Goal: Task Accomplishment & Management: Complete application form

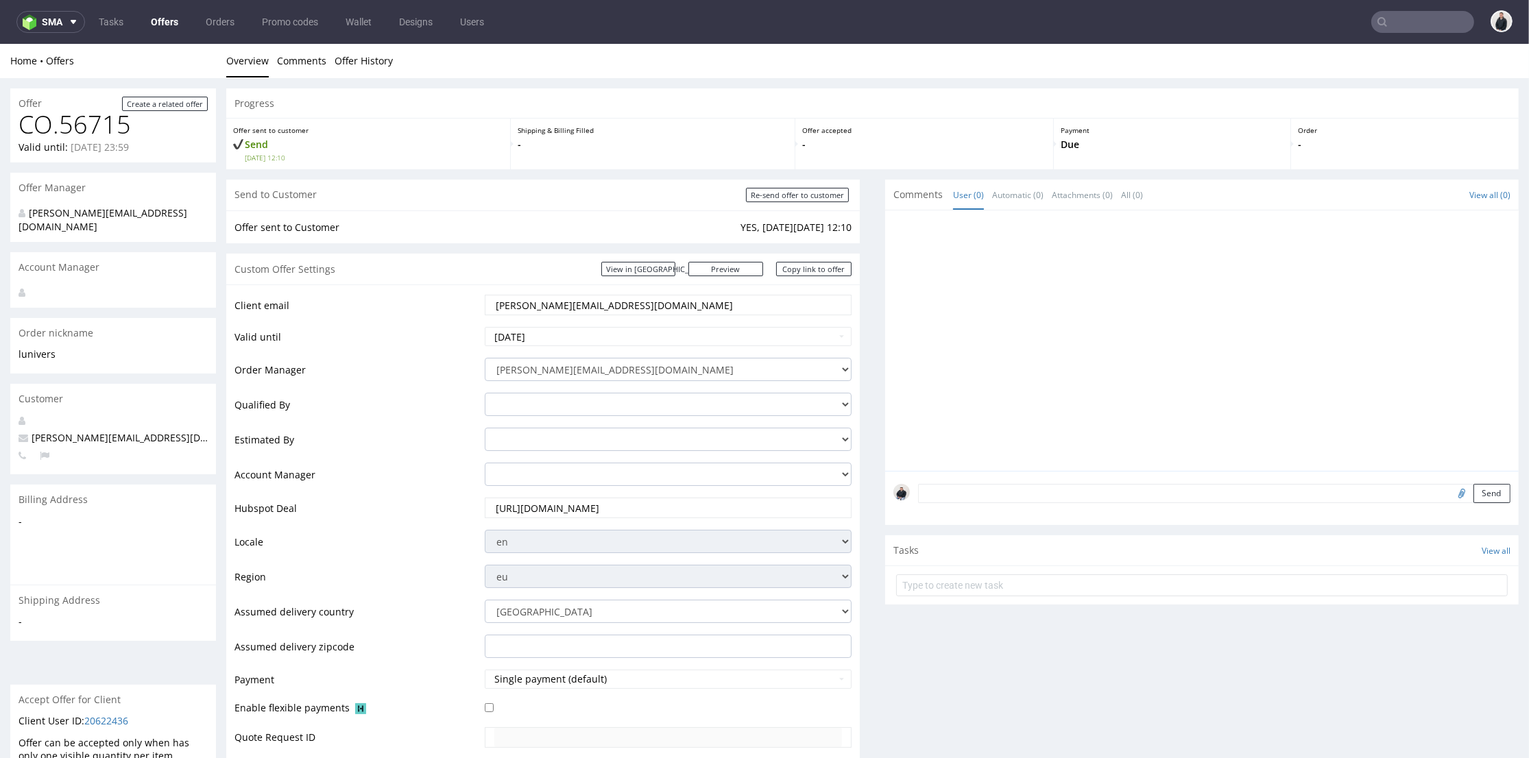
click at [443, 317] on td "Client email" at bounding box center [357, 309] width 247 height 32
click at [675, 272] on link "View in Hubspot" at bounding box center [638, 269] width 74 height 14
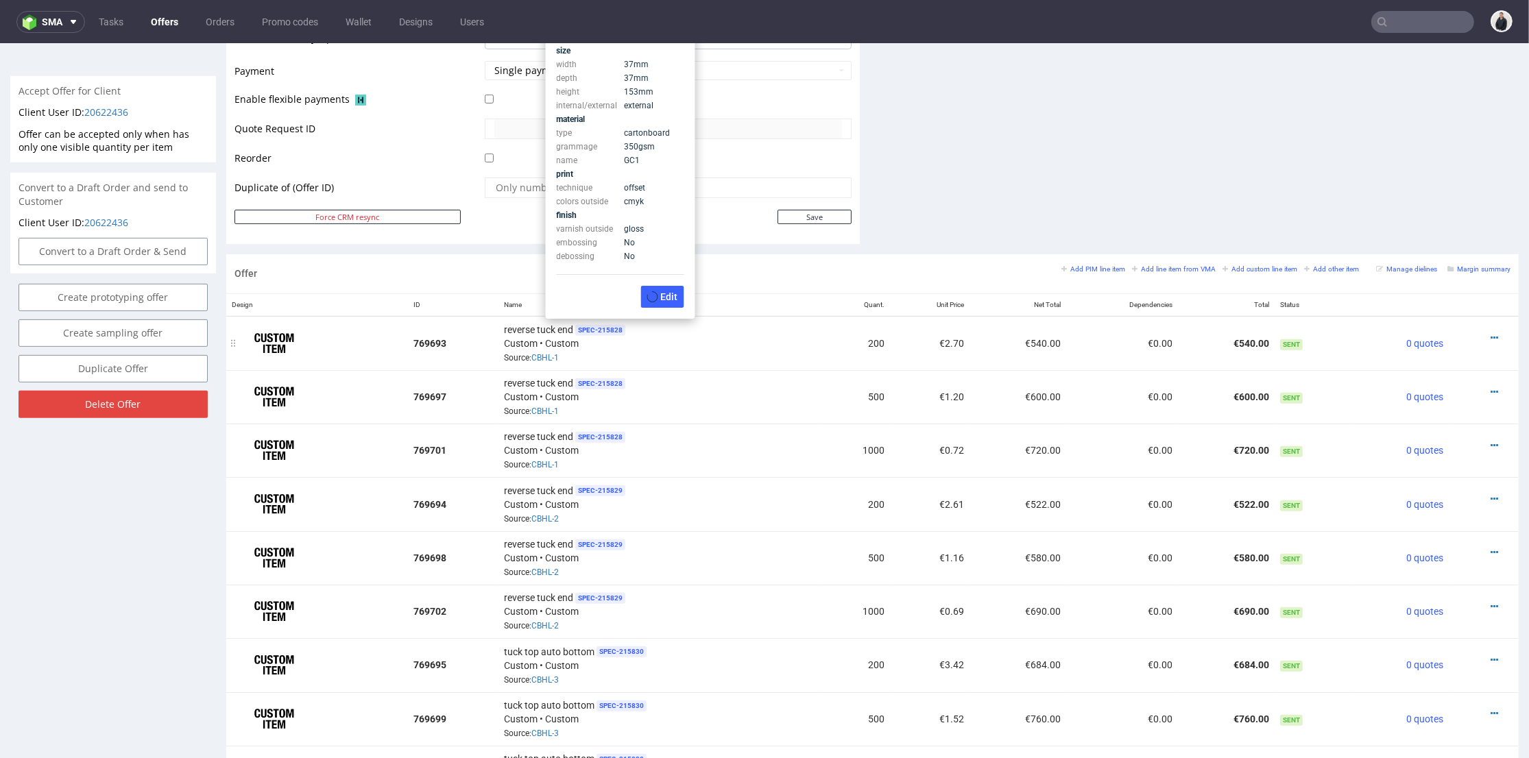
scroll to position [533, 0]
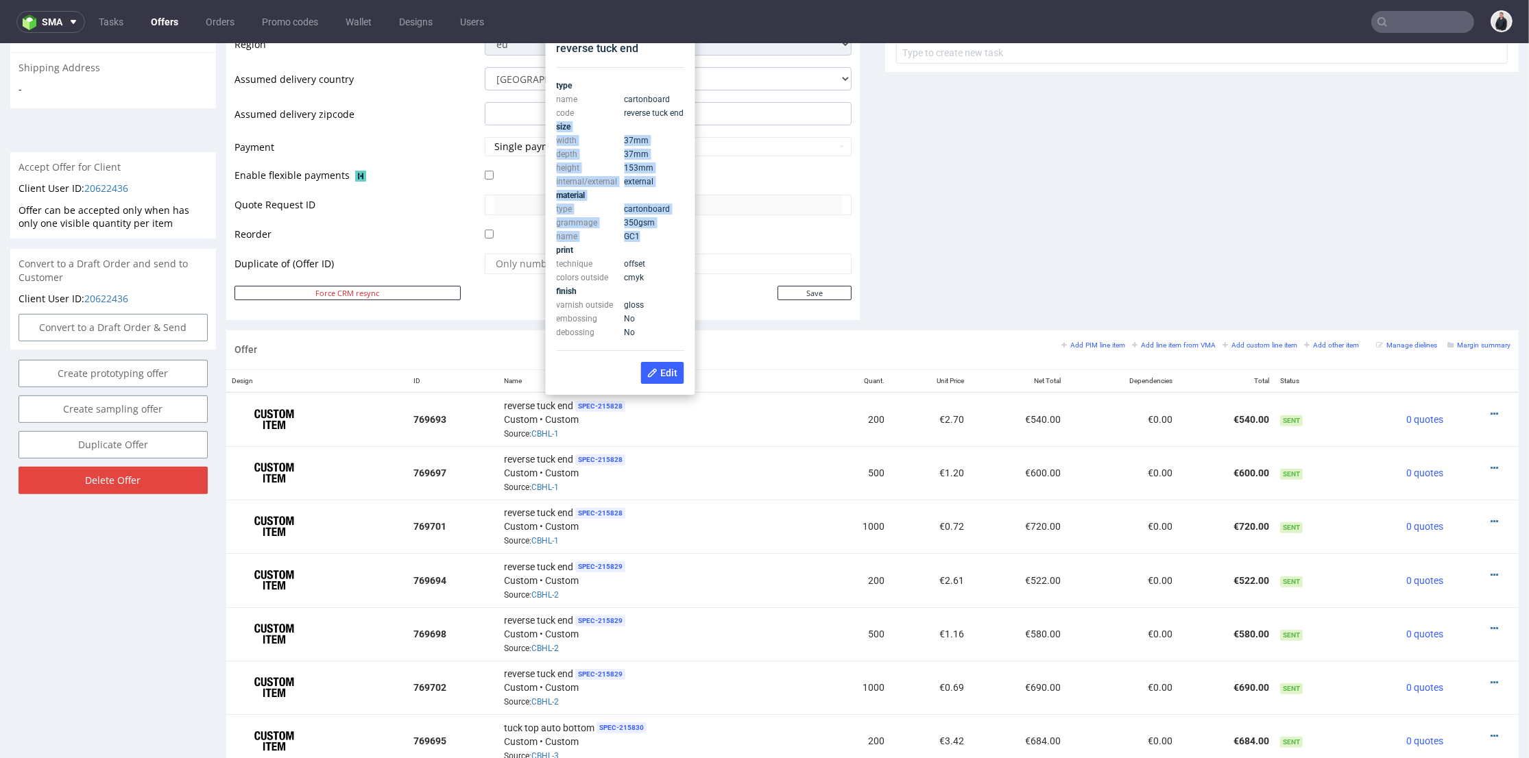
drag, startPoint x: 557, startPoint y: 127, endPoint x: 653, endPoint y: 232, distance: 142.1
click at [653, 233] on tbody "type name cartonboard code reverse tuck end size width 37 mm depth 37 mm height…" at bounding box center [620, 209] width 127 height 260
copy tbody "size width 37 mm depth 37 mm height 153 mm internal/external external material …"
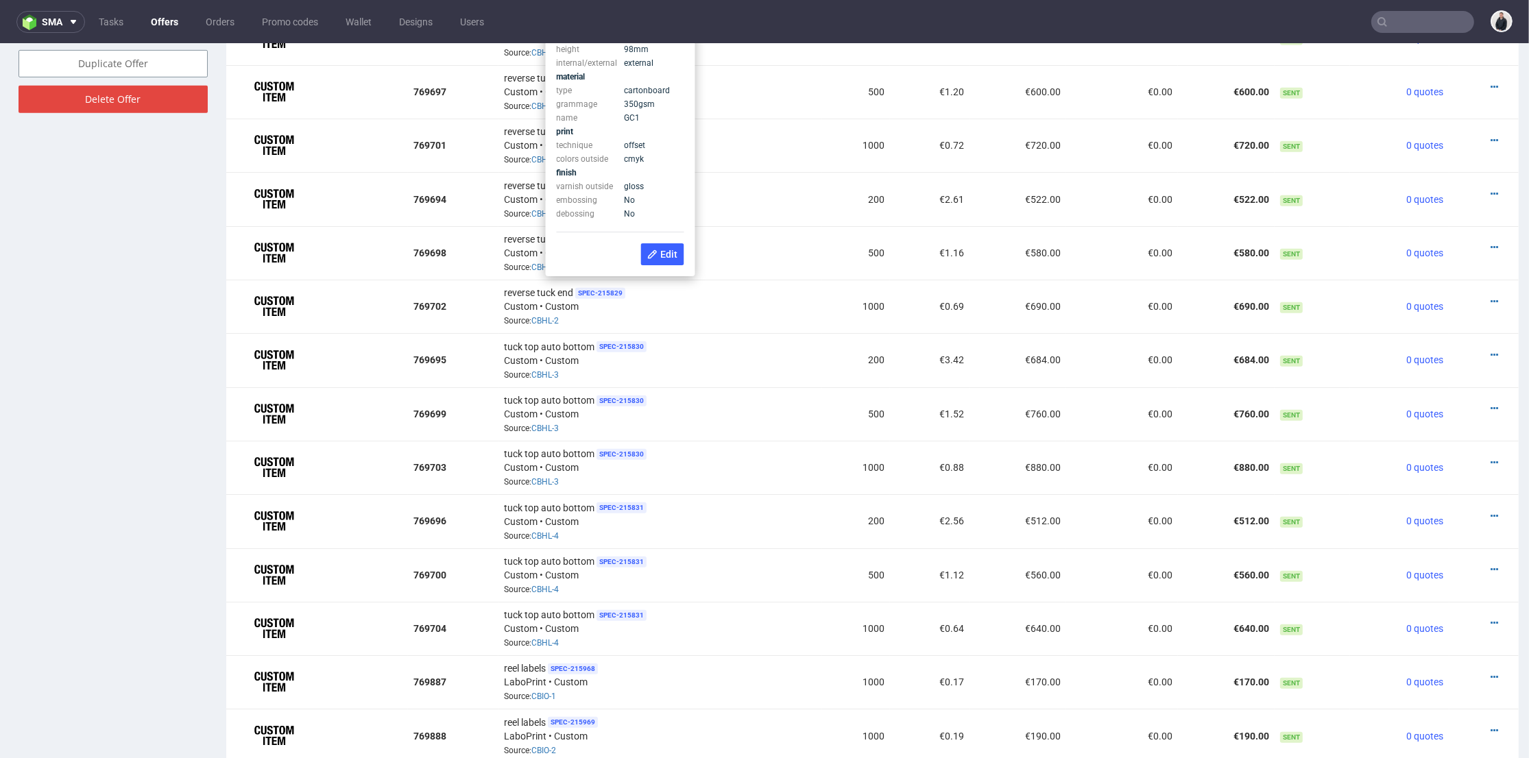
scroll to position [838, 0]
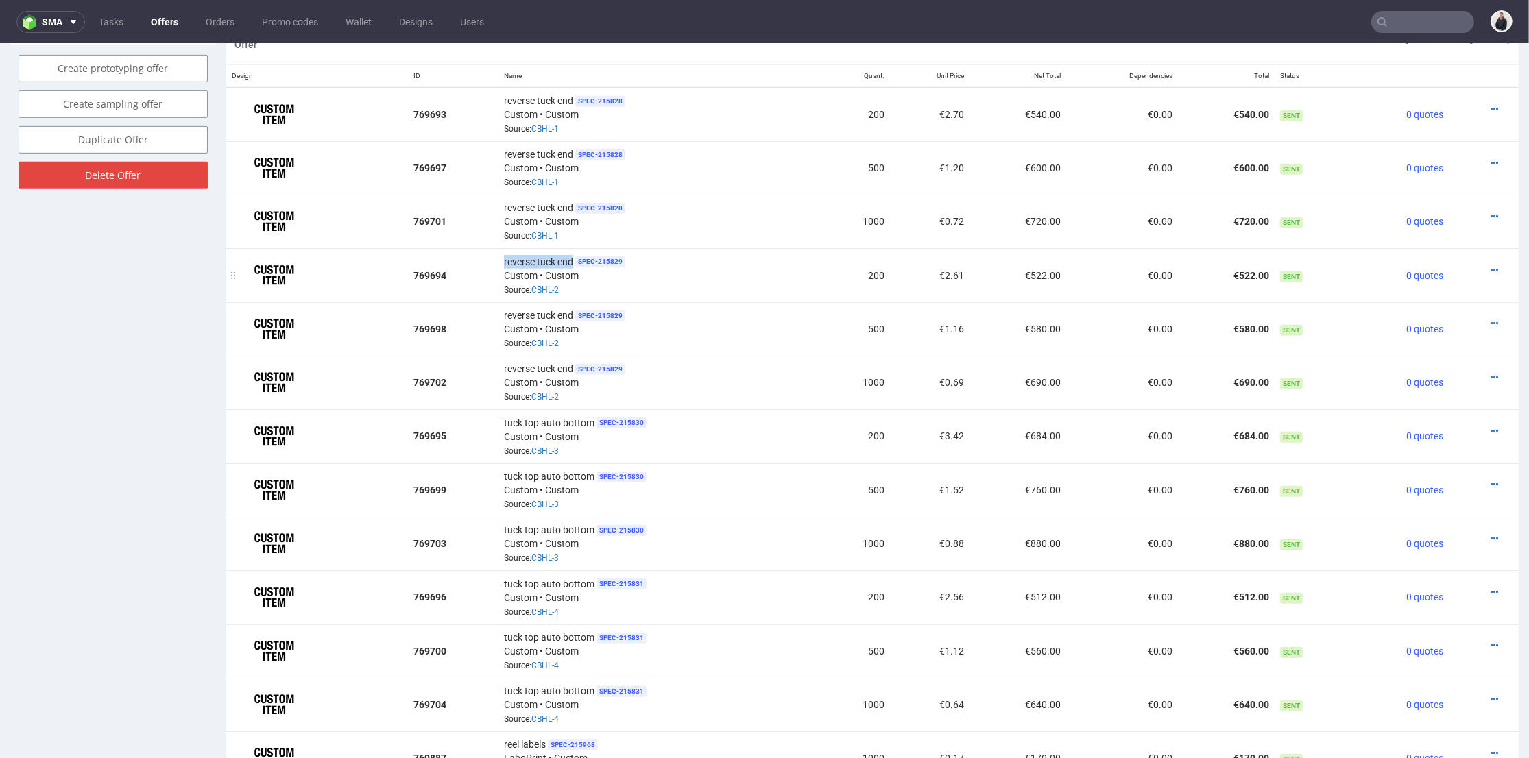
drag, startPoint x: 500, startPoint y: 254, endPoint x: 568, endPoint y: 253, distance: 68.5
click at [568, 255] on span "reverse tuck end" at bounding box center [538, 262] width 69 height 14
copy span "reverse tuck end"
drag, startPoint x: 498, startPoint y: 464, endPoint x: 587, endPoint y: 455, distance: 89.6
click at [589, 465] on td "tuck top auto bottom SPEC- 215830 Custom • Custom Source: CBHL-3" at bounding box center [660, 489] width 324 height 53
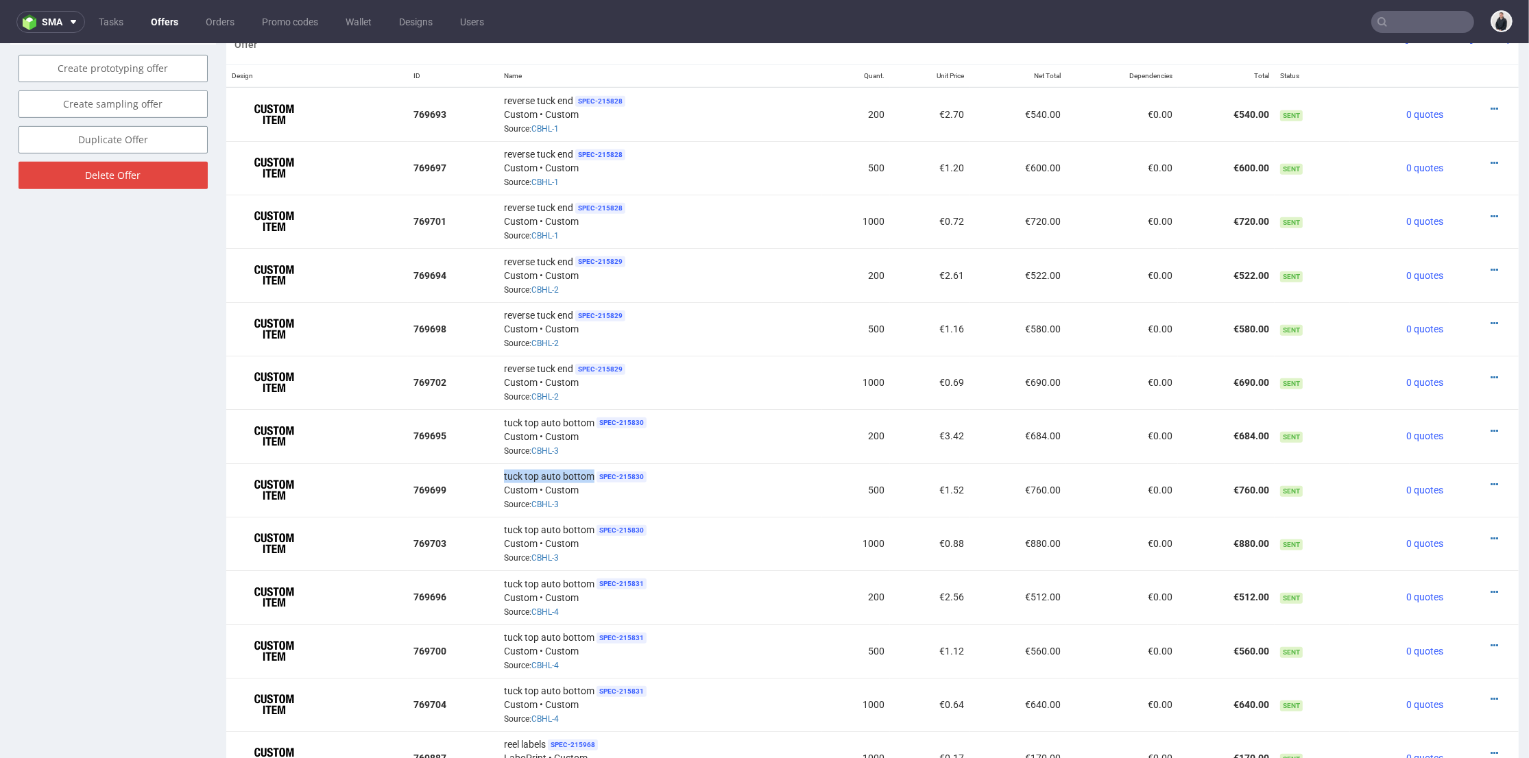
copy span "tuck top auto bottom"
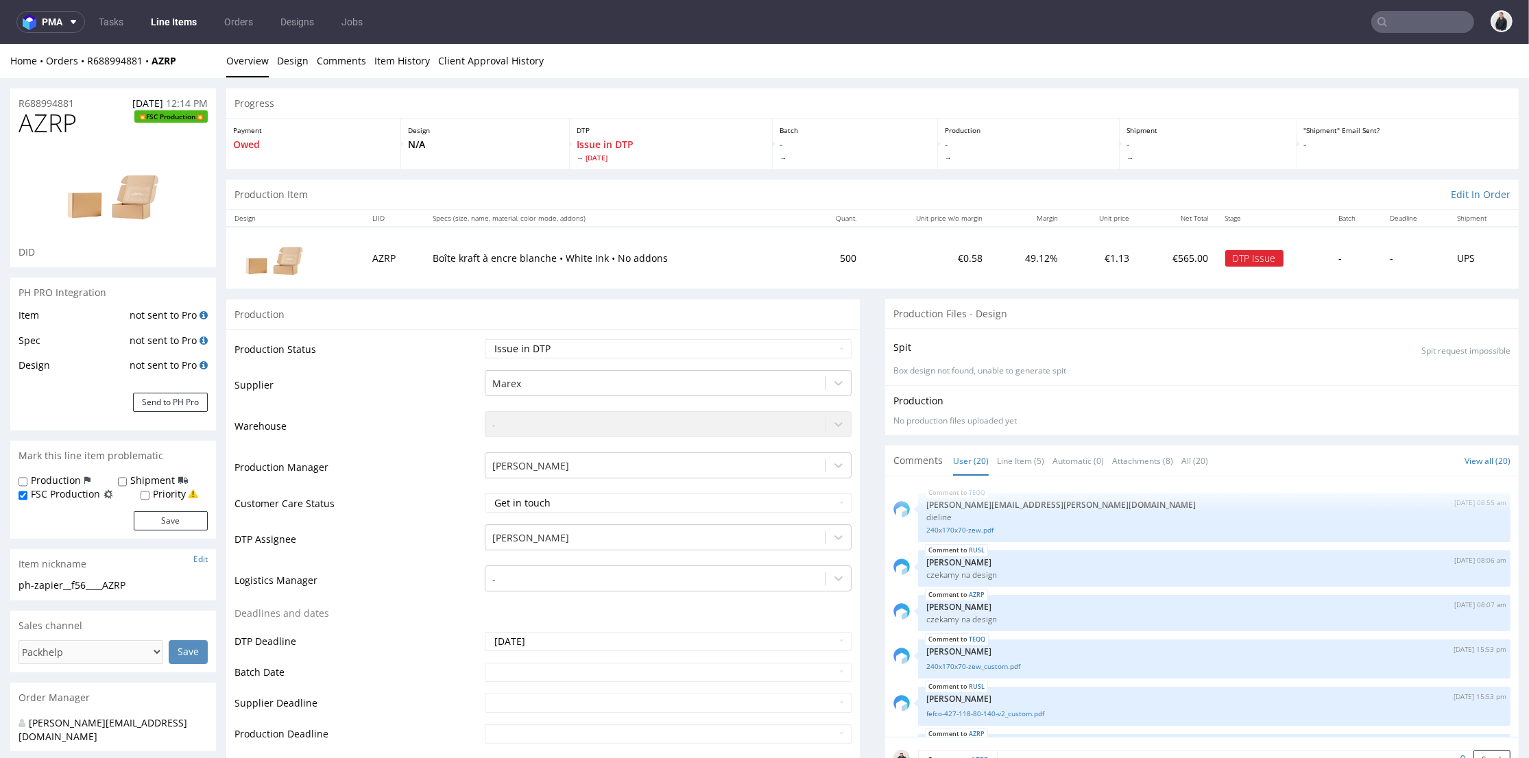
scroll to position [844, 0]
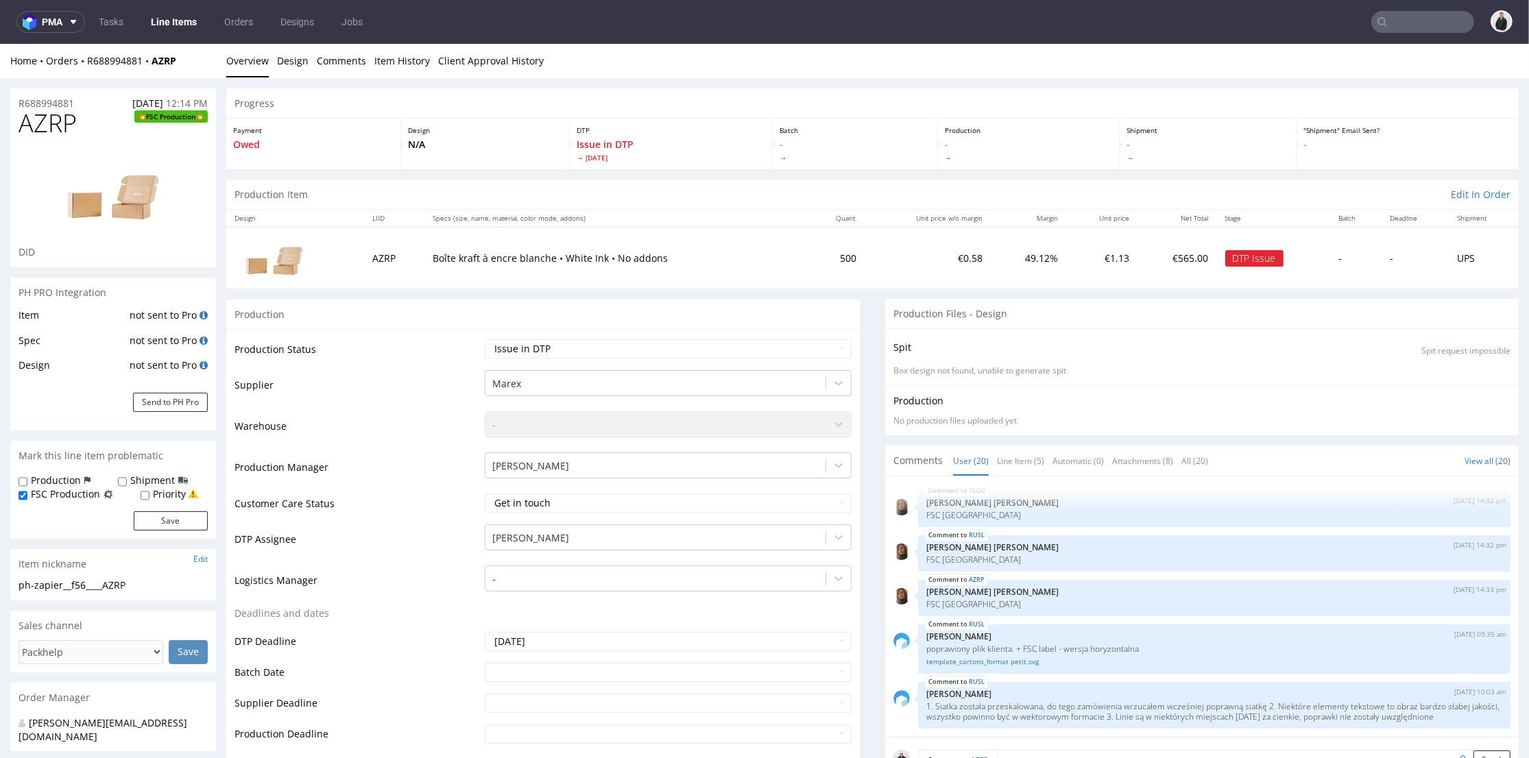
click at [1405, 20] on input "text" at bounding box center [1422, 22] width 103 height 22
paste input "R301680313"
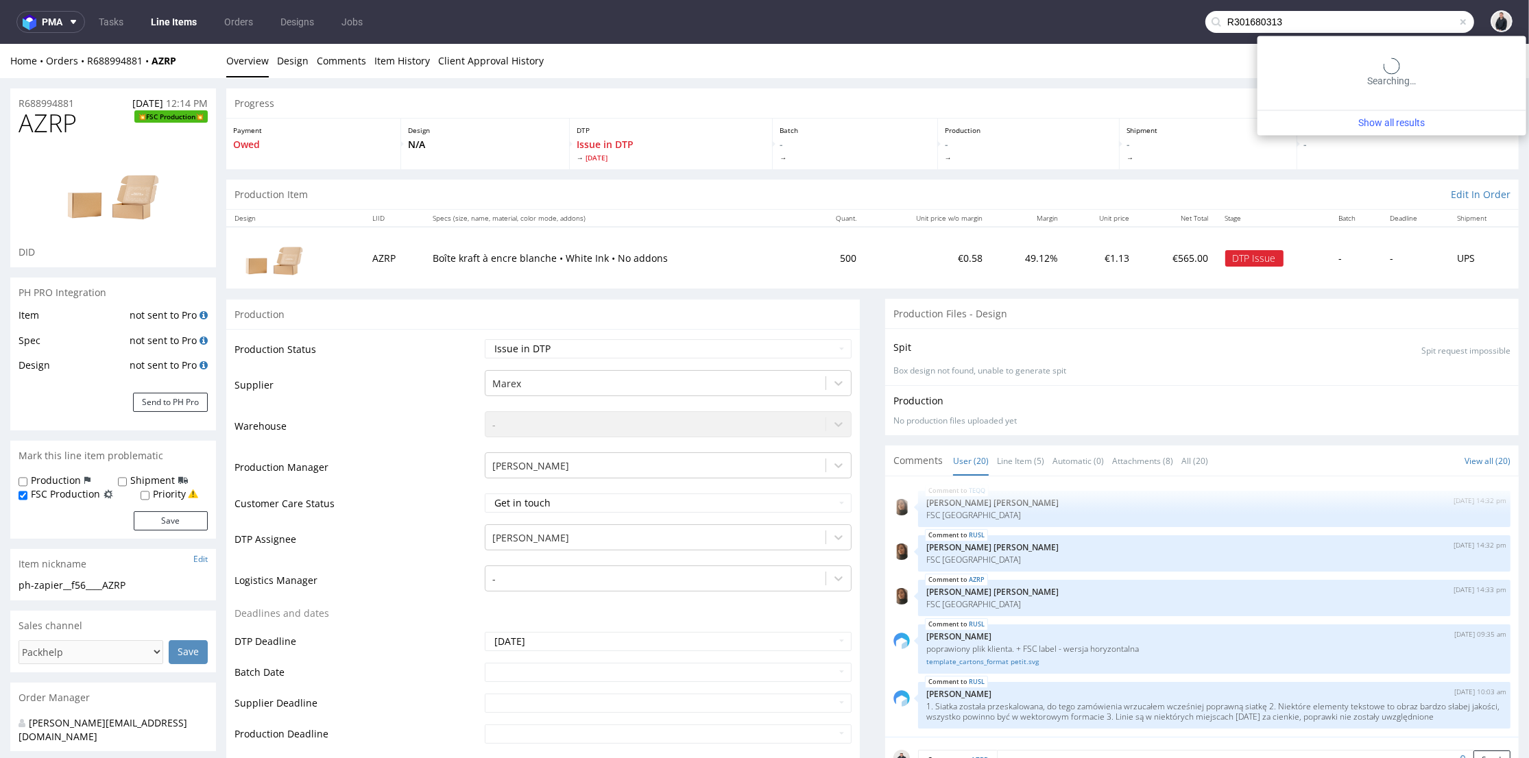
type input "R301680313"
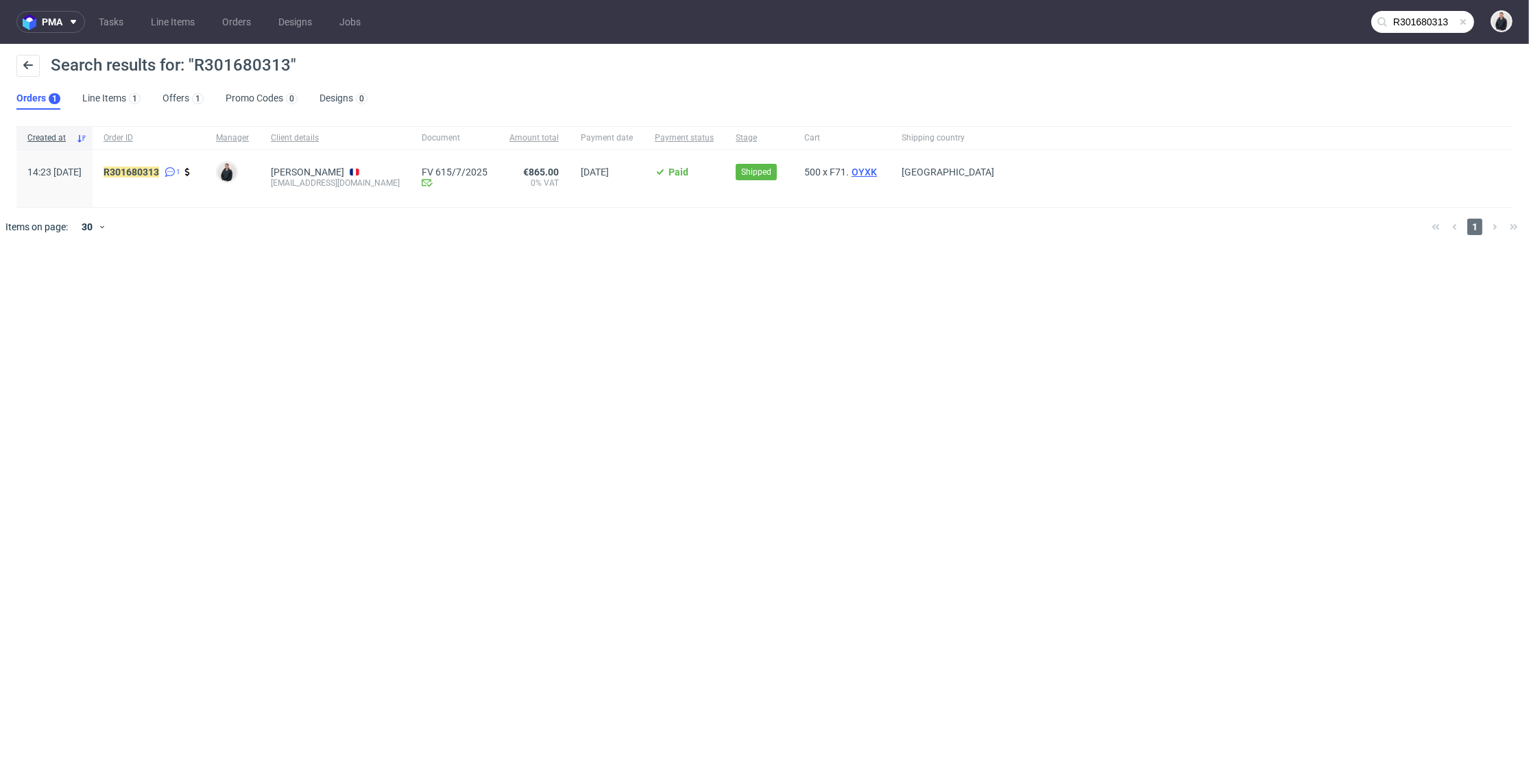
click at [870, 169] on span "OYXK" at bounding box center [864, 172] width 31 height 11
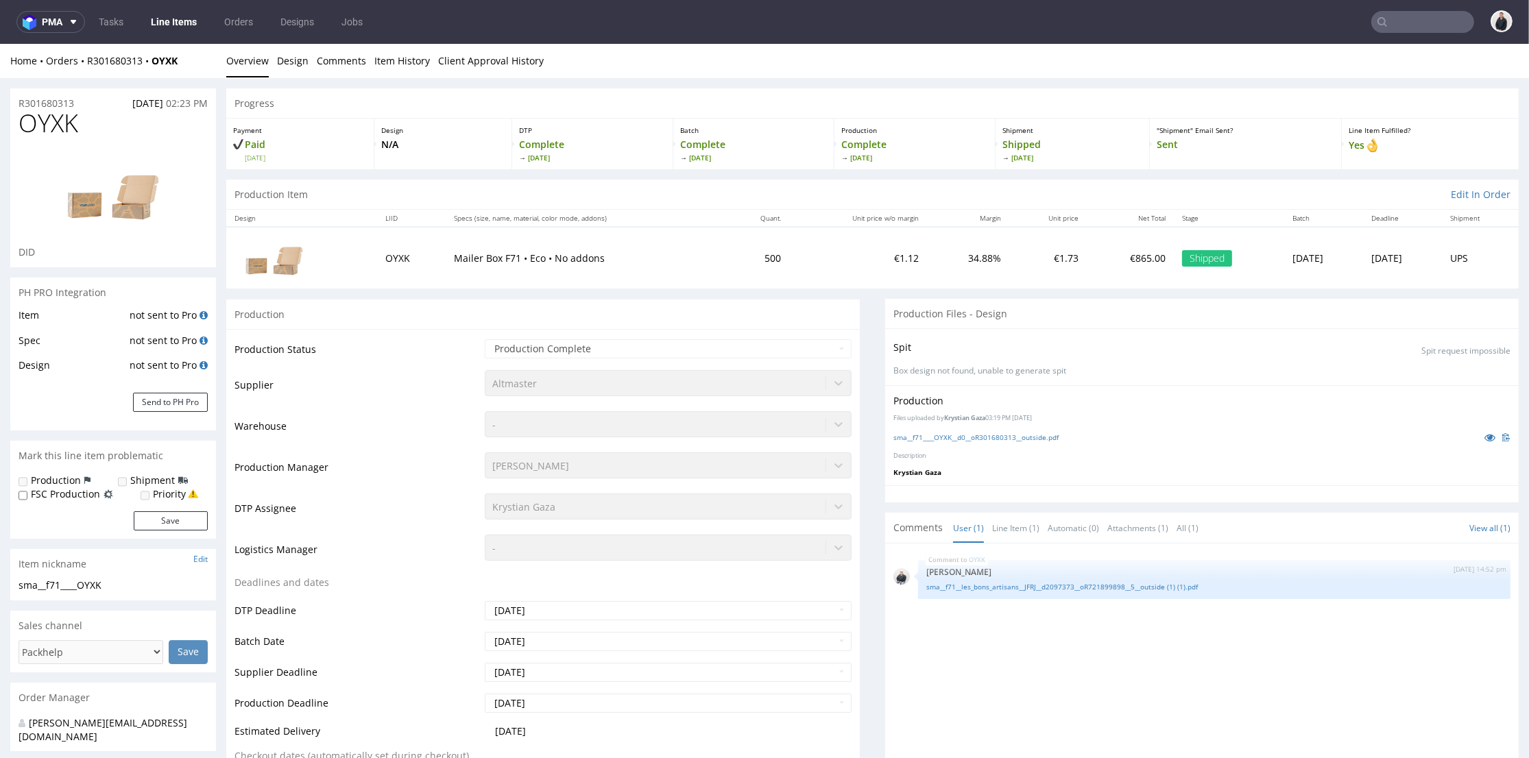
scroll to position [304, 0]
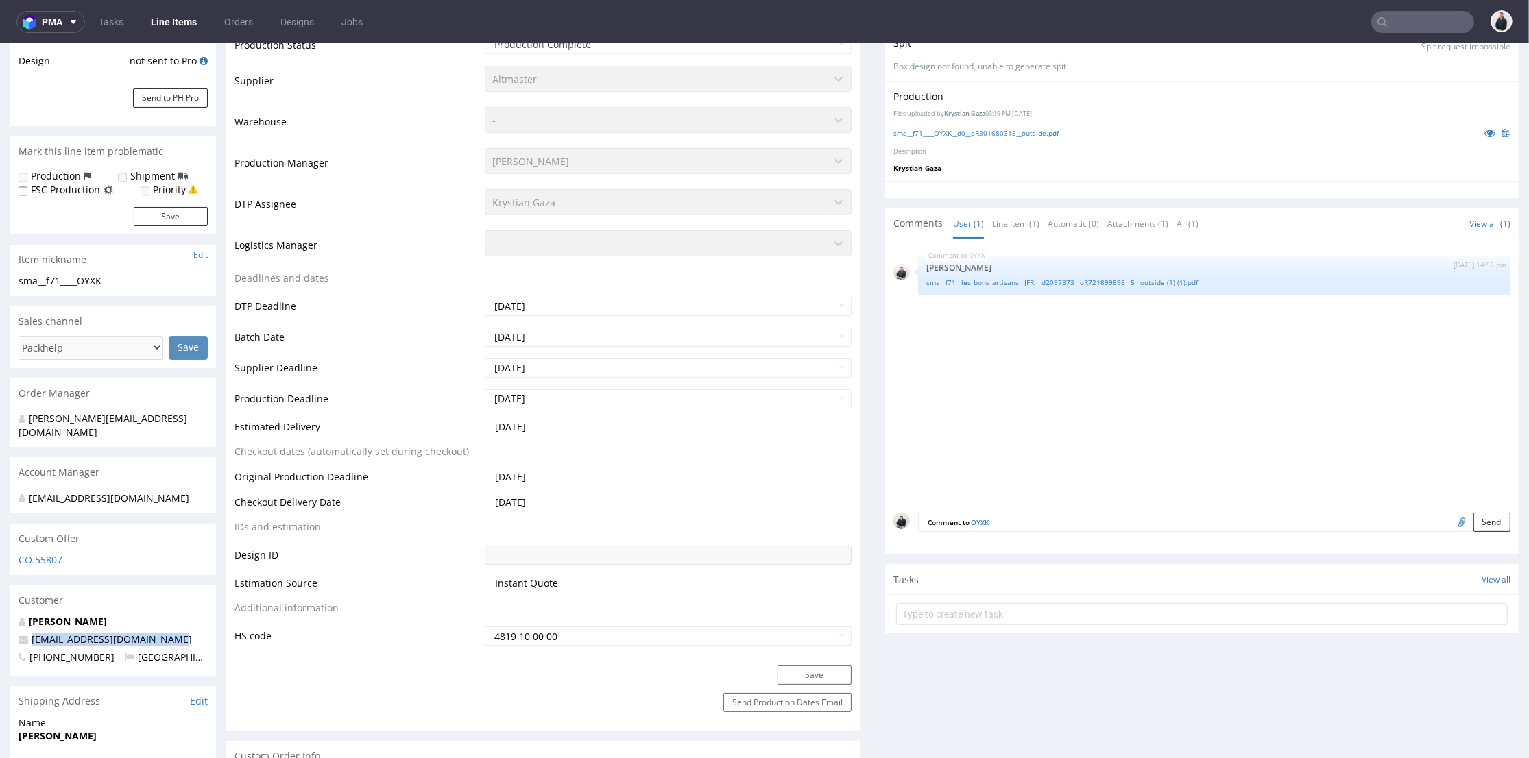
drag, startPoint x: 62, startPoint y: 646, endPoint x: 22, endPoint y: 629, distance: 43.3
click at [22, 633] on p "yohann.r@lesbonsartisans.fr" at bounding box center [113, 640] width 189 height 14
copy span "yohann.r@lesbonsartisans.fr"
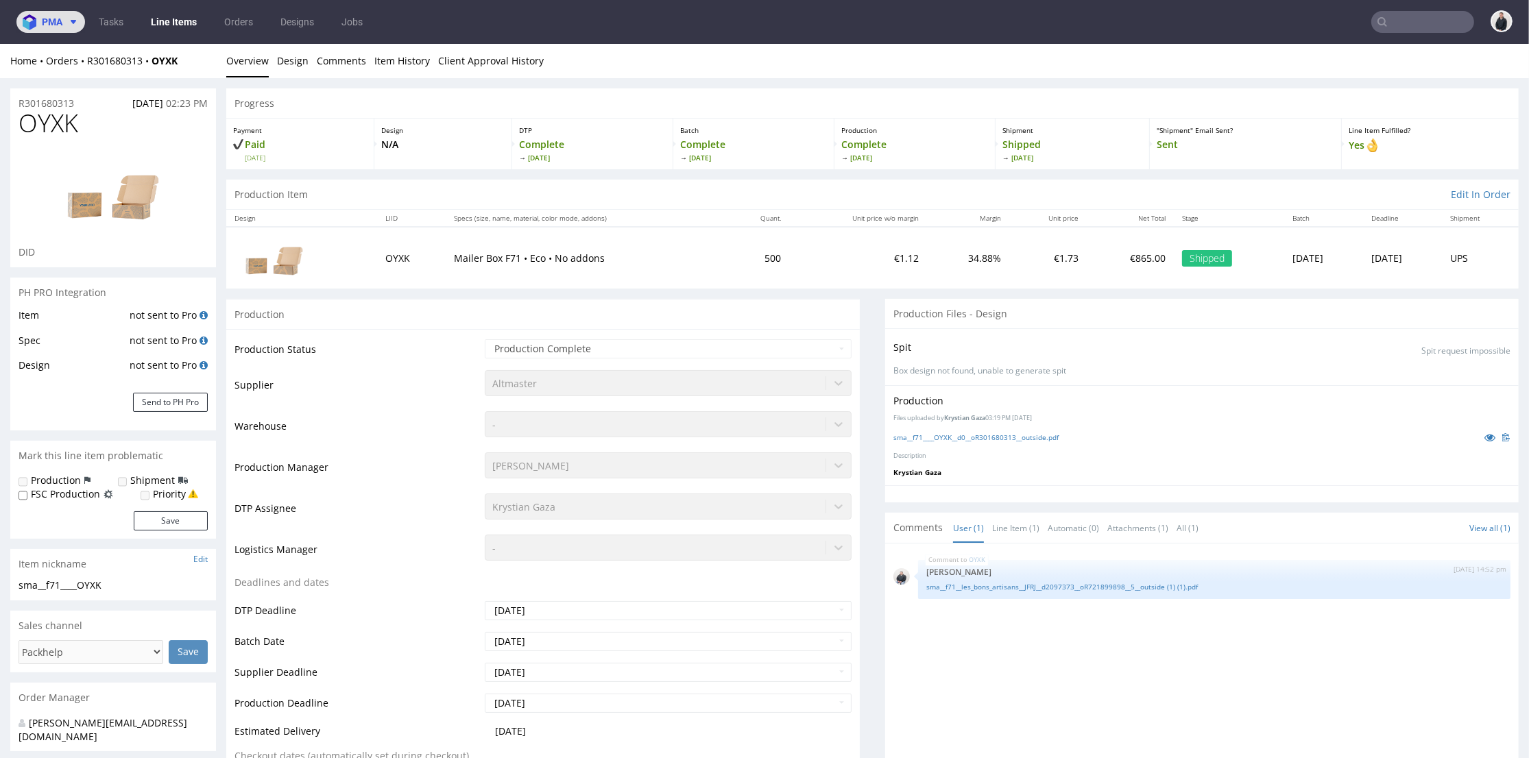
click at [68, 27] on icon at bounding box center [73, 21] width 11 height 11
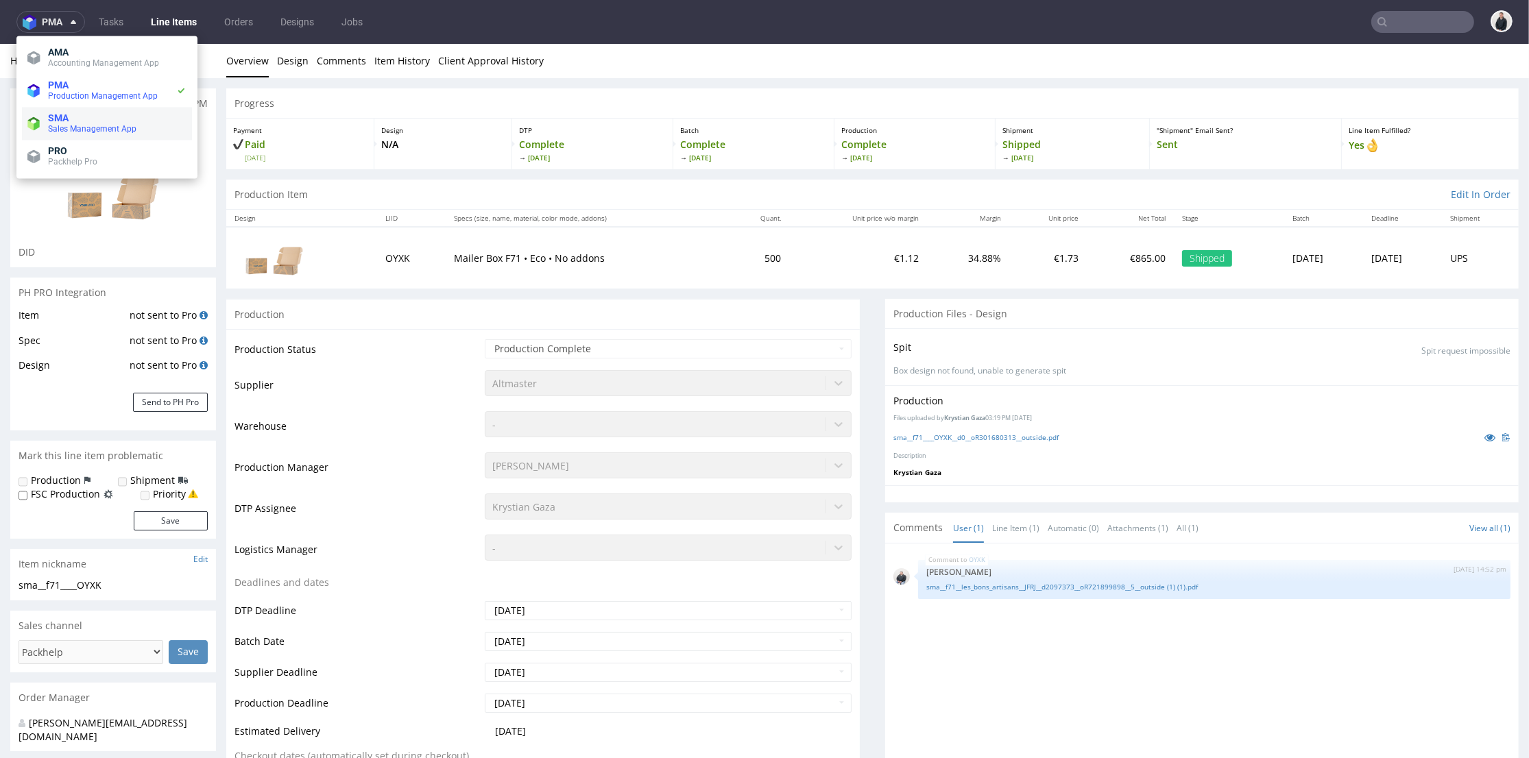
click at [97, 101] on span "Production Management App" at bounding box center [103, 96] width 110 height 10
click at [117, 123] on span "SMA" at bounding box center [117, 117] width 138 height 11
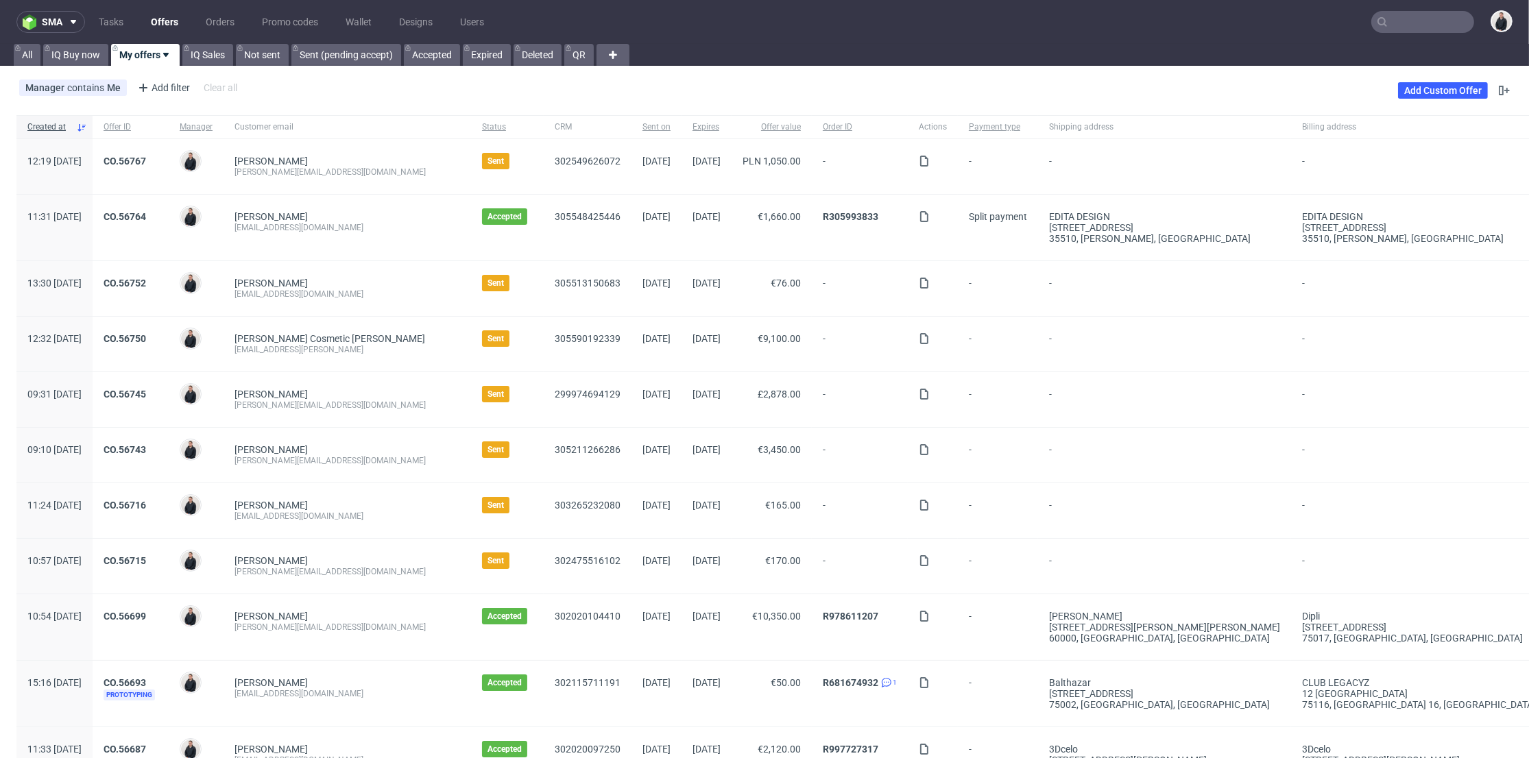
click at [169, 21] on link "Offers" at bounding box center [165, 22] width 44 height 22
click at [1435, 92] on link "Add Custom Offer" at bounding box center [1443, 90] width 90 height 16
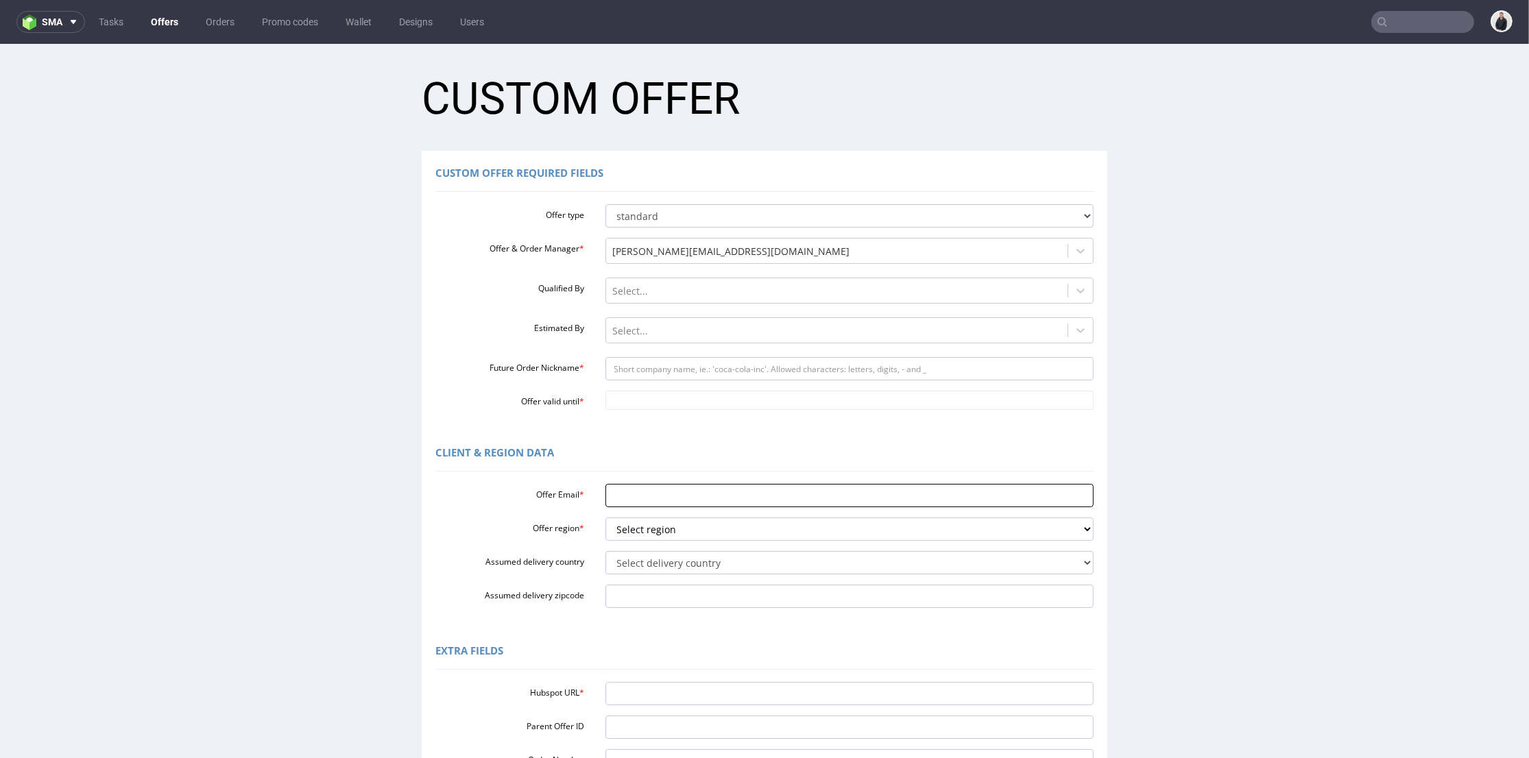
drag, startPoint x: 665, startPoint y: 487, endPoint x: 657, endPoint y: 500, distance: 16.0
click at [664, 487] on input "Offer Email *" at bounding box center [849, 495] width 489 height 23
paste input "yohann.r@lesbonsartisans.fr"
type input "yohann.r@lesbonsartisans.fr"
click at [645, 526] on select "Select region eu gb de pl fr it es" at bounding box center [849, 528] width 489 height 23
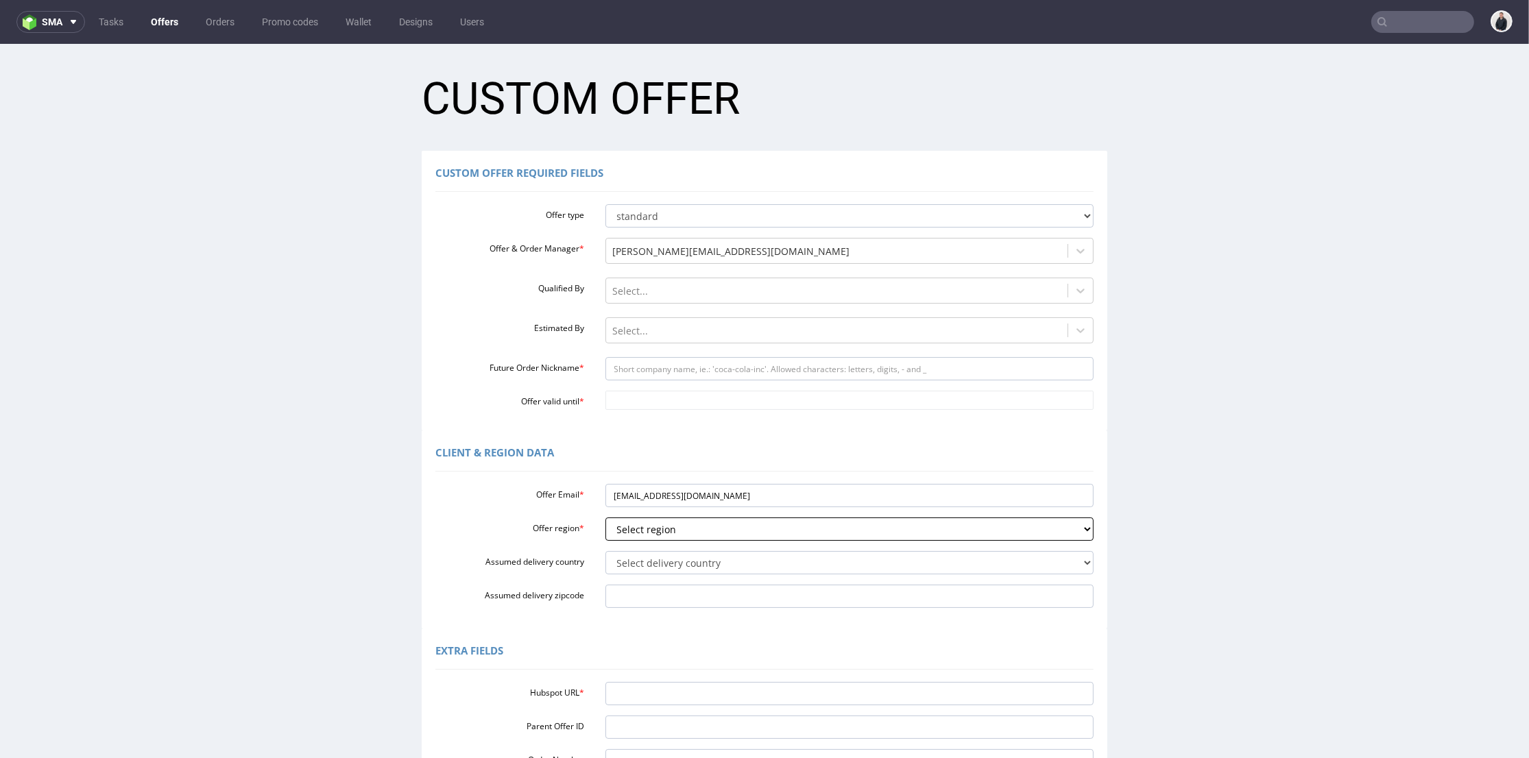
select select "fr"
click at [605, 517] on select "Select region eu gb de pl fr it es" at bounding box center [849, 528] width 489 height 23
drag, startPoint x: 644, startPoint y: 502, endPoint x: 703, endPoint y: 497, distance: 59.9
click at [705, 498] on input "yohann.r@lesbonsartisans.fr" at bounding box center [849, 495] width 489 height 23
click at [683, 365] on input "Future Order Nickname *" at bounding box center [849, 368] width 489 height 23
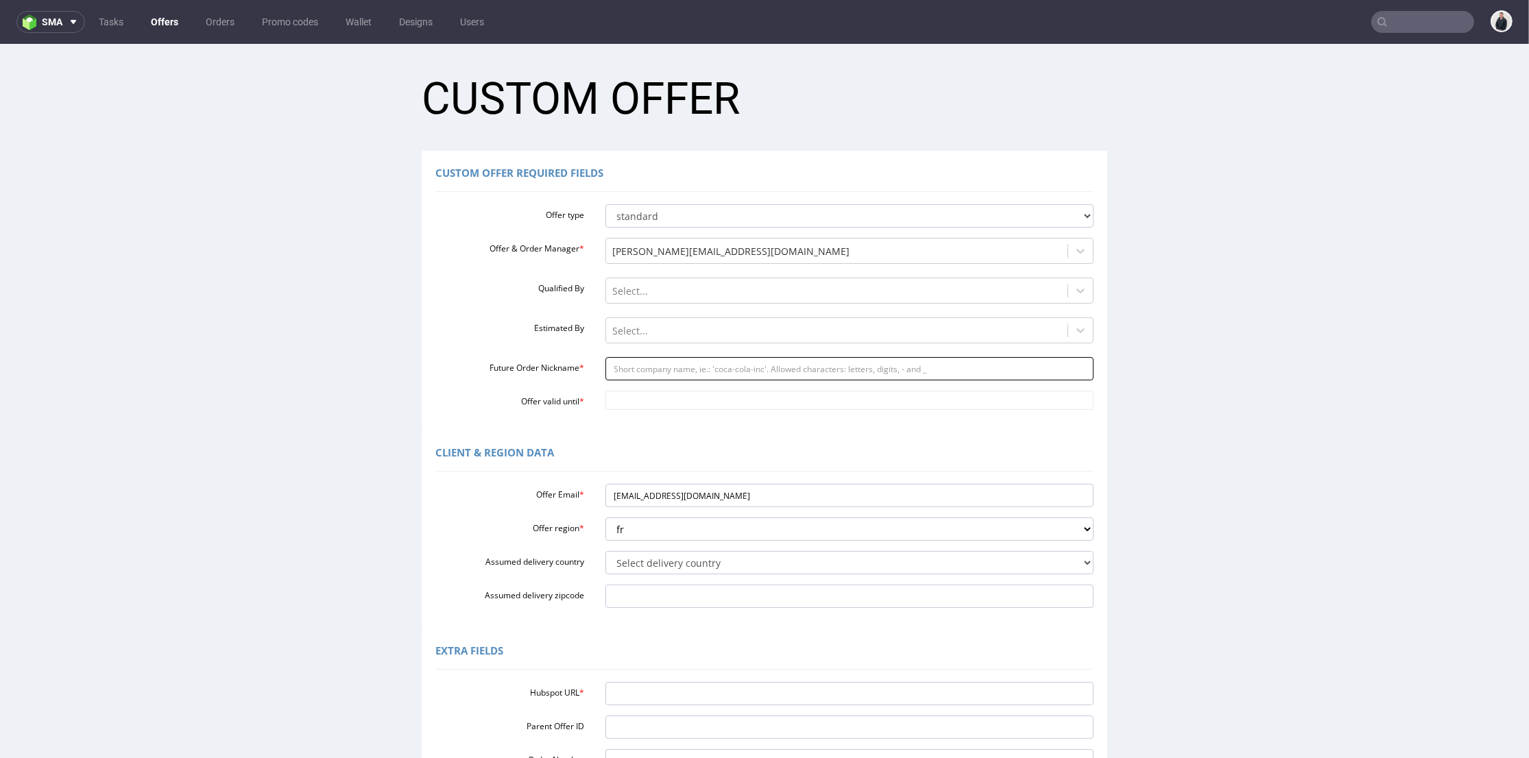
paste input "lesbonsartisans"
type input "lesbonsartisans"
click at [668, 401] on input "Offer valid until *" at bounding box center [849, 400] width 489 height 19
click at [733, 364] on td "4" at bounding box center [733, 359] width 21 height 21
type input "2025-10-04"
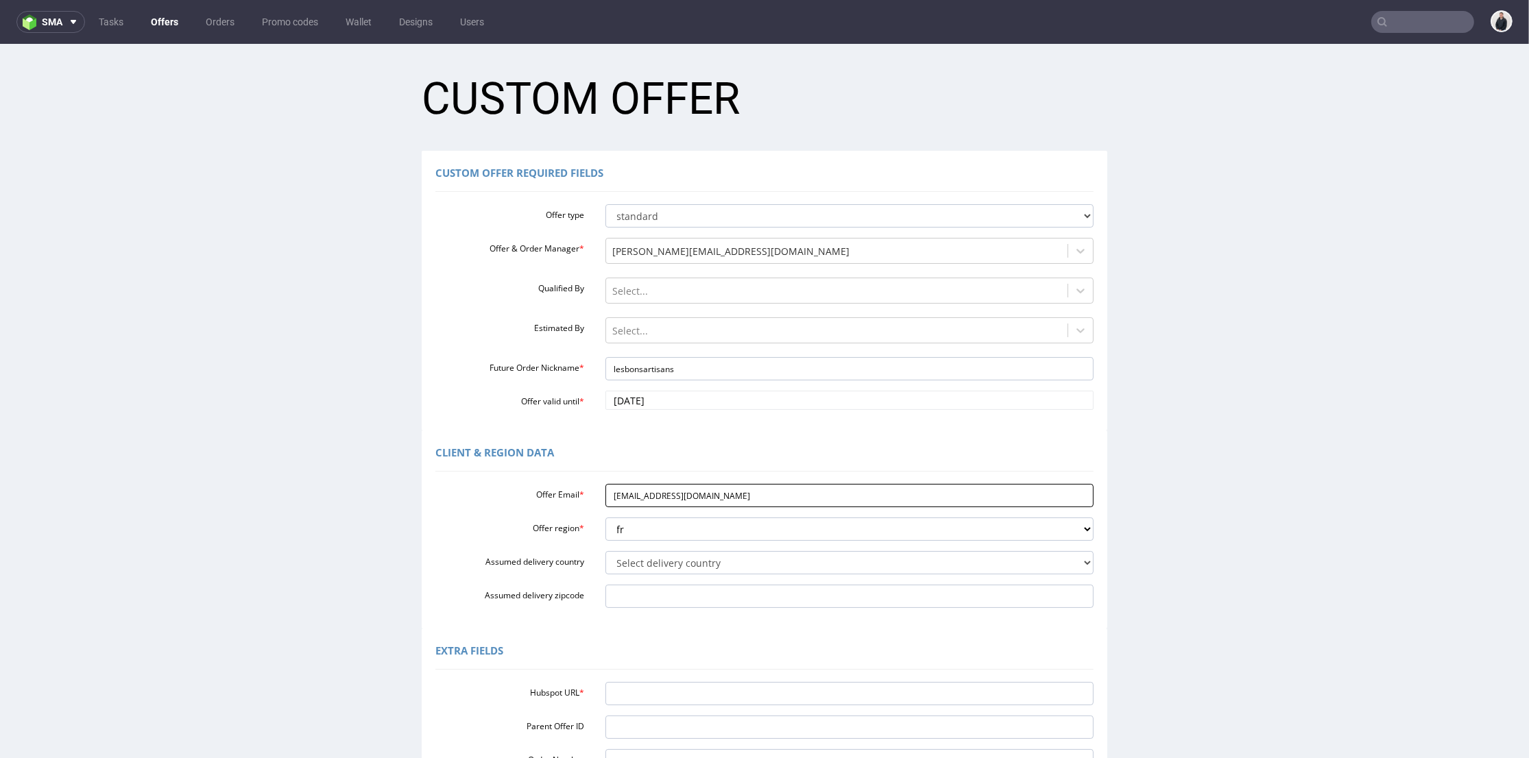
scroll to position [152, 0]
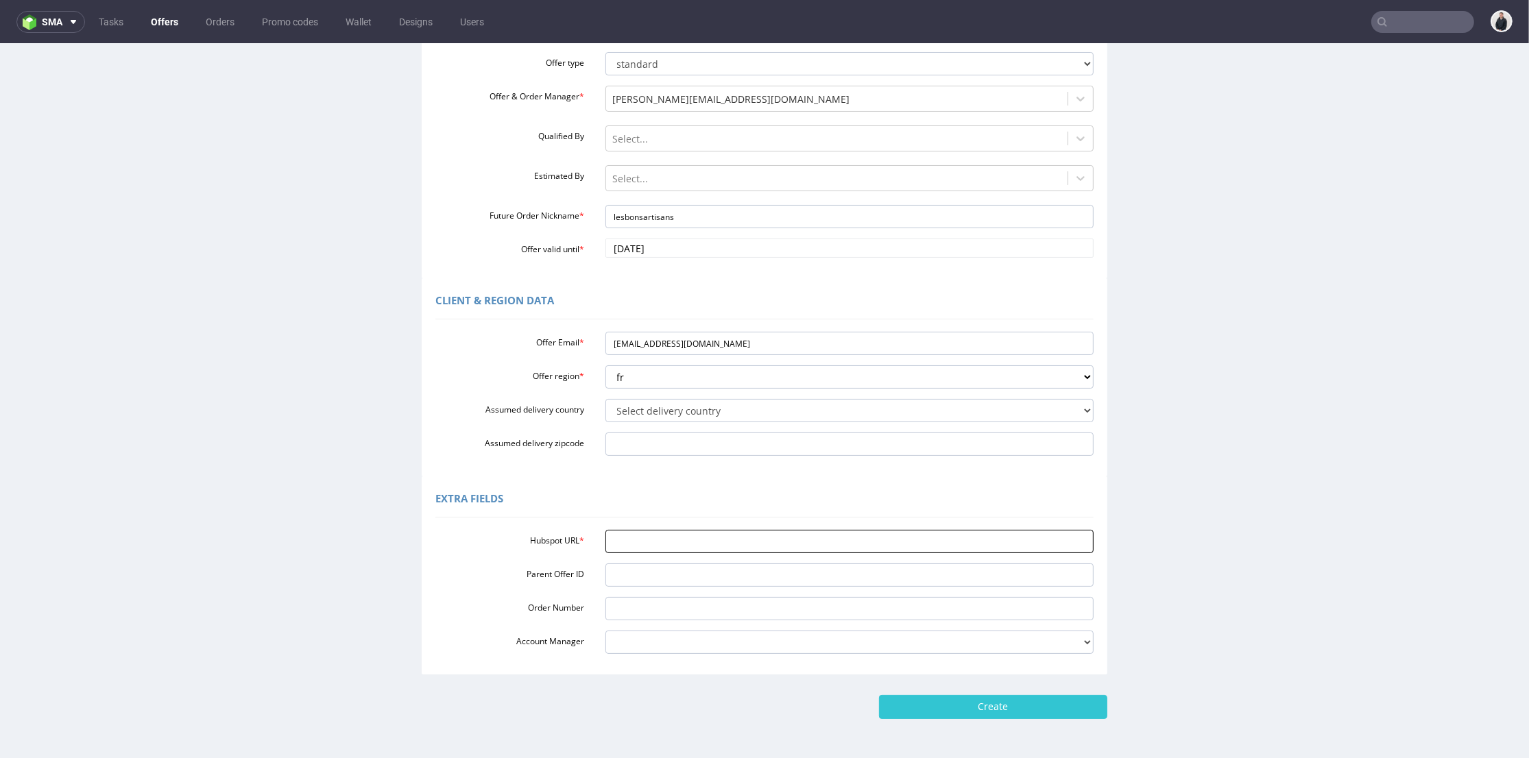
click at [689, 535] on input "Hubspot URL *" at bounding box center [849, 541] width 489 height 23
paste input "https://app-eu1.hubspot.com/contacts/25600958/record/0-3/307031388391?eschref=%…"
click at [701, 537] on input "https://app-eu1.hubspot.com/contacts/25600958/record/0-3/307031388391?eschref=%…" at bounding box center [849, 541] width 489 height 23
paste input "url"
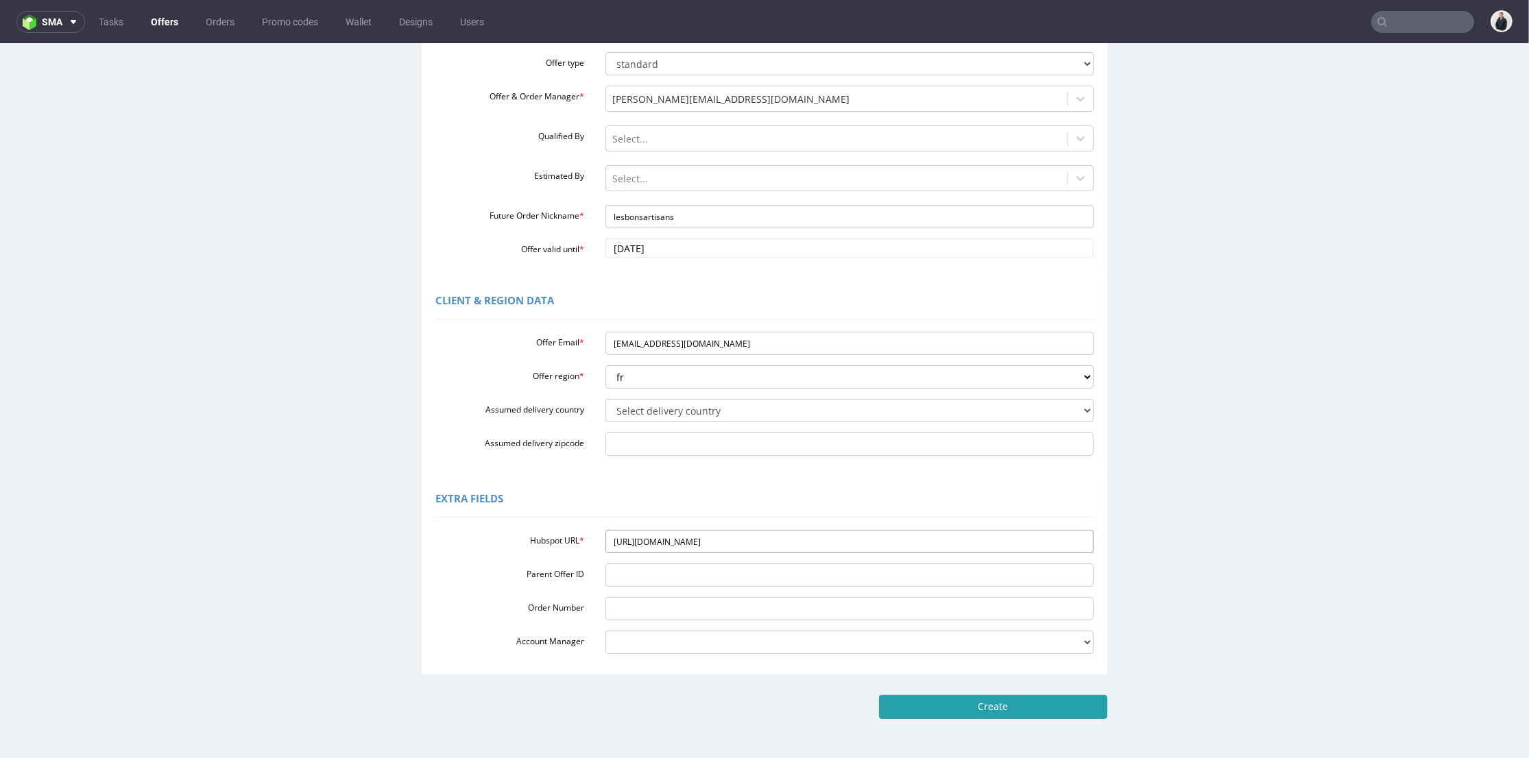
type input "https://app-eu1.hubspot.com/contacts/25600958/record/0-3/307031388391"
click at [977, 704] on input "Create" at bounding box center [993, 706] width 228 height 23
type input "Please wait..."
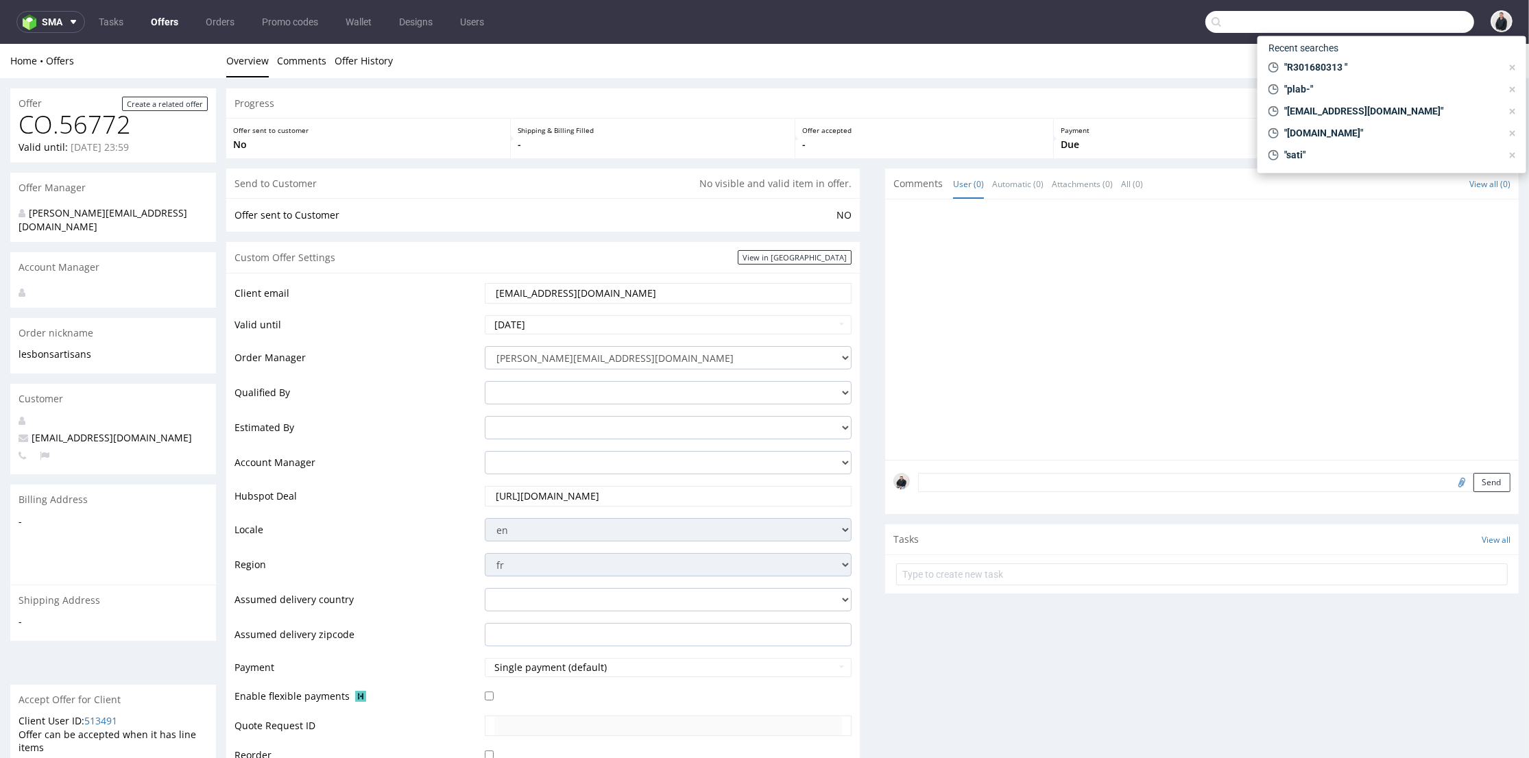
click at [1420, 12] on input "text" at bounding box center [1339, 22] width 269 height 22
paste input "R301680313"
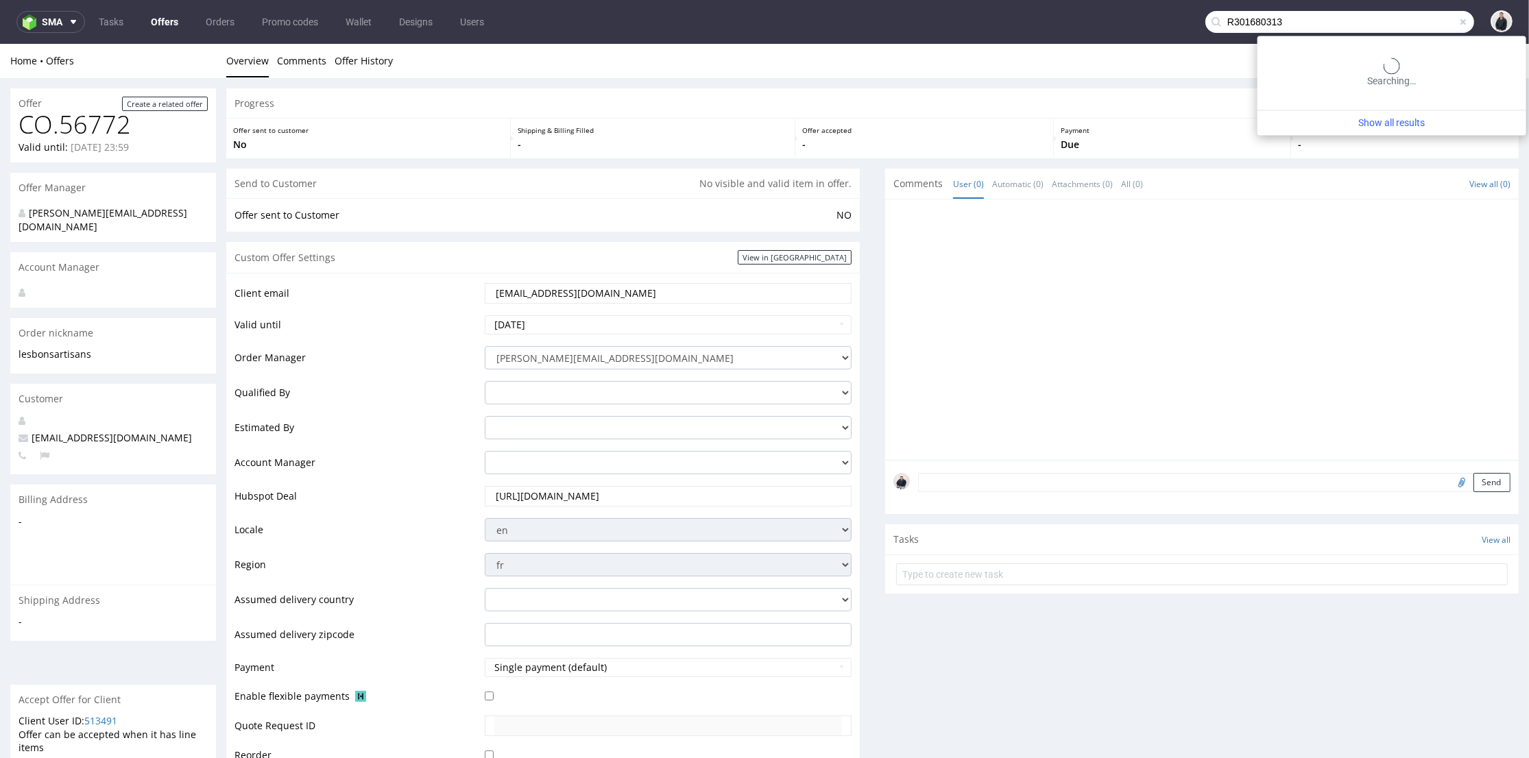
type input "R301680313"
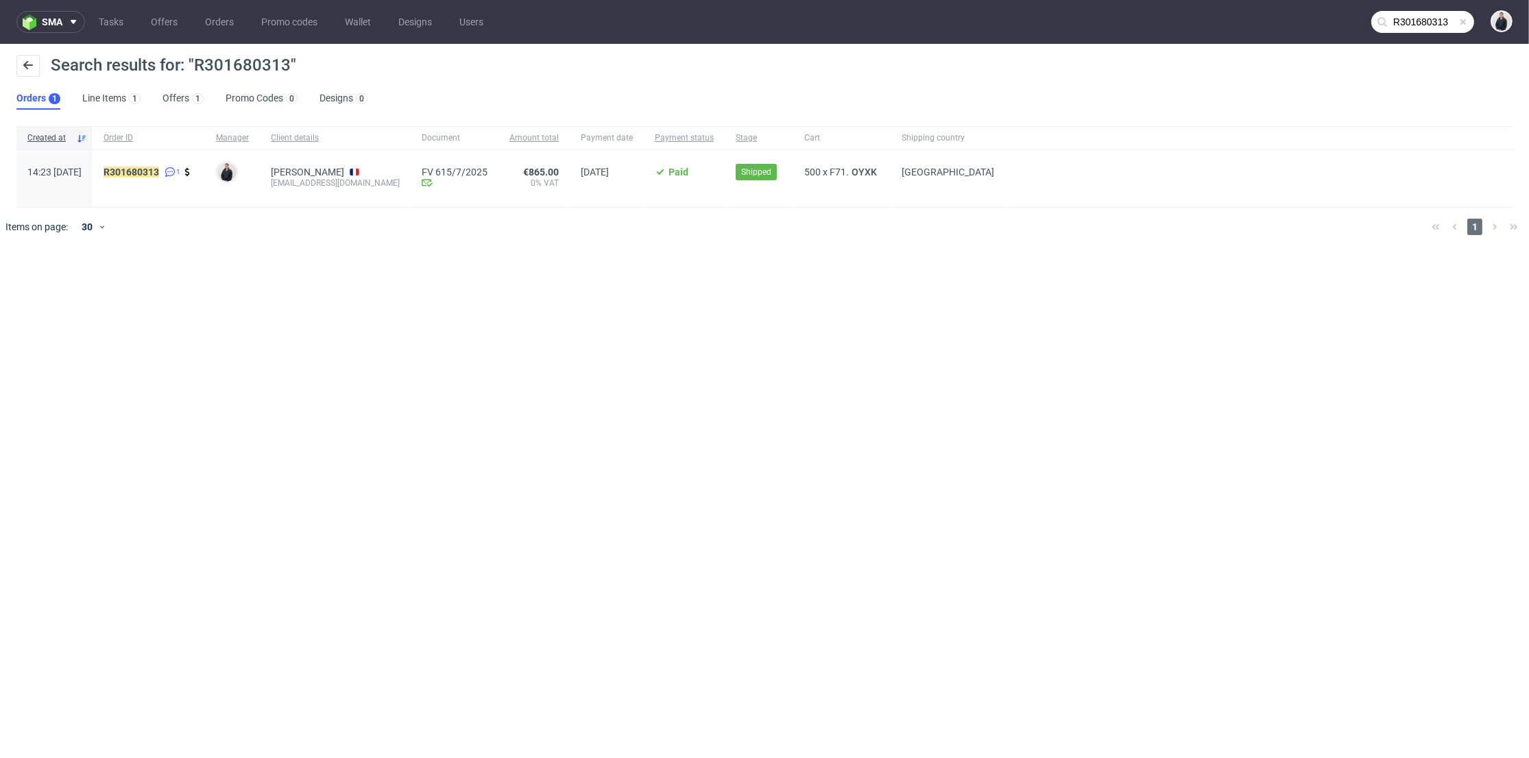
click at [165, 165] on div "R301680313 1" at bounding box center [149, 178] width 112 height 57
click at [159, 177] on mark "R301680313" at bounding box center [131, 172] width 56 height 11
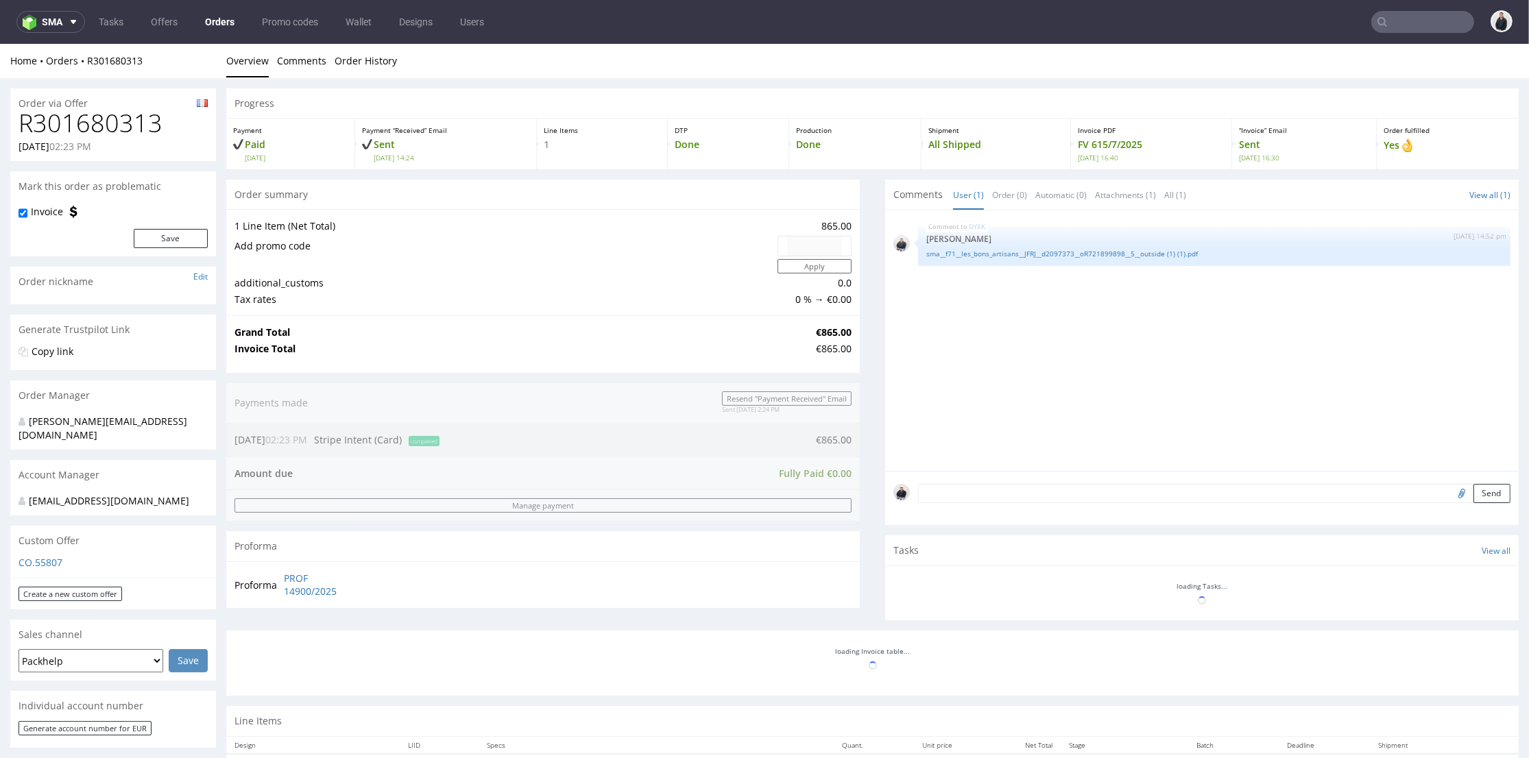
scroll to position [304, 0]
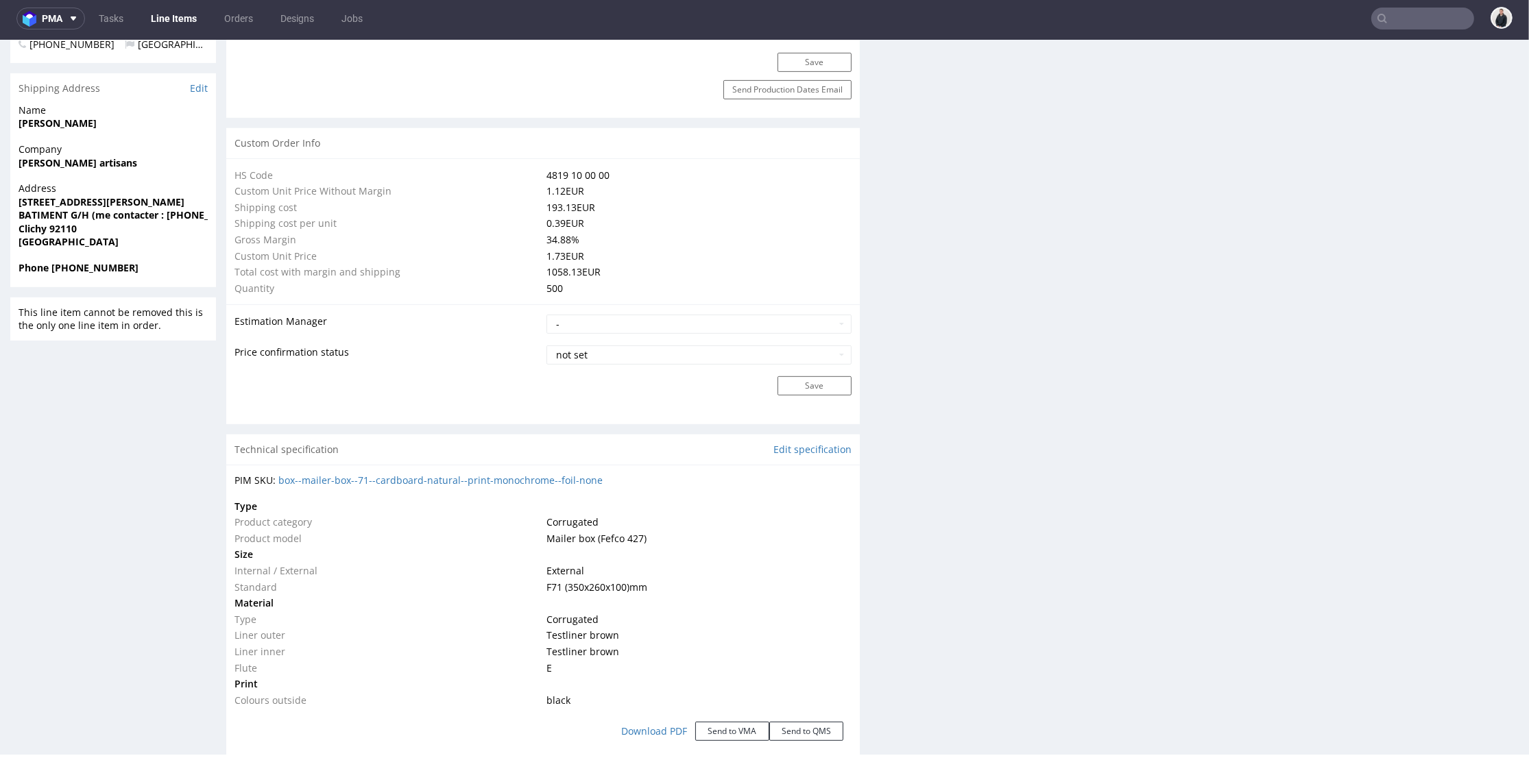
scroll to position [1066, 0]
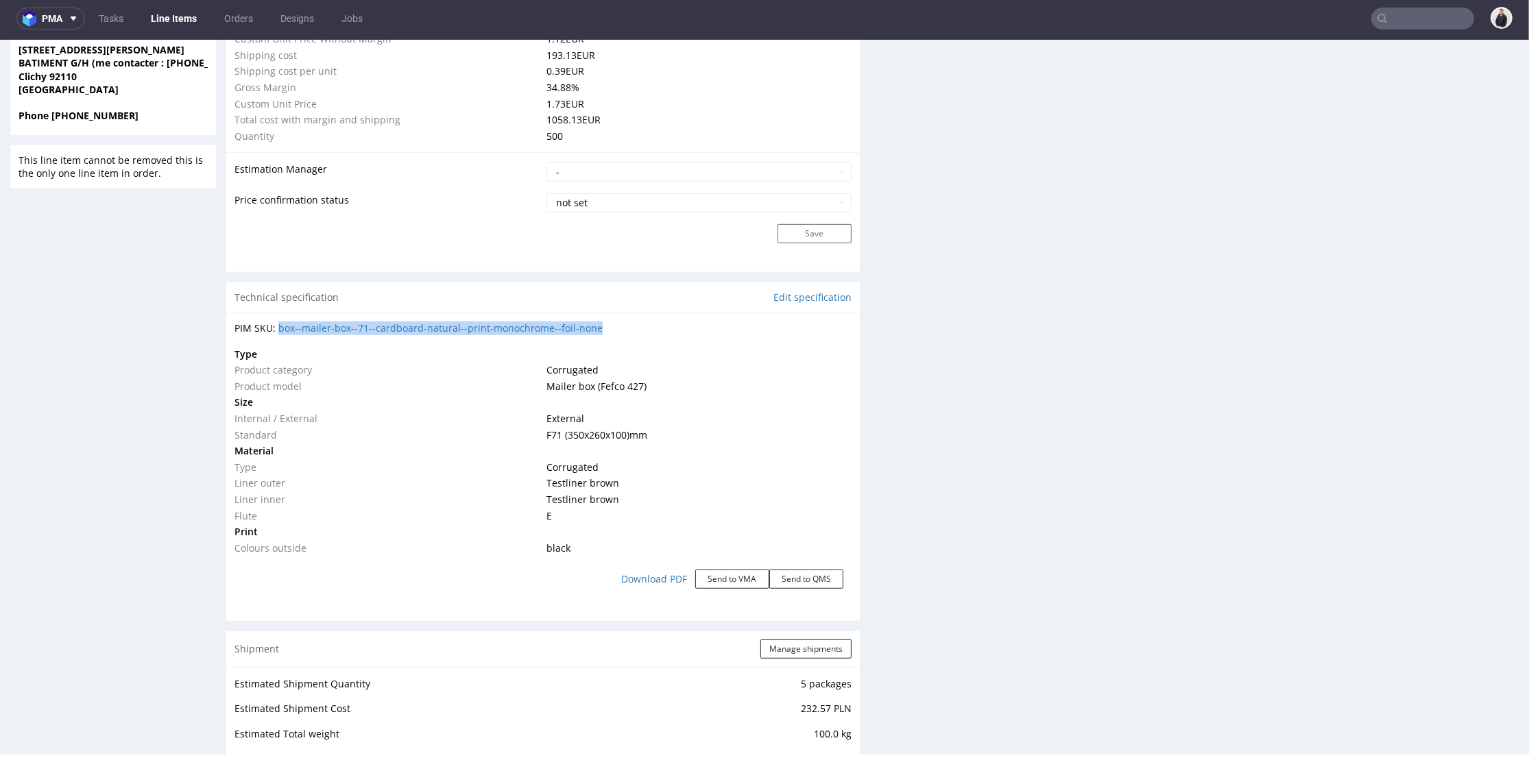
drag, startPoint x: 596, startPoint y: 331, endPoint x: 276, endPoint y: 324, distance: 320.2
click at [276, 324] on div "PIM SKU: box--mailer-box--71--cardboard-natural--print-monochrome--foil-none" at bounding box center [542, 328] width 617 height 14
copy link "box--mailer-box--71--cardboard-natural--print-monochrome--foil-none"
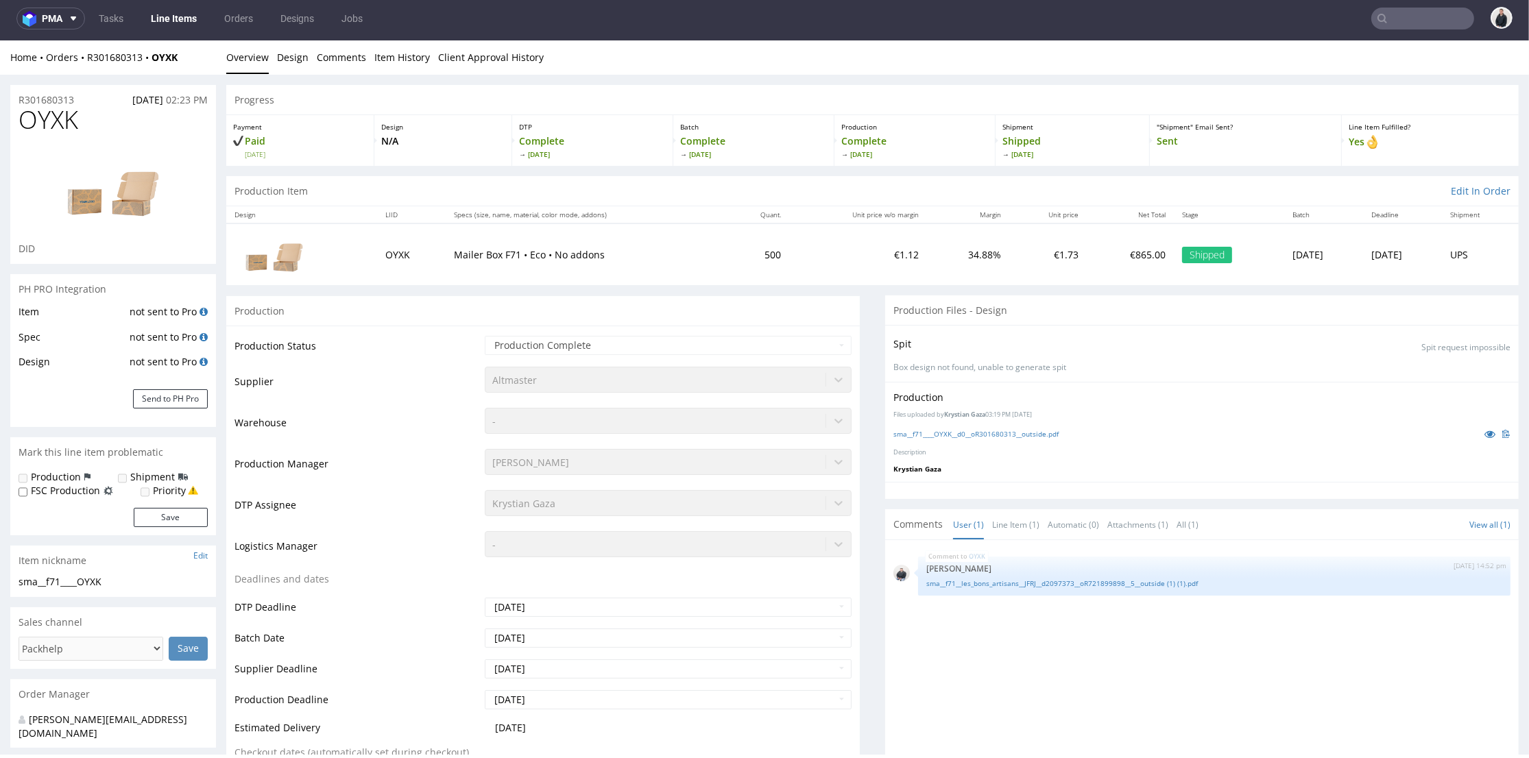
scroll to position [0, 0]
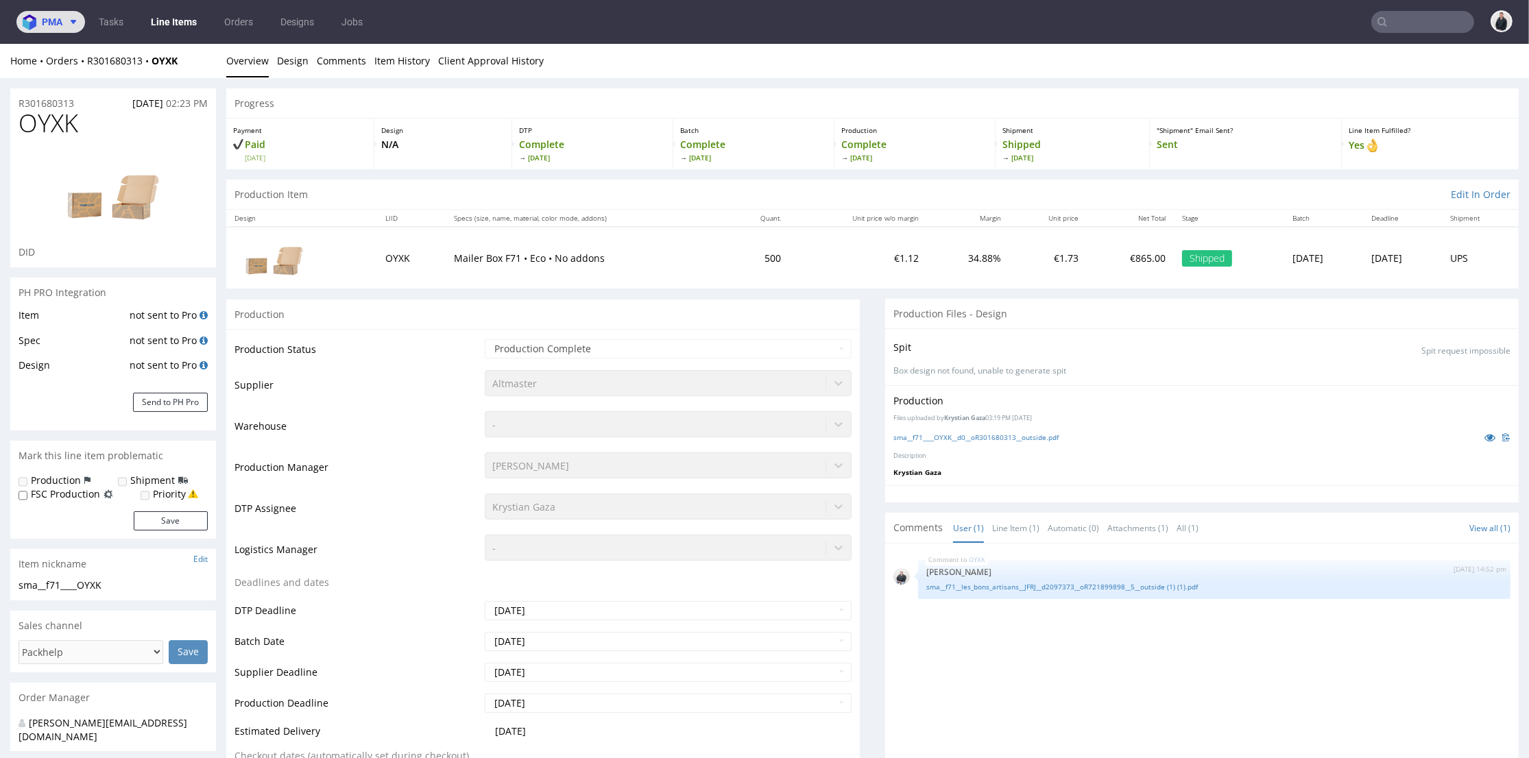
click at [48, 21] on span "pma" at bounding box center [52, 22] width 21 height 10
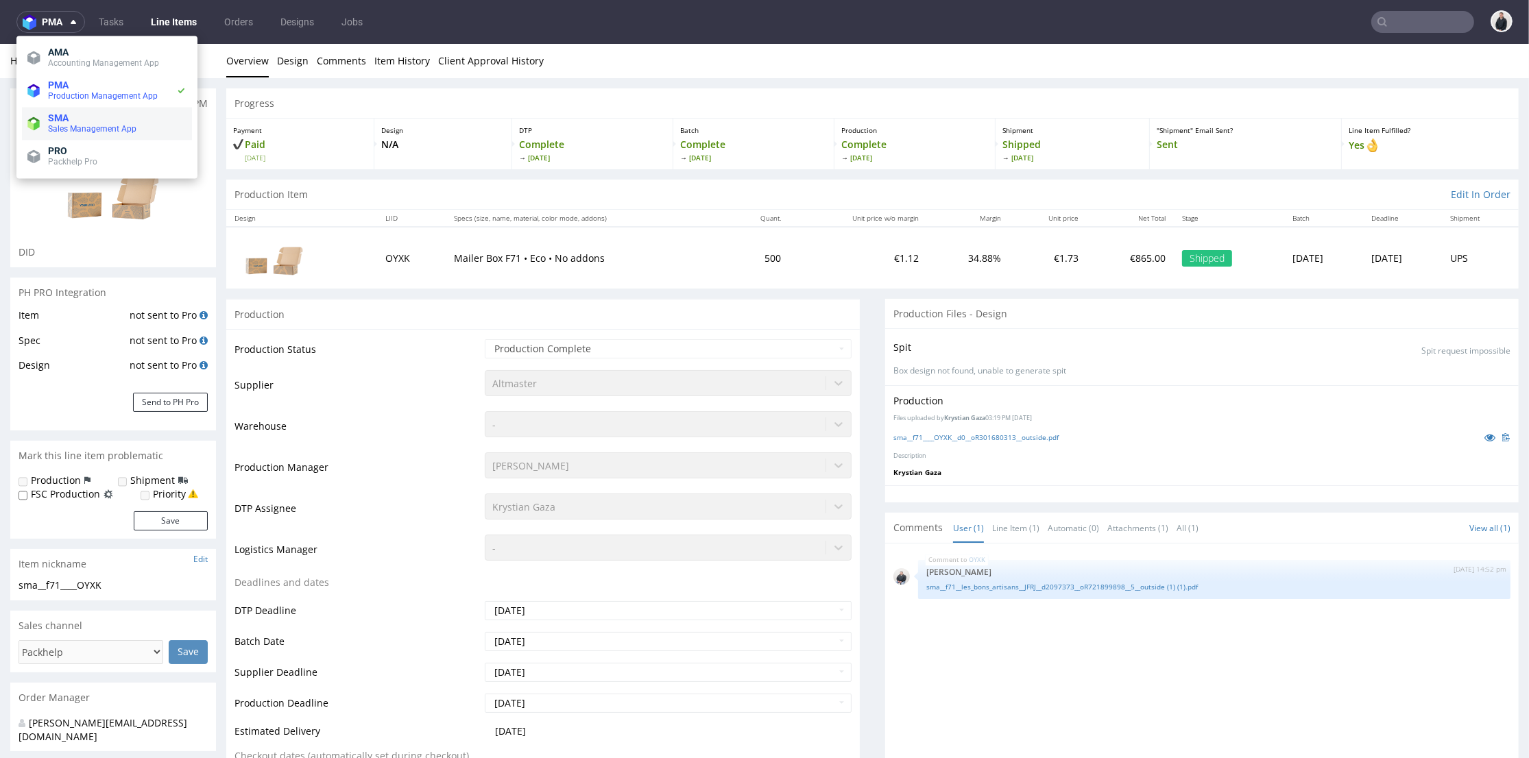
click at [88, 123] on span "SMA" at bounding box center [117, 117] width 138 height 11
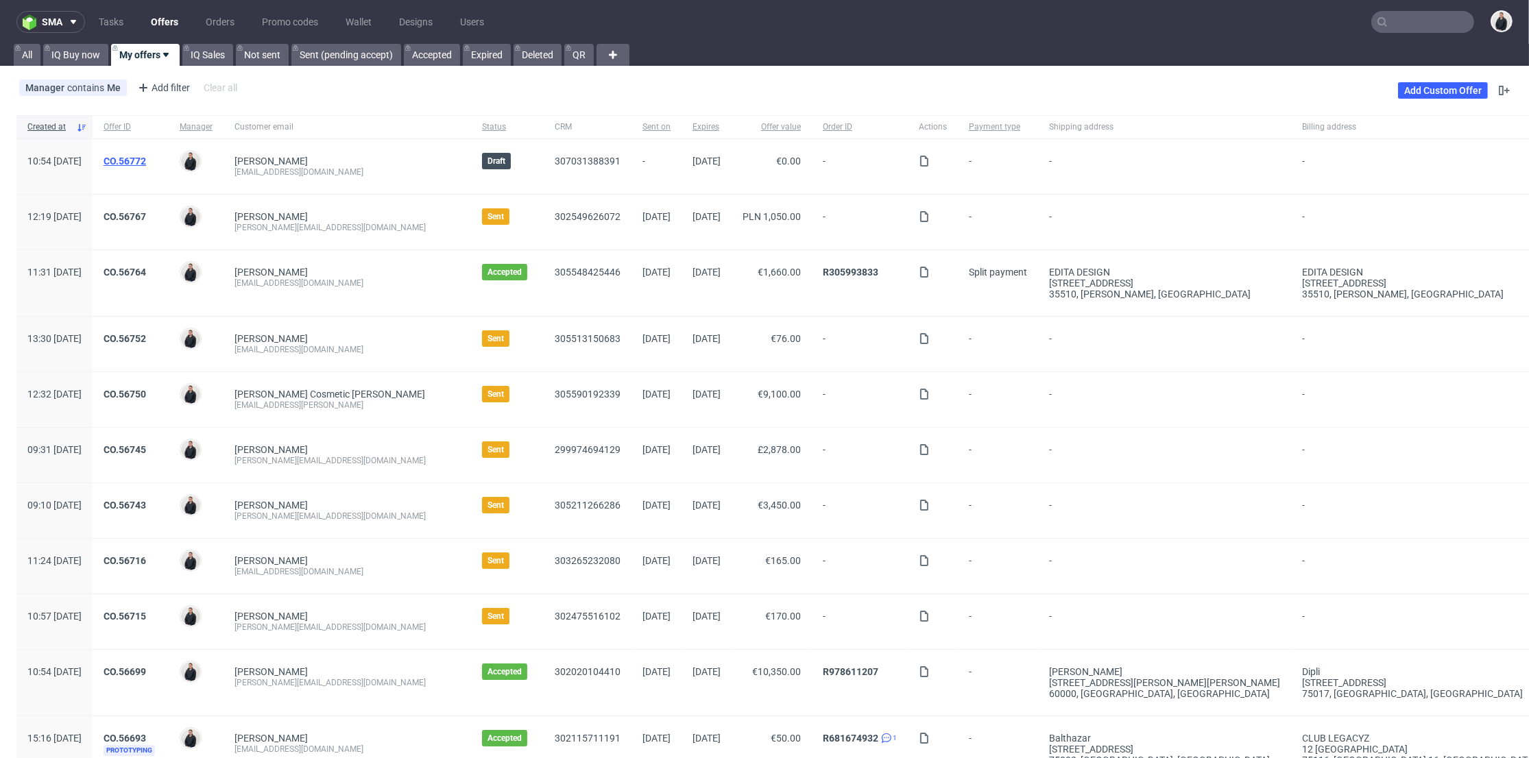
click at [146, 158] on link "CO.56772" at bounding box center [124, 161] width 42 height 11
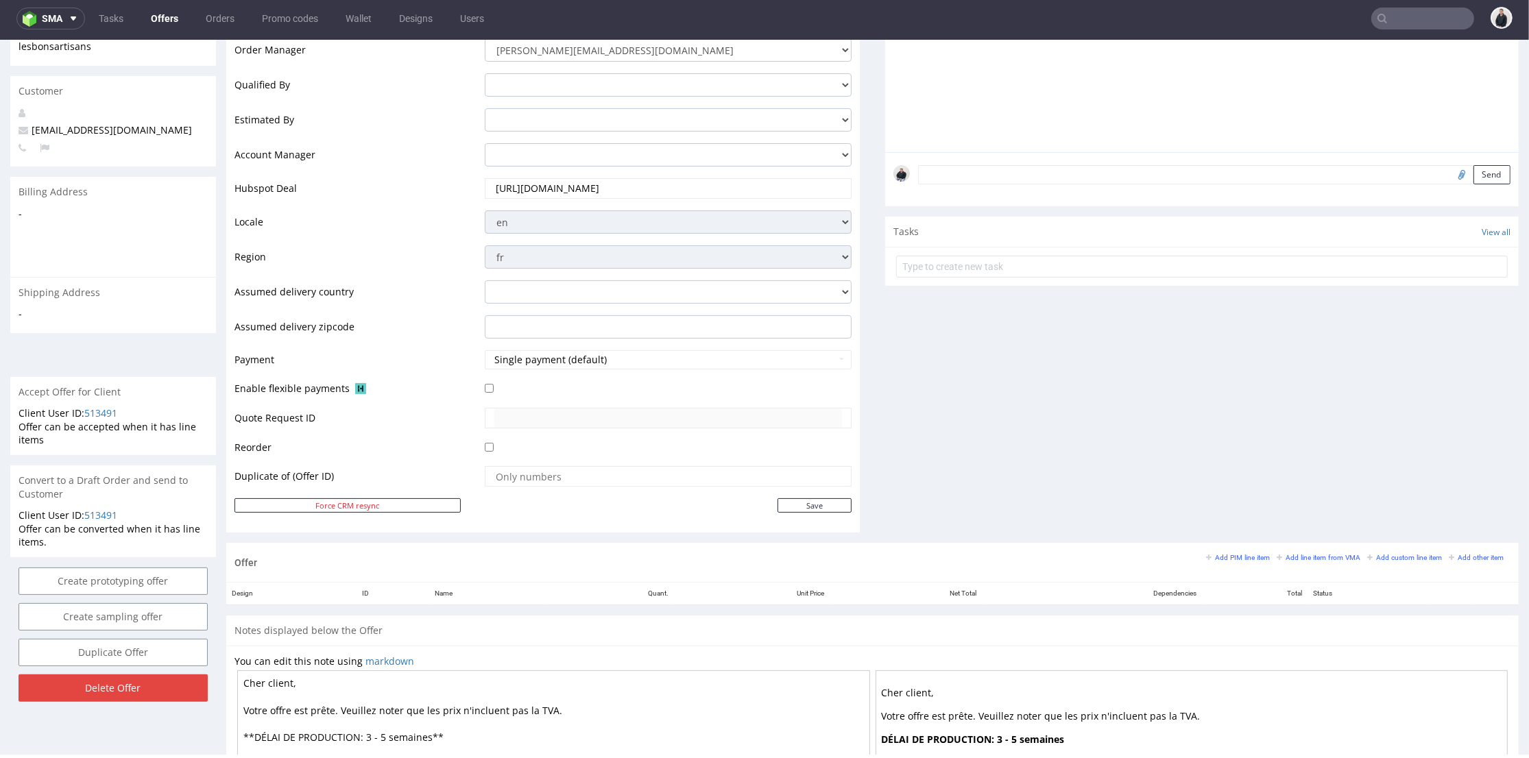
scroll to position [380, 0]
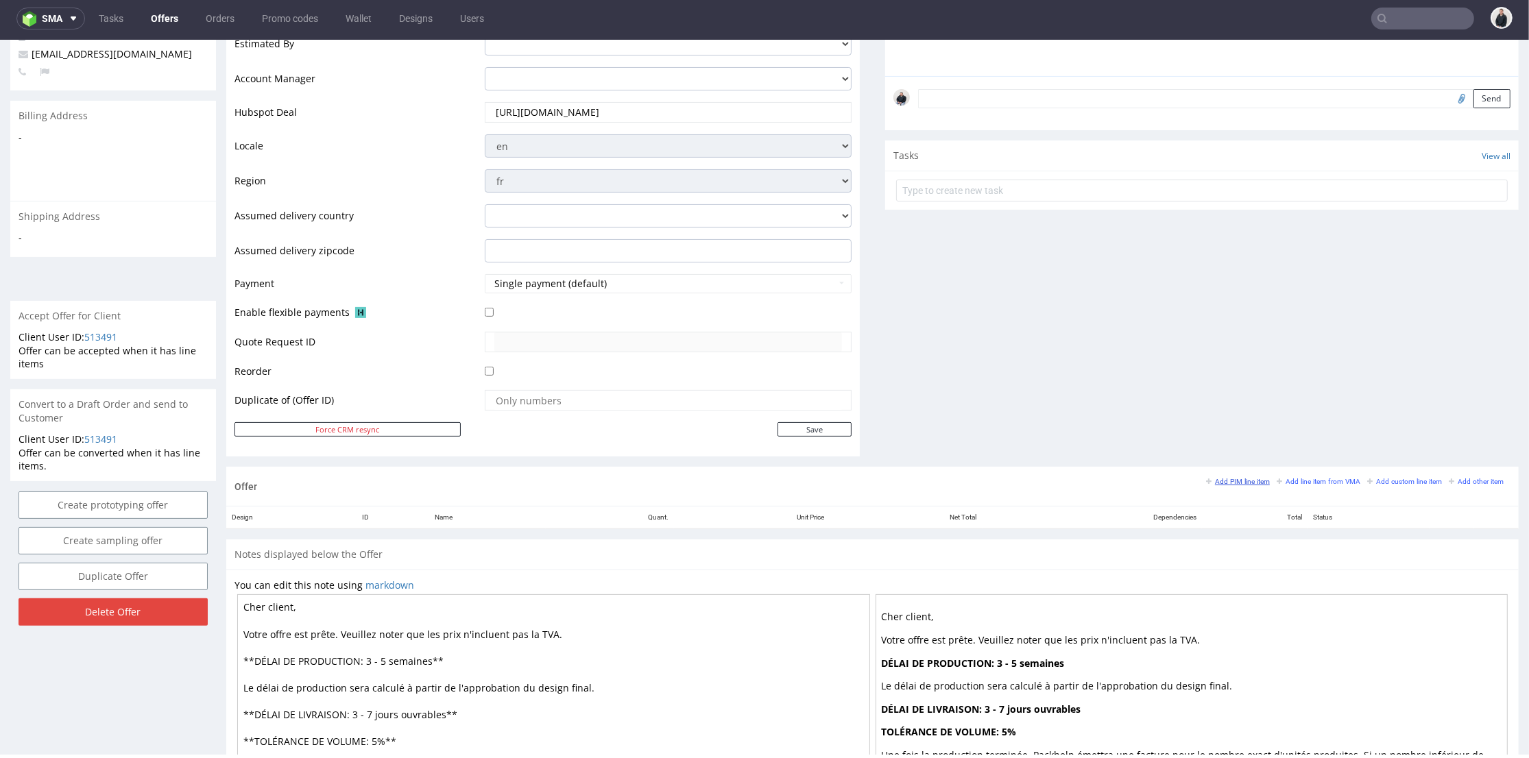
click at [1234, 483] on small "Add PIM line item" at bounding box center [1238, 482] width 64 height 8
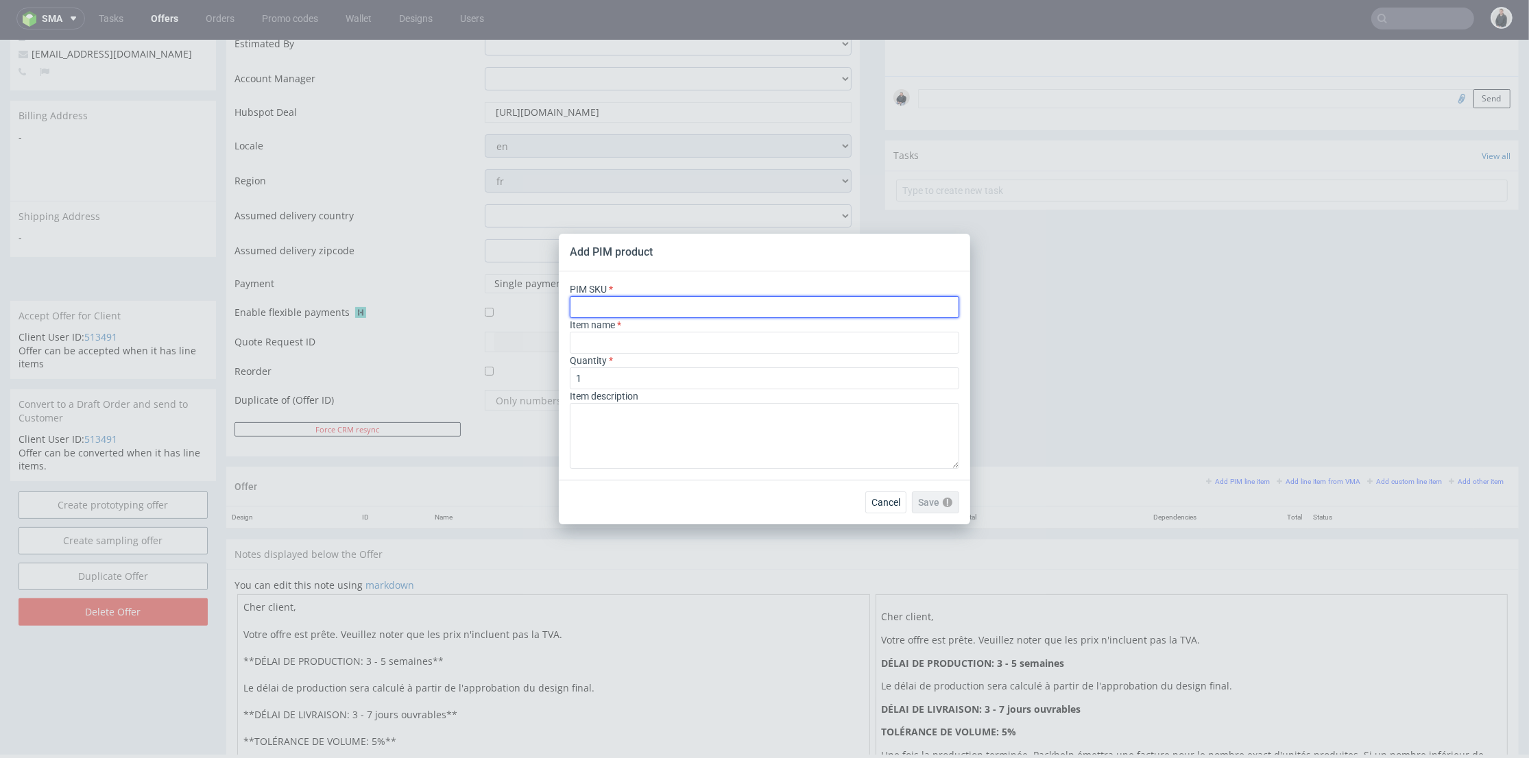
click at [688, 303] on input "text" at bounding box center [764, 307] width 389 height 22
paste input "box--mailer-box--71--cardboard-natural--print-monochrome--foil-none-single-strip"
type input "box--mailer-box--71--cardboard-natural--print-monochrome--foil-none-single-strip"
type input "Boites d'expédition"
type input "box--mailer-box--71--cardboard-natural--print-monochrome--foil-none-single-strip"
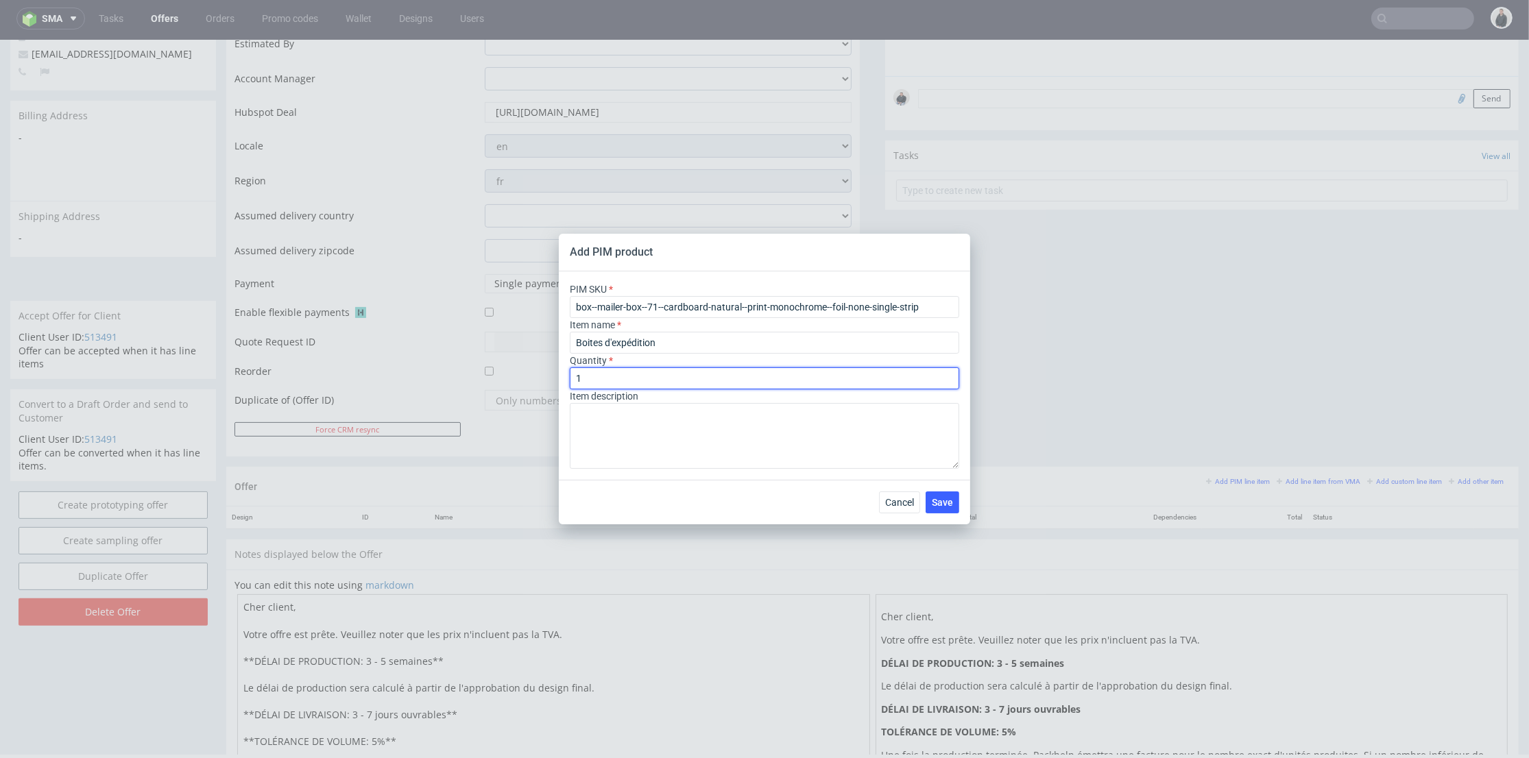
drag, startPoint x: 687, startPoint y: 379, endPoint x: 517, endPoint y: 362, distance: 171.5
click at [514, 365] on div "Add PIM product PIM SKU box--mailer-box--71--cardboard-natural--print-monochrom…" at bounding box center [764, 379] width 1529 height 758
type input "500"
click at [940, 500] on span "Save" at bounding box center [941, 503] width 21 height 10
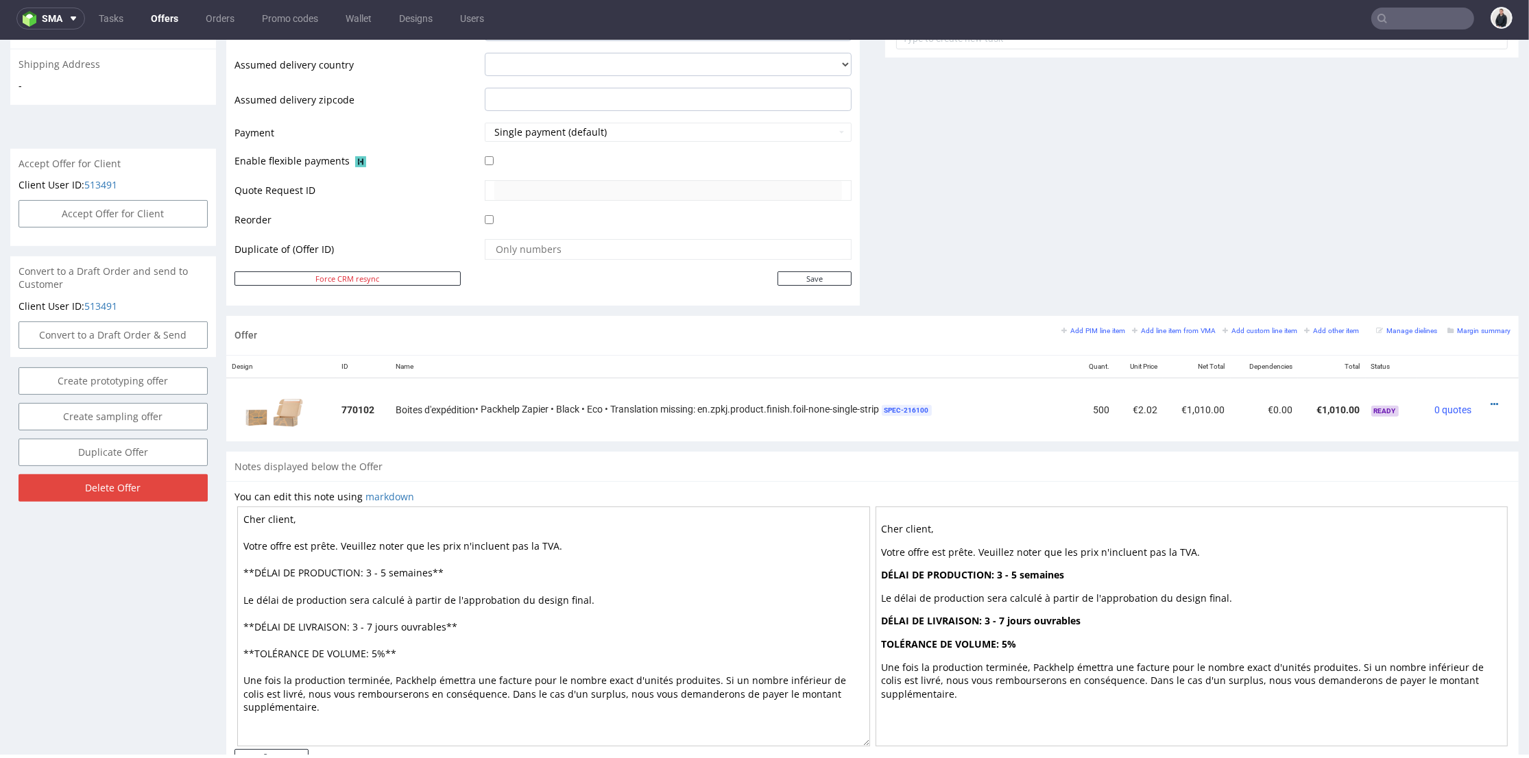
scroll to position [576, 0]
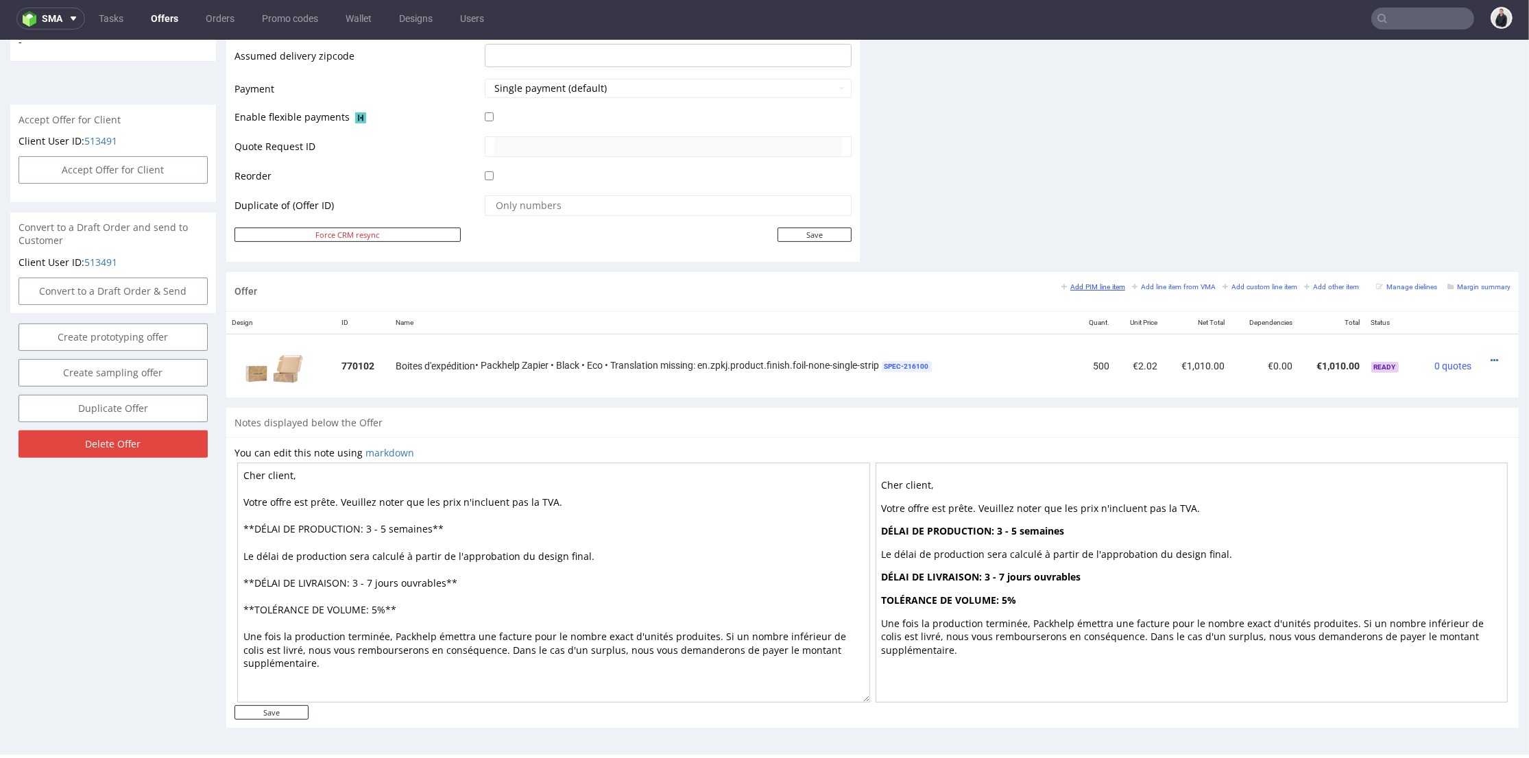
click at [1083, 287] on small "Add PIM line item" at bounding box center [1093, 287] width 64 height 8
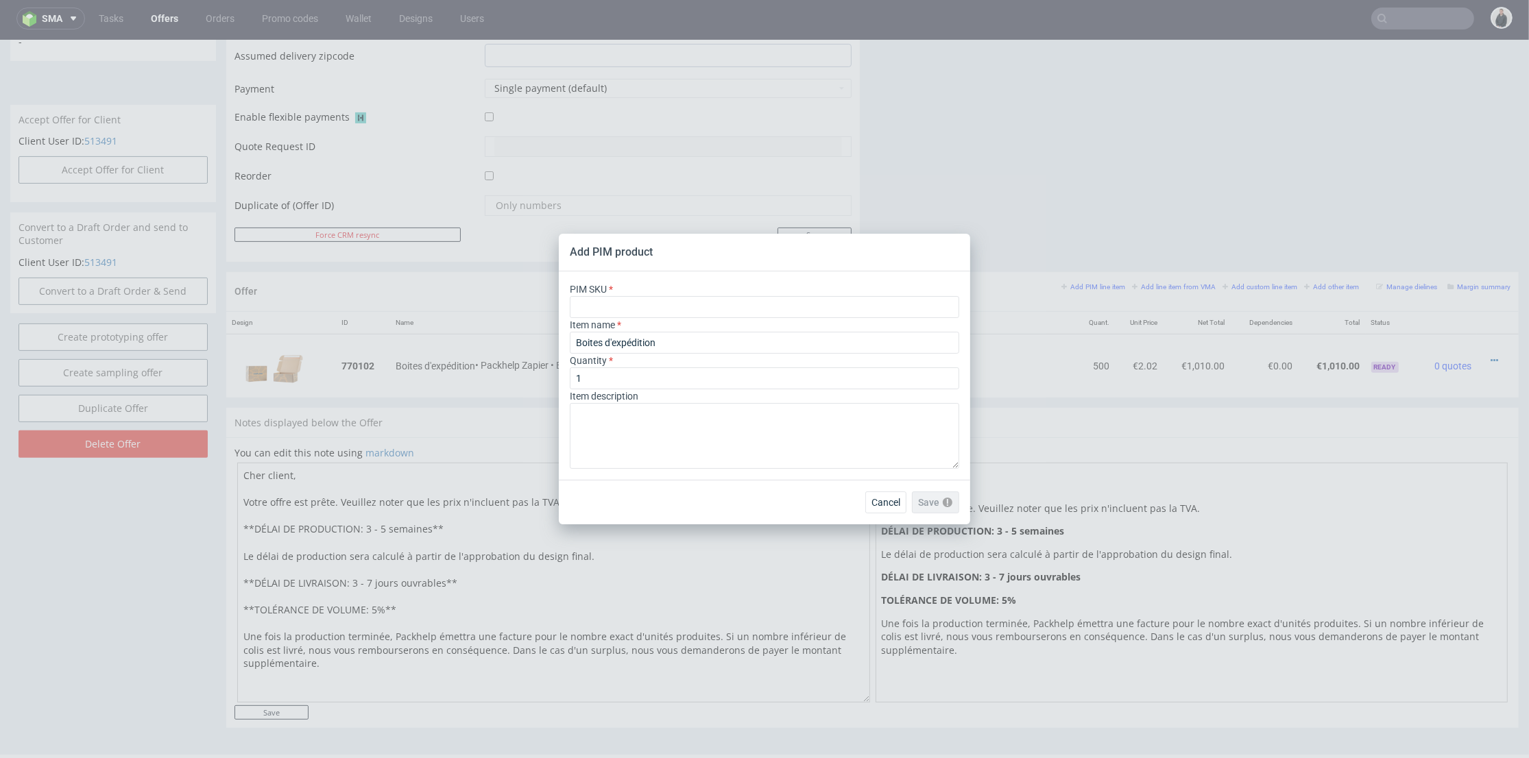
click at [618, 291] on div "PIM SKU" at bounding box center [764, 300] width 389 height 36
click at [618, 300] on input "text" at bounding box center [764, 307] width 389 height 22
paste input "box--mailer-box--71--cardboard-natural--print-monochrome--foil-none-single-strip"
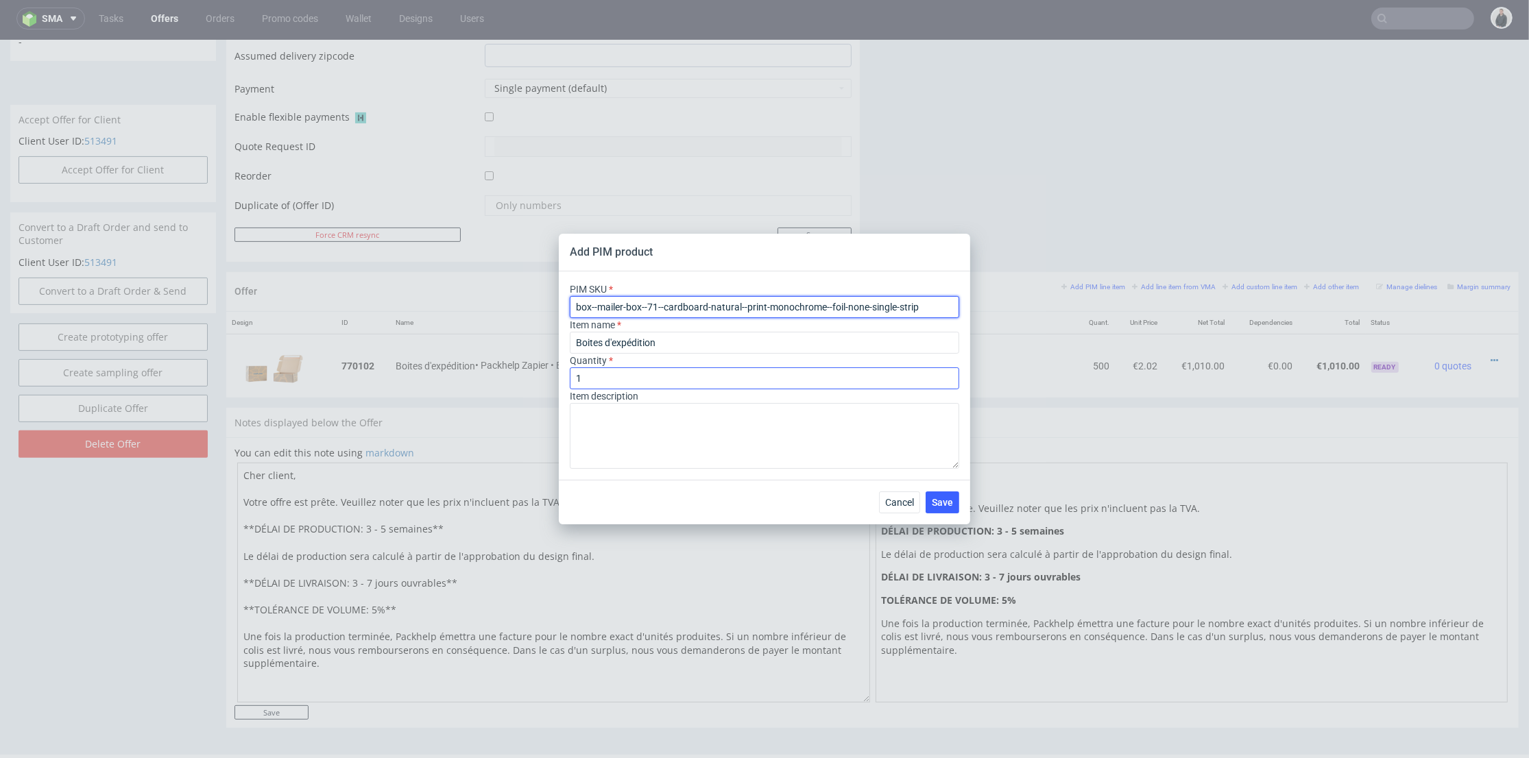
type input "box--mailer-box--71--cardboard-natural--print-monochrome--foil-none-single-strip"
click at [626, 375] on input "1" at bounding box center [764, 378] width 389 height 22
type input "1000"
click at [953, 499] on button "Save" at bounding box center [942, 502] width 34 height 22
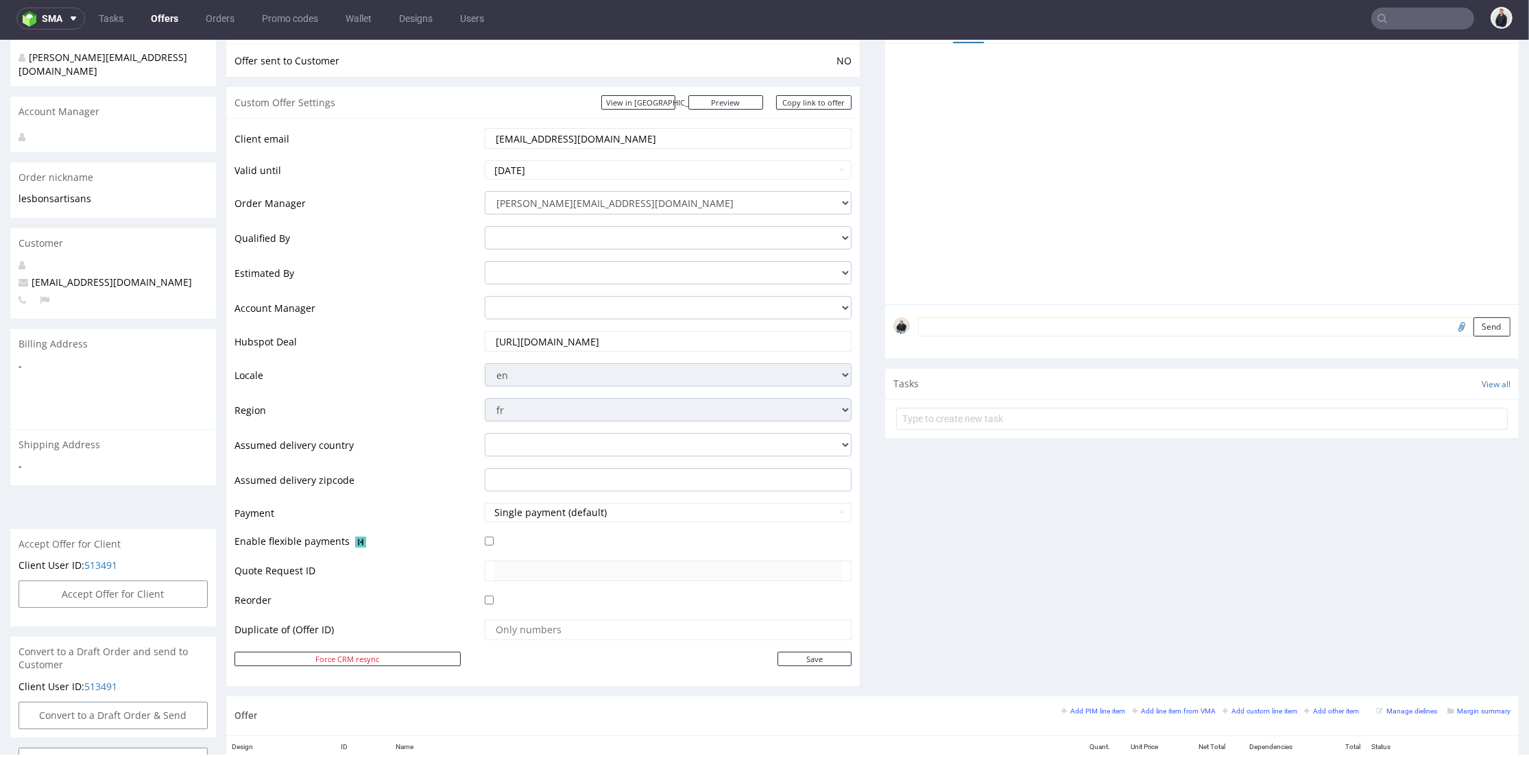
scroll to position [456, 0]
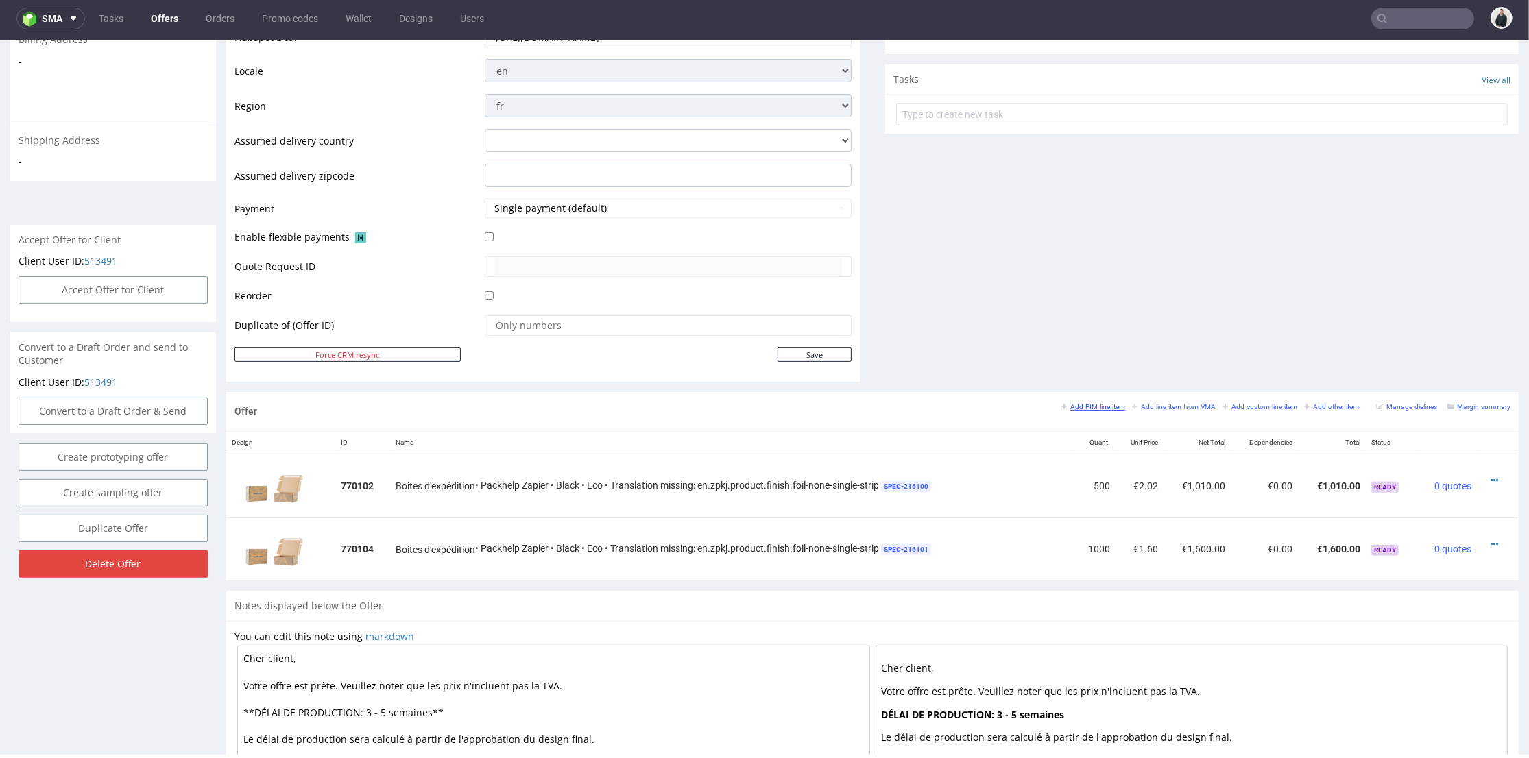
click at [1067, 405] on small "Add PIM line item" at bounding box center [1093, 407] width 64 height 8
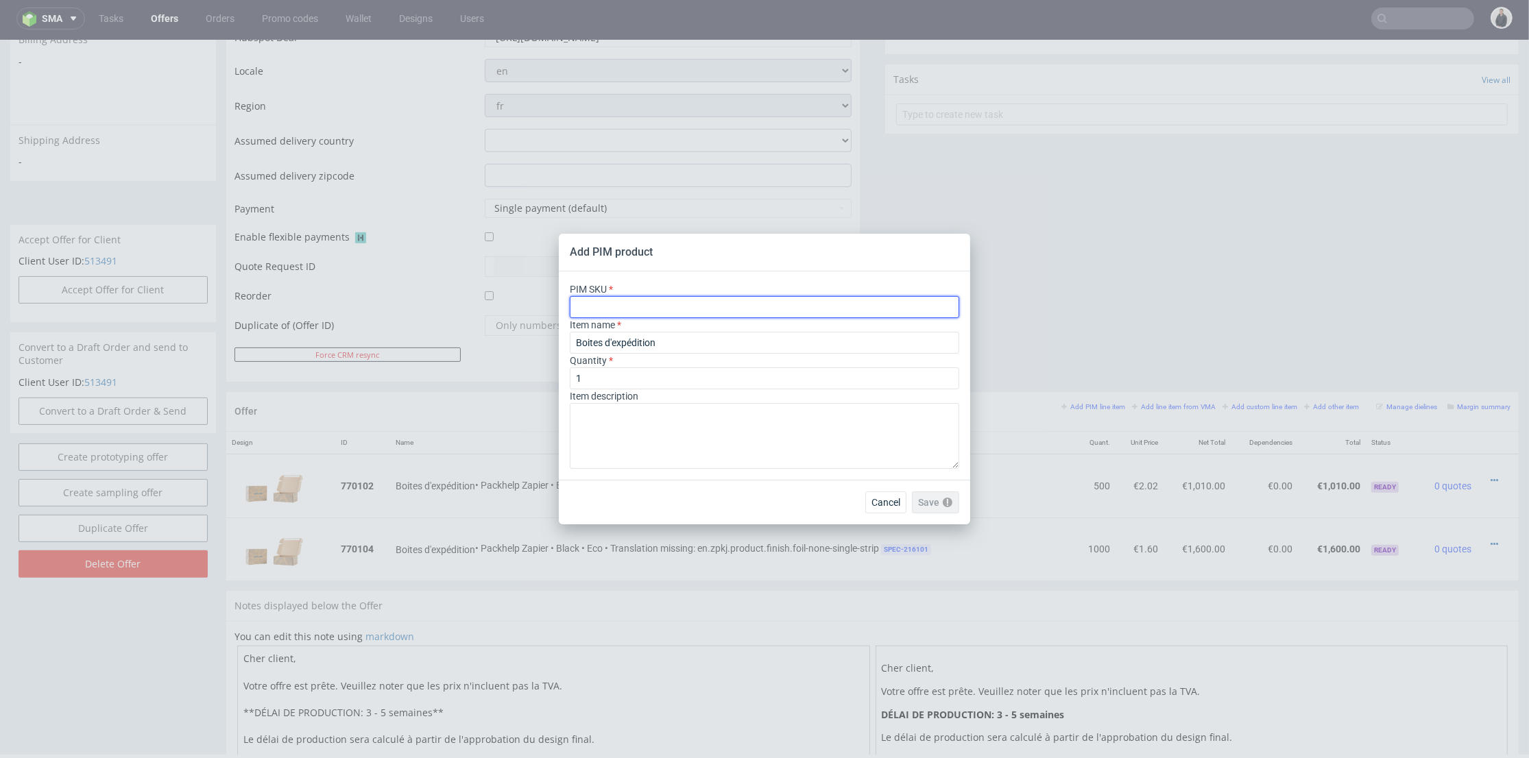
click at [709, 303] on input "text" at bounding box center [764, 307] width 389 height 22
paste input "box--mailer-box--71--cardboard-natural--print-monochrome--foil-none-single-strip"
type input "box--mailer-box--71--cardboard-natural--print-monochrome--foil-none-single-strip"
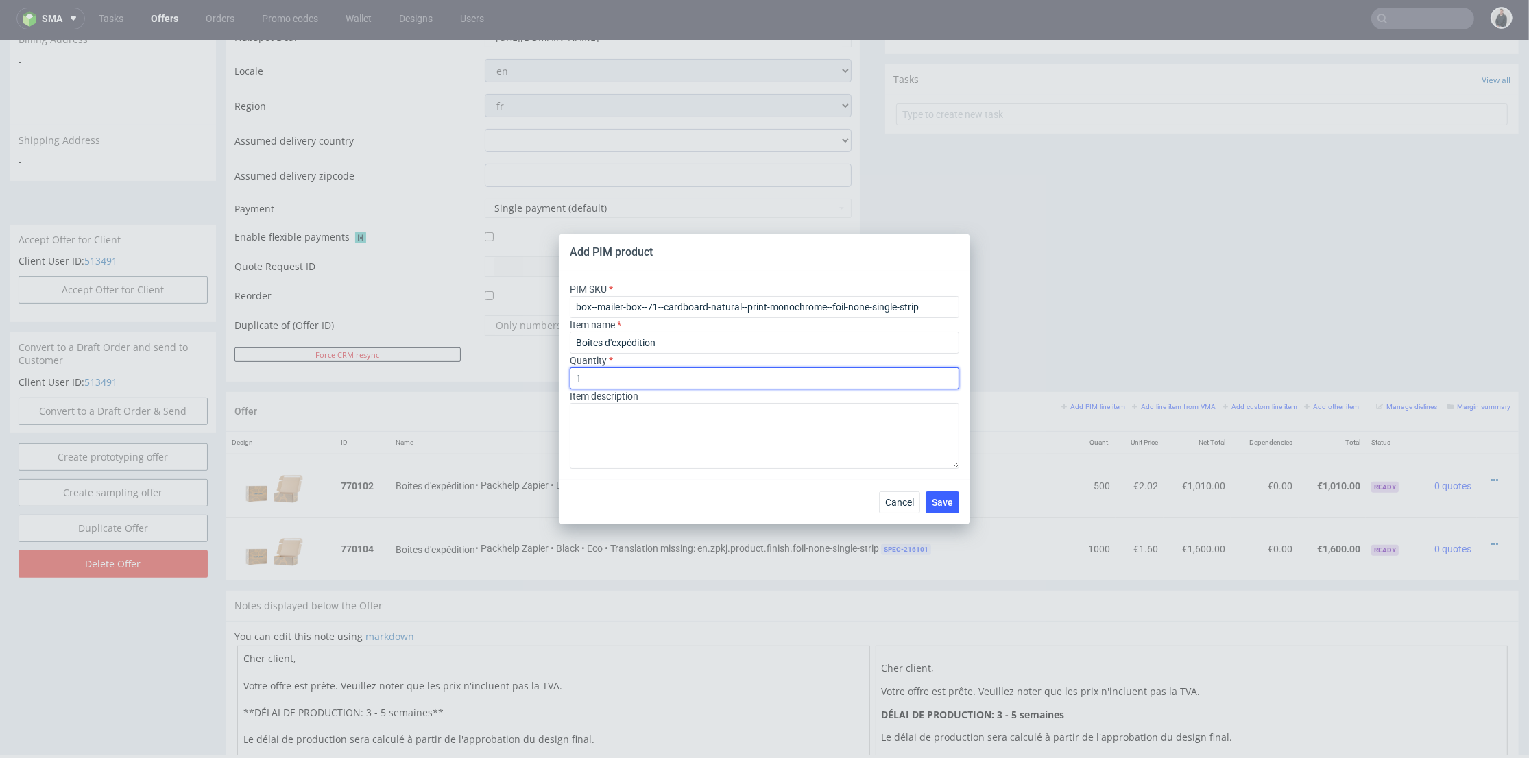
drag, startPoint x: 580, startPoint y: 374, endPoint x: 530, endPoint y: 373, distance: 50.0
click at [530, 373] on div "Add PIM product PIM SKU box--mailer-box--71--cardboard-natural--print-monochrom…" at bounding box center [764, 379] width 1529 height 758
type input "2000"
click at [950, 494] on button "Save" at bounding box center [942, 502] width 34 height 22
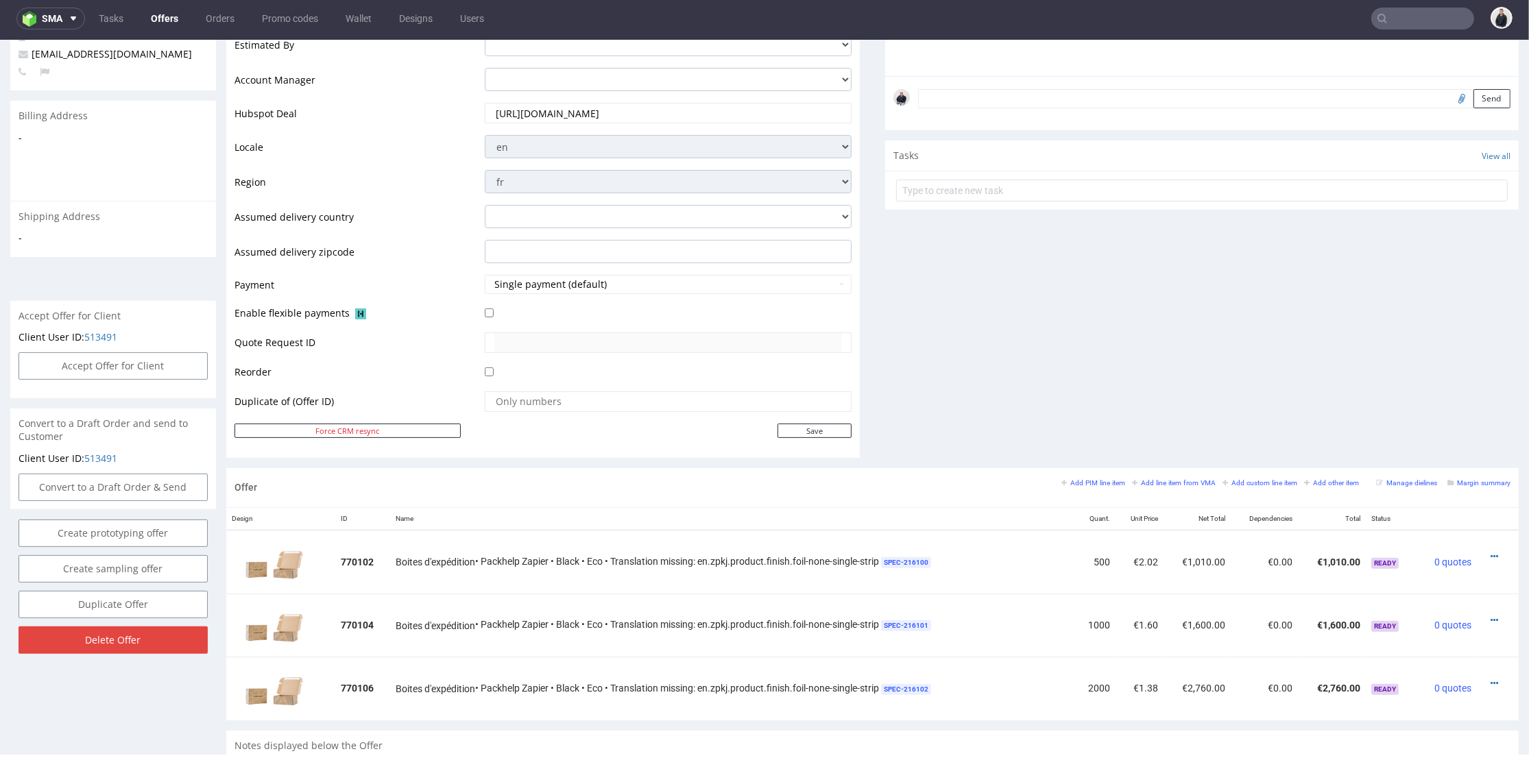
scroll to position [533, 0]
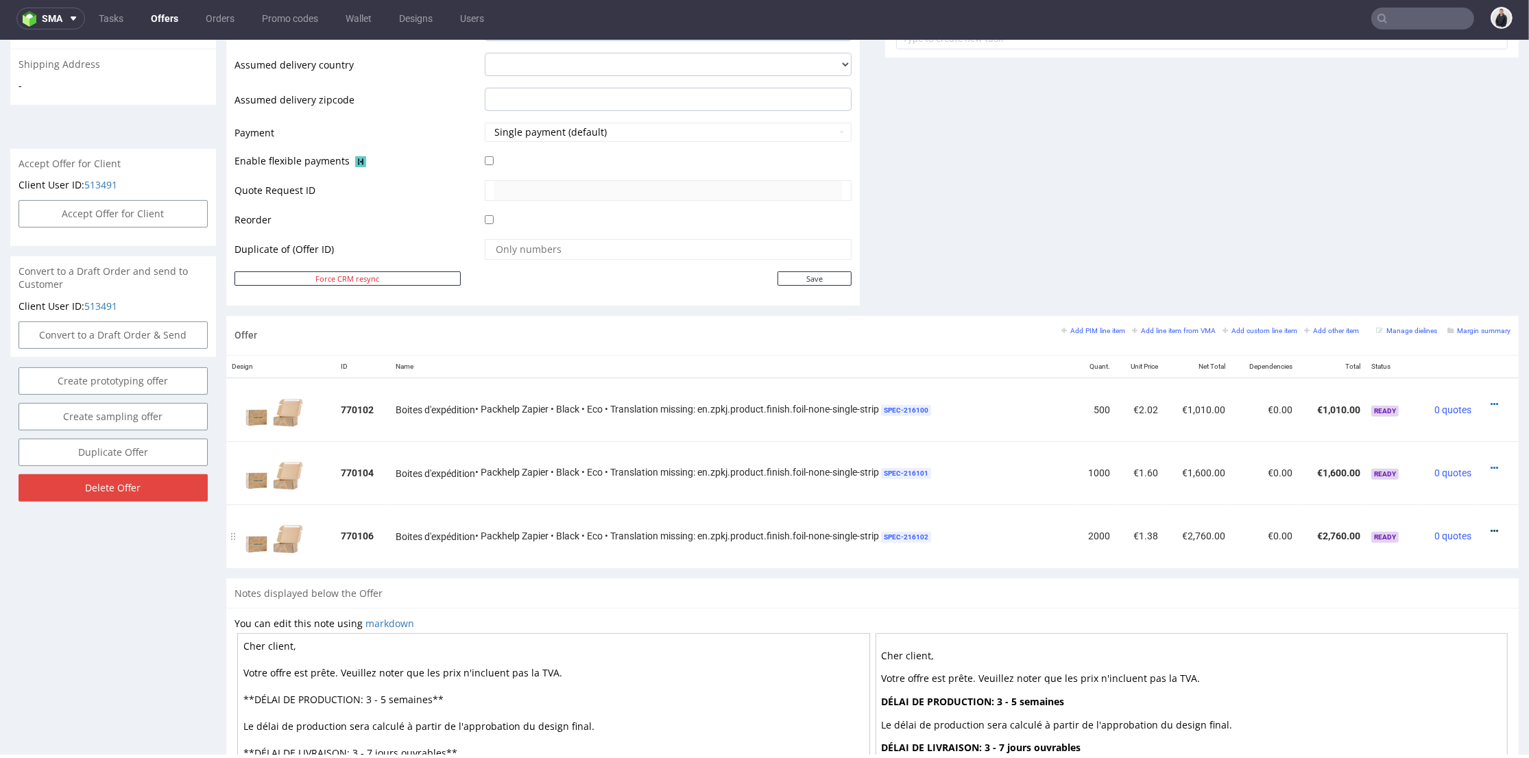
click at [1490, 528] on icon at bounding box center [1494, 531] width 8 height 10
click at [1426, 432] on span "Add dependency" at bounding box center [1432, 429] width 110 height 14
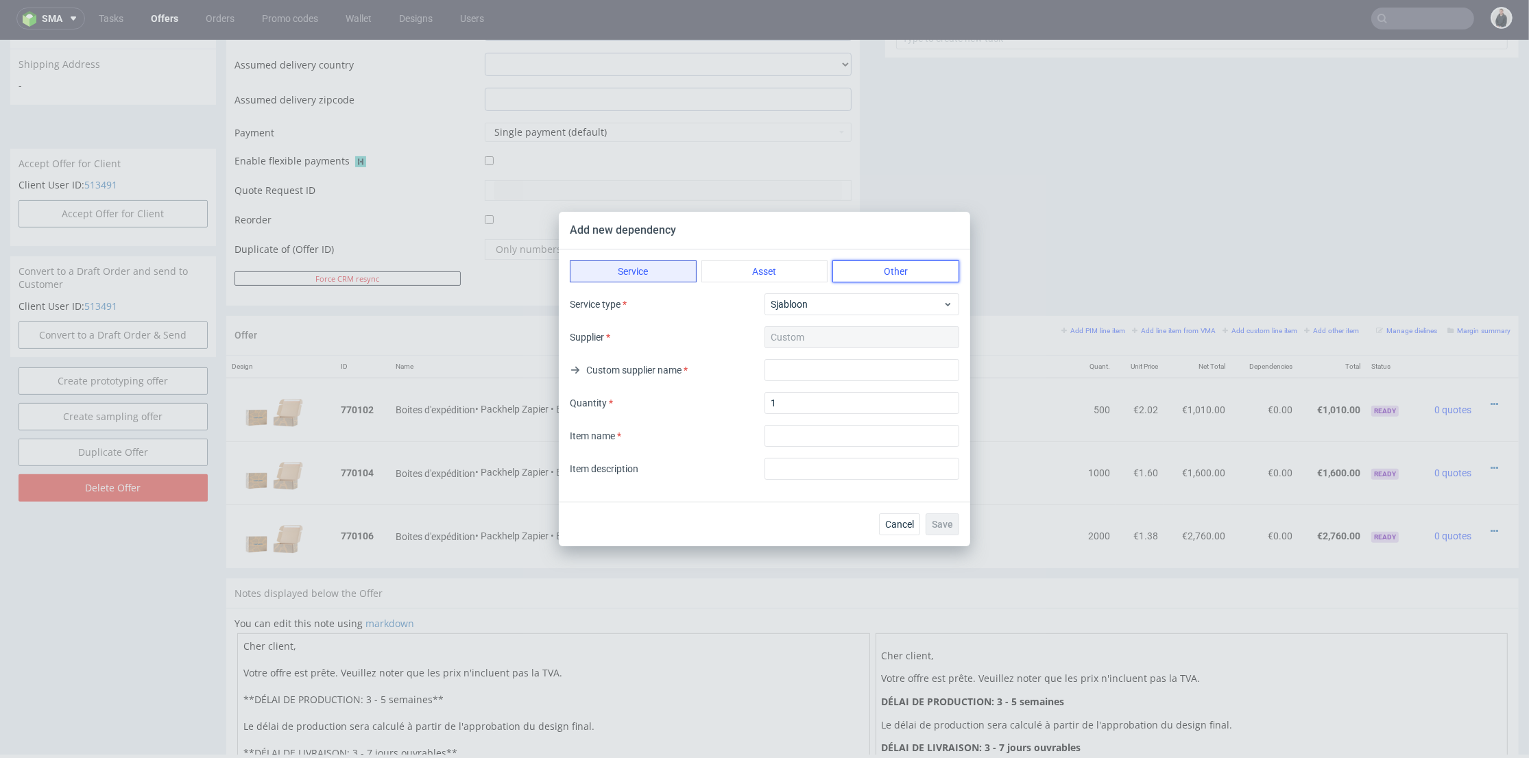
click at [872, 274] on button "Other" at bounding box center [895, 271] width 127 height 22
click at [633, 270] on button "Service" at bounding box center [633, 271] width 127 height 22
click at [793, 295] on div "Sjabloon" at bounding box center [861, 304] width 195 height 22
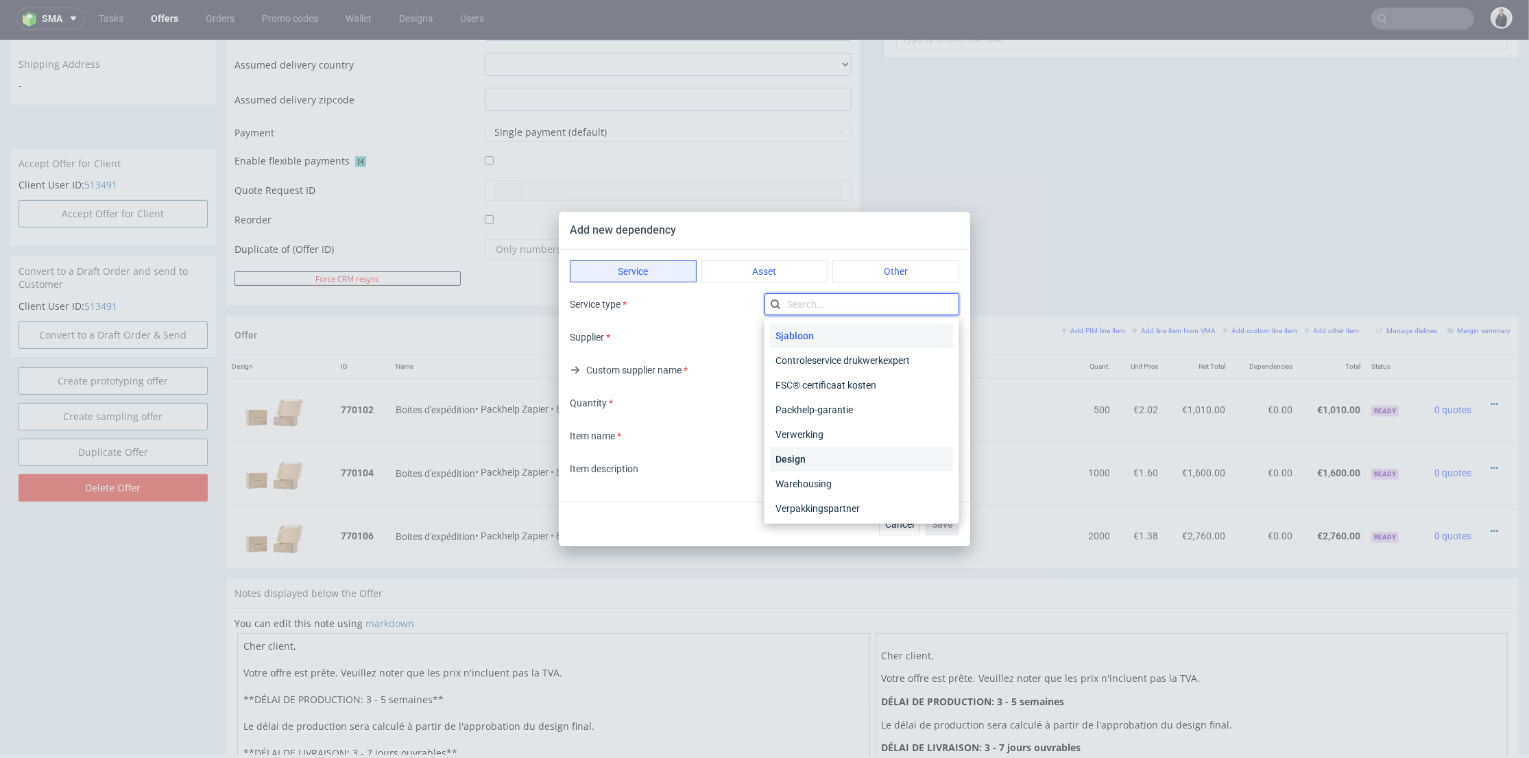
scroll to position [27, 0]
click at [859, 450] on div "Warehousing" at bounding box center [862, 456] width 184 height 25
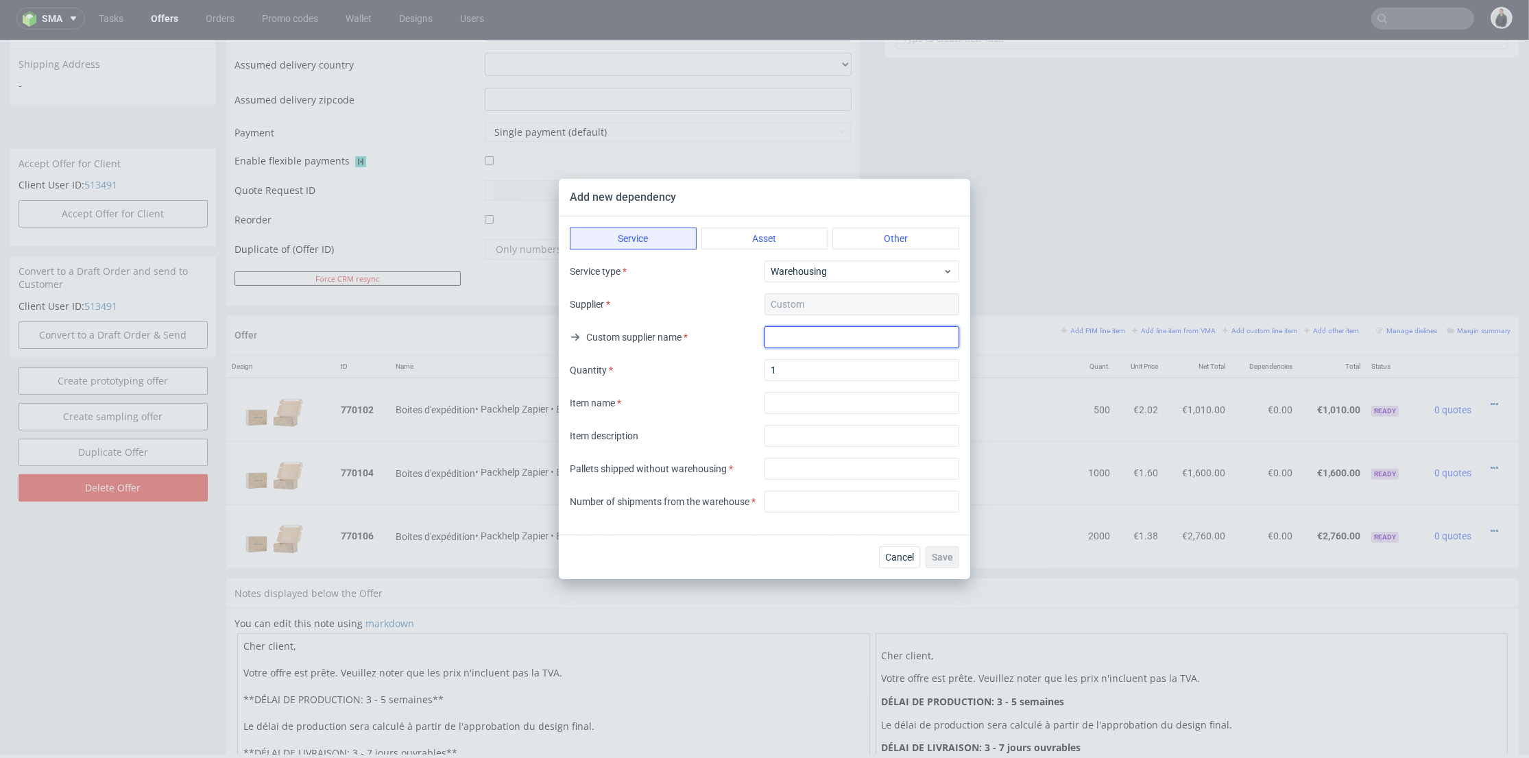
click at [818, 339] on input "text" at bounding box center [861, 337] width 195 height 22
type input "Packhelp"
click at [853, 398] on input "textarea" at bounding box center [861, 403] width 195 height 22
type input "Warehousing 6 Month"
drag, startPoint x: 838, startPoint y: 448, endPoint x: 828, endPoint y: 454, distance: 12.0
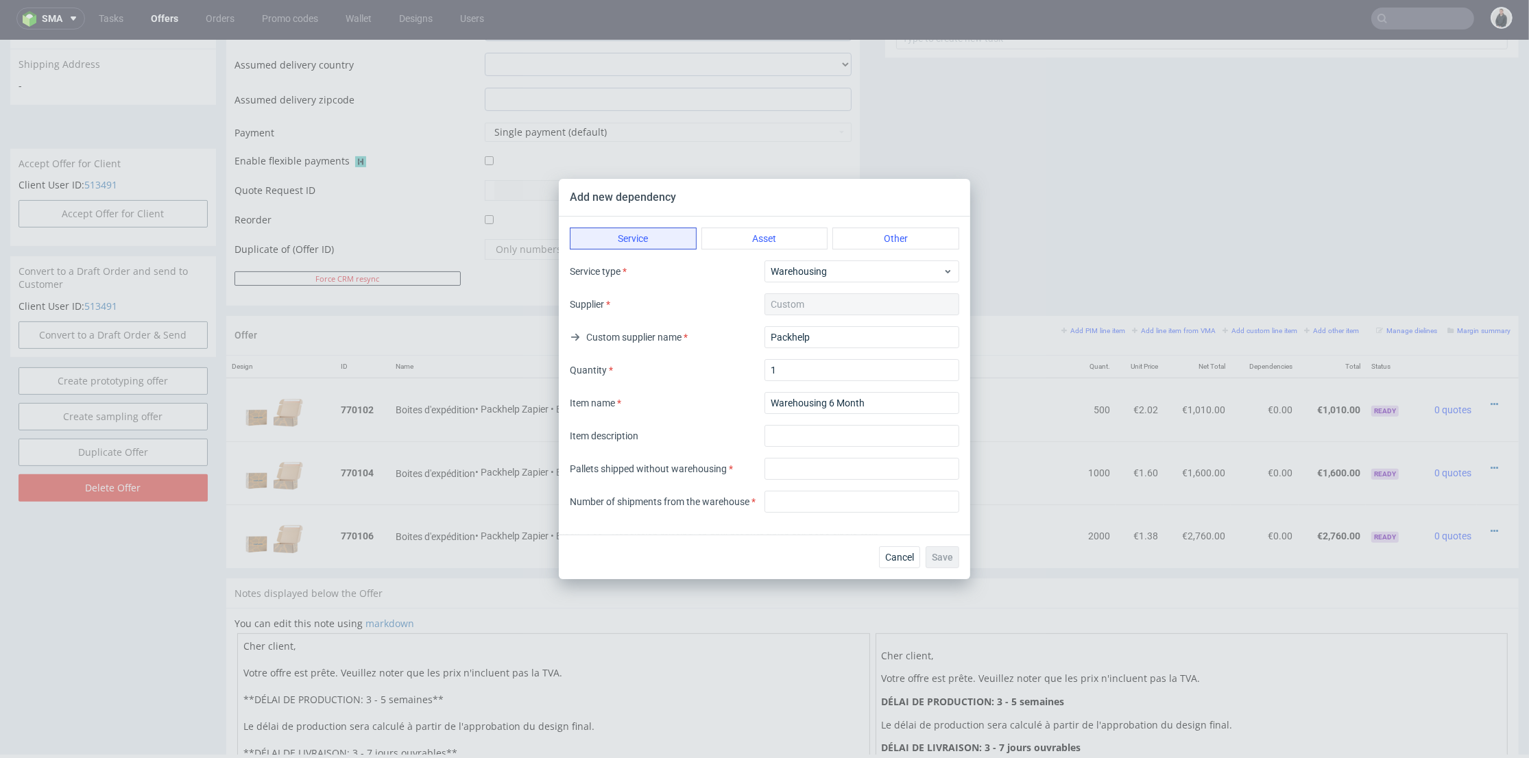
click at [838, 447] on div "Service Asset Other Service type Warehousing Supplier Custom Custom supplier na…" at bounding box center [764, 376] width 411 height 318
click at [817, 465] on input "number" at bounding box center [861, 469] width 195 height 22
drag, startPoint x: 784, startPoint y: 467, endPoint x: 770, endPoint y: 467, distance: 13.7
click at [770, 467] on input "2" at bounding box center [861, 469] width 195 height 22
type input "1"
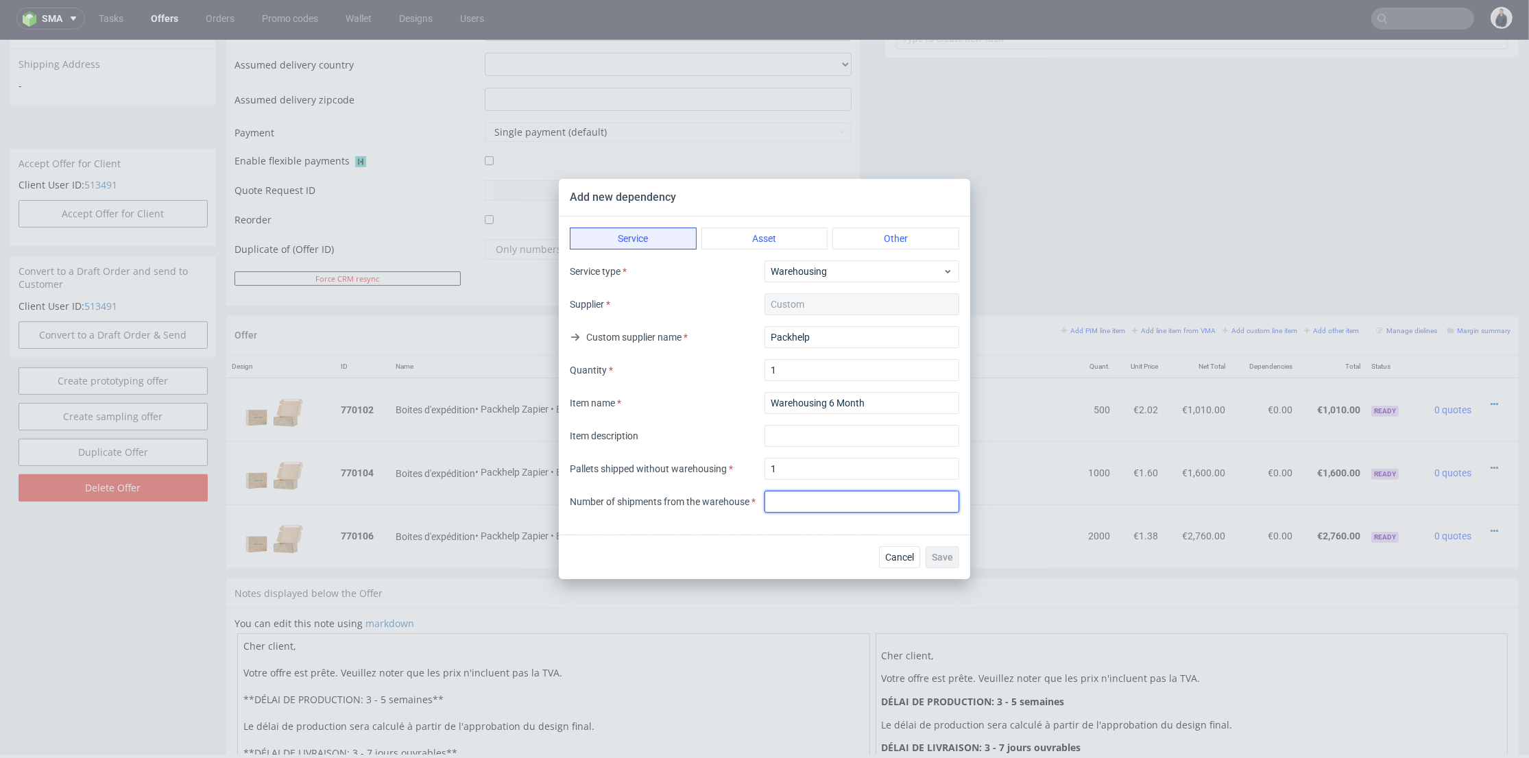
click at [798, 496] on input "number" at bounding box center [861, 502] width 195 height 22
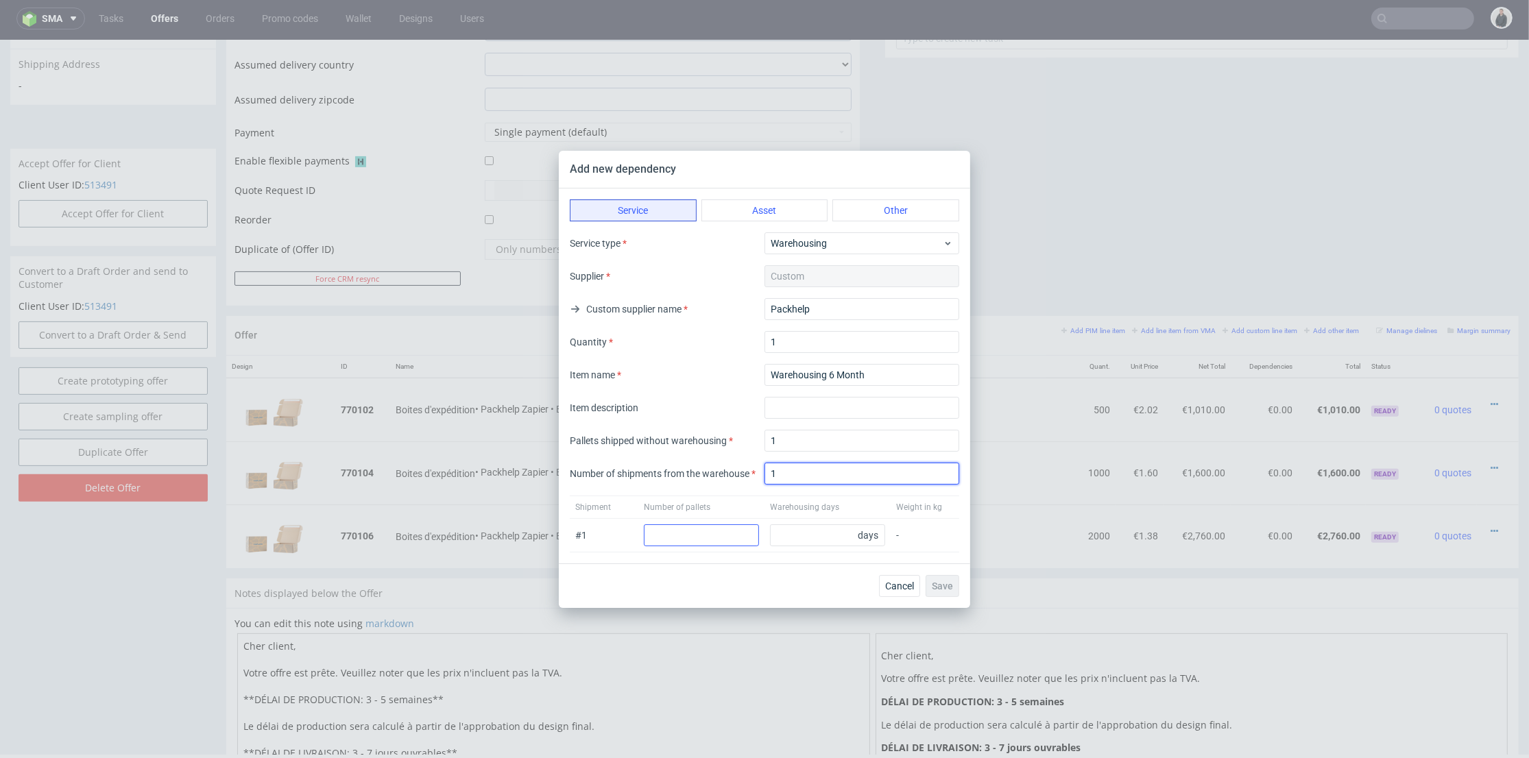
type input "1"
click at [698, 541] on input "number" at bounding box center [701, 535] width 115 height 22
type input "1"
click at [803, 533] on input "number" at bounding box center [827, 535] width 115 height 22
type input "180"
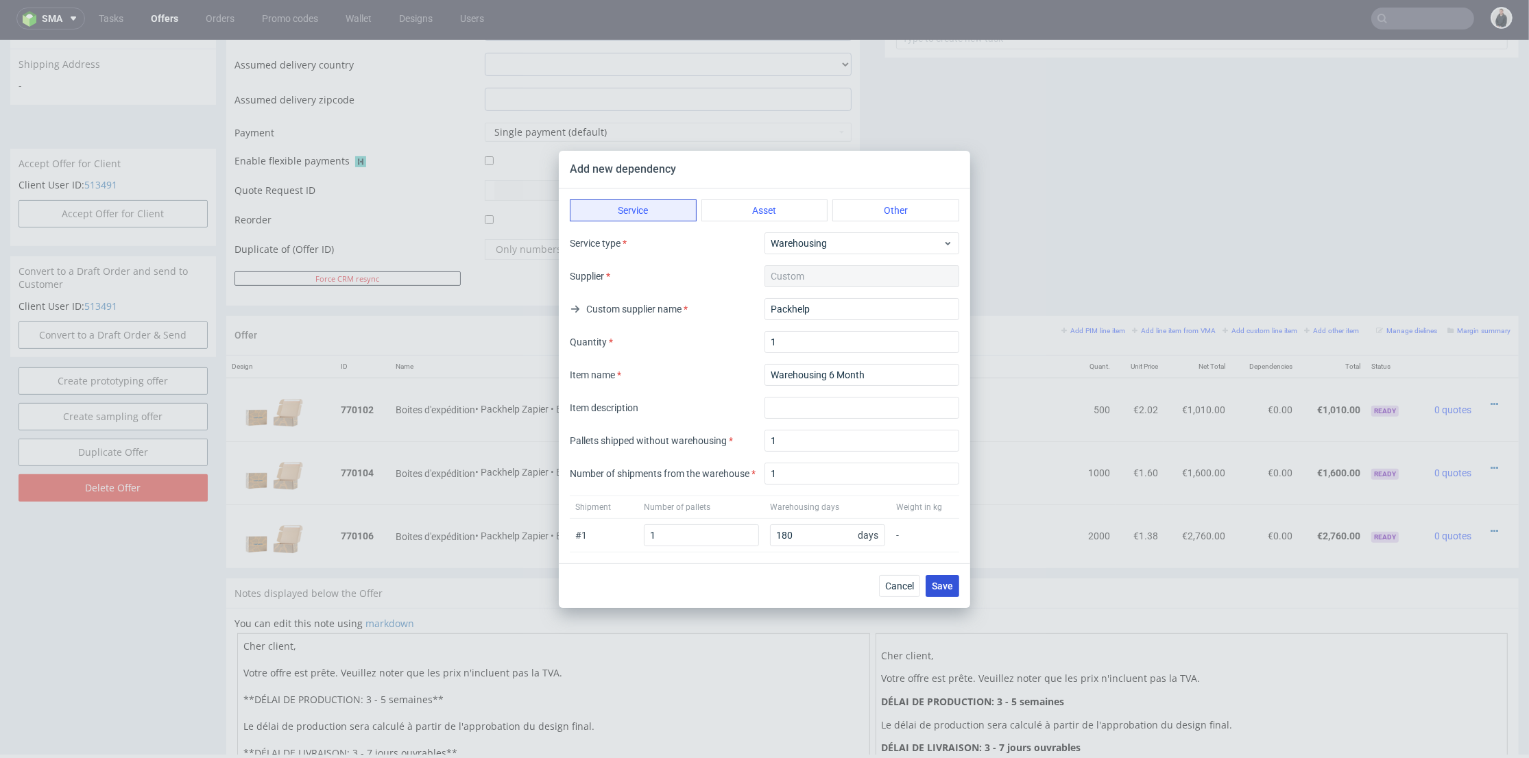
click at [937, 577] on button "Save" at bounding box center [942, 586] width 34 height 22
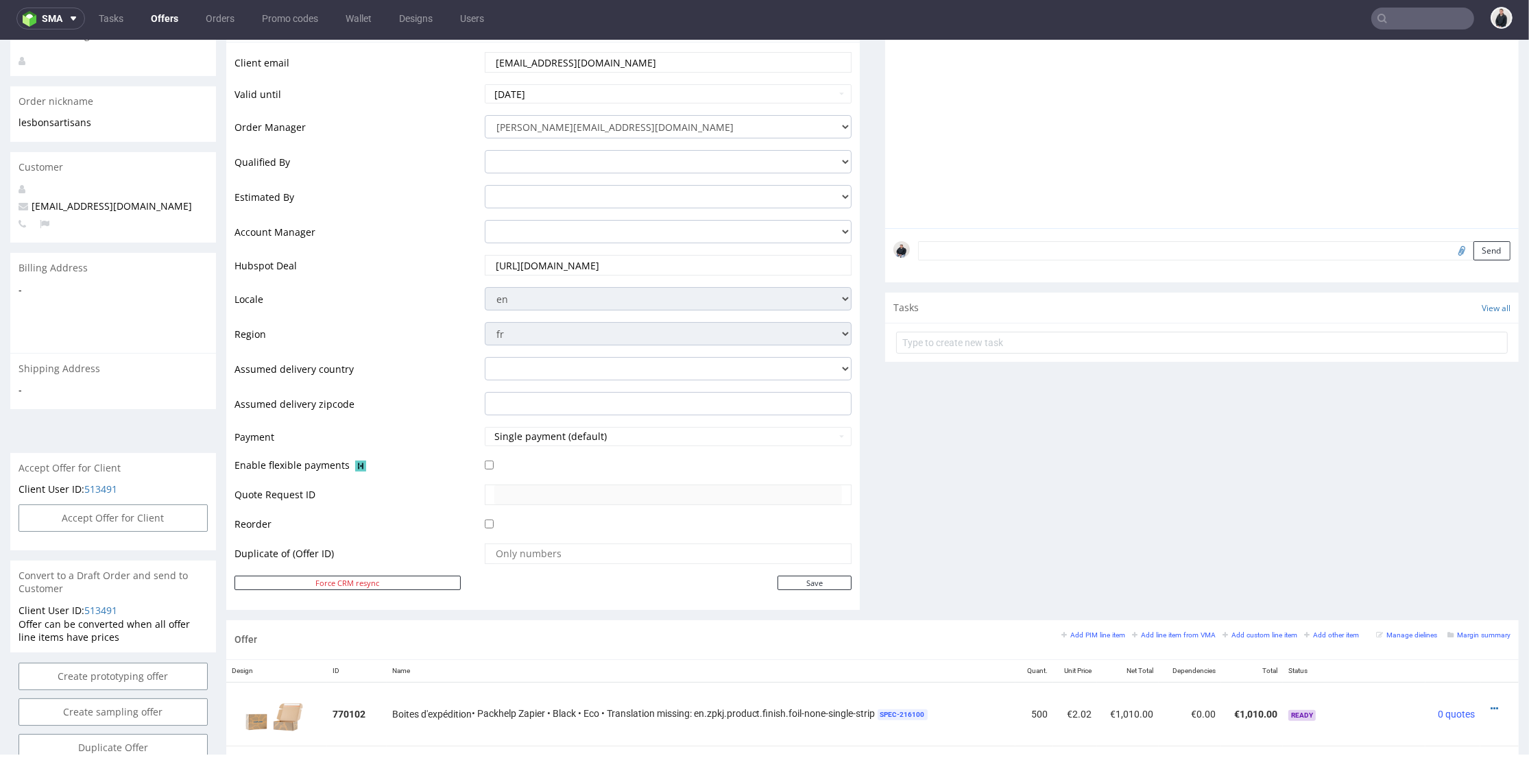
scroll to position [533, 0]
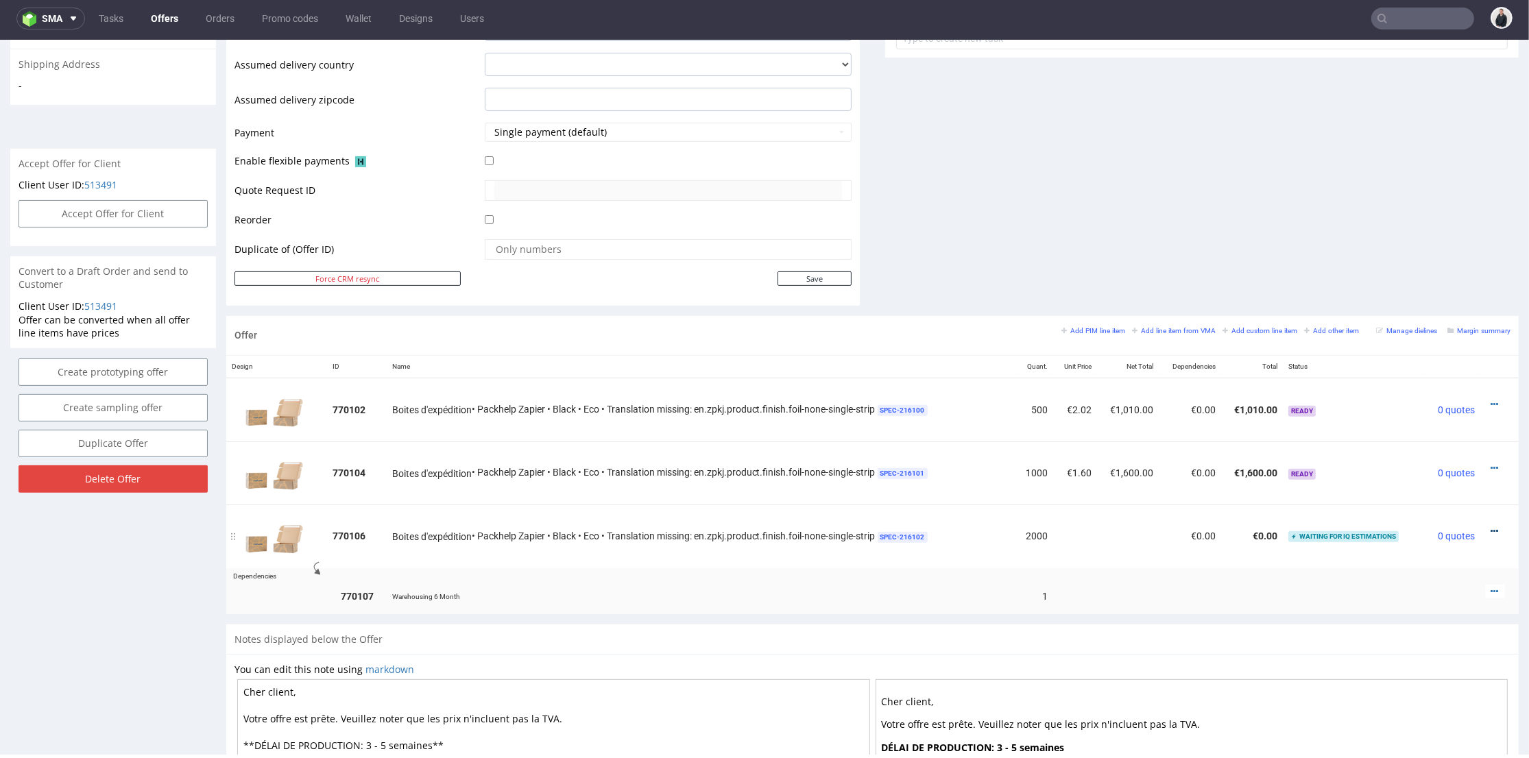
click at [1490, 528] on icon at bounding box center [1494, 531] width 8 height 10
click at [1412, 401] on span "Add cost manually" at bounding box center [1432, 404] width 110 height 14
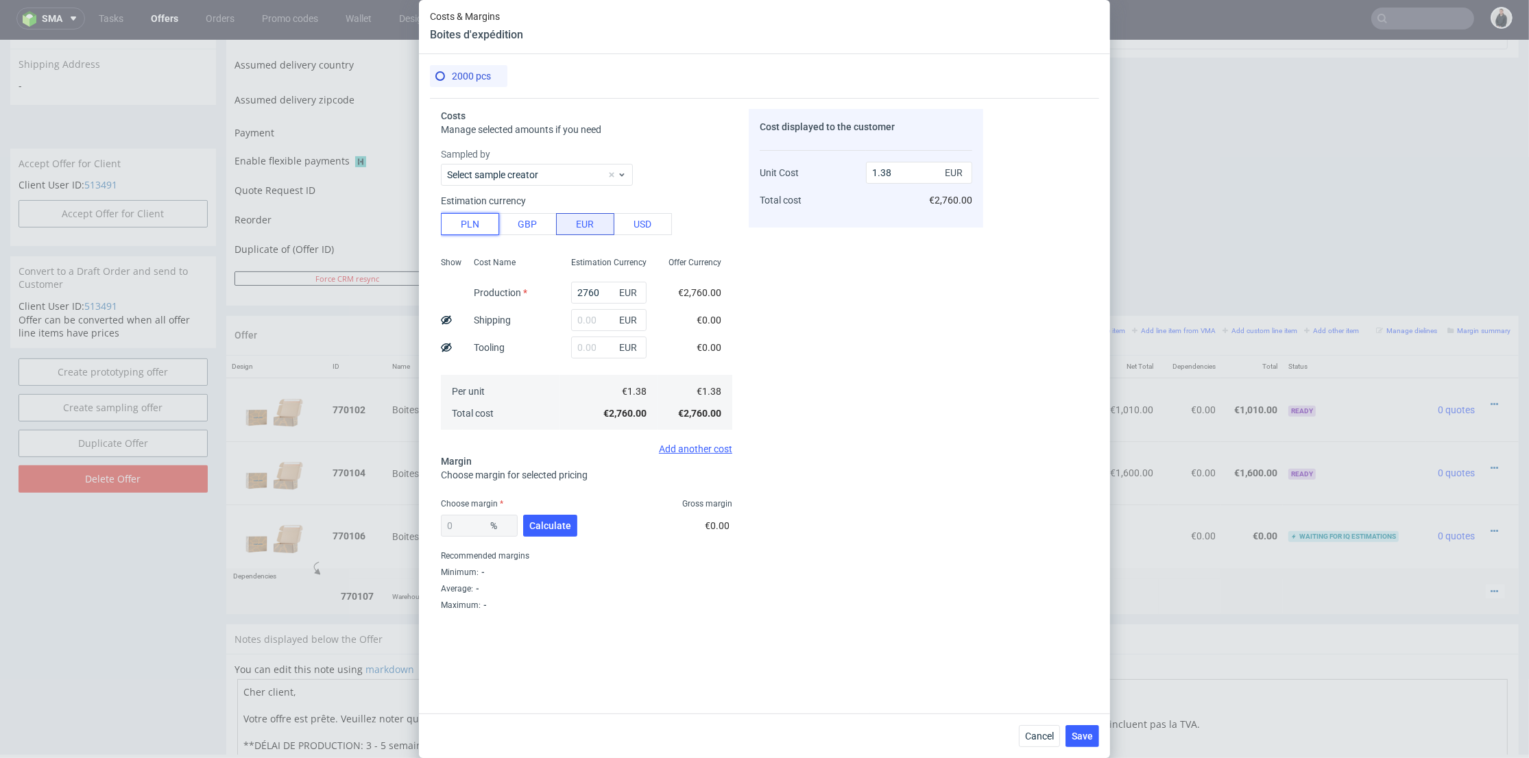
click at [465, 221] on button "PLN" at bounding box center [470, 224] width 58 height 22
type input "0.32"
drag, startPoint x: 592, startPoint y: 290, endPoint x: 537, endPoint y: 287, distance: 54.9
click at [536, 289] on div "Show Cost Name Production Shipping Tooling Per unit Total cost Estimation Curre…" at bounding box center [586, 342] width 291 height 181
type input "51"
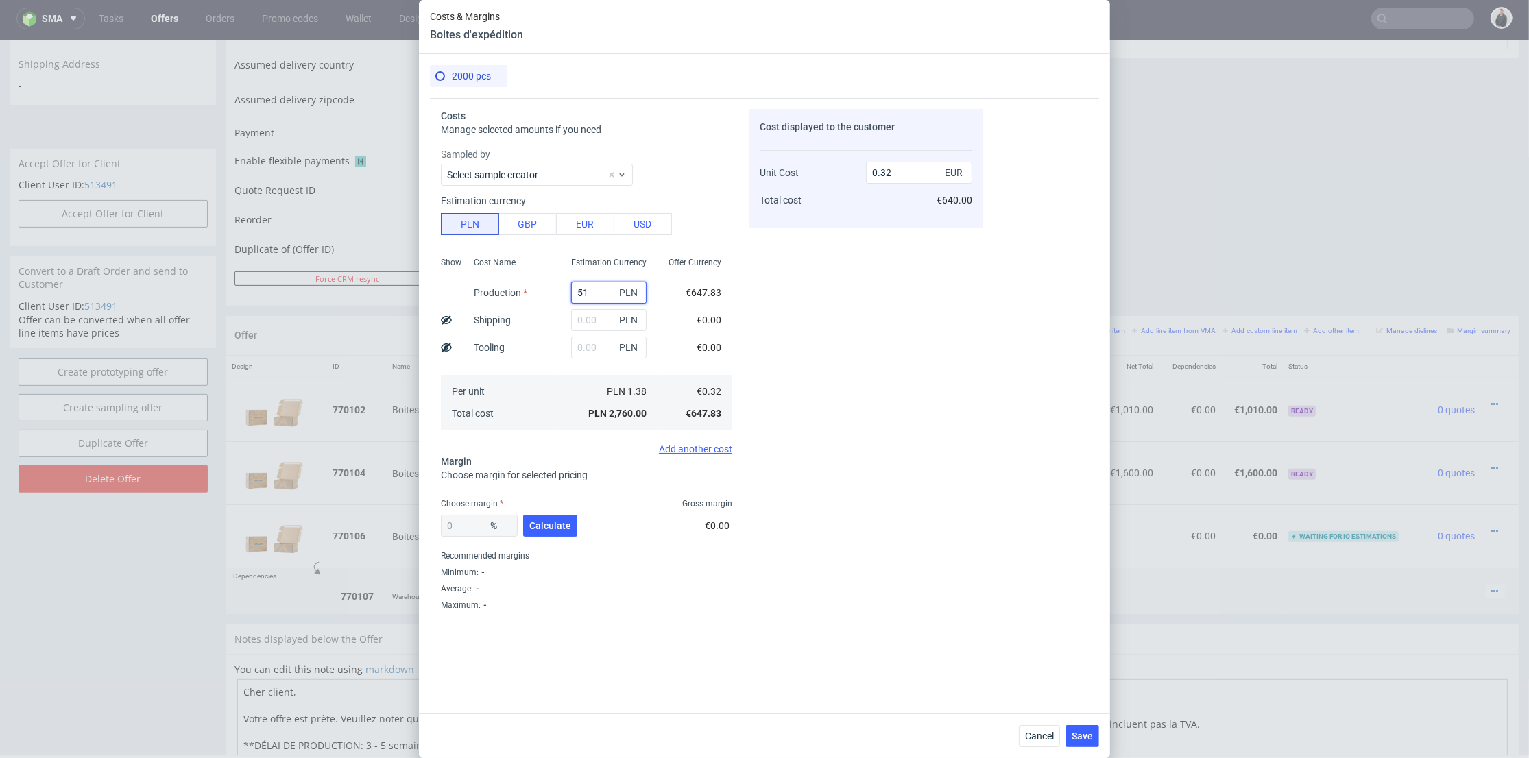
type input "0.01"
drag, startPoint x: 587, startPoint y: 296, endPoint x: 574, endPoint y: 294, distance: 13.2
click at [574, 294] on input "51" at bounding box center [608, 293] width 75 height 22
type input "520"
click at [825, 297] on div "Cost displayed to the customer Unit Cost Total cost 0.01 EUR €20.00" at bounding box center [865, 384] width 234 height 550
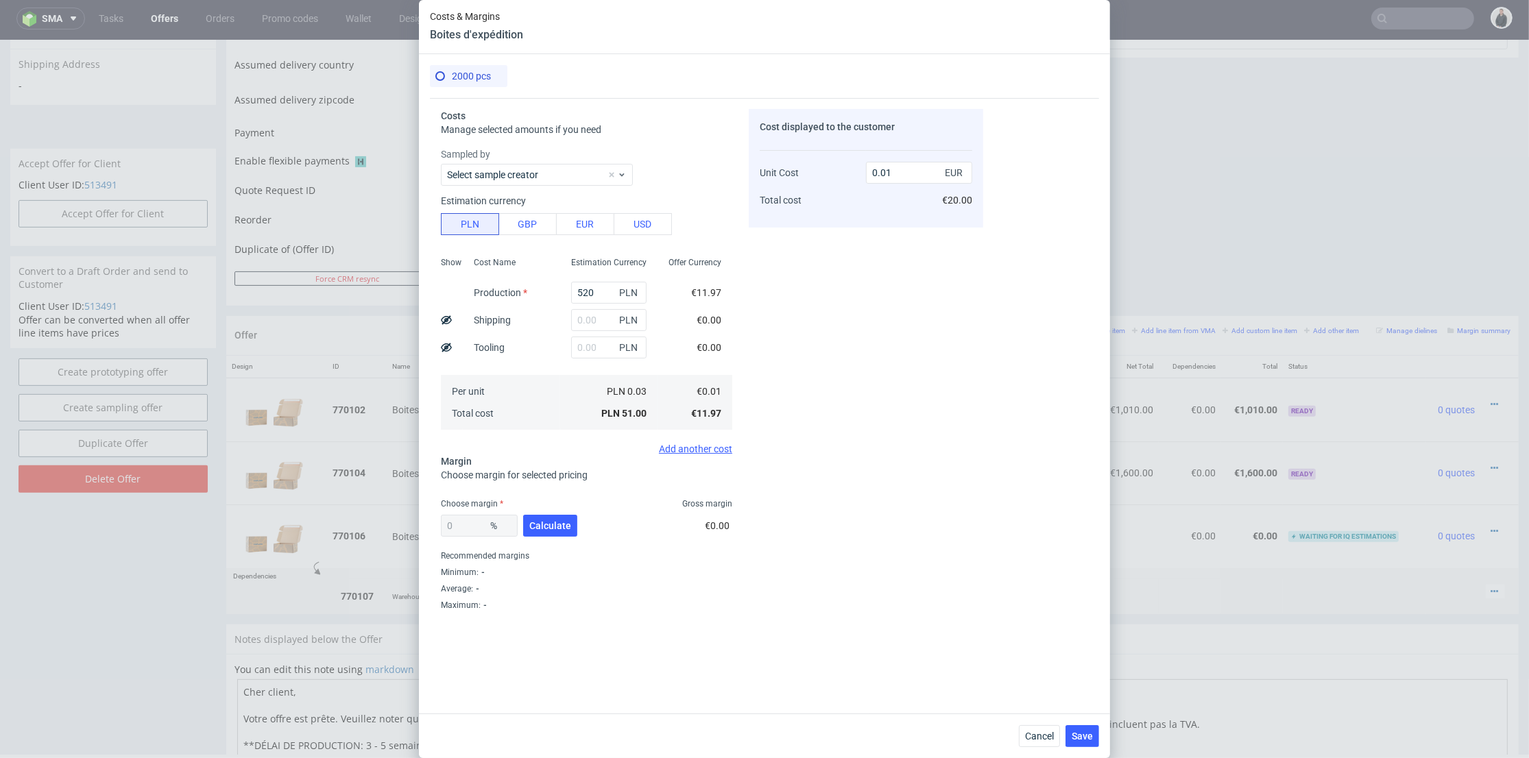
type input "0.06"
click at [559, 530] on span "Calculate" at bounding box center [550, 526] width 42 height 10
type input "53.36"
type input "0.13"
click at [1039, 735] on span "Cancel" at bounding box center [1039, 736] width 29 height 10
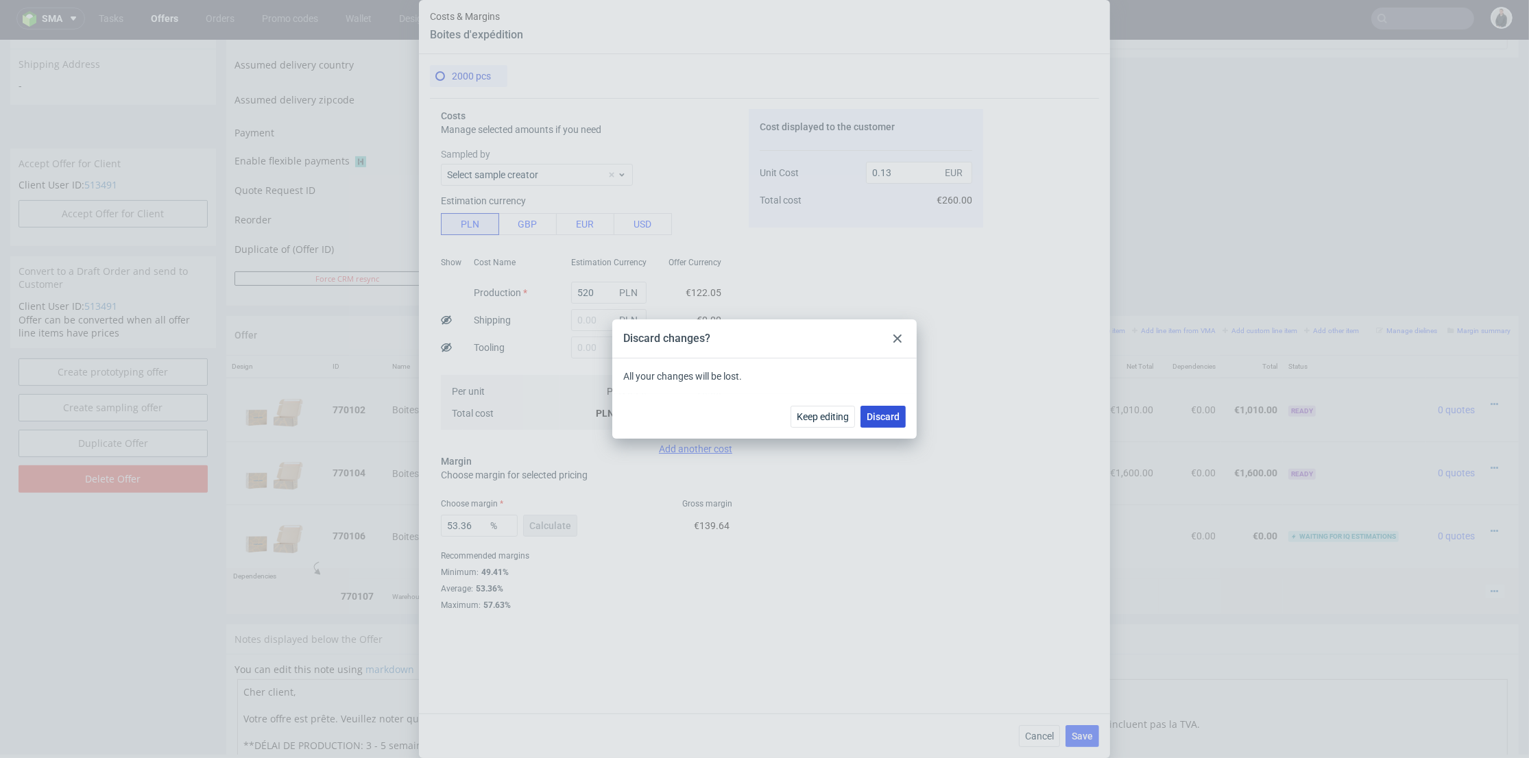
click at [896, 413] on span "Discard" at bounding box center [882, 417] width 33 height 10
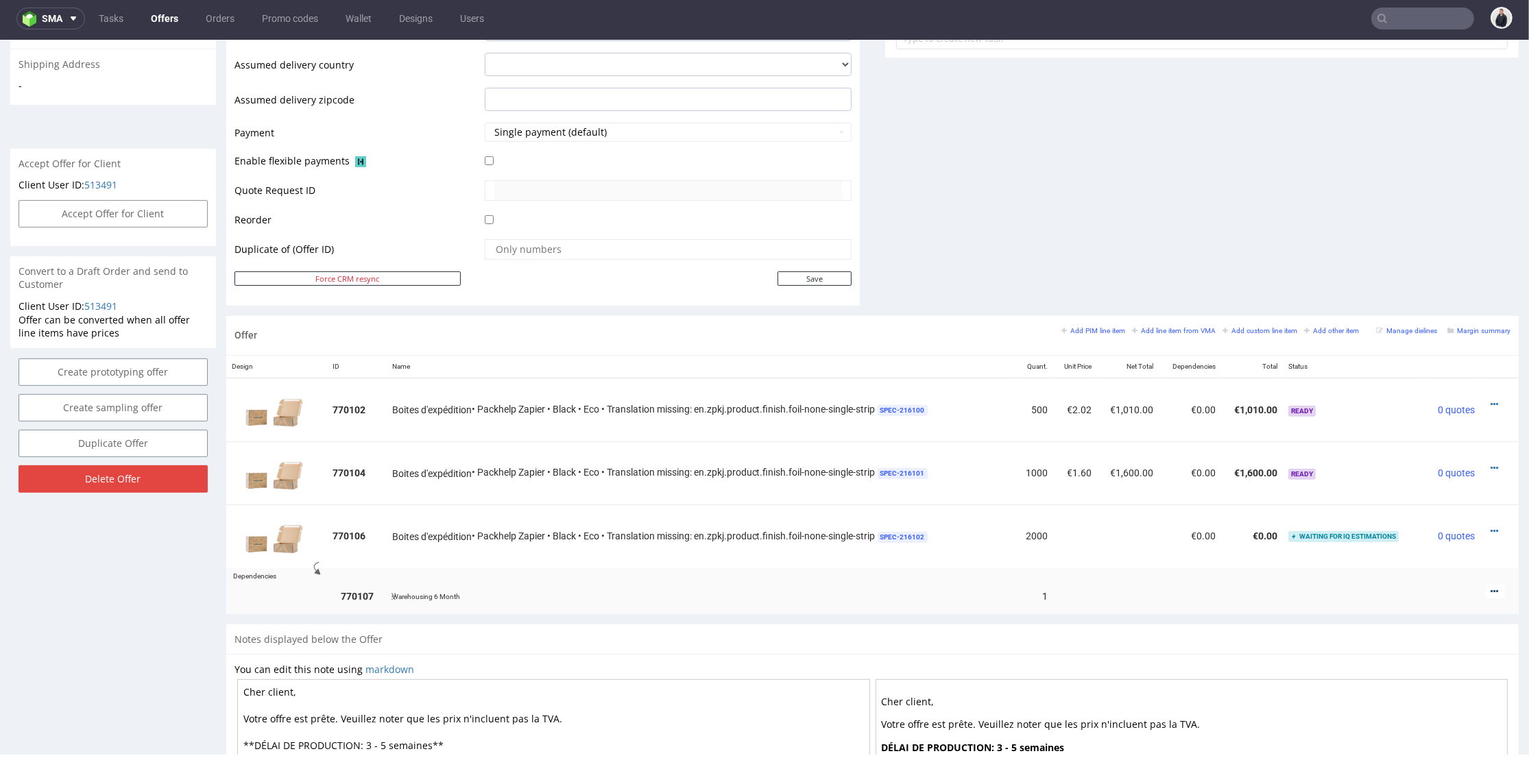
click at [1485, 591] on div at bounding box center [1494, 592] width 19 height 14
click at [1490, 591] on icon at bounding box center [1494, 592] width 8 height 10
click at [1421, 462] on span "Add cost manually" at bounding box center [1432, 464] width 110 height 14
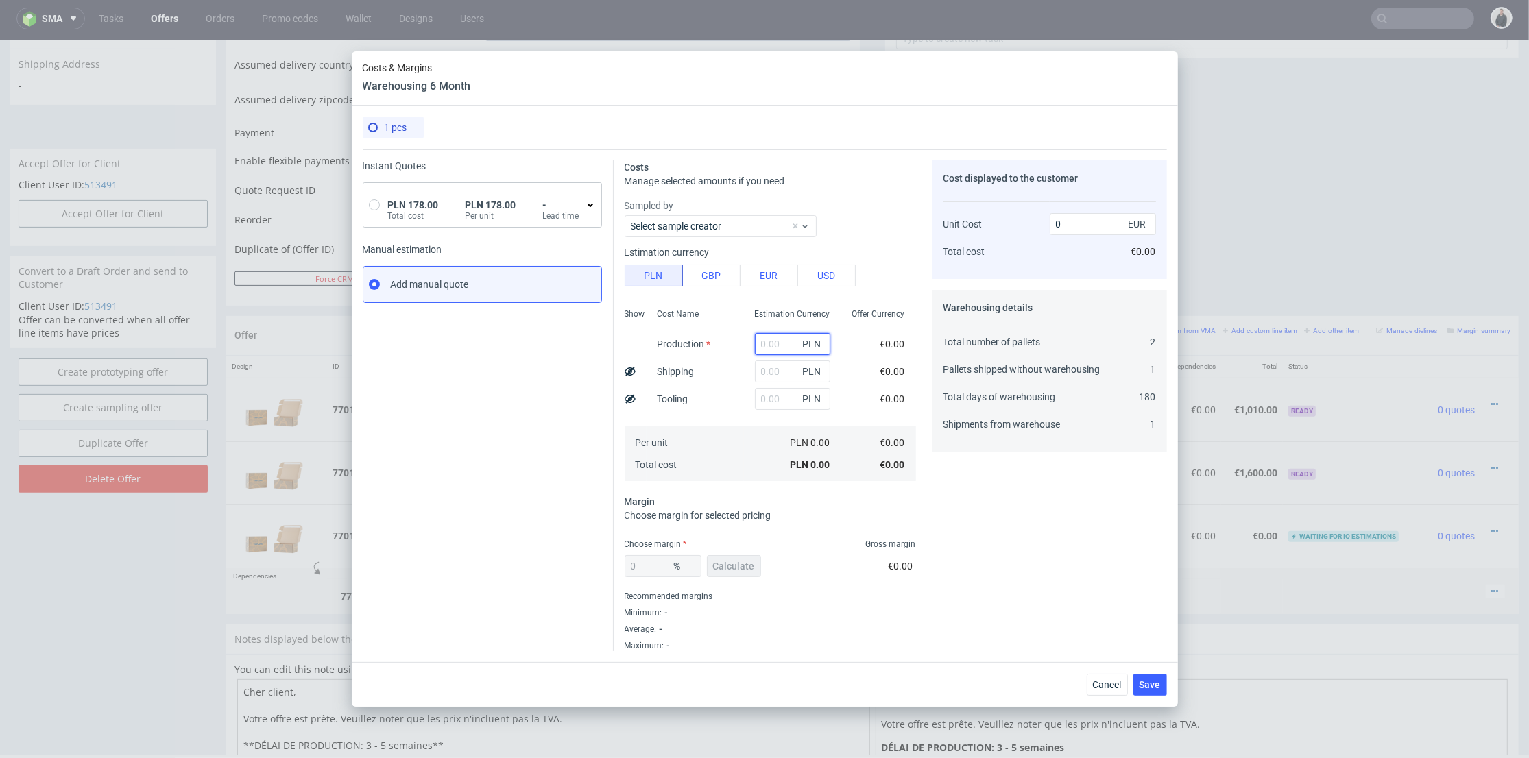
click at [762, 344] on input "text" at bounding box center [792, 344] width 75 height 22
type input "5"
type input "1.17"
click at [587, 206] on use at bounding box center [589, 205] width 5 height 3
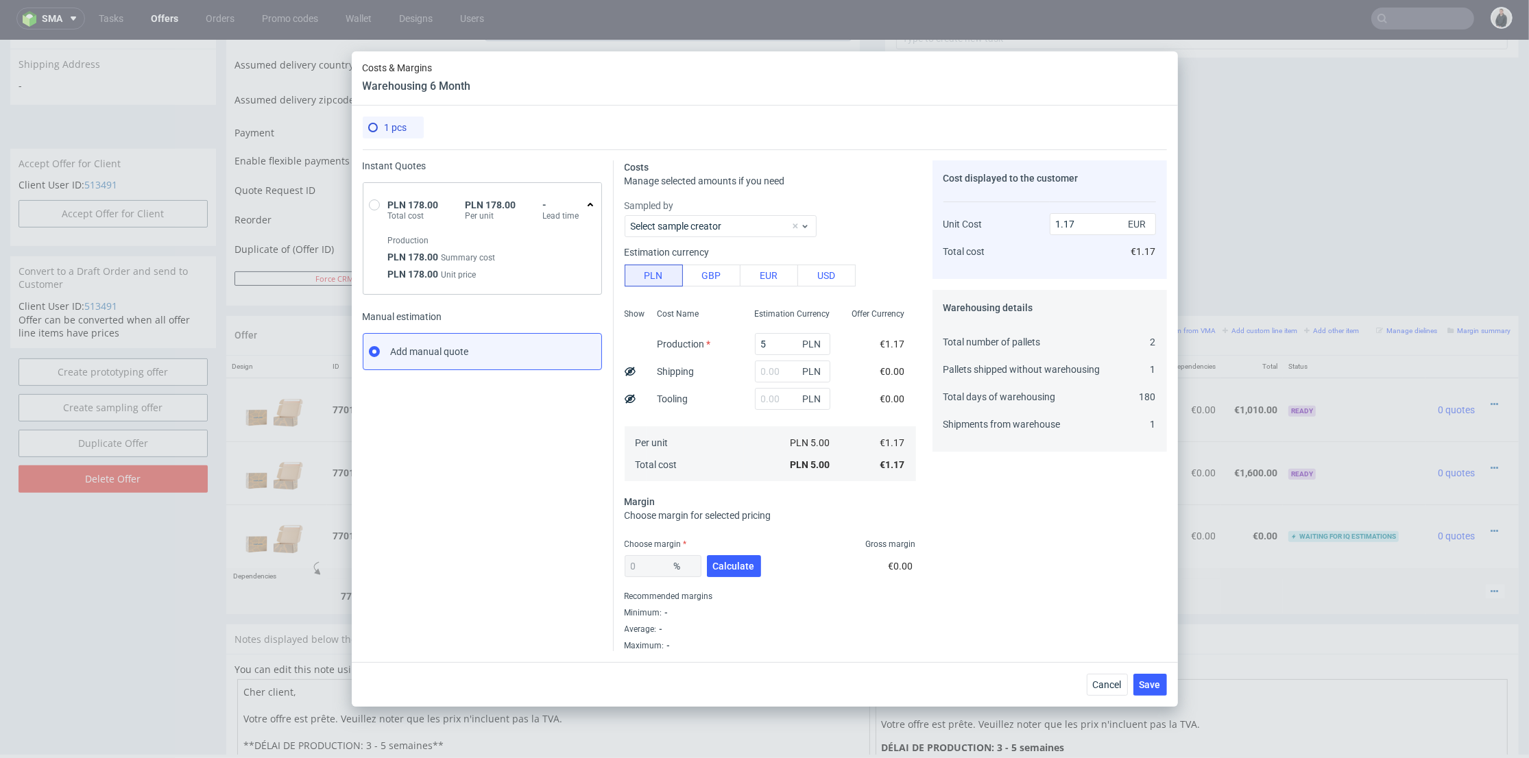
click at [585, 206] on icon at bounding box center [590, 204] width 11 height 11
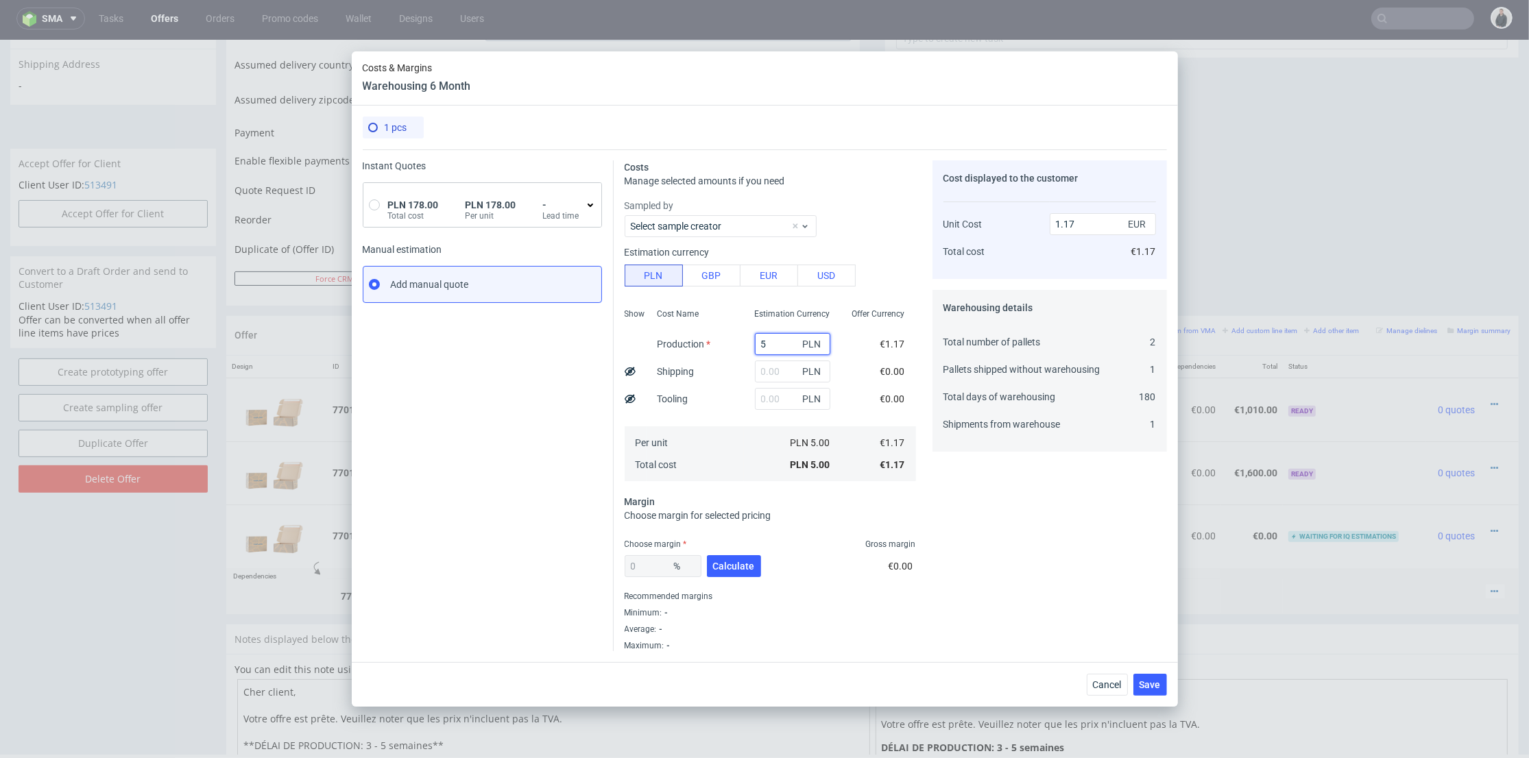
click at [766, 343] on input "5" at bounding box center [792, 344] width 75 height 22
type input "510"
type input "119.71"
click at [744, 346] on div "510 PLN" at bounding box center [792, 343] width 97 height 27
type input "770"
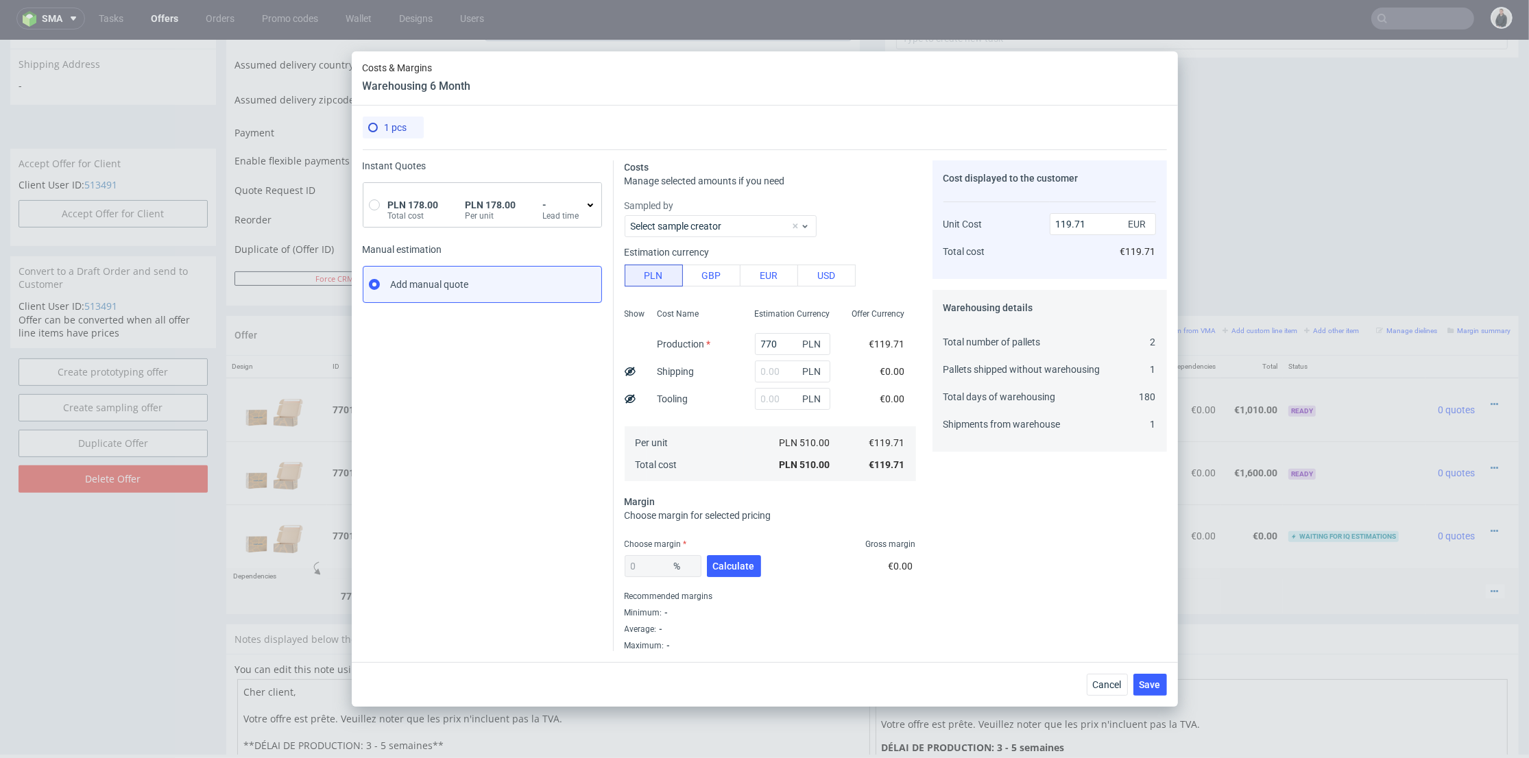
click at [731, 375] on div "Cost Name Production Shipping Tooling Per unit Total cost" at bounding box center [694, 393] width 97 height 181
type input "180.73"
click at [735, 565] on span "Calculate" at bounding box center [734, 566] width 42 height 10
type input "50.75"
type input "366.97"
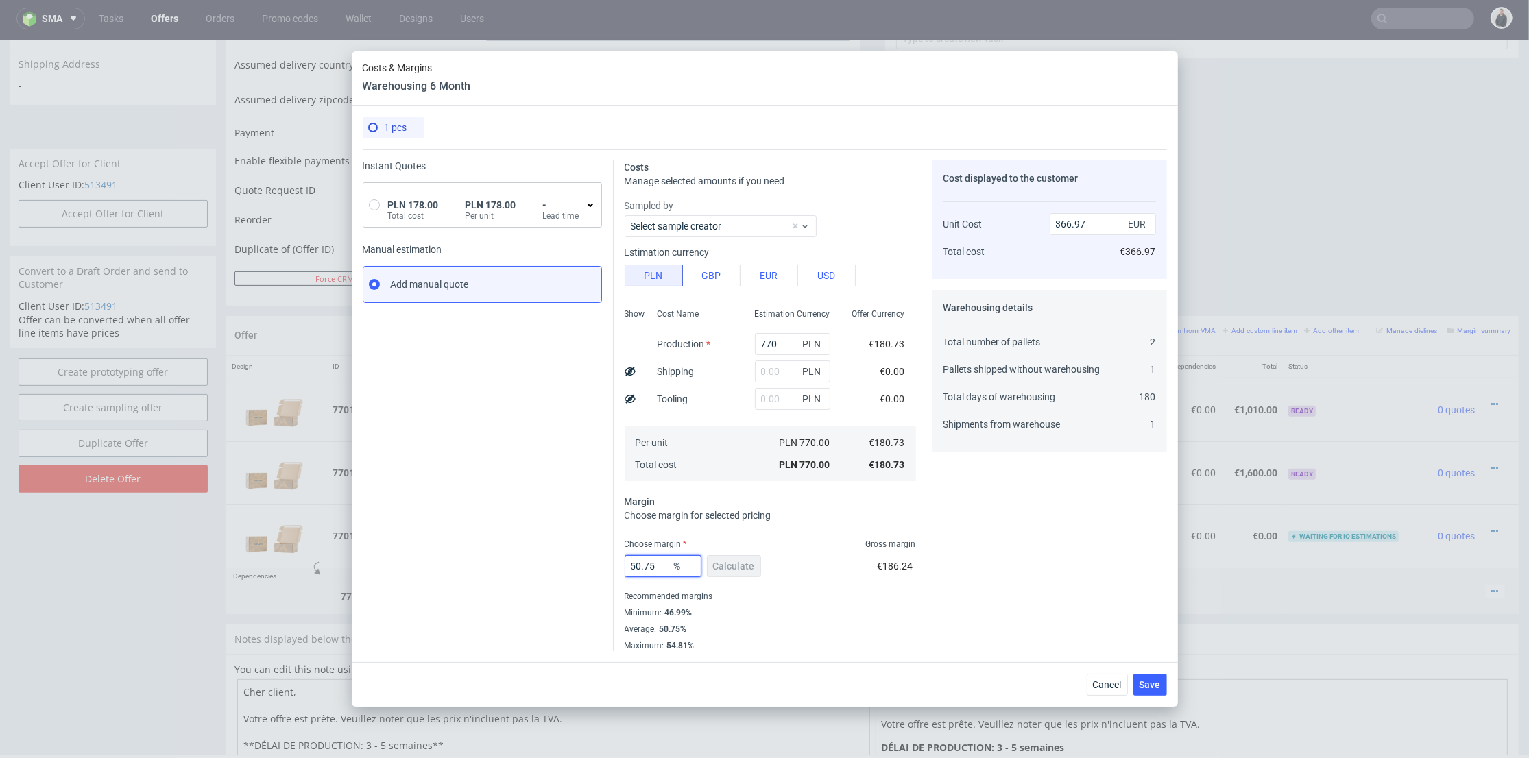
drag, startPoint x: 656, startPoint y: 569, endPoint x: 607, endPoint y: 565, distance: 49.5
click at [596, 568] on div "Instant Quotes PLN 178.00 Total cost PLN 178.00 Per unit - Lead time Manual est…" at bounding box center [765, 400] width 804 height 502
type input "10"
click at [1026, 515] on div "Cost displayed to the customer Unit Cost Total cost 366.97 EUR €366.97 Warehous…" at bounding box center [1049, 405] width 234 height 491
type input "200.82"
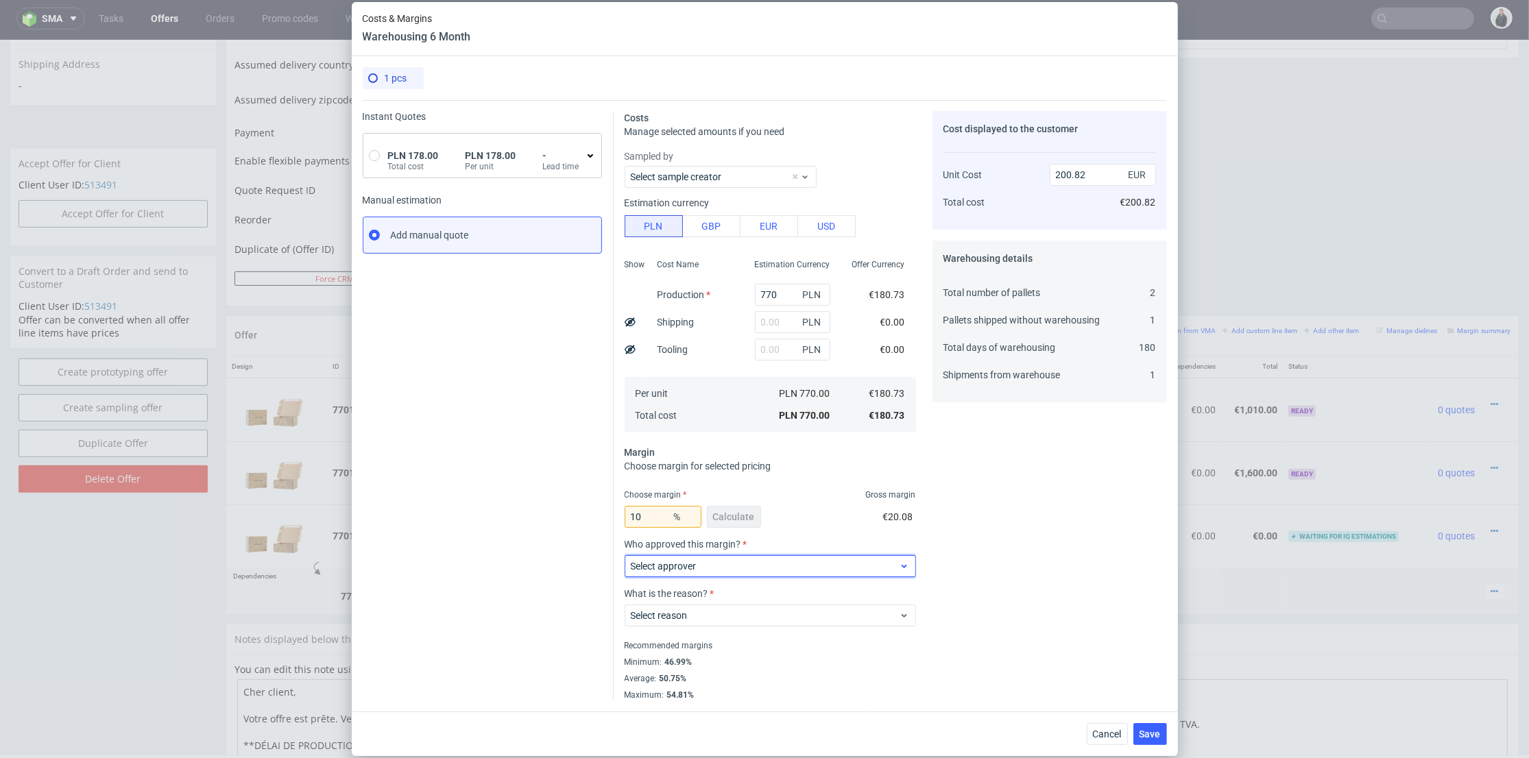
click at [727, 565] on span "Select approver" at bounding box center [765, 566] width 269 height 14
type input "mna"
click at [655, 573] on input "mna" at bounding box center [769, 566] width 291 height 22
click at [665, 567] on label "Select approver" at bounding box center [664, 566] width 66 height 11
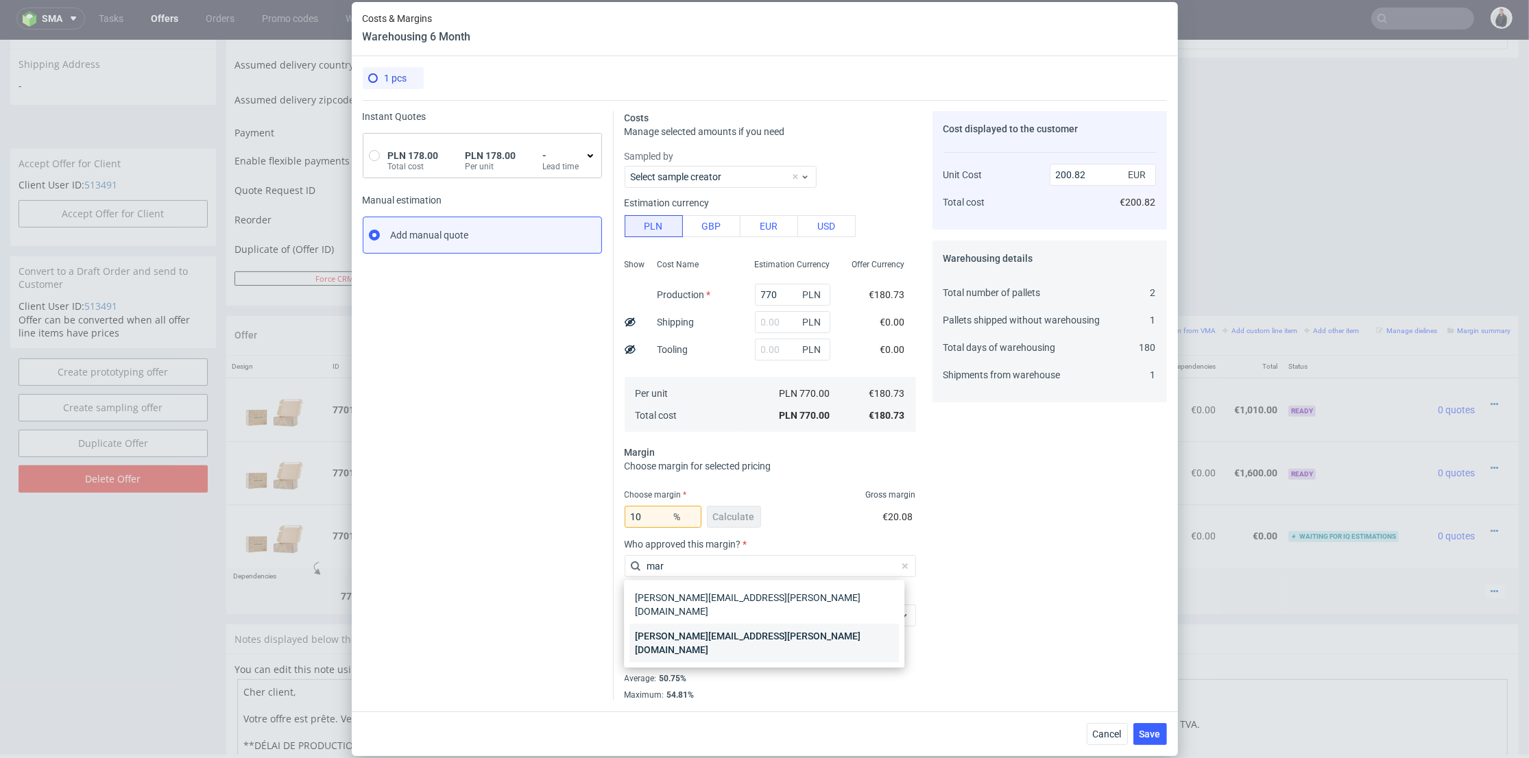
type input "mar"
click at [703, 624] on div "[PERSON_NAME][EMAIL_ADDRESS][PERSON_NAME][DOMAIN_NAME]" at bounding box center [763, 643] width 269 height 38
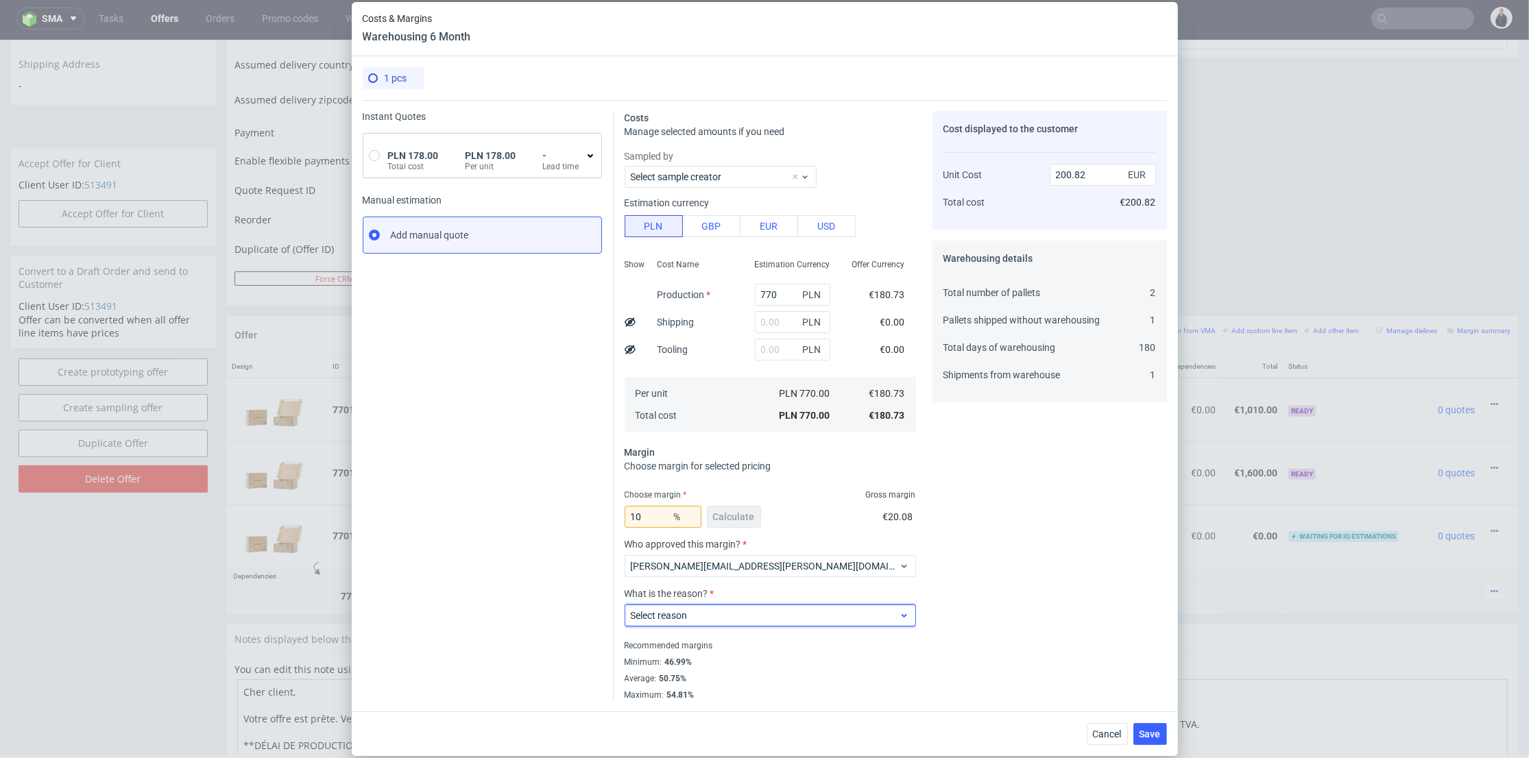
click at [703, 618] on span "Select reason" at bounding box center [765, 616] width 269 height 14
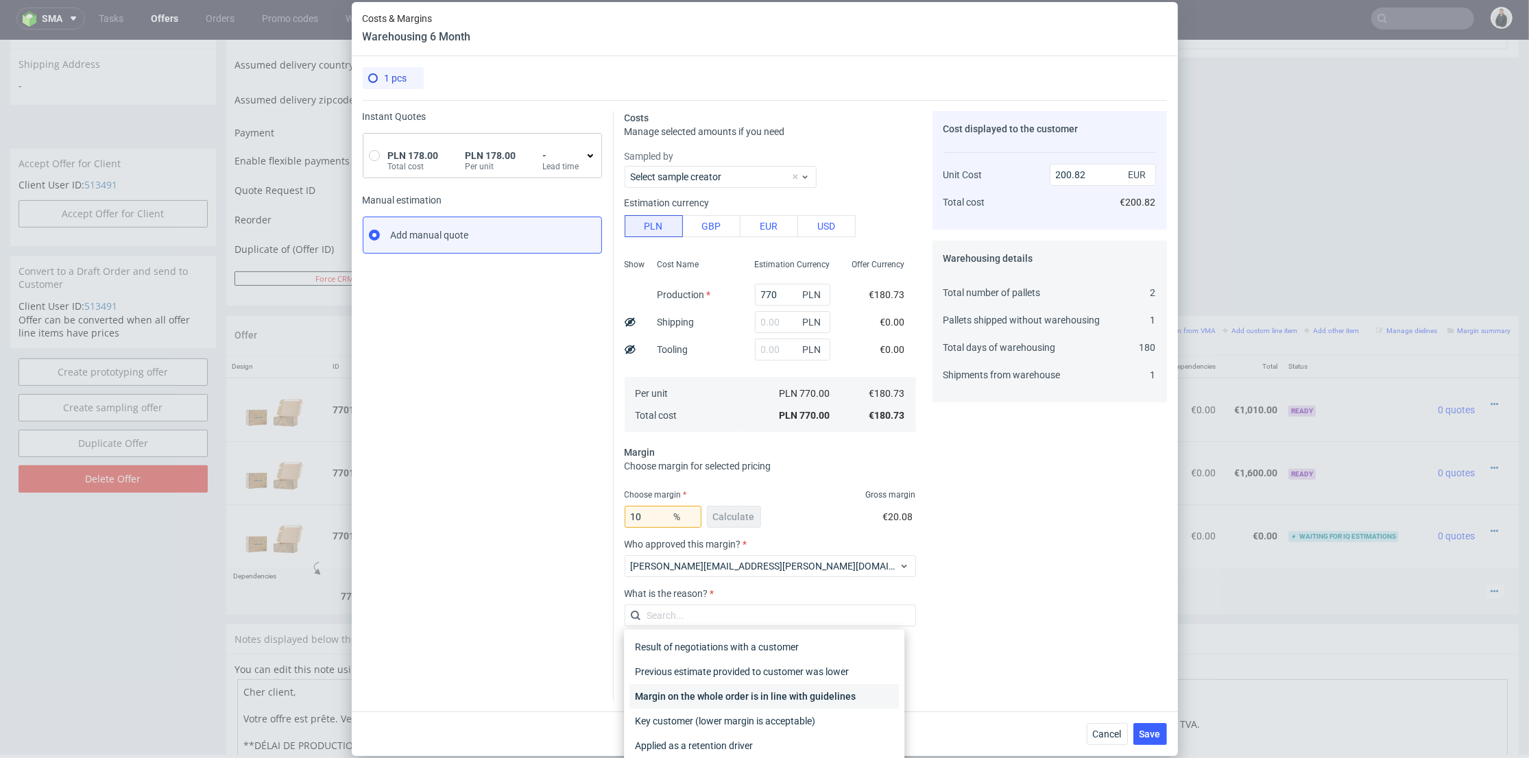
click at [750, 690] on div "Margin on the whole order is in line with guidelines" at bounding box center [763, 696] width 269 height 25
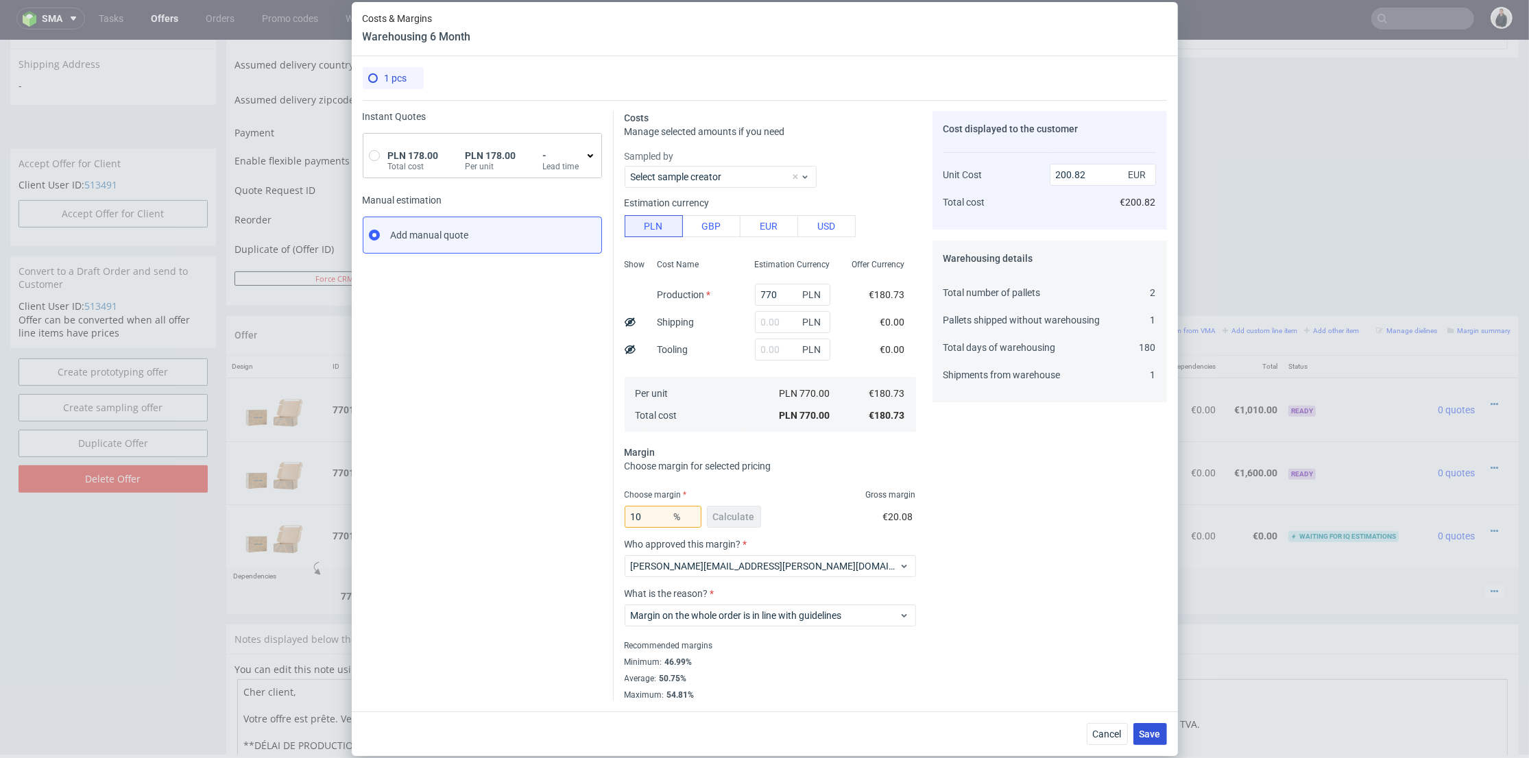
click at [1147, 733] on span "Save" at bounding box center [1149, 734] width 21 height 10
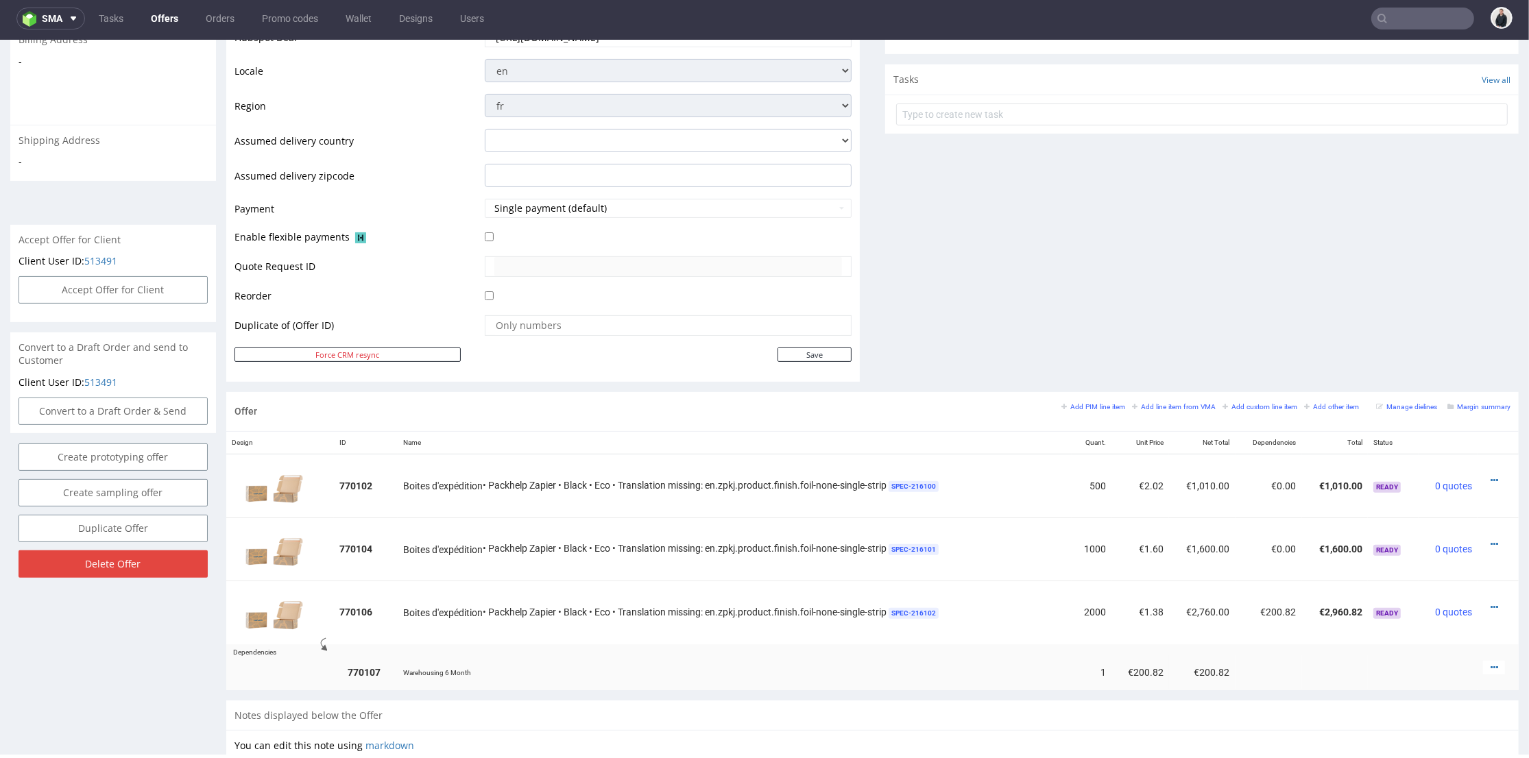
scroll to position [0, 0]
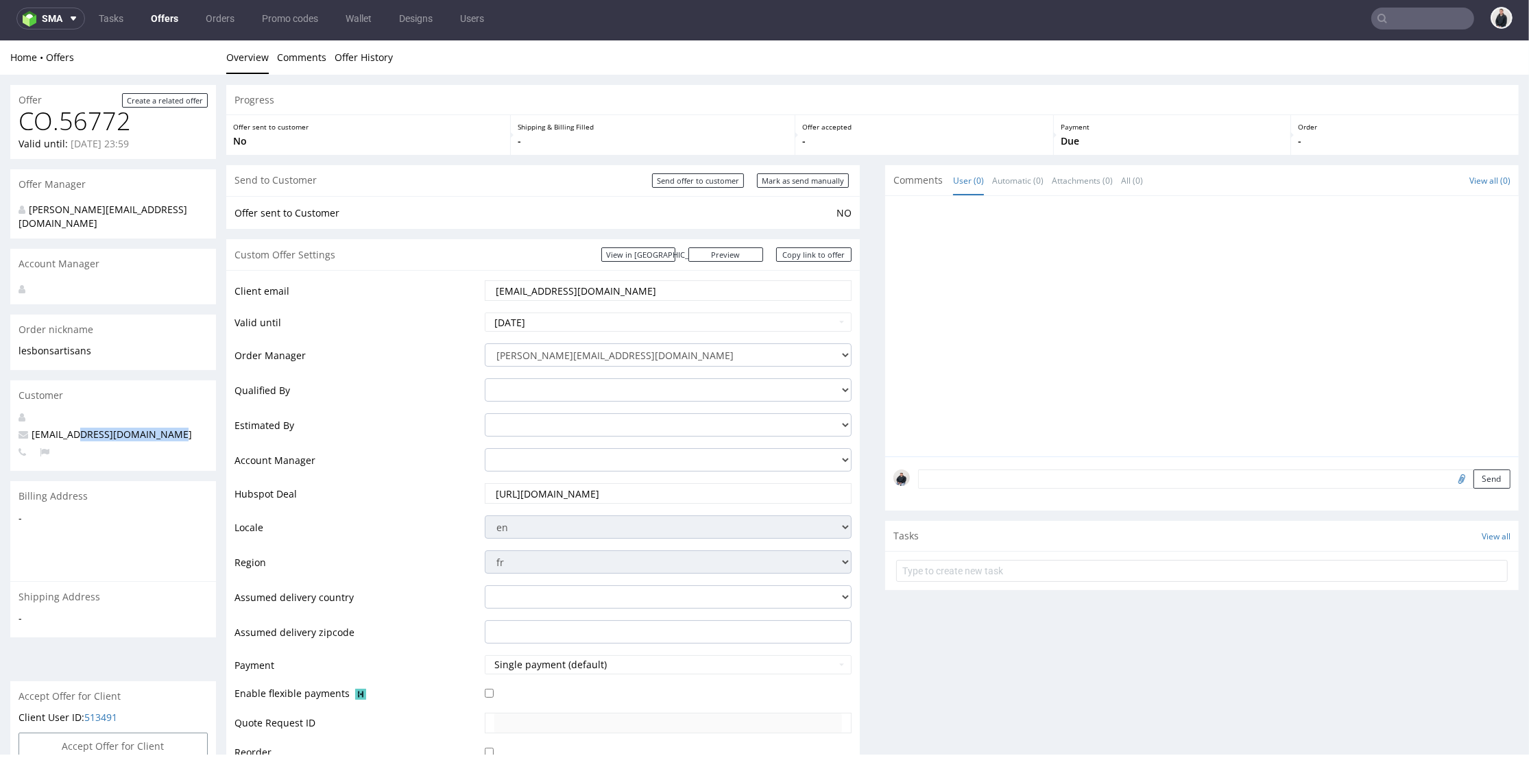
drag, startPoint x: 158, startPoint y: 422, endPoint x: 81, endPoint y: 418, distance: 77.6
click at [77, 428] on p "yohann.r@lesbonsartisans.fr" at bounding box center [113, 435] width 189 height 14
copy span "lesbonsartisans.fr"
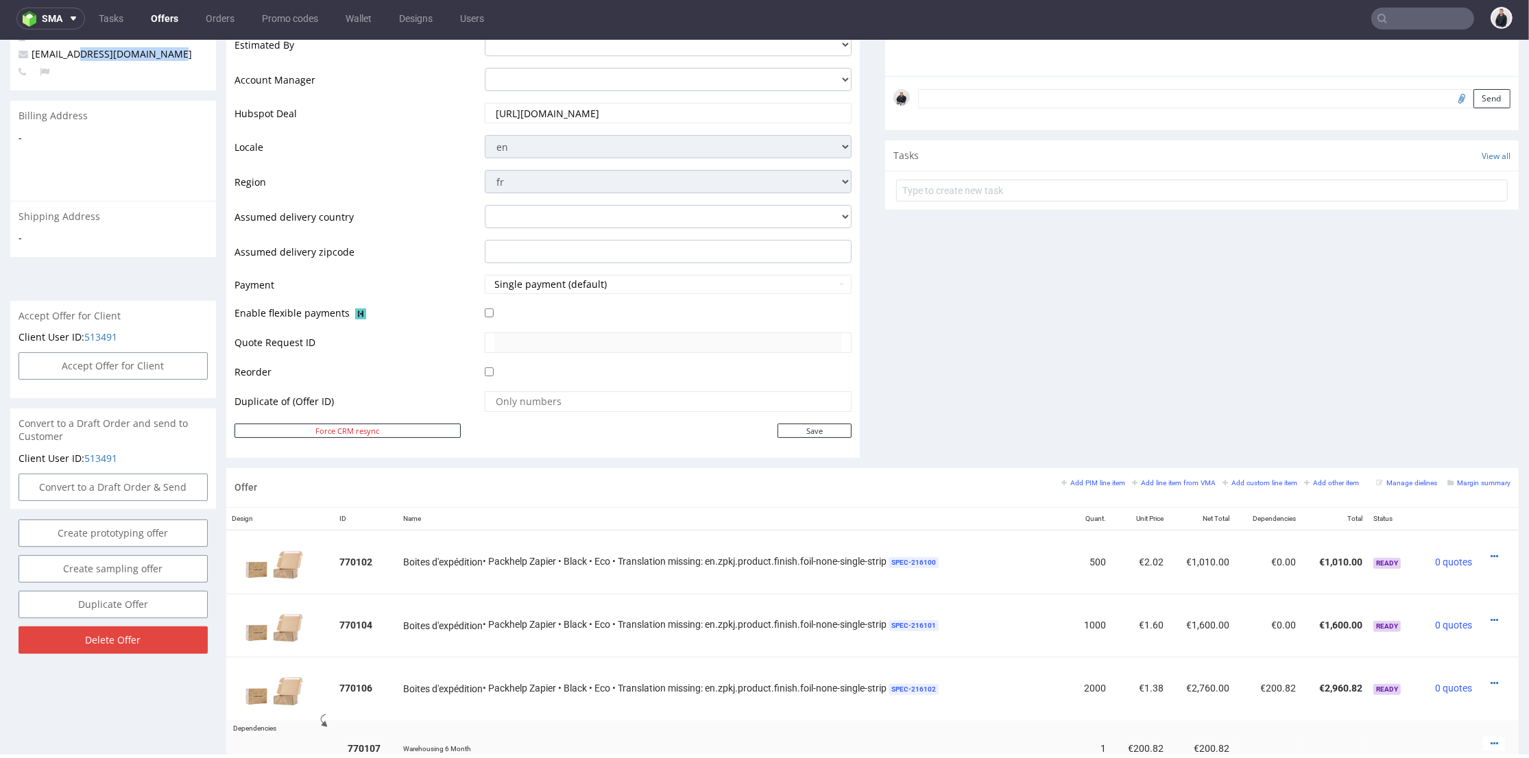
scroll to position [456, 0]
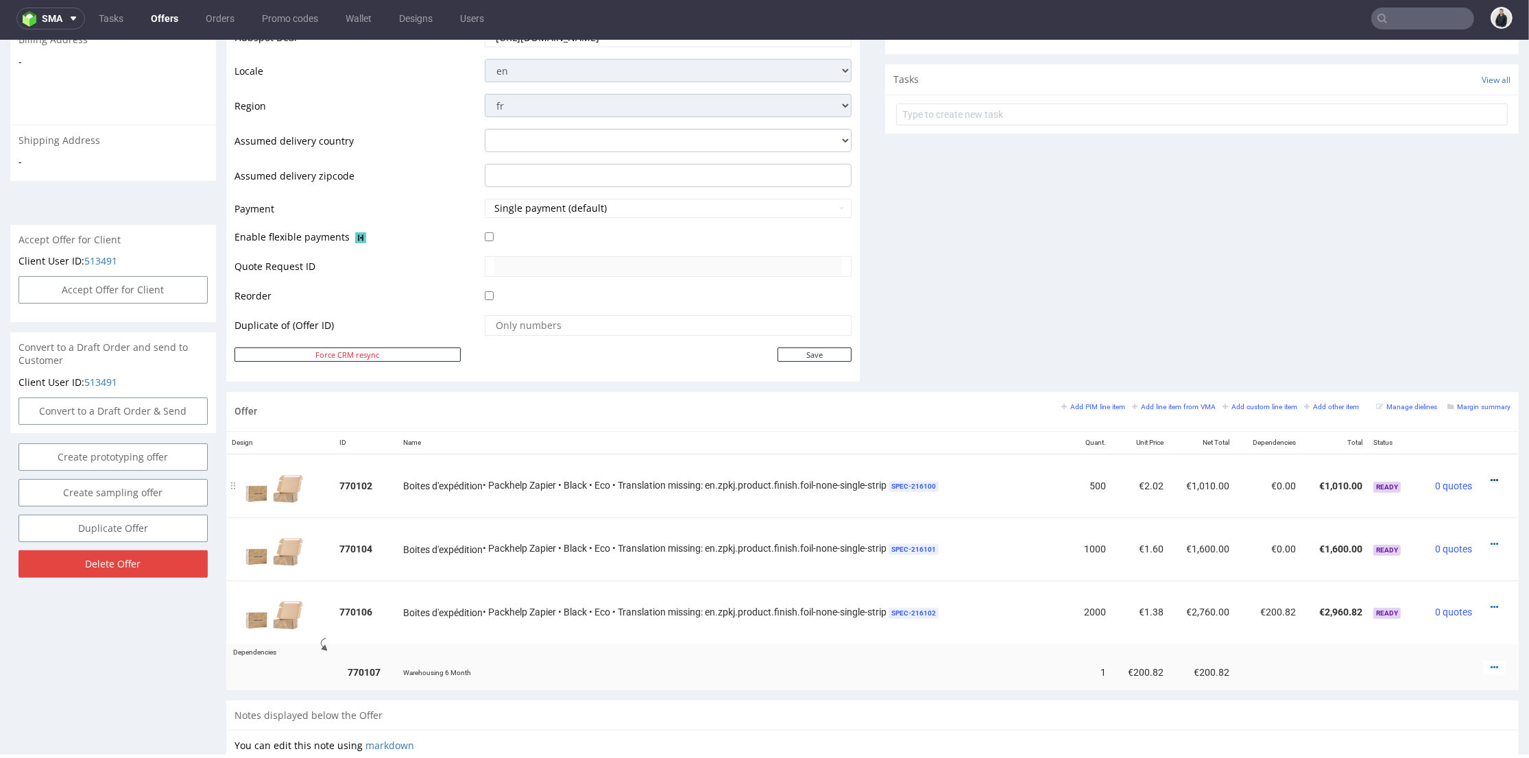
click at [1490, 478] on icon at bounding box center [1494, 481] width 8 height 10
click at [1424, 356] on span "Edit item price" at bounding box center [1432, 354] width 110 height 14
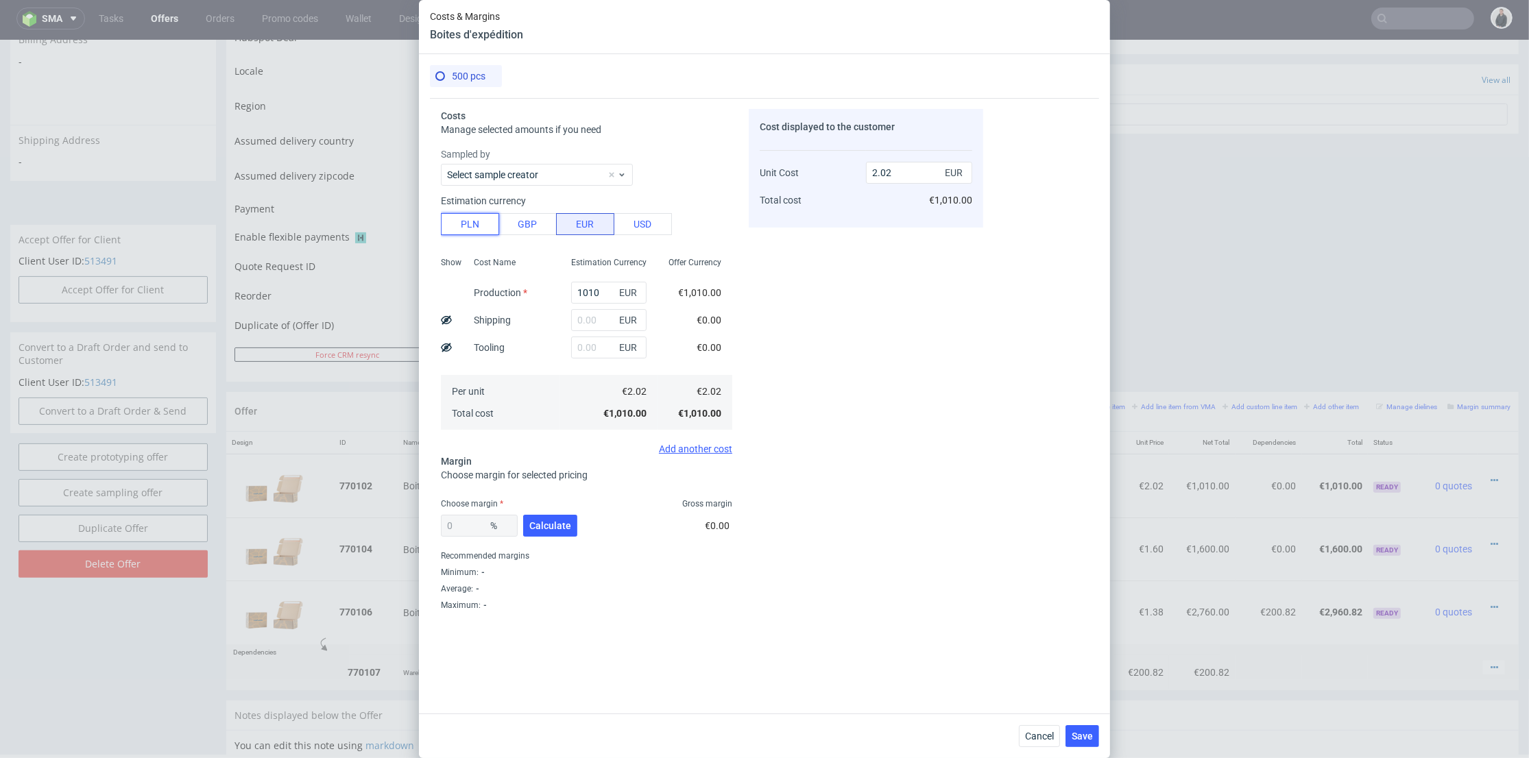
click at [481, 223] on button "PLN" at bounding box center [470, 224] width 58 height 22
type input "0.47"
drag, startPoint x: 589, startPoint y: 292, endPoint x: 521, endPoint y: 289, distance: 68.6
click at [518, 291] on div "Show Cost Name Production Shipping Tooling Per unit Total cost Estimation Curre…" at bounding box center [586, 342] width 291 height 181
type input "1630"
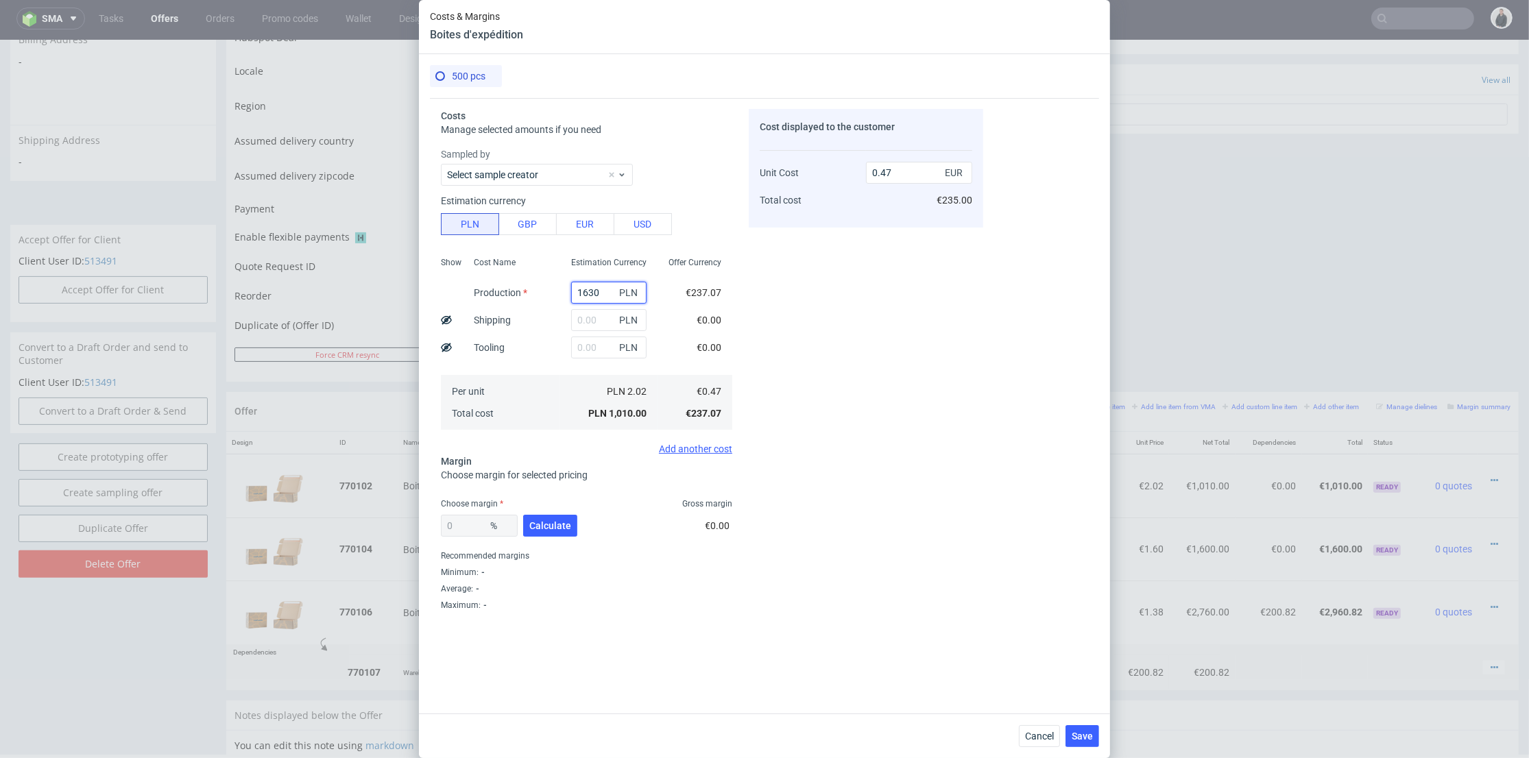
type input "0.77"
type input "1630"
click at [590, 317] on input "text" at bounding box center [608, 320] width 75 height 22
type input "8525"
type input "4.77"
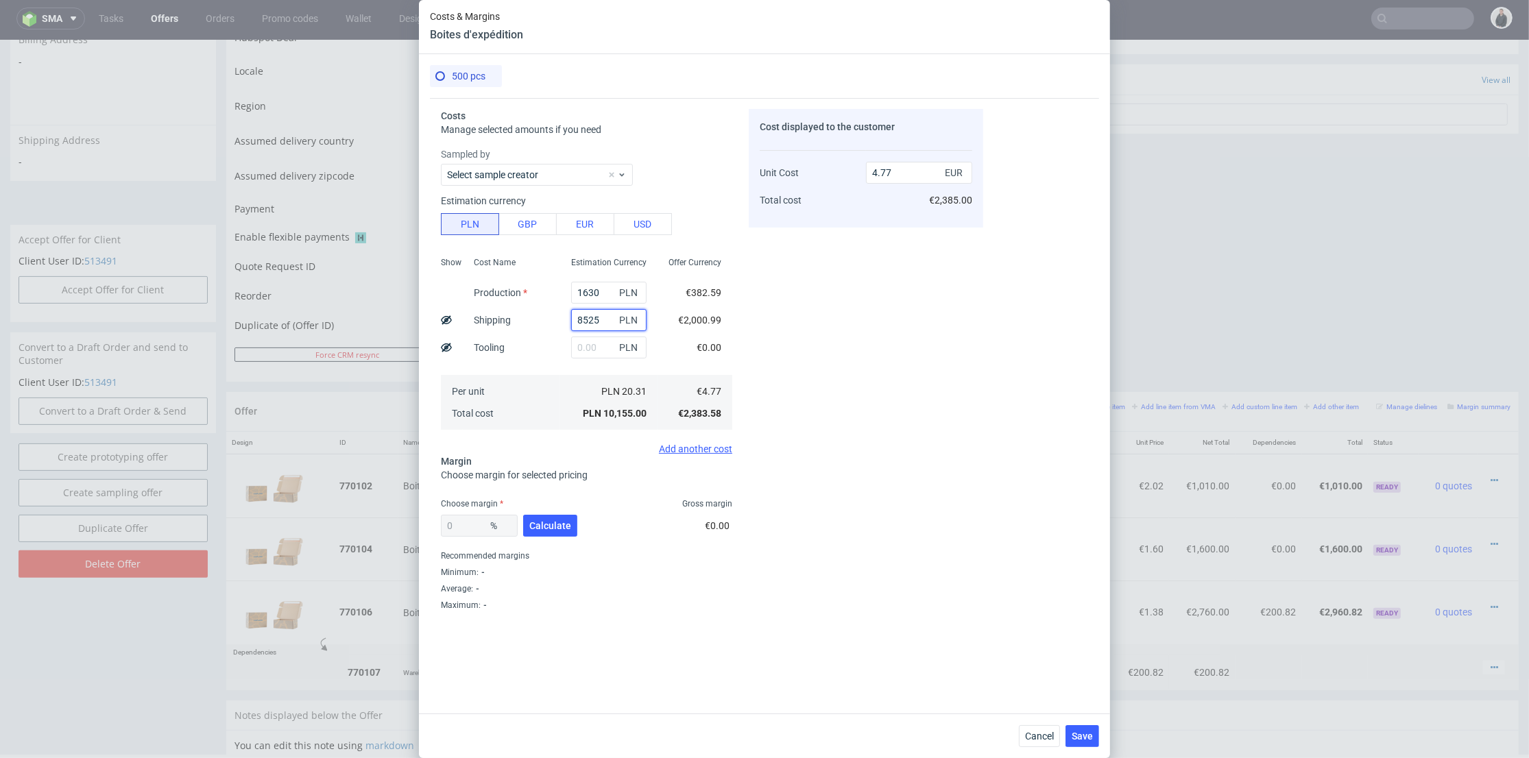
click at [572, 320] on input "8525" at bounding box center [608, 320] width 75 height 22
type input "825"
type input "1.16"
type input "825"
click at [554, 535] on button "Calculate" at bounding box center [550, 526] width 54 height 22
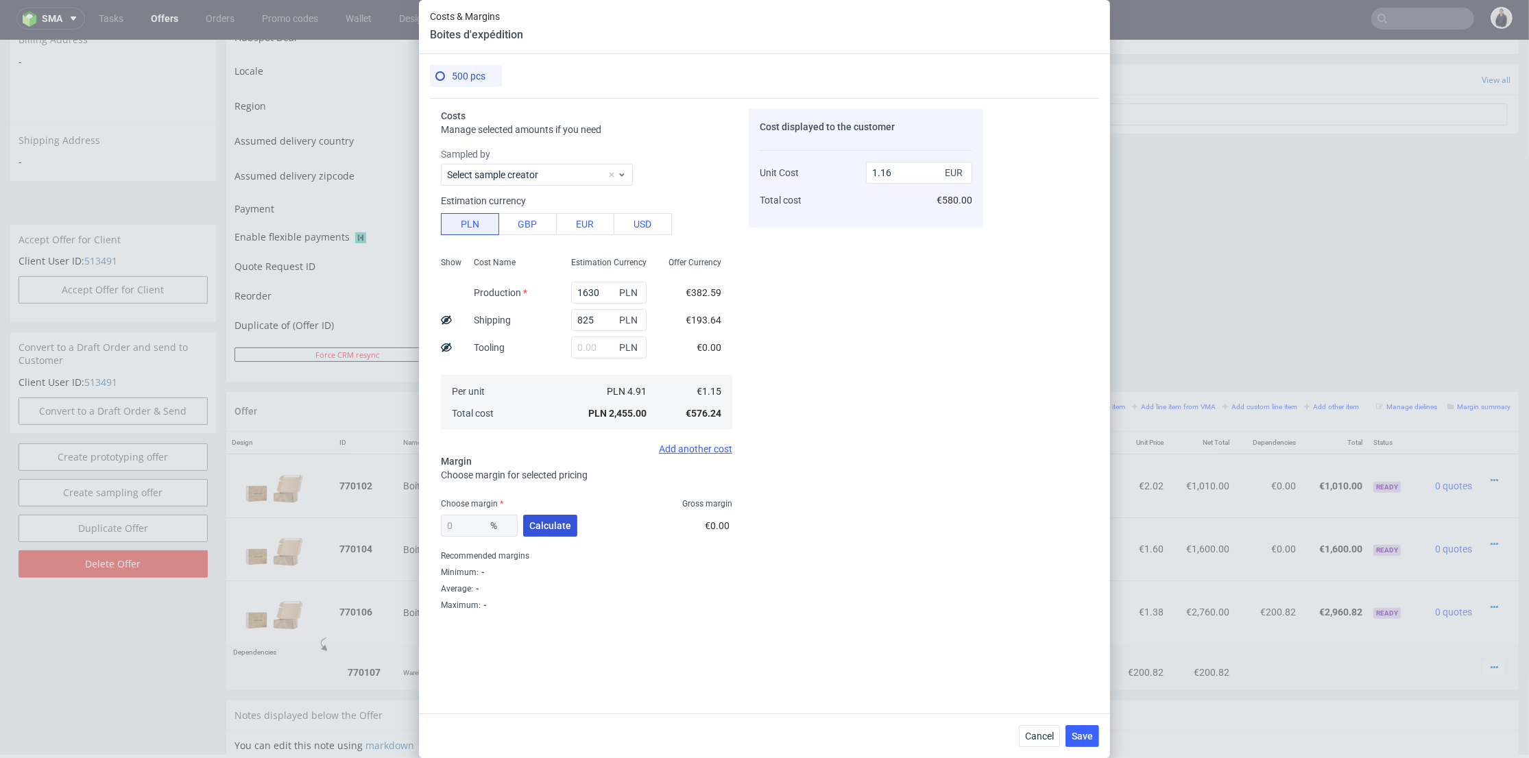
type input "43.03"
click at [923, 362] on div "Cost displayed to the customer Unit Cost Total cost 2.03 EUR €1,015.00" at bounding box center [865, 384] width 234 height 550
click at [873, 170] on input "2.03" at bounding box center [919, 173] width 106 height 22
click at [899, 178] on input "2.03" at bounding box center [919, 173] width 106 height 22
click at [881, 171] on input "2.03" at bounding box center [919, 173] width 106 height 22
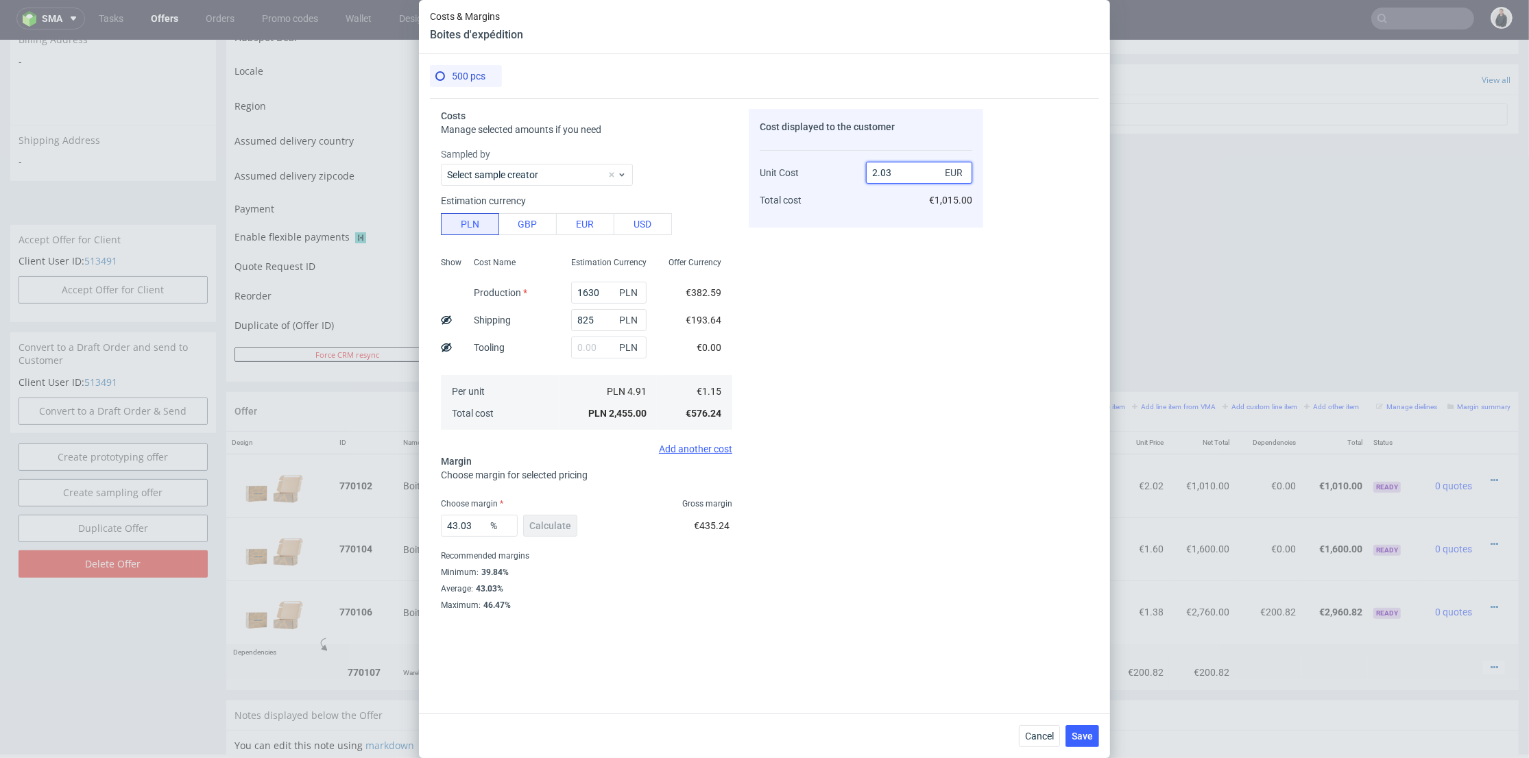
click at [892, 171] on input "2.03" at bounding box center [919, 173] width 106 height 22
type input "2.0"
type input "42.5"
type input "2.01"
click at [851, 354] on div "Cost displayed to the customer Unit Cost Total cost 2.01 EUR €1,005.00" at bounding box center [865, 384] width 234 height 550
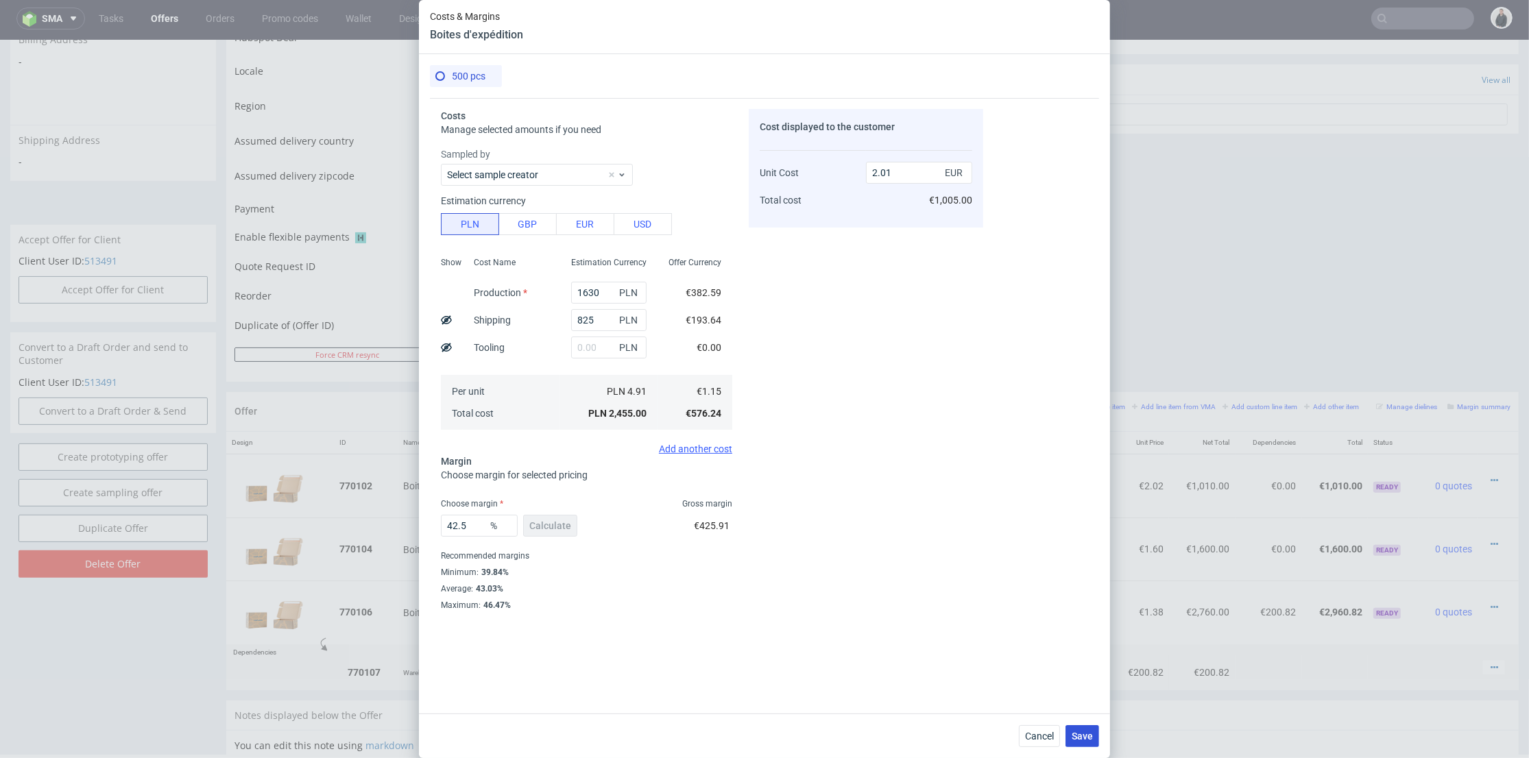
click at [1076, 729] on button "Save" at bounding box center [1082, 736] width 34 height 22
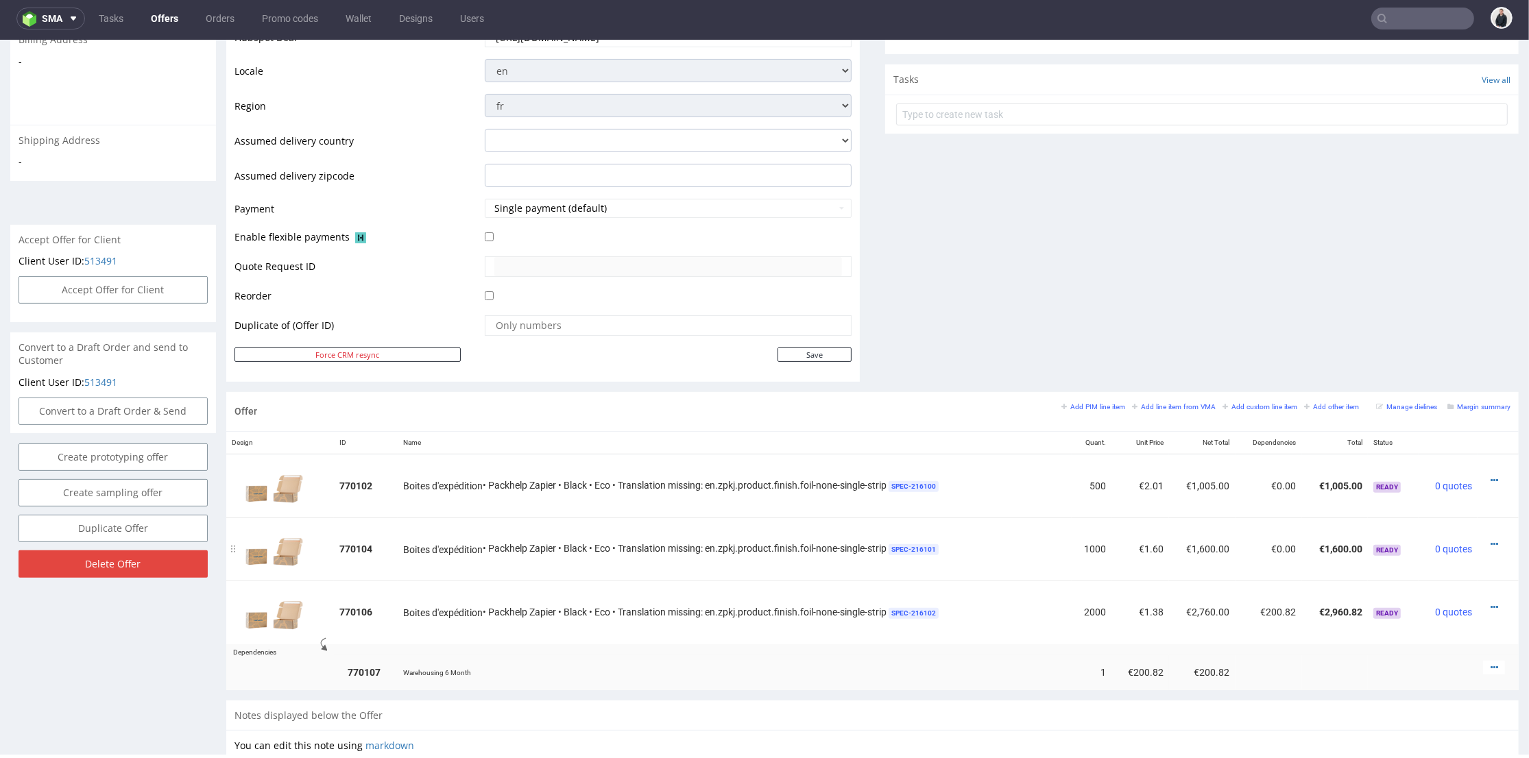
scroll to position [533, 0]
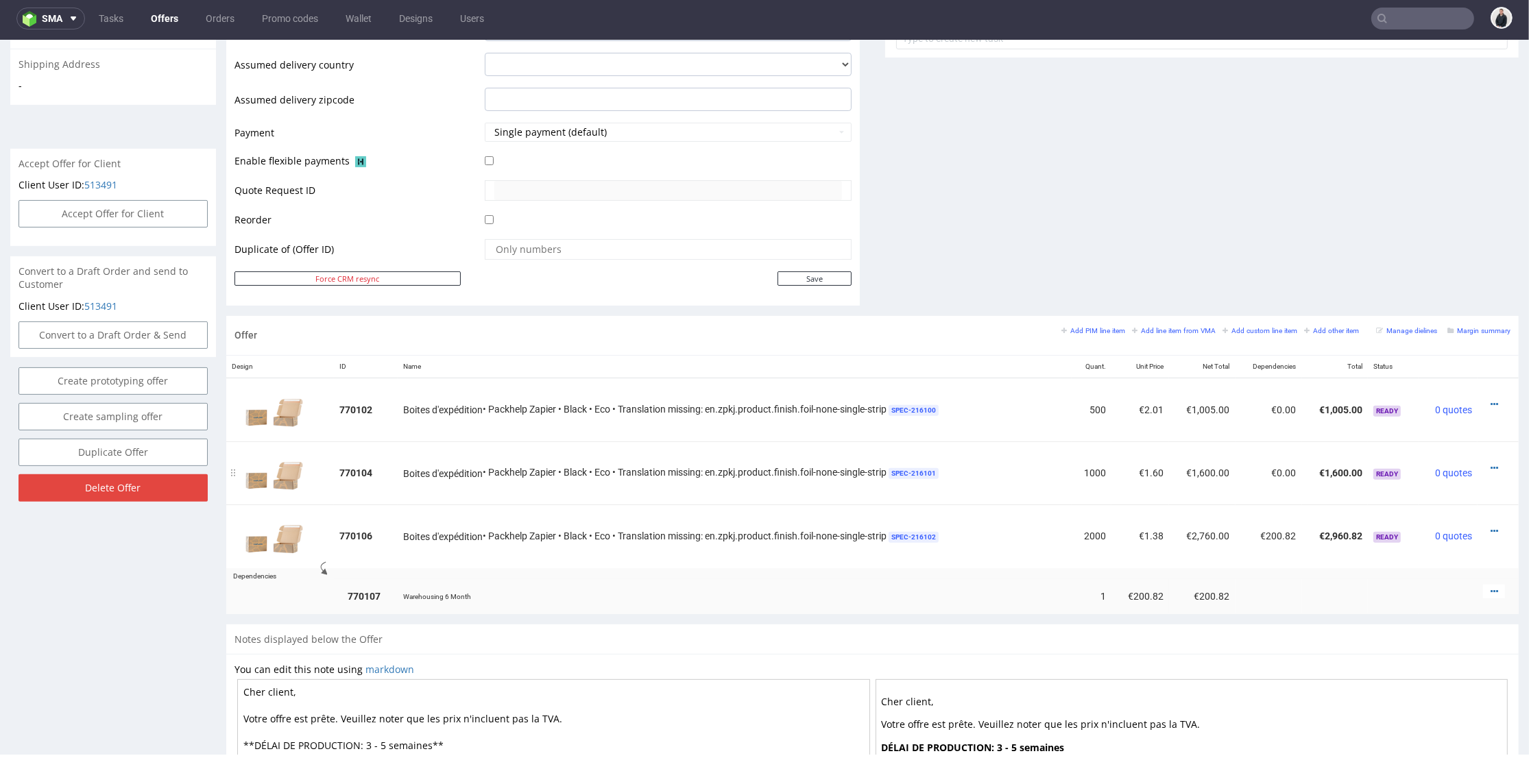
click at [1483, 467] on div at bounding box center [1494, 468] width 22 height 14
click at [1490, 467] on icon at bounding box center [1494, 468] width 8 height 10
click at [1445, 343] on span "Edit item price" at bounding box center [1432, 341] width 110 height 14
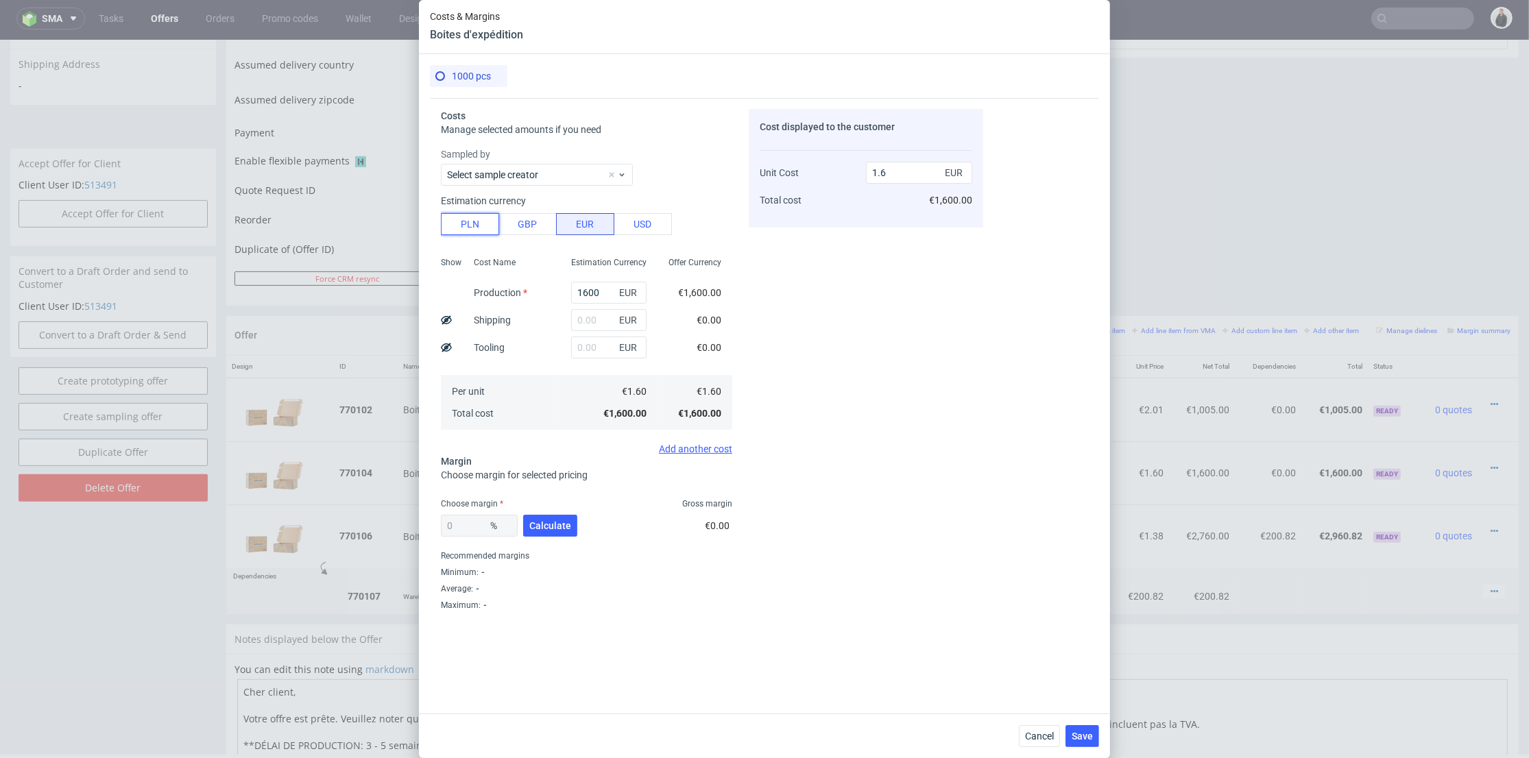
click at [459, 217] on button "PLN" at bounding box center [470, 224] width 58 height 22
type input "0.38"
drag, startPoint x: 596, startPoint y: 291, endPoint x: 511, endPoint y: 284, distance: 85.3
click at [511, 284] on div "Show Cost Name Production Shipping Tooling Per unit Total cost Estimation Curre…" at bounding box center [586, 342] width 291 height 181
type input "3020"
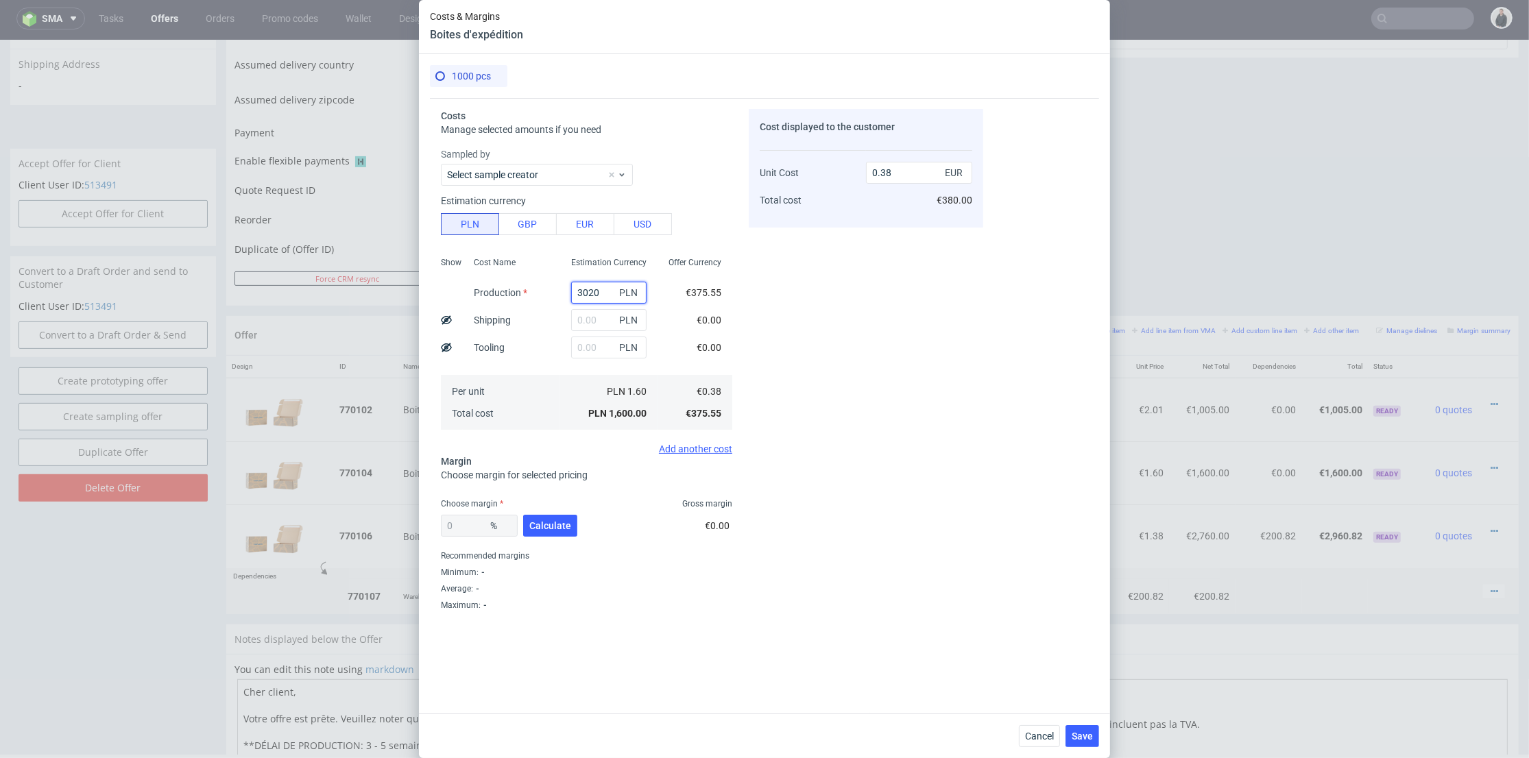
type input "0.71"
type input "3020"
click at [572, 323] on input "text" at bounding box center [608, 320] width 75 height 22
type input "11000"
type input "3.29"
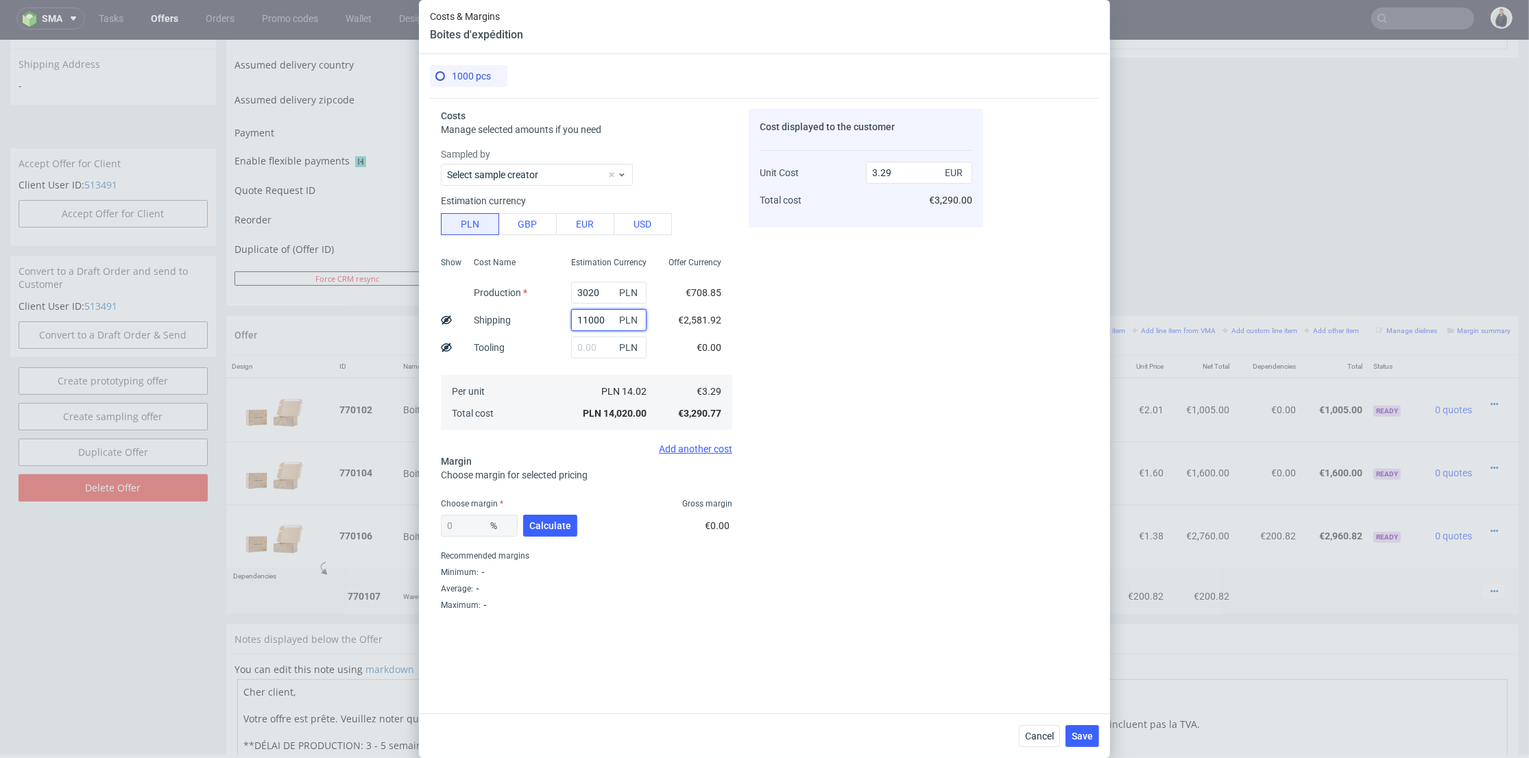
type input "1100"
type input "0.97"
type input "1100"
click at [556, 518] on button "Calculate" at bounding box center [550, 526] width 54 height 22
type input "39.58"
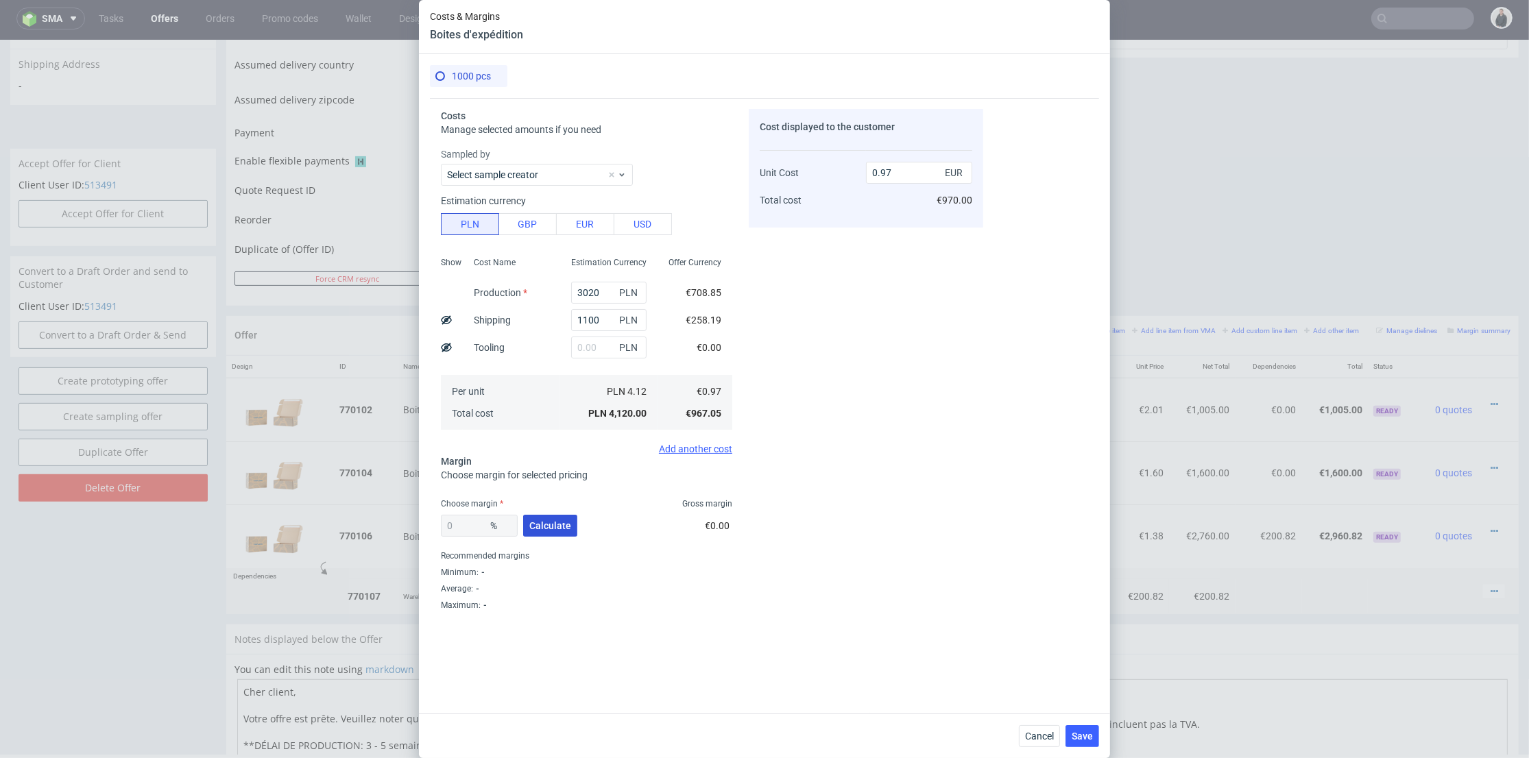
type input "1.6"
click at [909, 167] on input "1.6" at bounding box center [919, 173] width 106 height 22
drag, startPoint x: 470, startPoint y: 524, endPoint x: 452, endPoint y: 525, distance: 17.2
click at [452, 525] on input "39.58" at bounding box center [479, 526] width 77 height 22
type input "37"
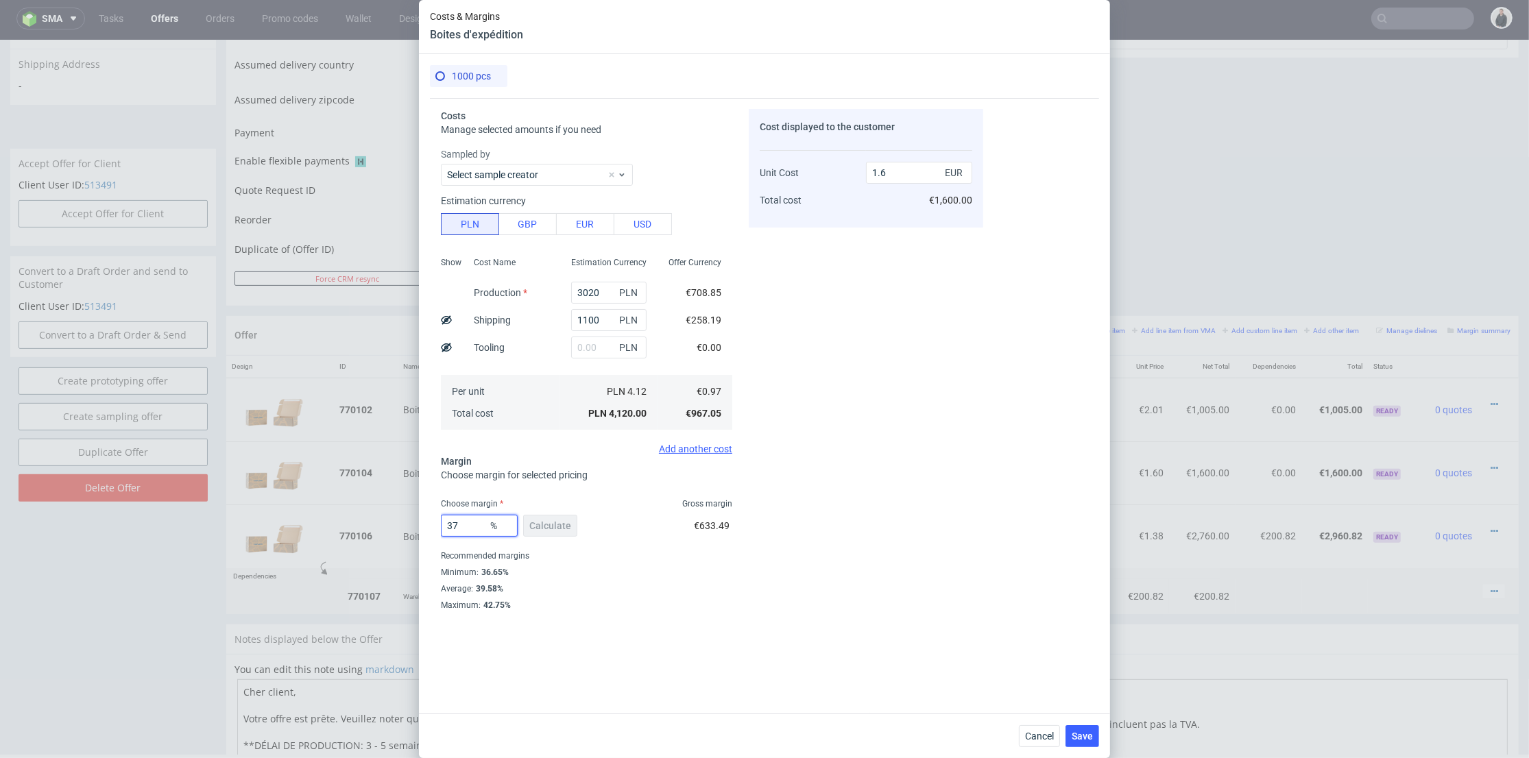
type input "1.54"
type input "37"
click at [892, 349] on div "Cost displayed to the customer Unit Cost Total cost 1.54 EUR €1,540.00" at bounding box center [865, 384] width 234 height 550
click at [1080, 734] on span "Save" at bounding box center [1081, 736] width 21 height 10
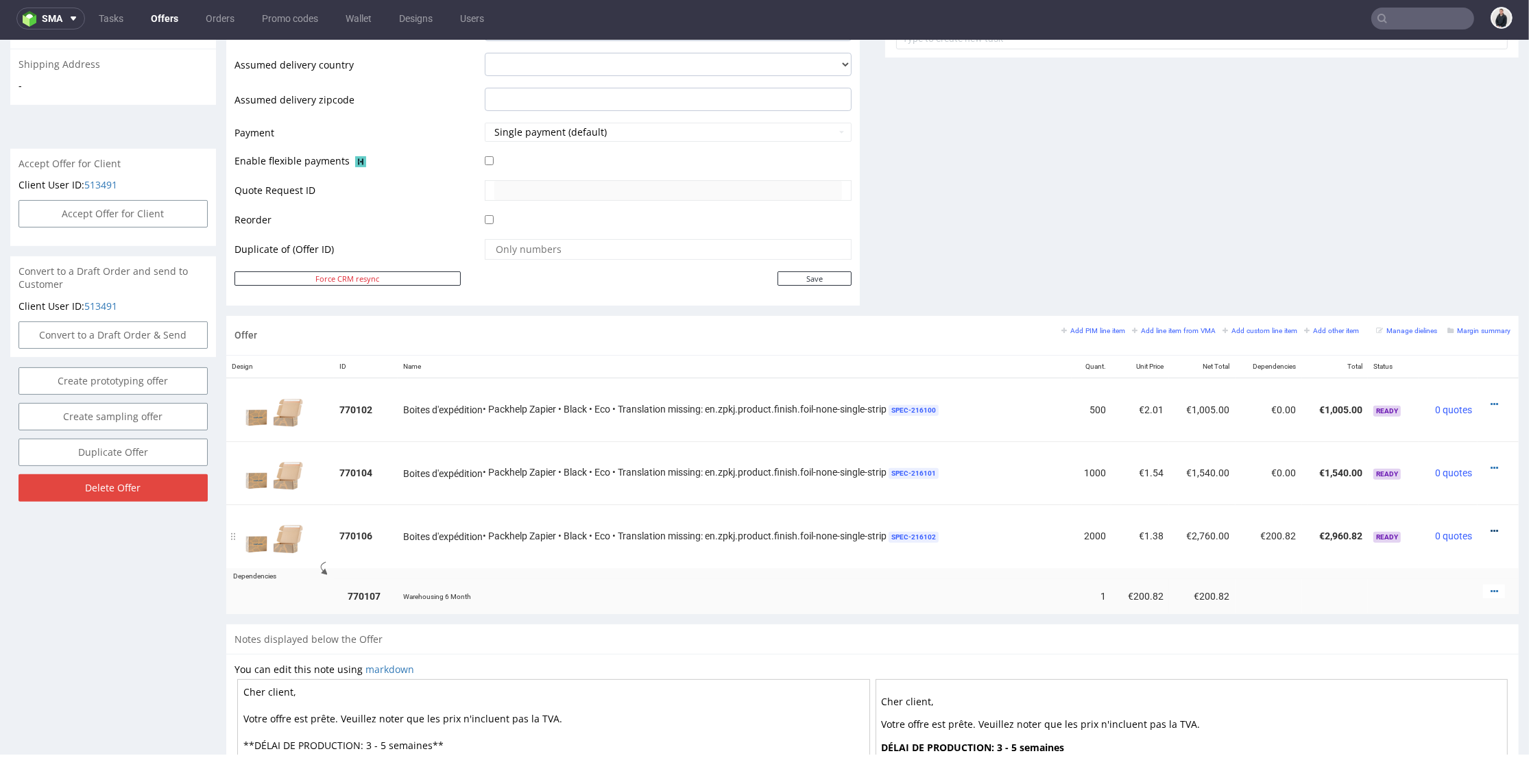
click at [1490, 528] on icon at bounding box center [1494, 531] width 8 height 10
click at [1417, 401] on span "Edit item price" at bounding box center [1432, 404] width 110 height 14
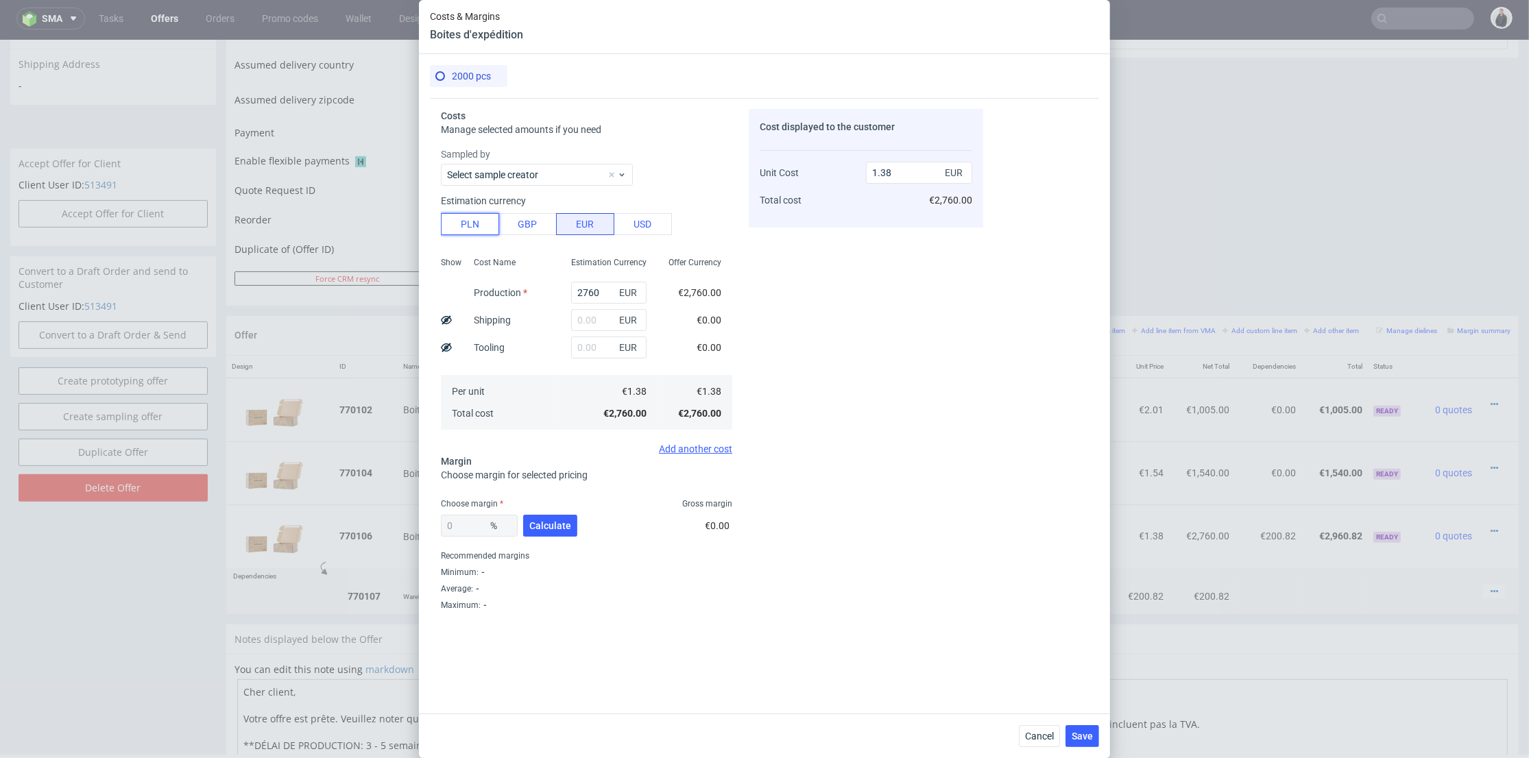
click at [479, 219] on button "PLN" at bounding box center [470, 224] width 58 height 22
type input "0.32"
drag, startPoint x: 585, startPoint y: 287, endPoint x: 541, endPoint y: 285, distance: 43.2
click at [541, 285] on div "Show Cost Name Production Shipping Tooling Per unit Total cost Estimation Curre…" at bounding box center [586, 342] width 291 height 181
click at [597, 291] on input "2760" at bounding box center [608, 293] width 75 height 22
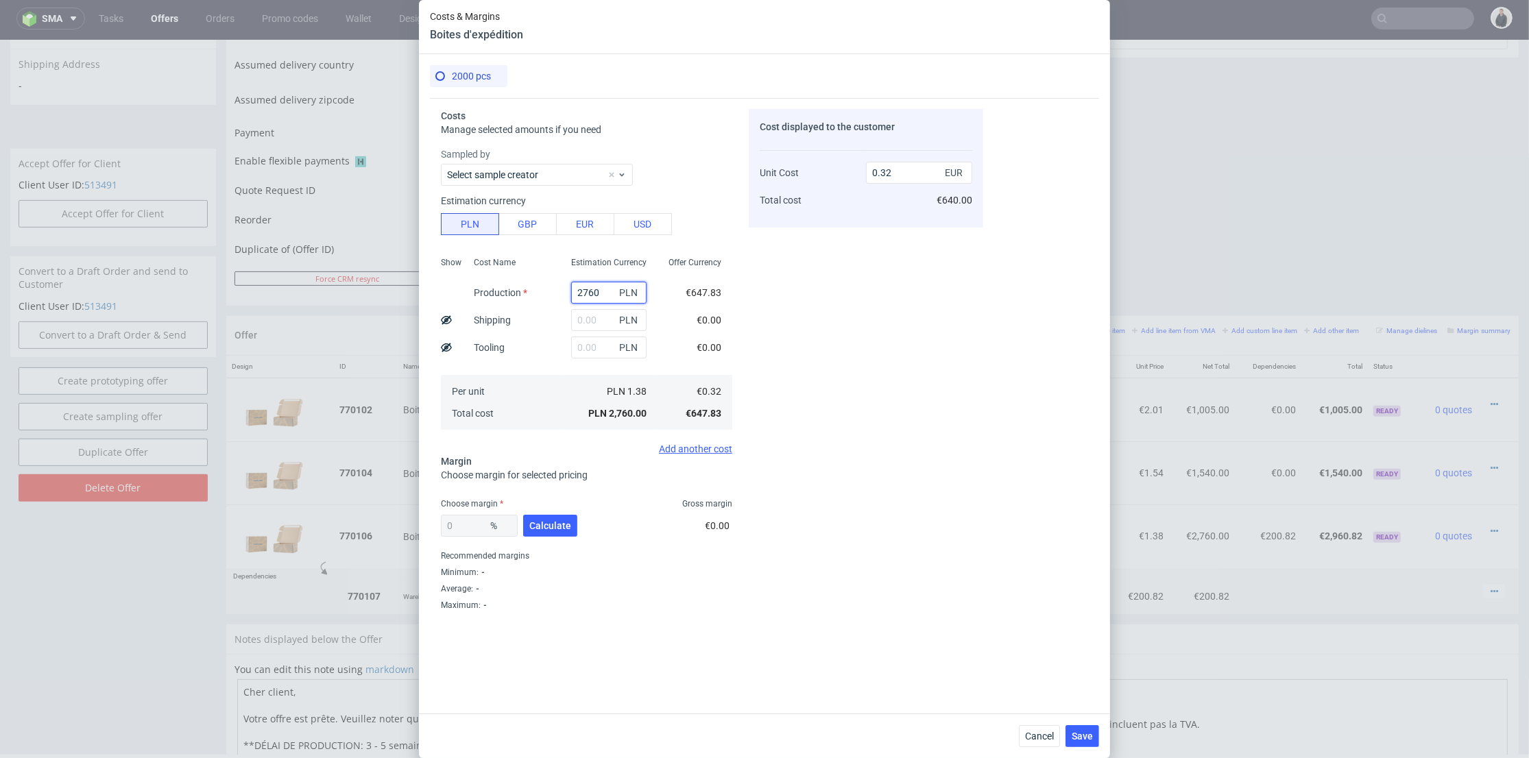
drag, startPoint x: 595, startPoint y: 291, endPoint x: 540, endPoint y: 284, distance: 55.3
click at [536, 287] on div "Show Cost Name Production Shipping Tooling Per unit Total cost Estimation Curre…" at bounding box center [586, 342] width 291 height 181
type input "5800"
type input "0.68"
type input "5800"
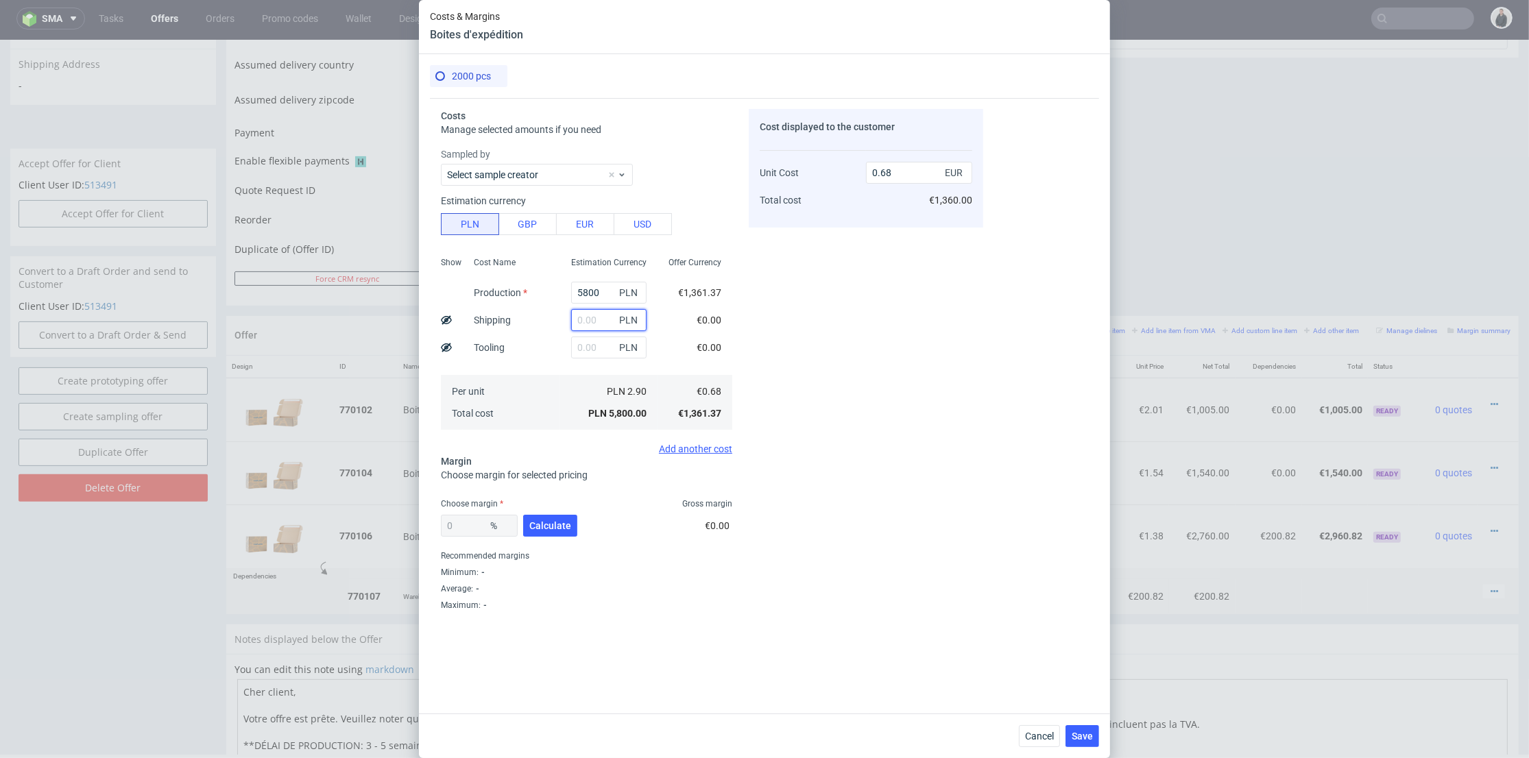
click at [587, 328] on input "text" at bounding box center [608, 320] width 75 height 22
type input "1280"
type input "0.83"
type input "1280"
click at [550, 524] on span "Calculate" at bounding box center [550, 526] width 42 height 10
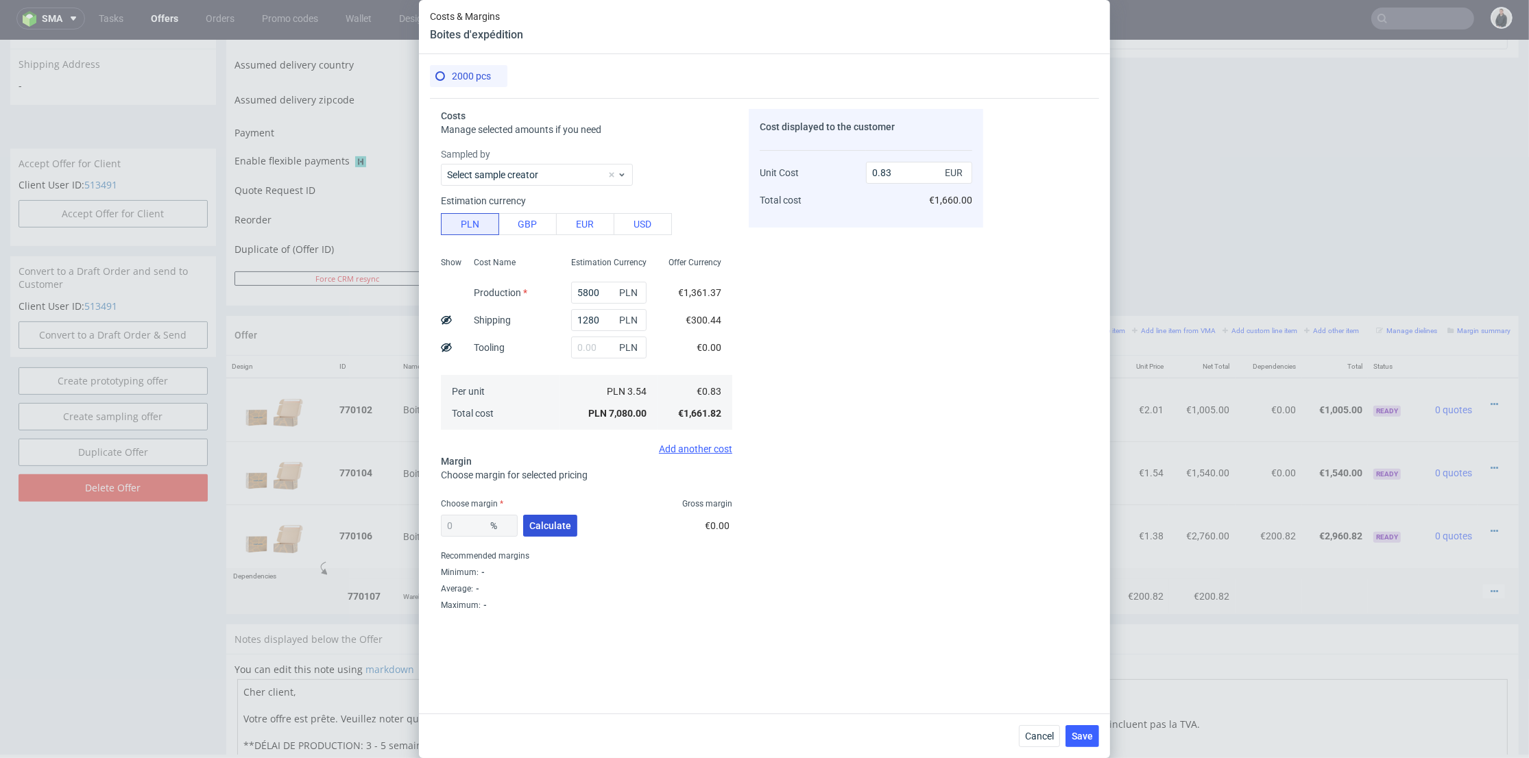
type input "35.98"
type input "1.3"
drag, startPoint x: 481, startPoint y: 517, endPoint x: 452, endPoint y: 524, distance: 29.6
click at [452, 524] on input "35.98" at bounding box center [479, 526] width 77 height 22
type input "34"
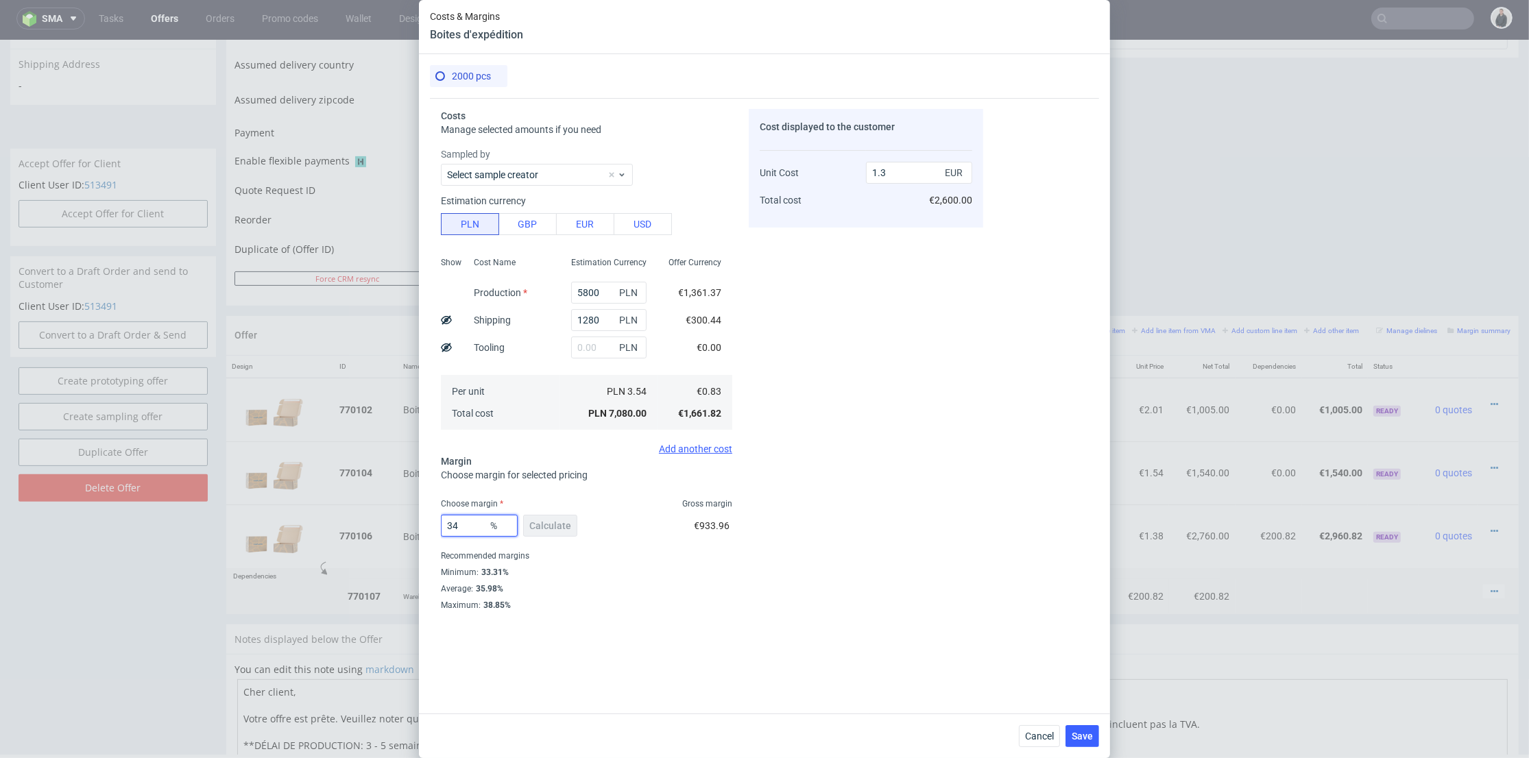
type input "1.26"
type input "34"
click at [945, 360] on div "Cost displayed to the customer Unit Cost Total cost 1.26 EUR €2,520.00" at bounding box center [865, 384] width 234 height 550
click at [1092, 733] on span "Save" at bounding box center [1081, 736] width 21 height 10
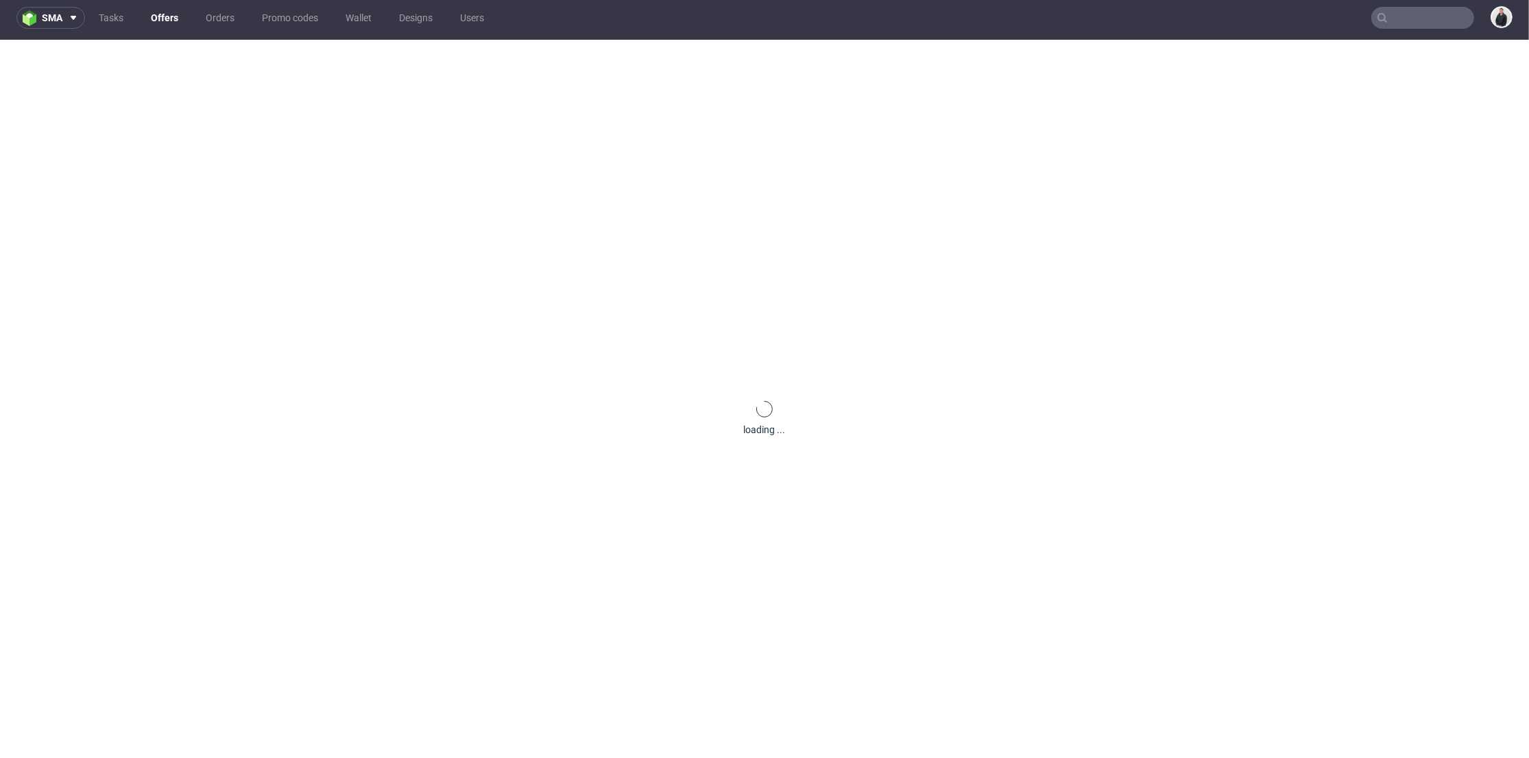
scroll to position [0, 0]
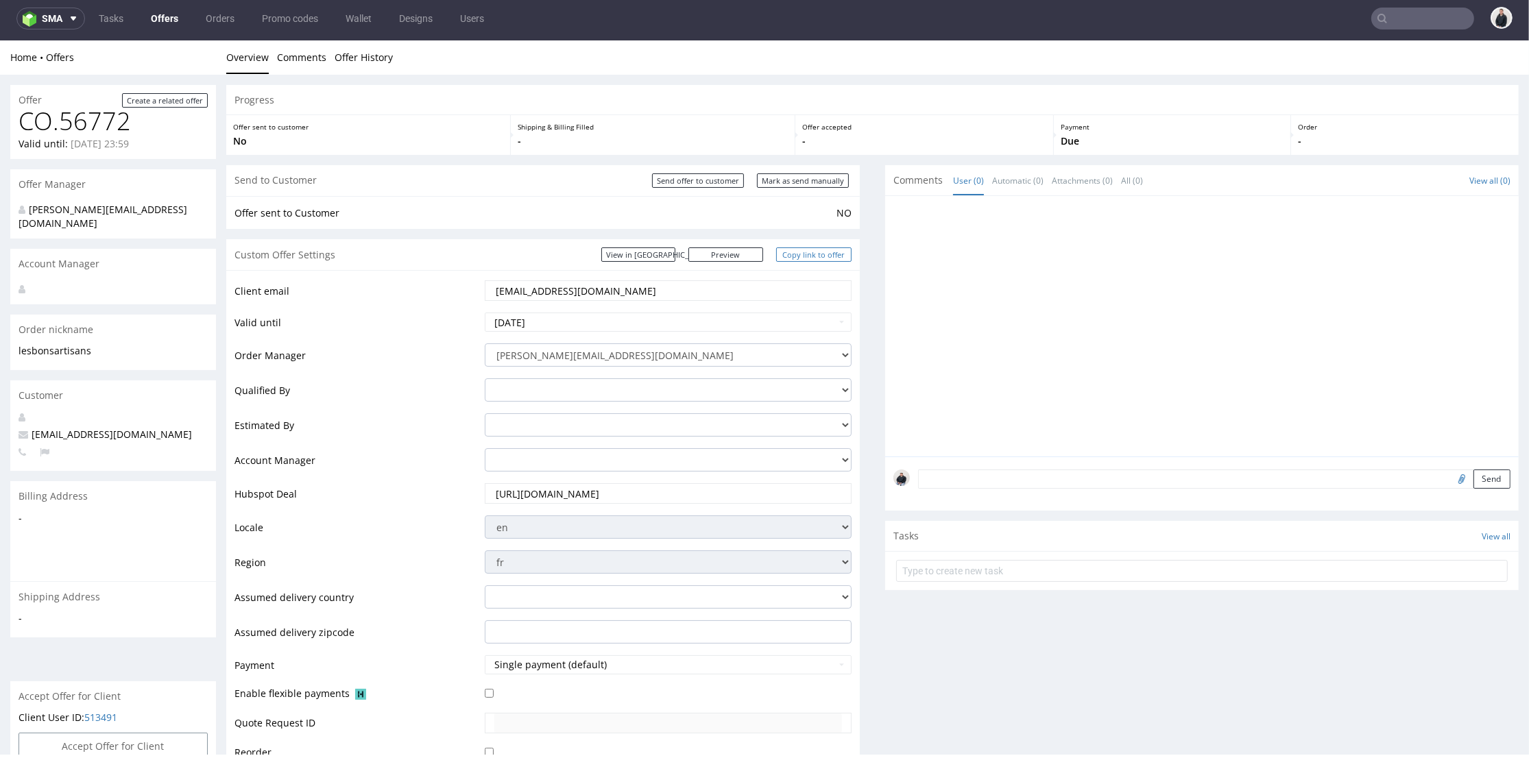
click at [816, 253] on link "Copy link to offer" at bounding box center [813, 254] width 75 height 14
click at [707, 181] on input "Send offer to customer" at bounding box center [698, 180] width 92 height 14
type input "In progress..."
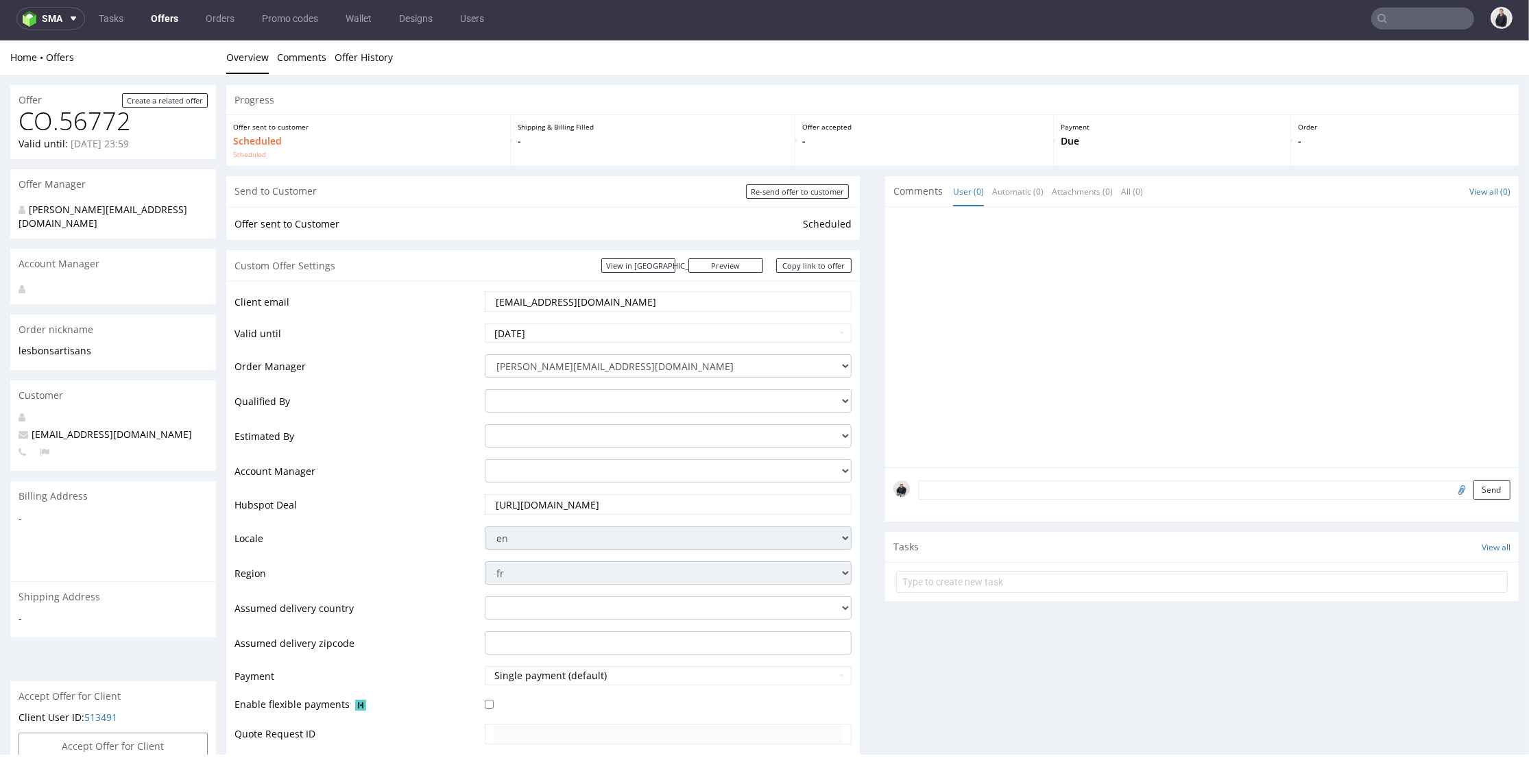
click at [1435, 21] on input "text" at bounding box center [1422, 19] width 103 height 22
paste input "retrocamerafix.com"
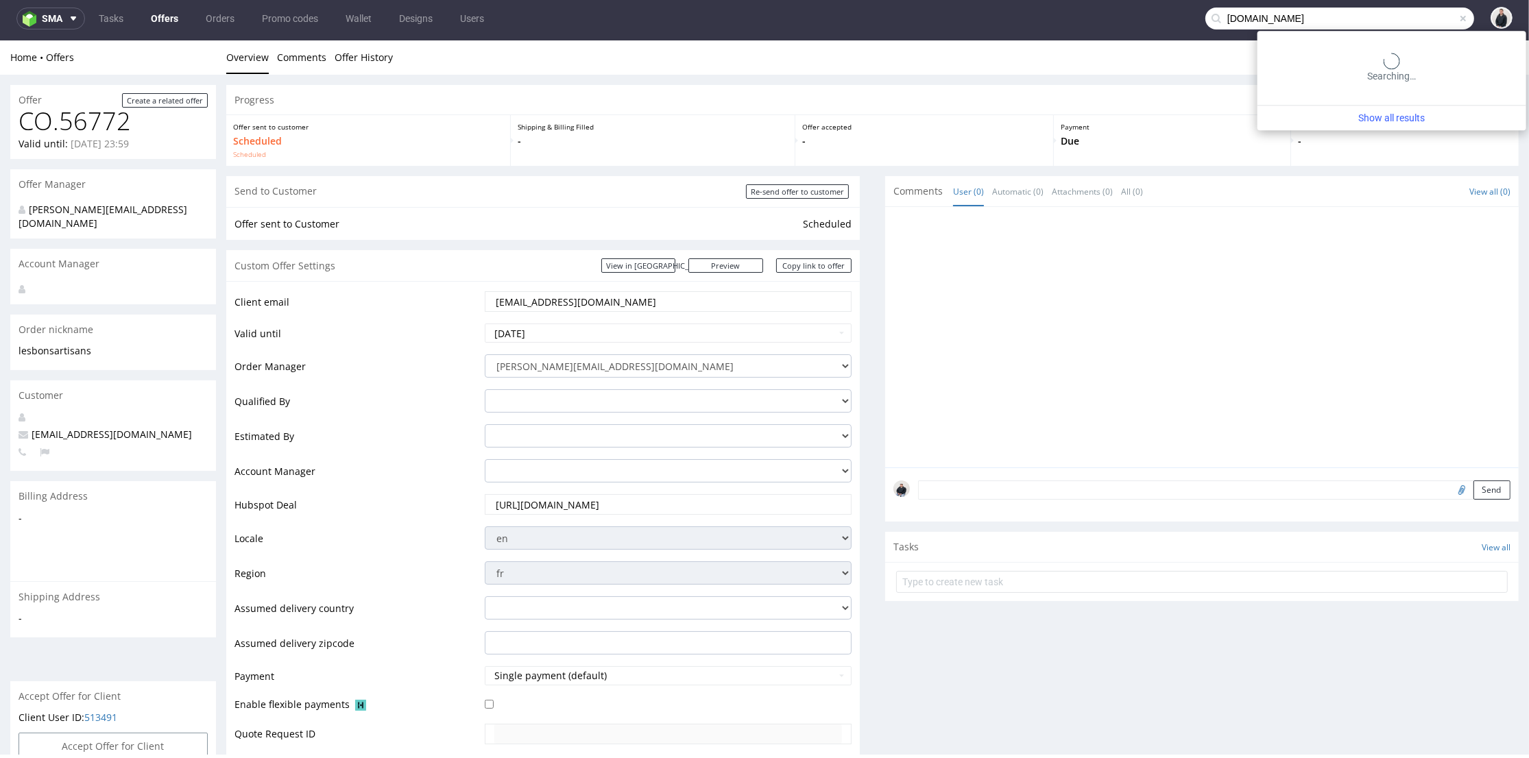
type input "retrocamerafix.com"
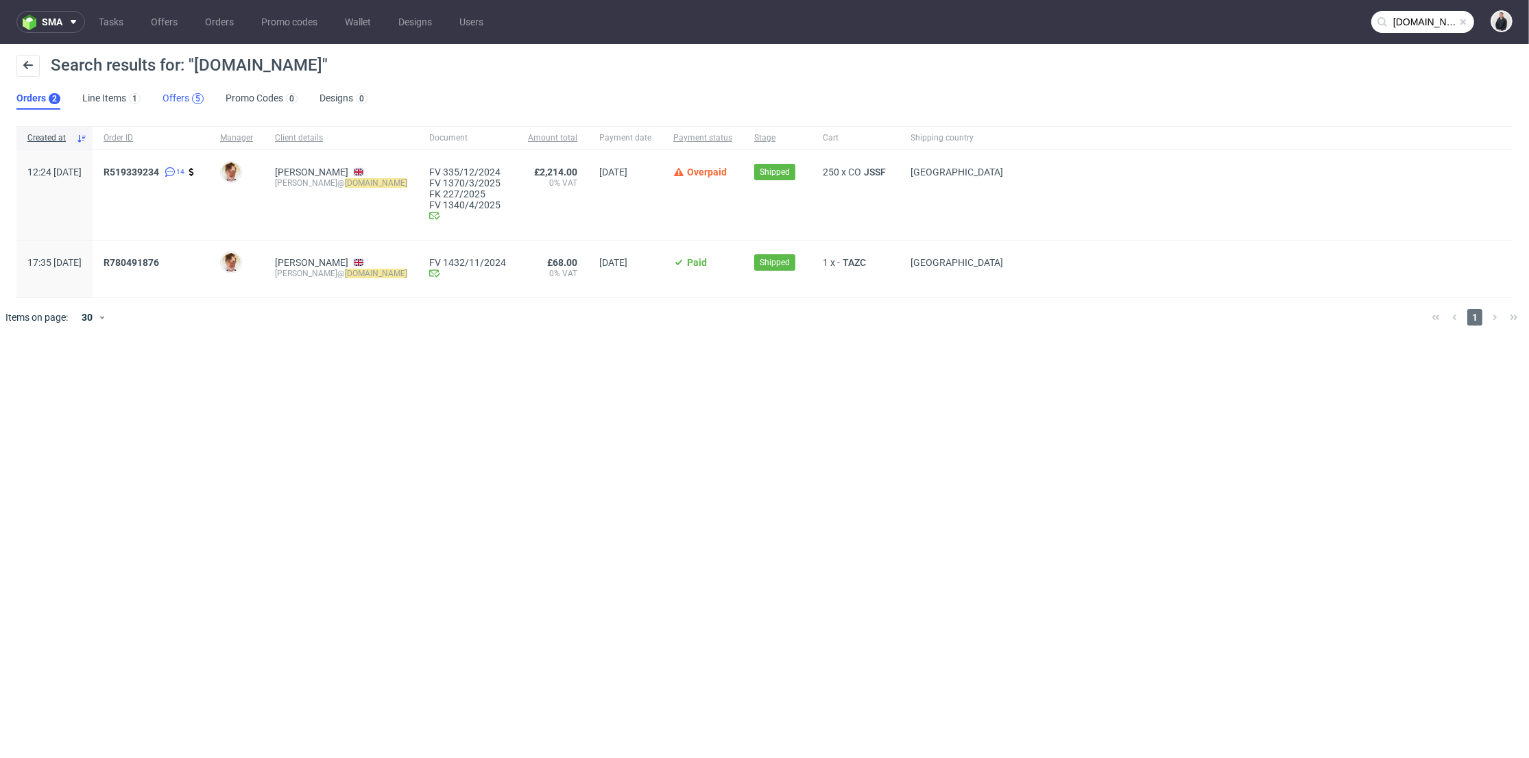
click at [198, 101] on div "5" at bounding box center [197, 99] width 5 height 10
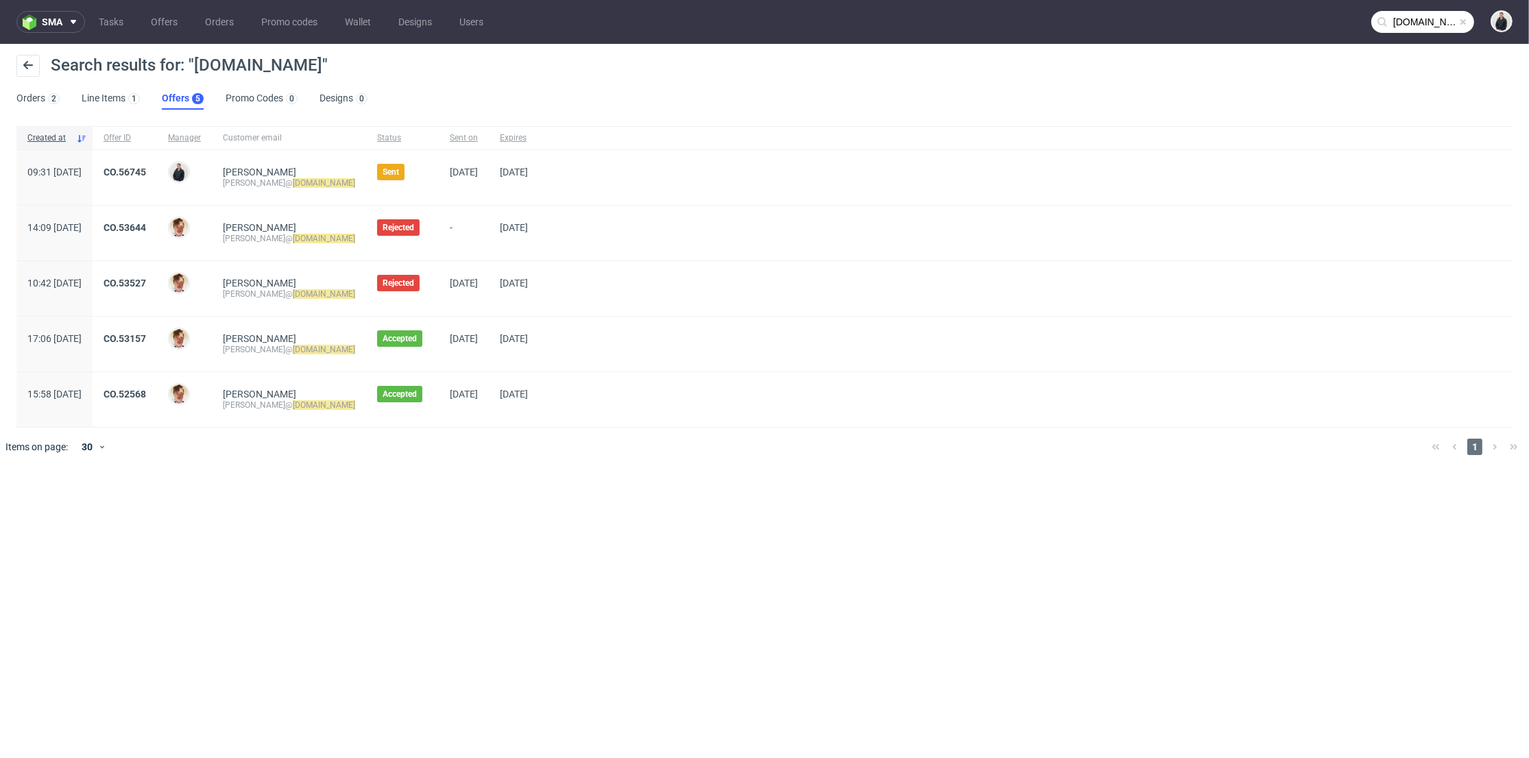
click at [157, 162] on div "CO.56745" at bounding box center [125, 177] width 64 height 55
click at [157, 163] on div "CO.56745" at bounding box center [125, 177] width 64 height 55
click at [146, 174] on link "CO.56745" at bounding box center [124, 172] width 42 height 11
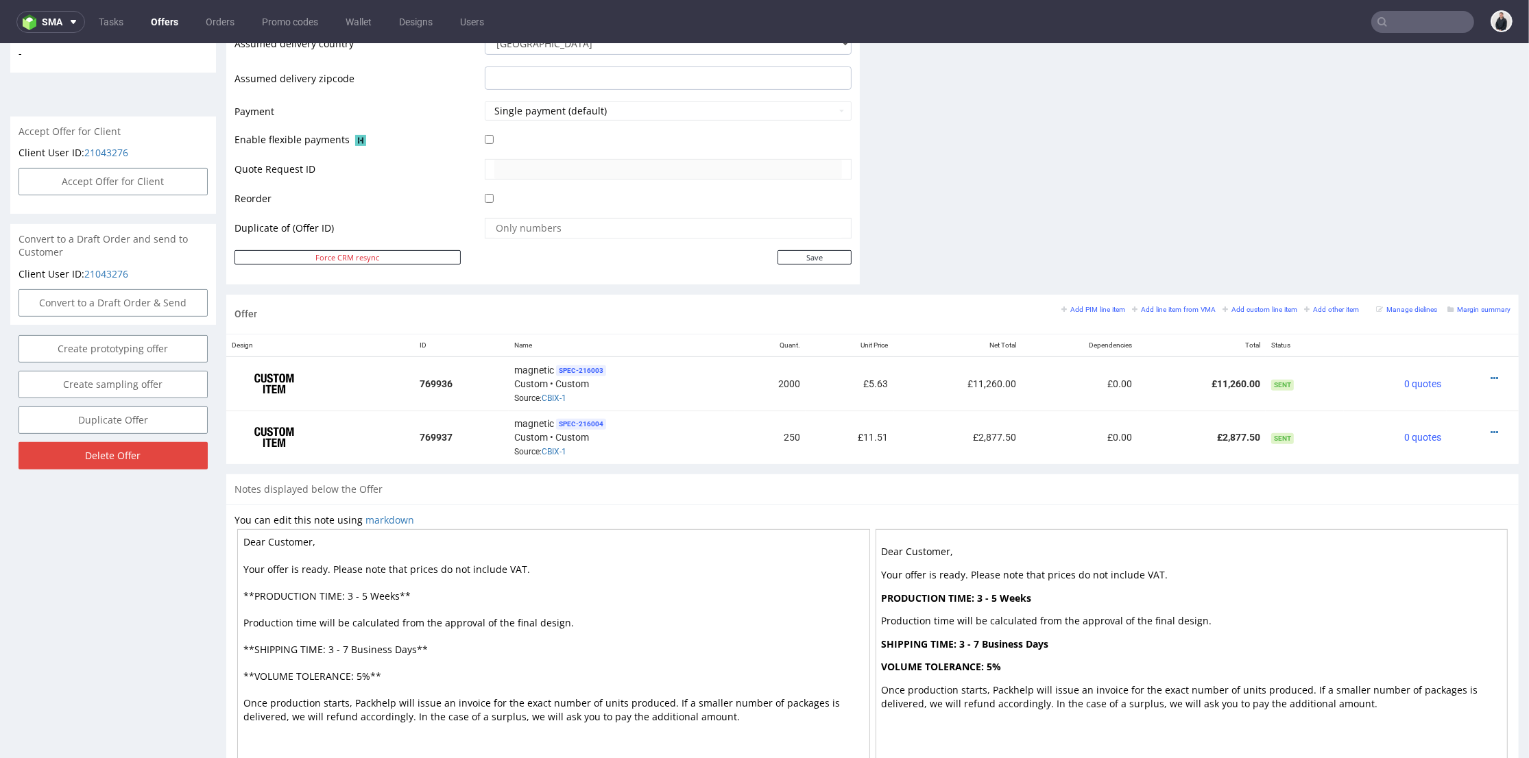
scroll to position [492, 0]
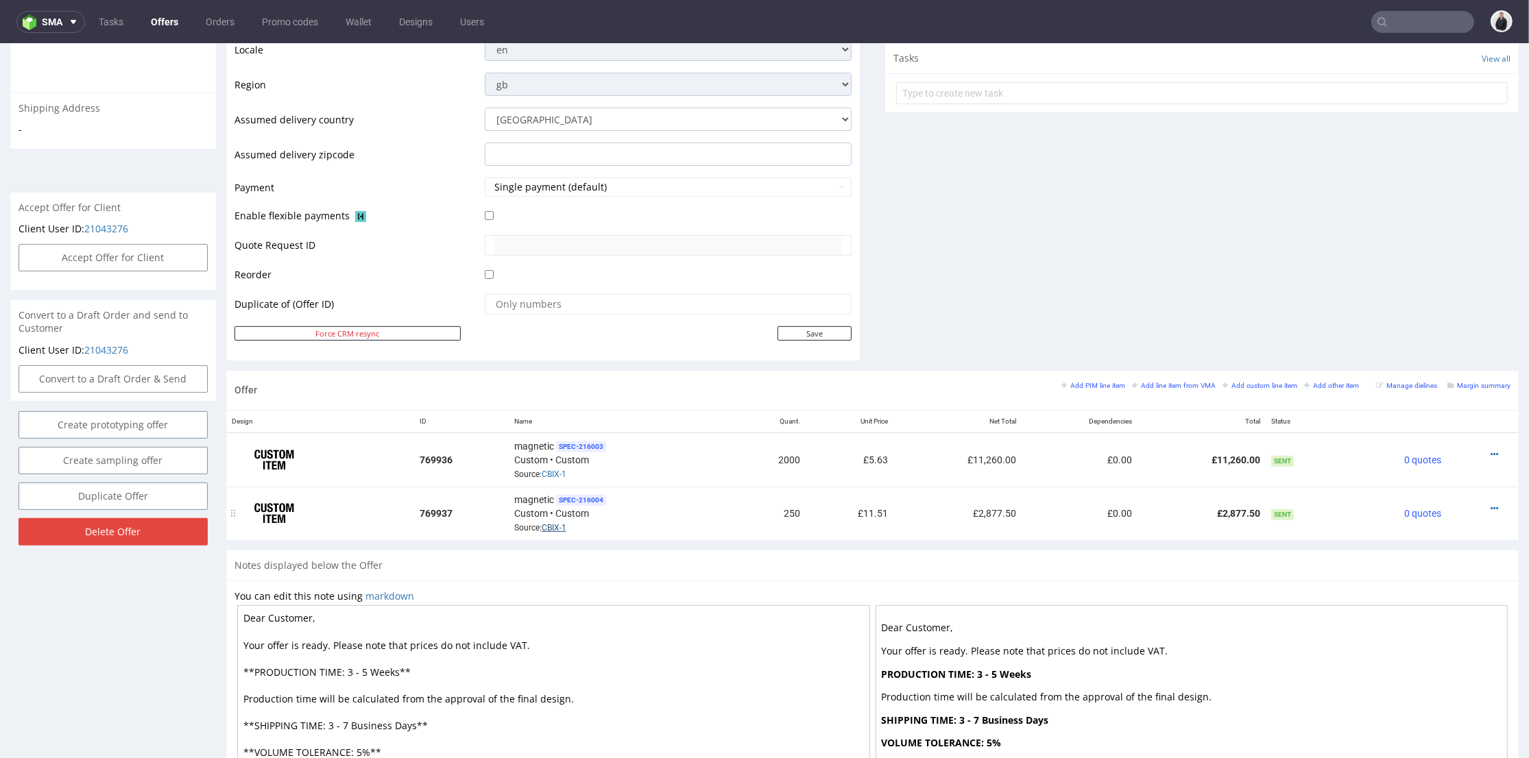
click at [557, 523] on link "CBIX-1" at bounding box center [553, 528] width 25 height 10
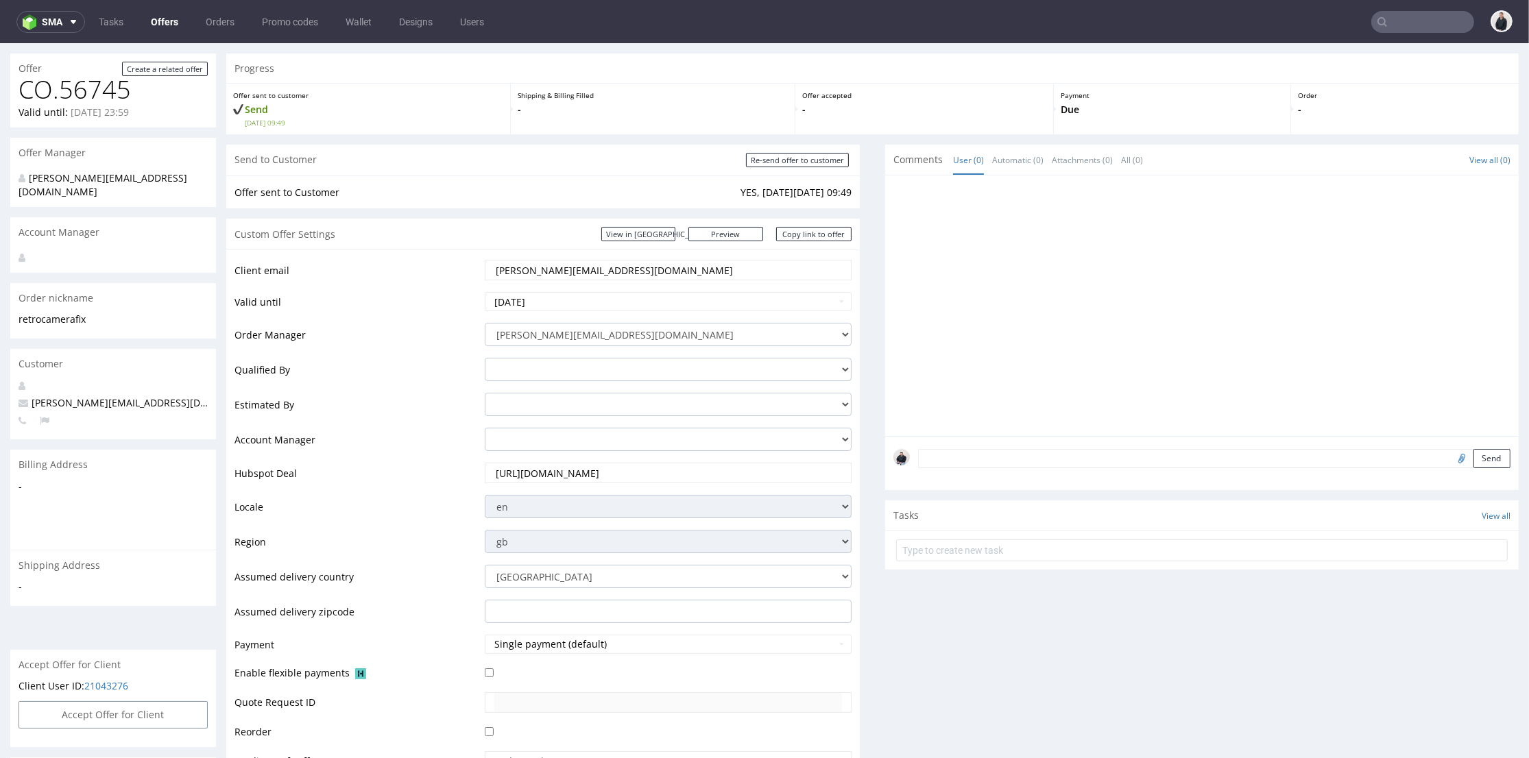
scroll to position [0, 0]
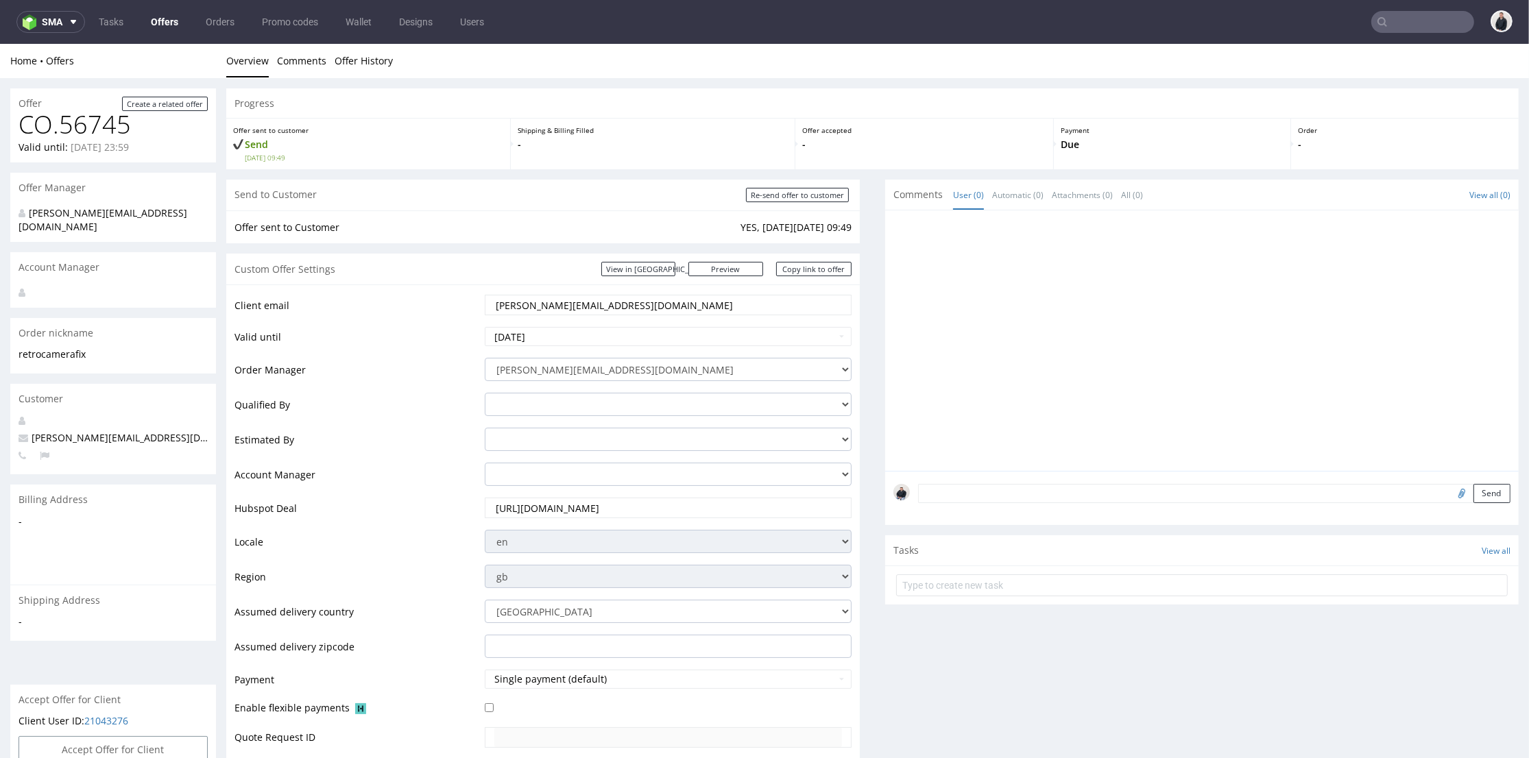
click at [171, 17] on link "Offers" at bounding box center [165, 22] width 44 height 22
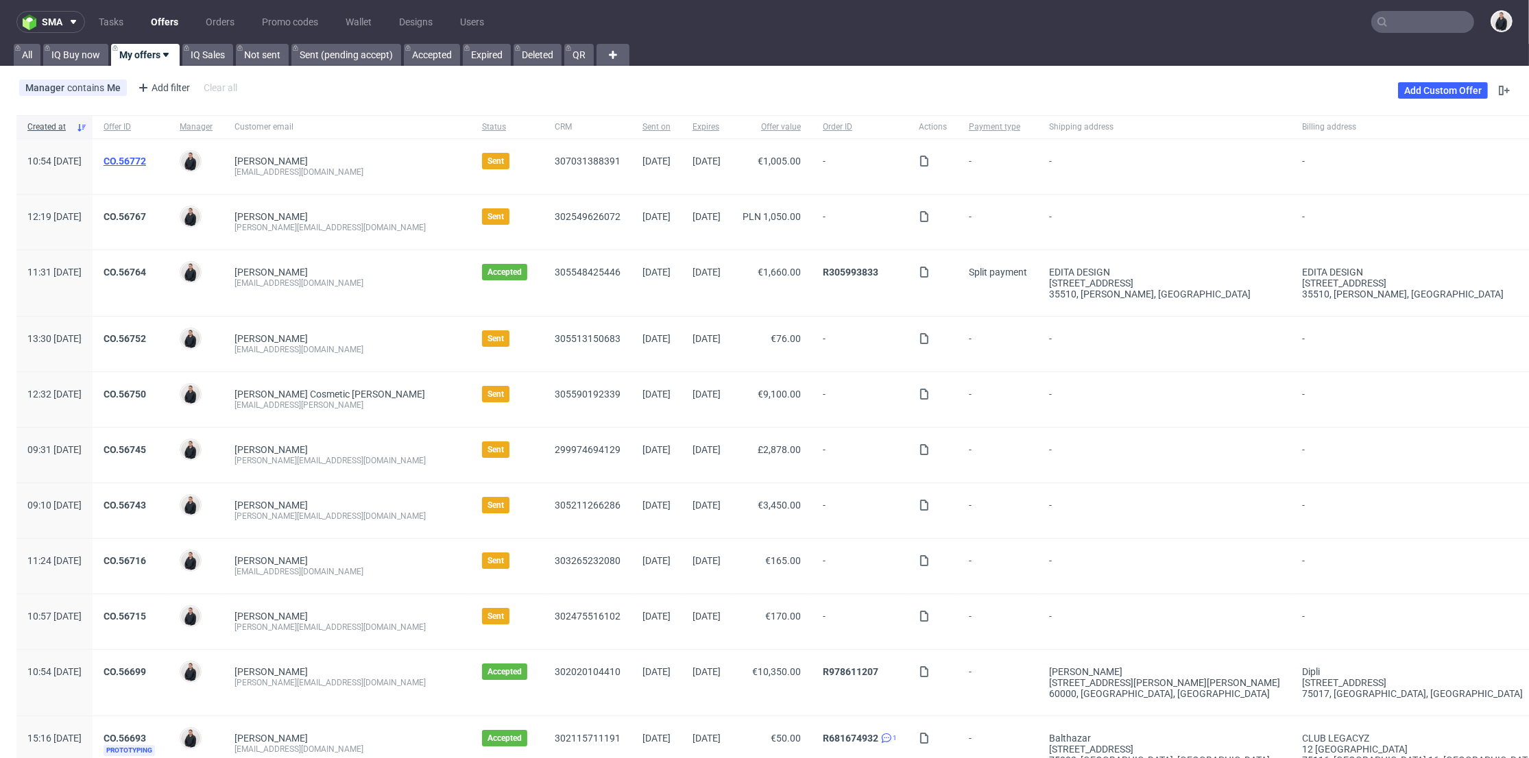
click at [146, 158] on link "CO.56772" at bounding box center [124, 161] width 42 height 11
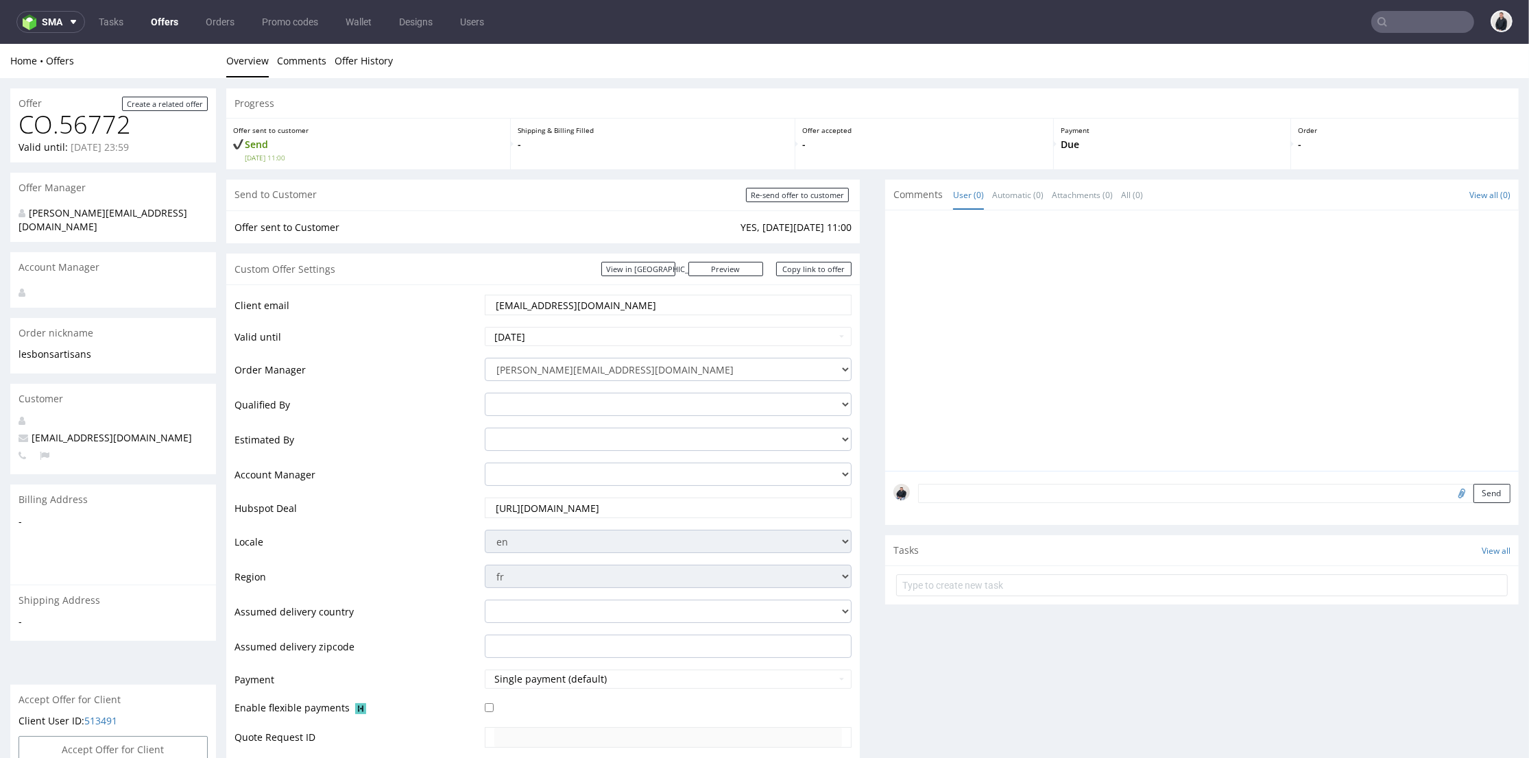
drag, startPoint x: 510, startPoint y: 298, endPoint x: 454, endPoint y: 276, distance: 60.6
click at [421, 286] on div "Client email yohann.r@lesbonsartisans.fr Valid until 2025-10-04 Order Manager a…" at bounding box center [542, 568] width 633 height 568
click at [629, 302] on input "yohann.r@lesbonsartisans.fr" at bounding box center [668, 304] width 348 height 19
drag, startPoint x: 633, startPoint y: 304, endPoint x: 539, endPoint y: 304, distance: 93.9
click at [539, 304] on input "yohann.r@lesbonsartisans.fr" at bounding box center [668, 304] width 348 height 19
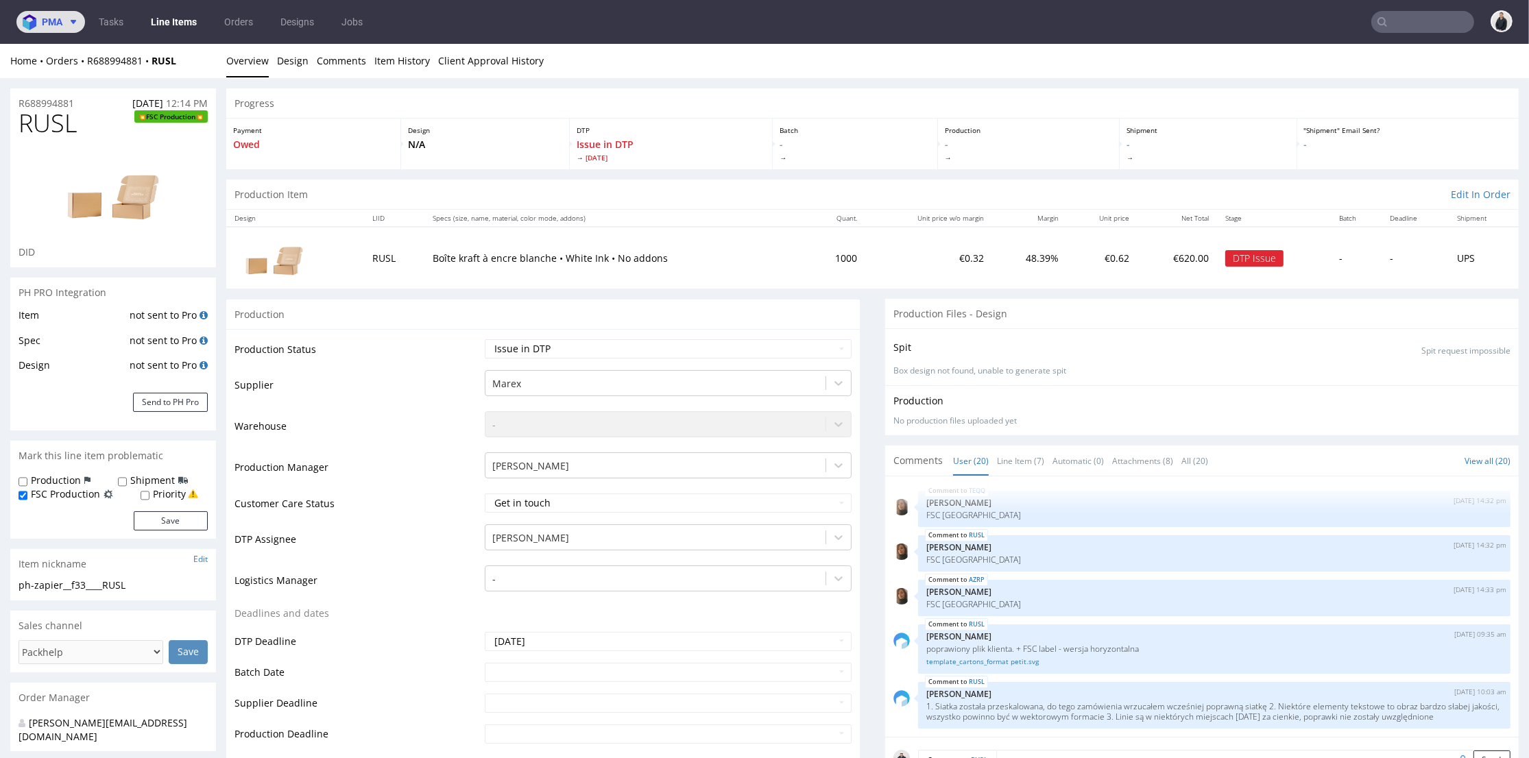
click at [46, 19] on span "pma" at bounding box center [52, 22] width 21 height 10
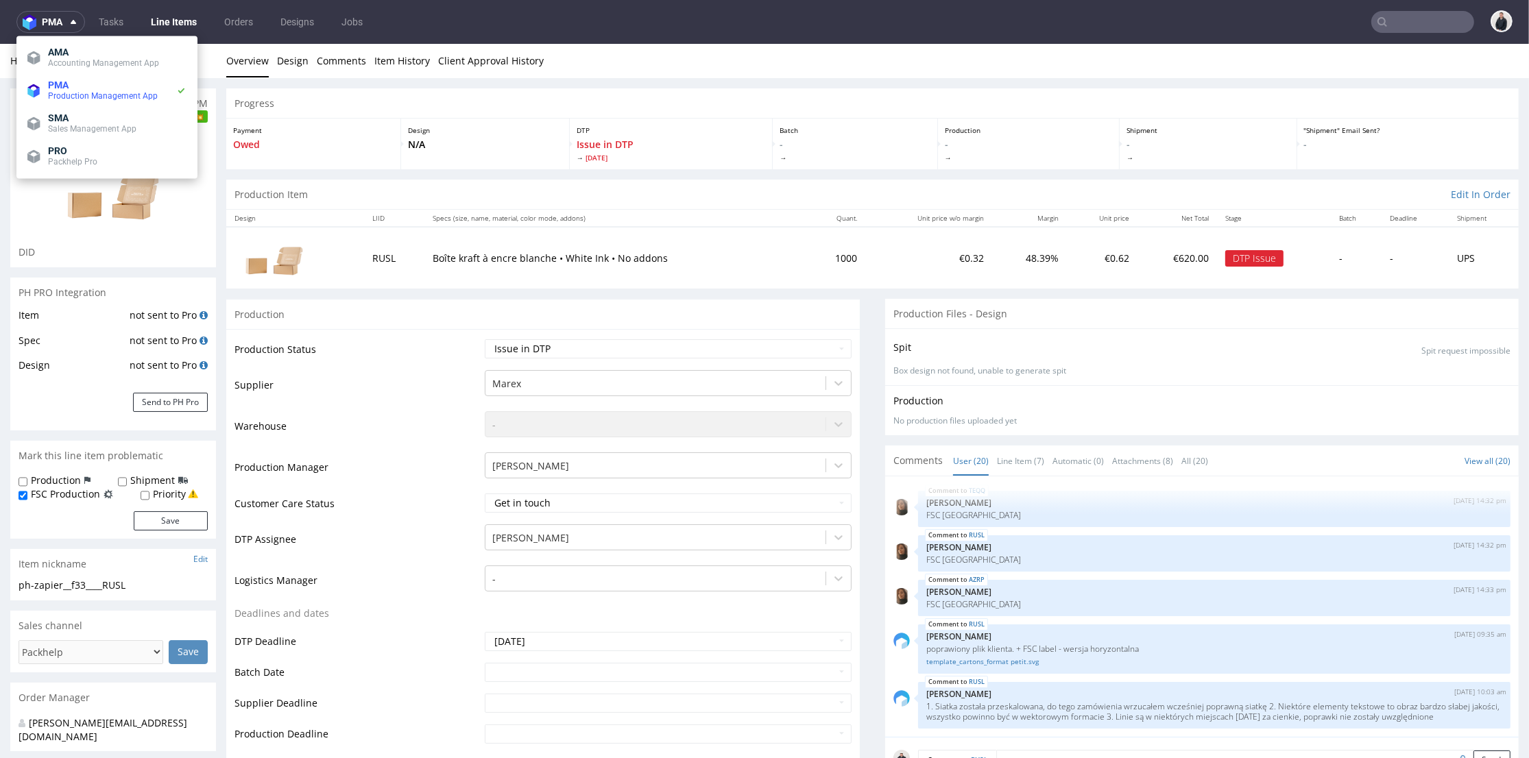
click at [1407, 21] on input "text" at bounding box center [1422, 22] width 103 height 22
paste input "lesbonsartisans.fr"
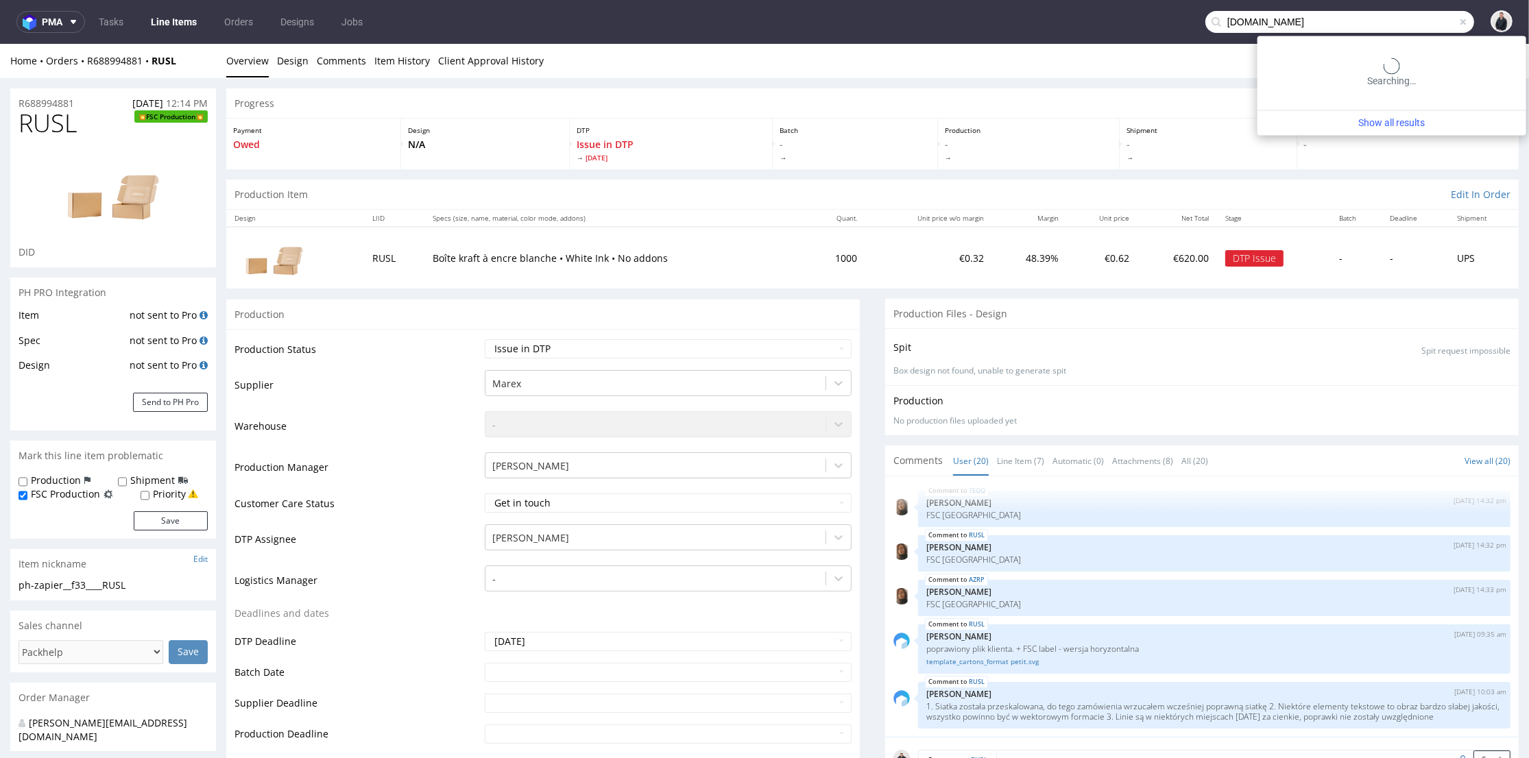
type input "lesbonsartisans.fr"
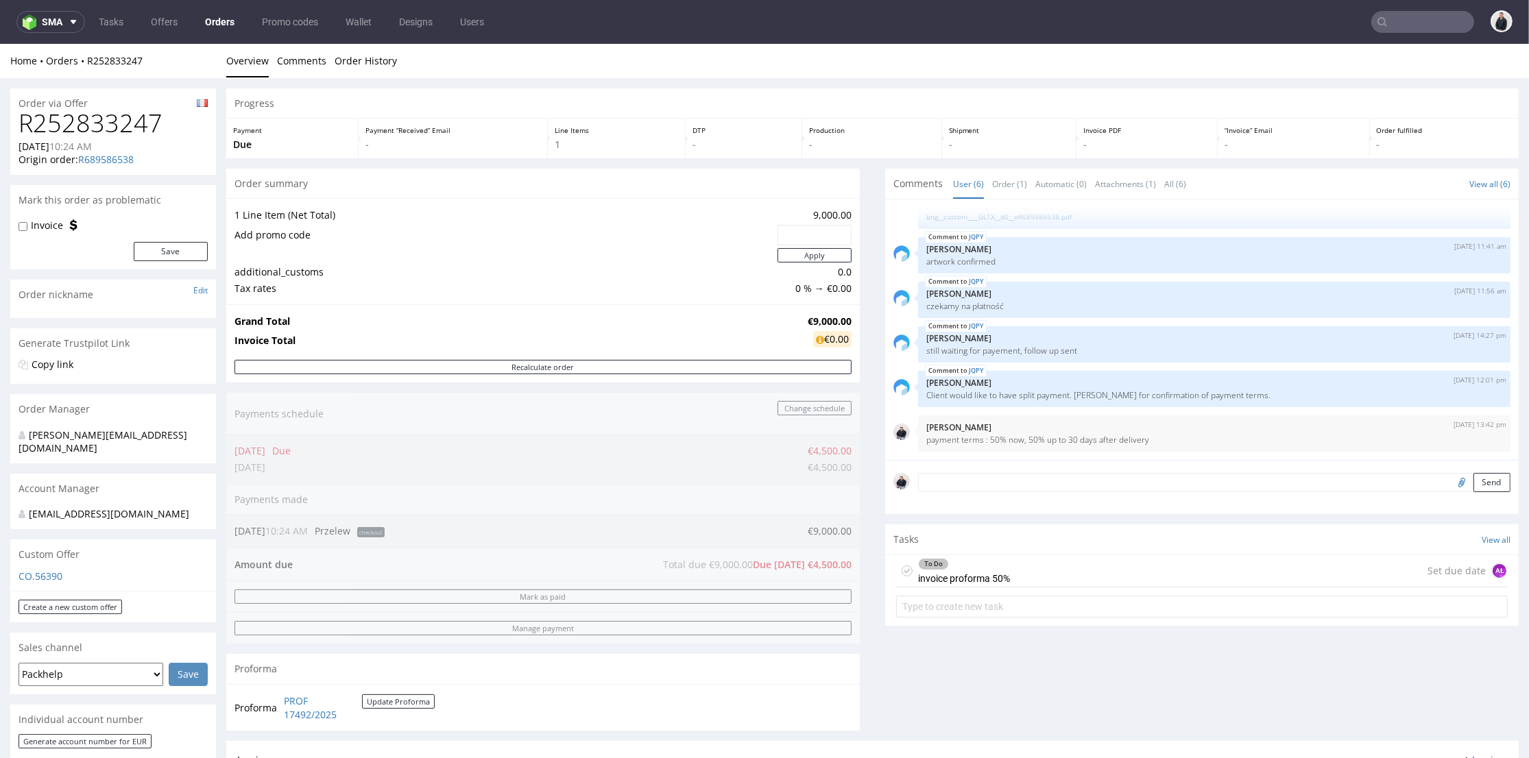
scroll to position [304, 0]
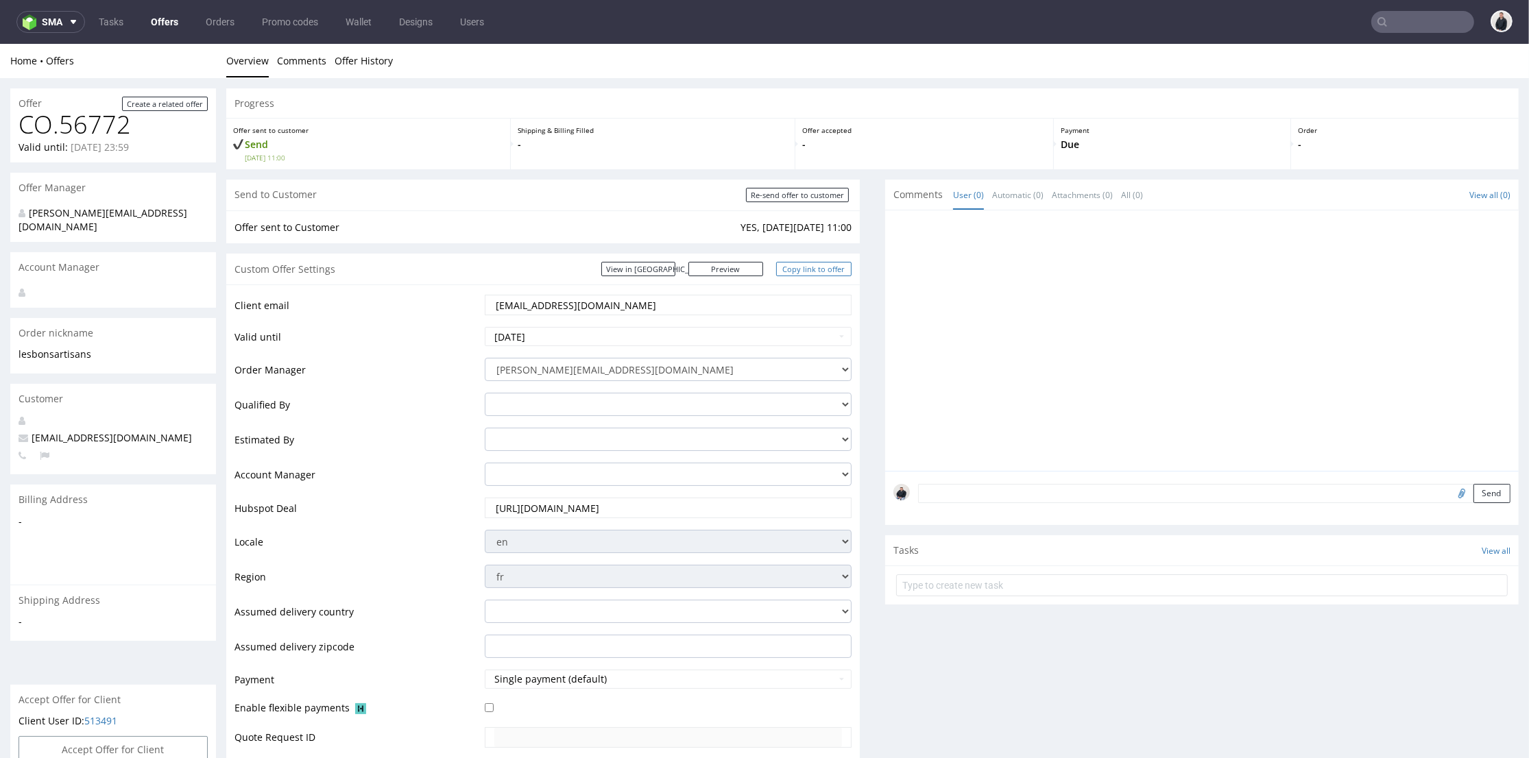
click at [813, 263] on link "Copy link to offer" at bounding box center [813, 269] width 75 height 14
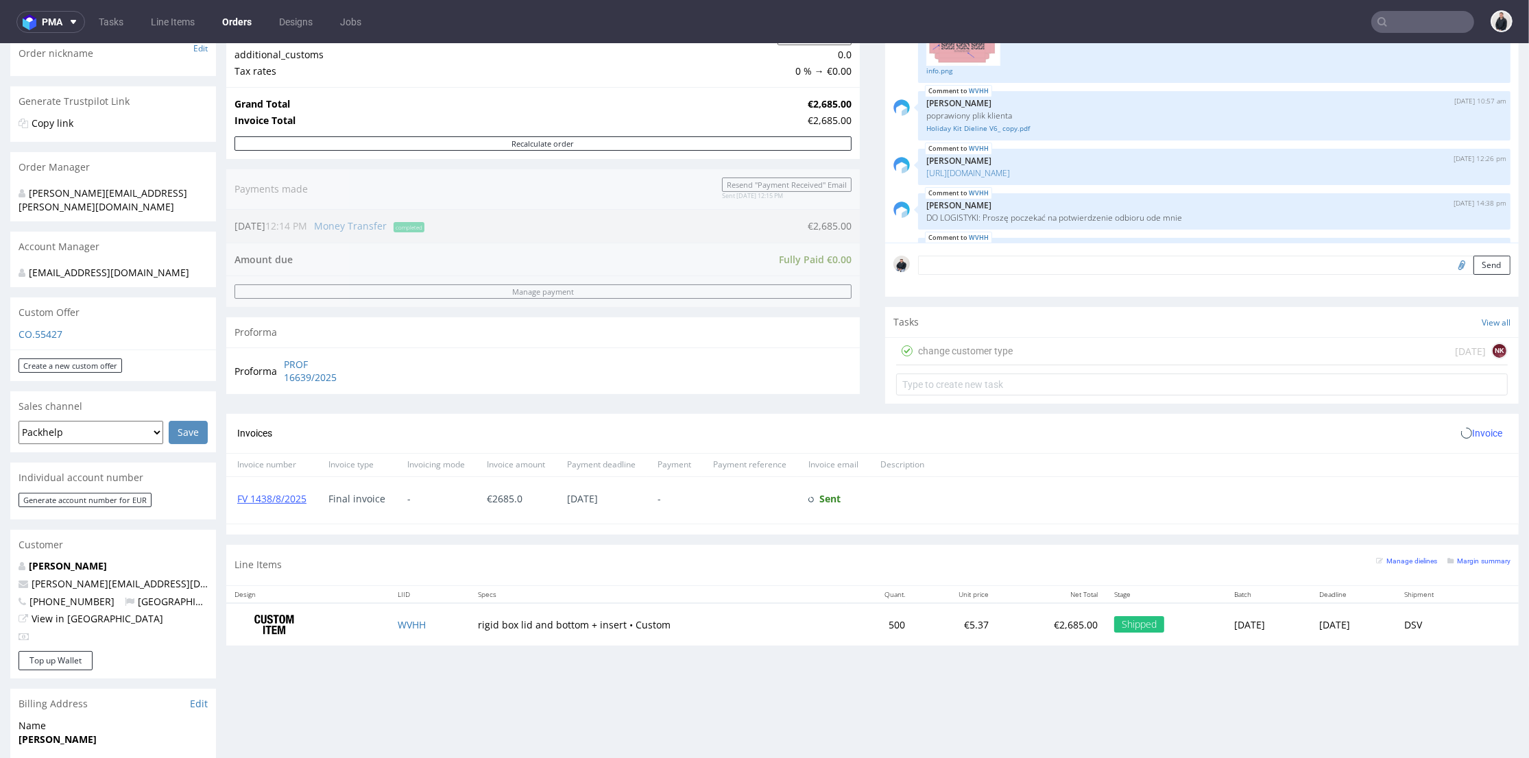
scroll to position [304, 0]
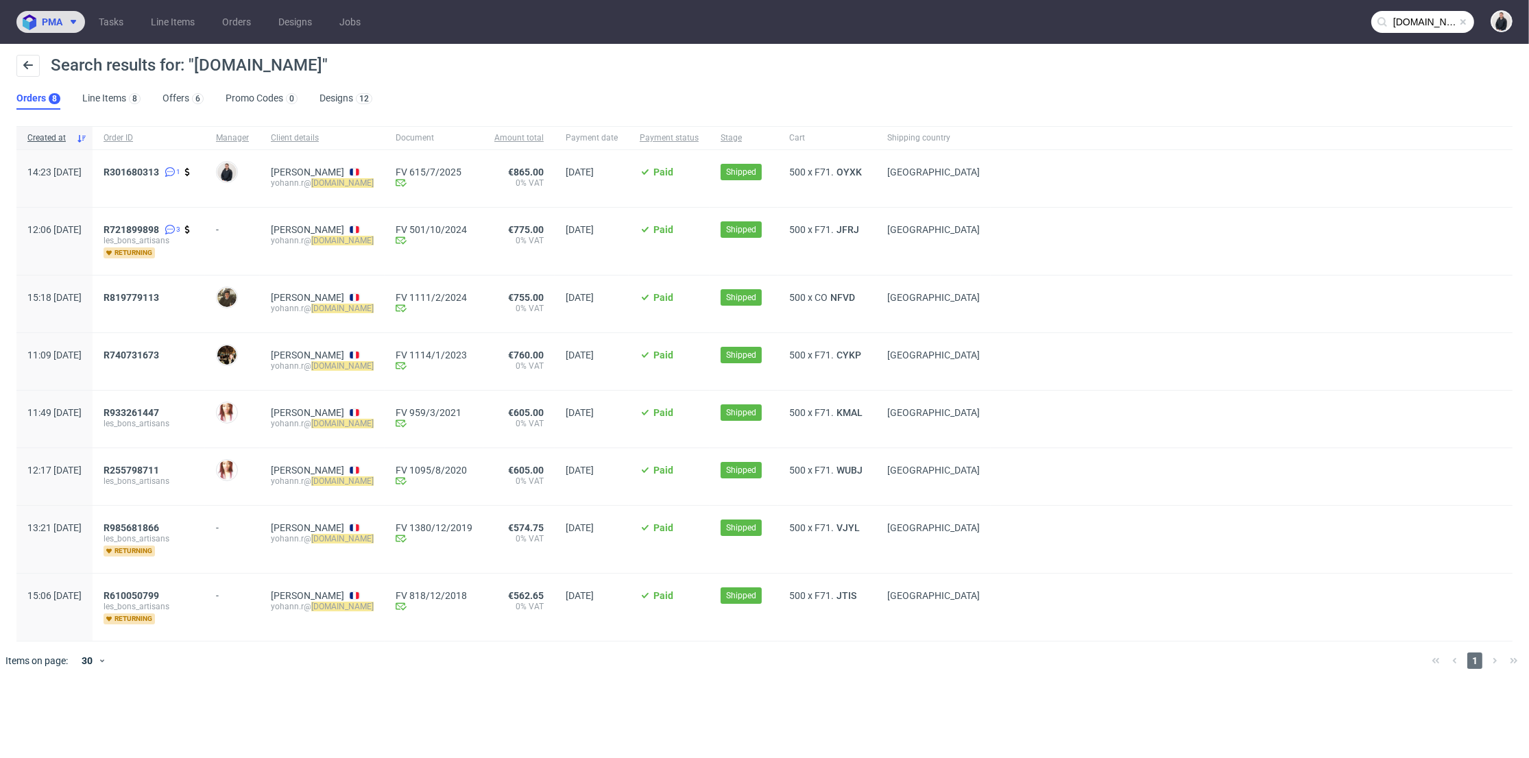
click at [75, 20] on use at bounding box center [73, 22] width 5 height 4
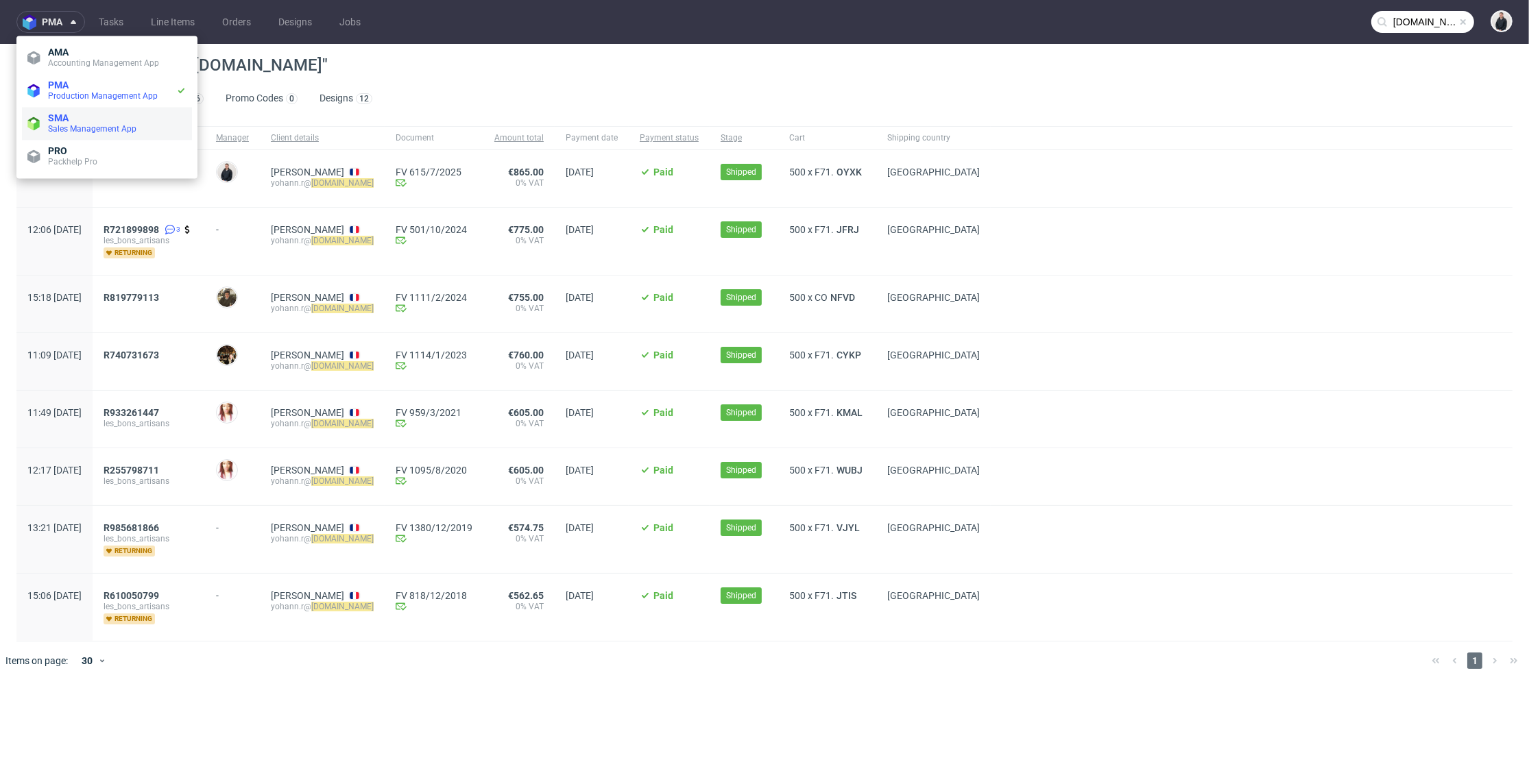
click at [104, 118] on span "SMA" at bounding box center [117, 117] width 138 height 11
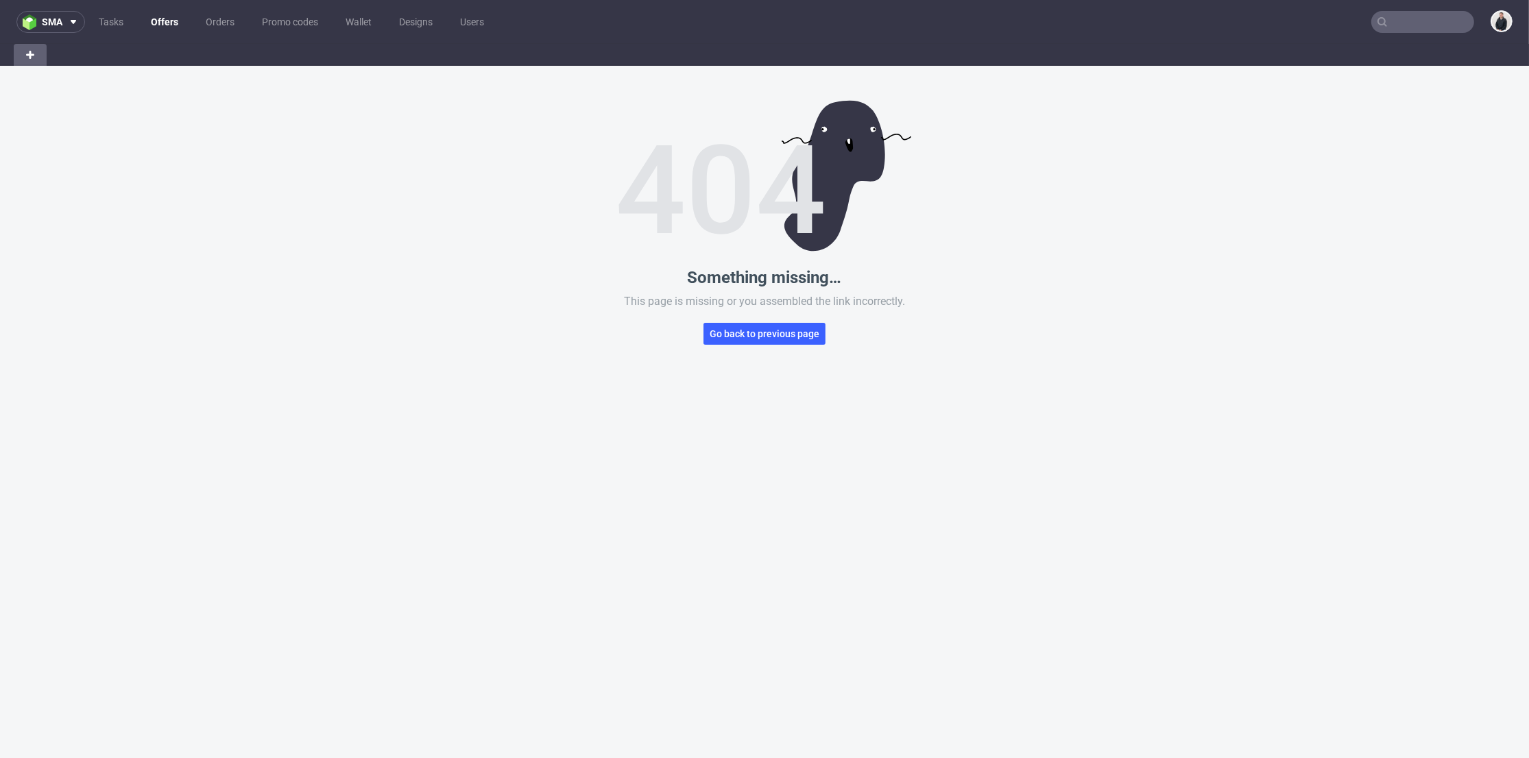
click at [165, 21] on link "Offers" at bounding box center [165, 22] width 44 height 22
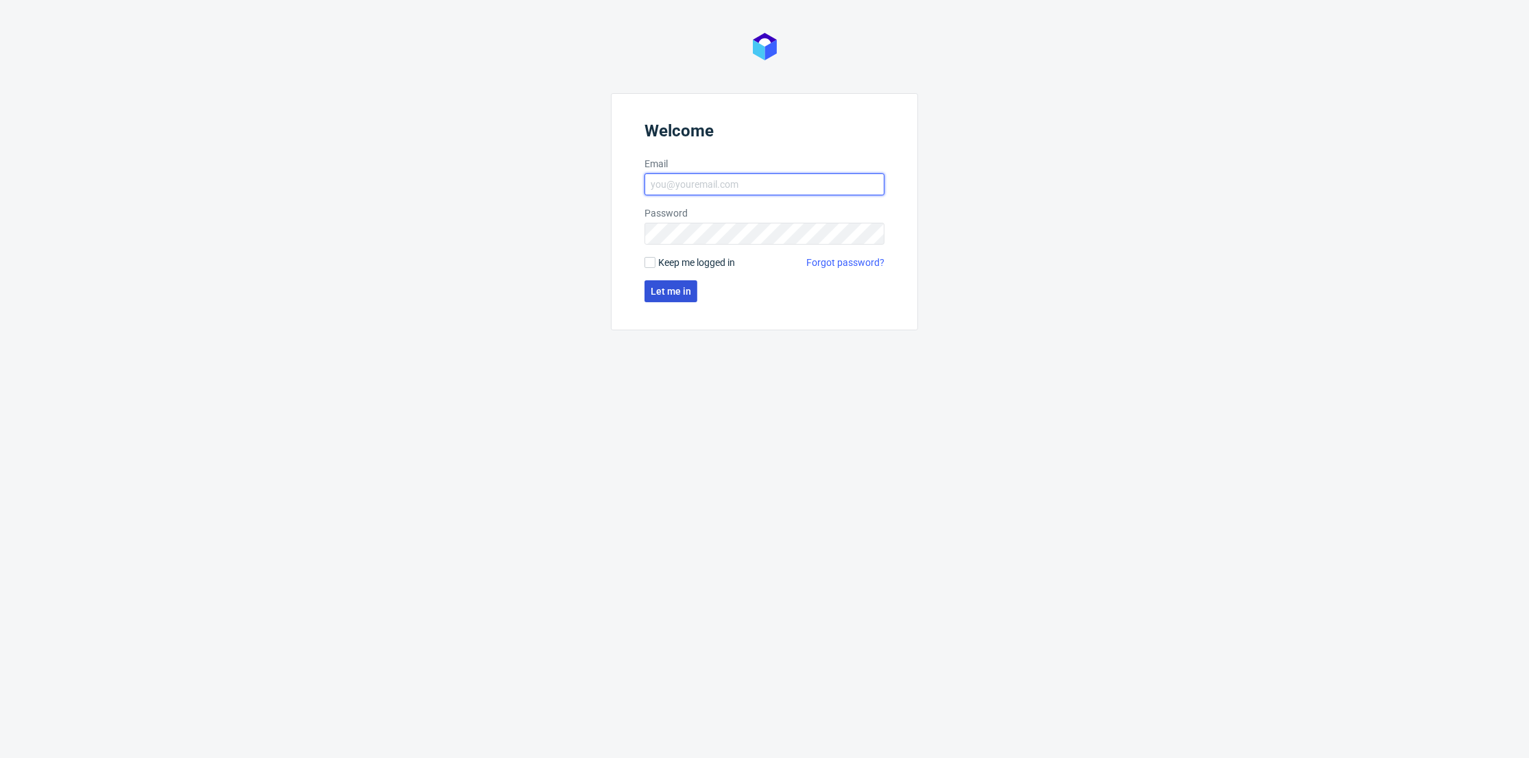
type input "[PERSON_NAME][EMAIL_ADDRESS][DOMAIN_NAME]"
click at [676, 291] on span "Let me in" at bounding box center [670, 292] width 40 height 10
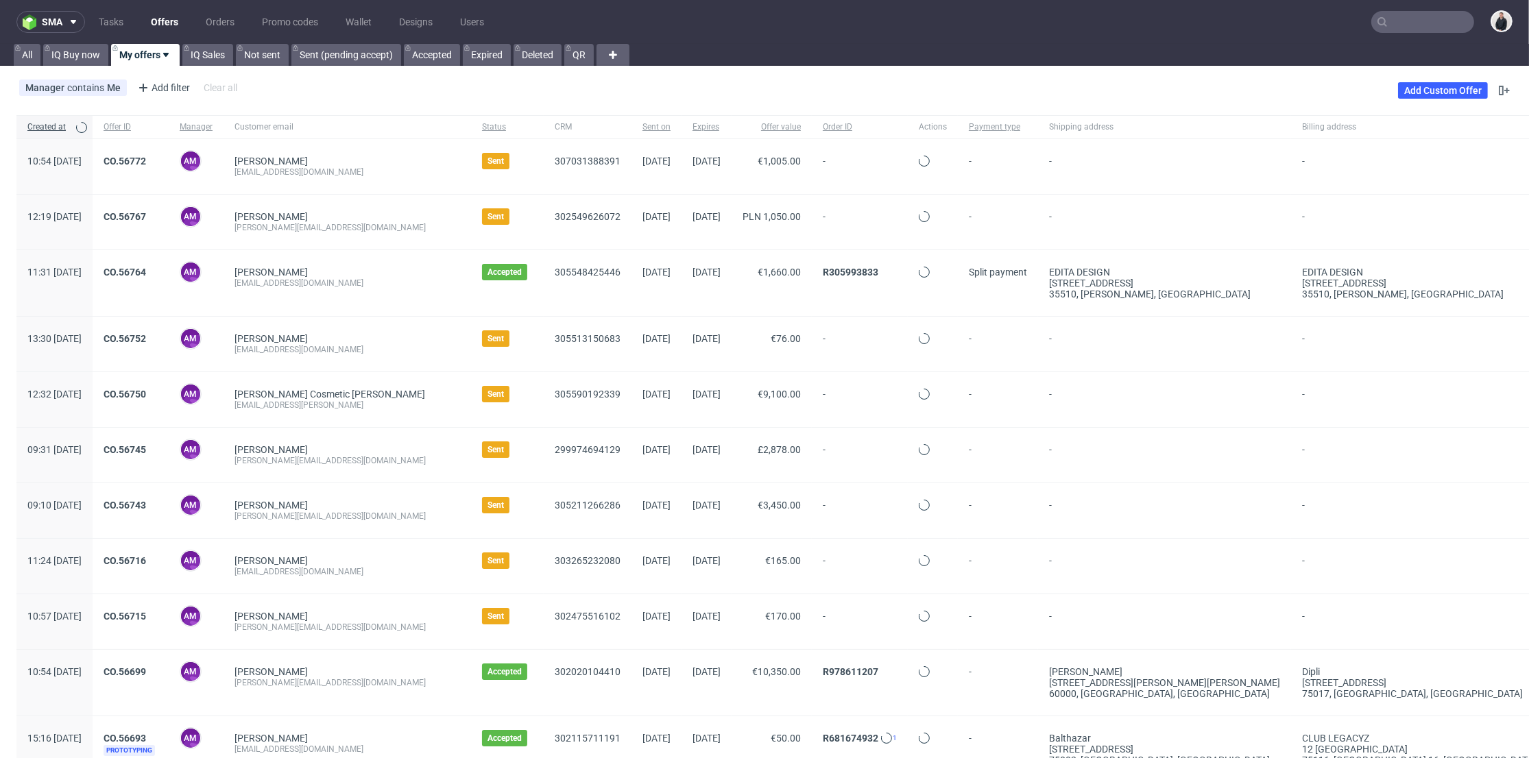
click at [169, 31] on link "Offers" at bounding box center [165, 22] width 44 height 22
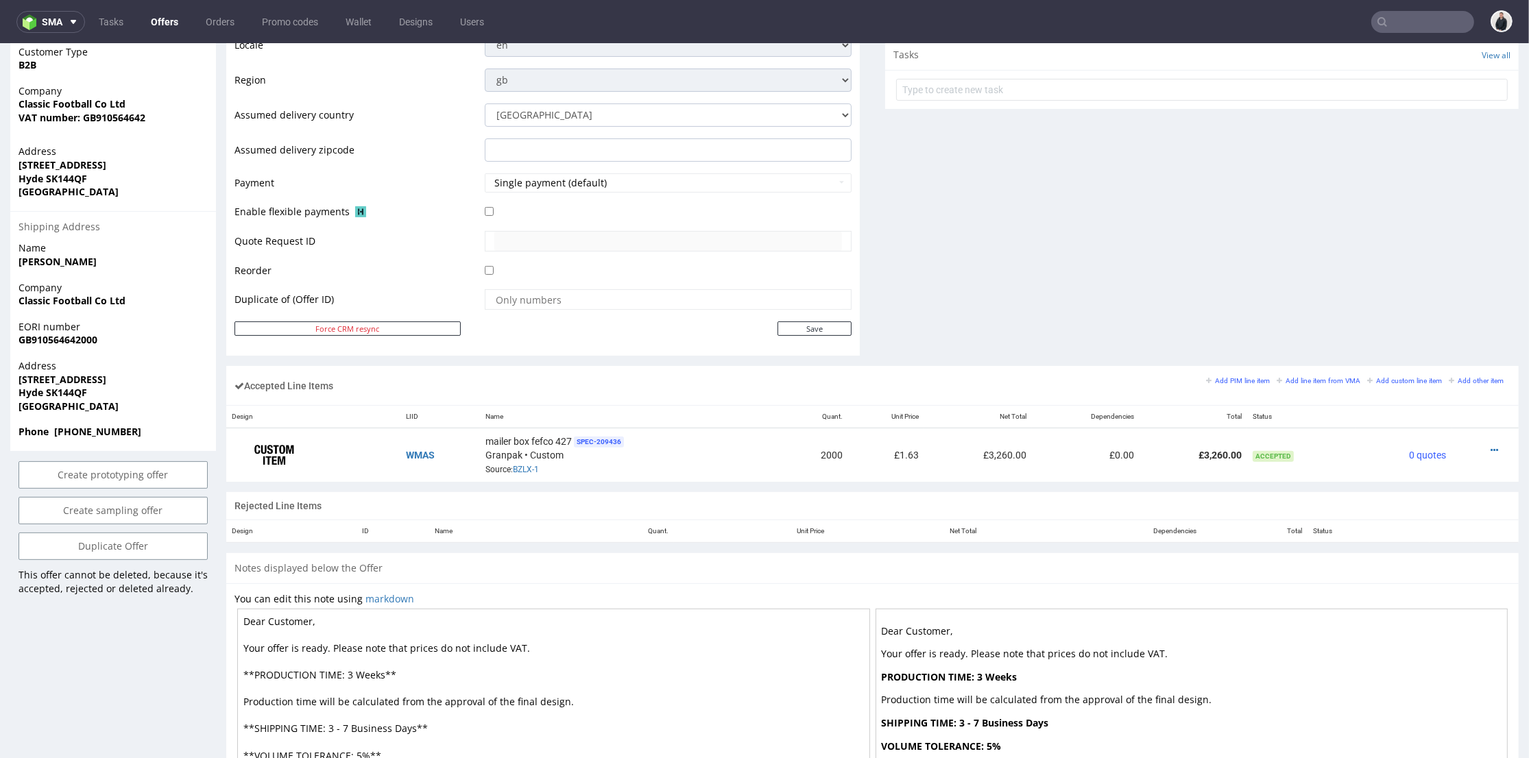
scroll to position [609, 0]
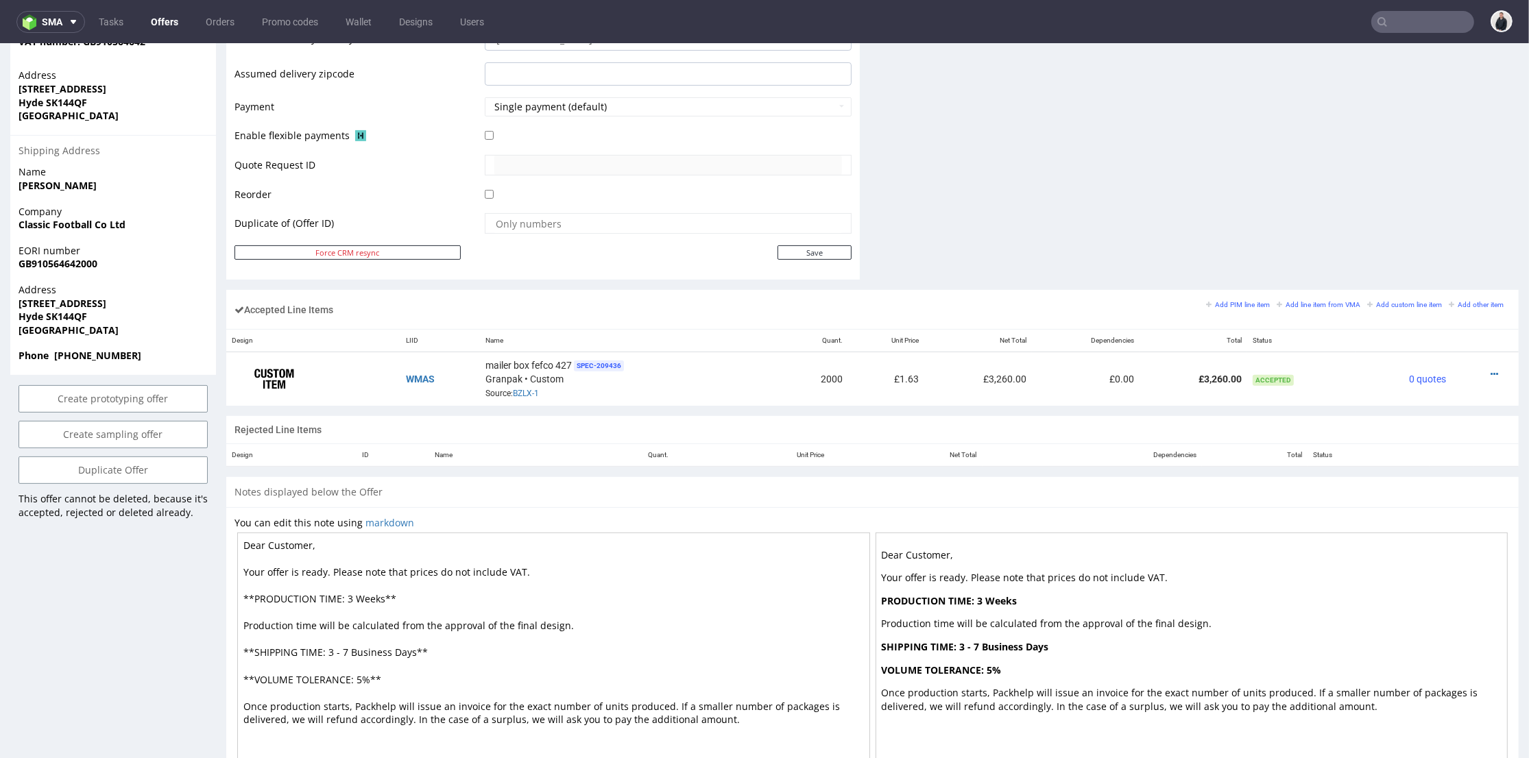
click at [783, 329] on div "Design LIID Name Quant. Unit Price Net Total Dependencies Total Status WMAS mai…" at bounding box center [872, 367] width 1292 height 77
